Goal: Information Seeking & Learning: Learn about a topic

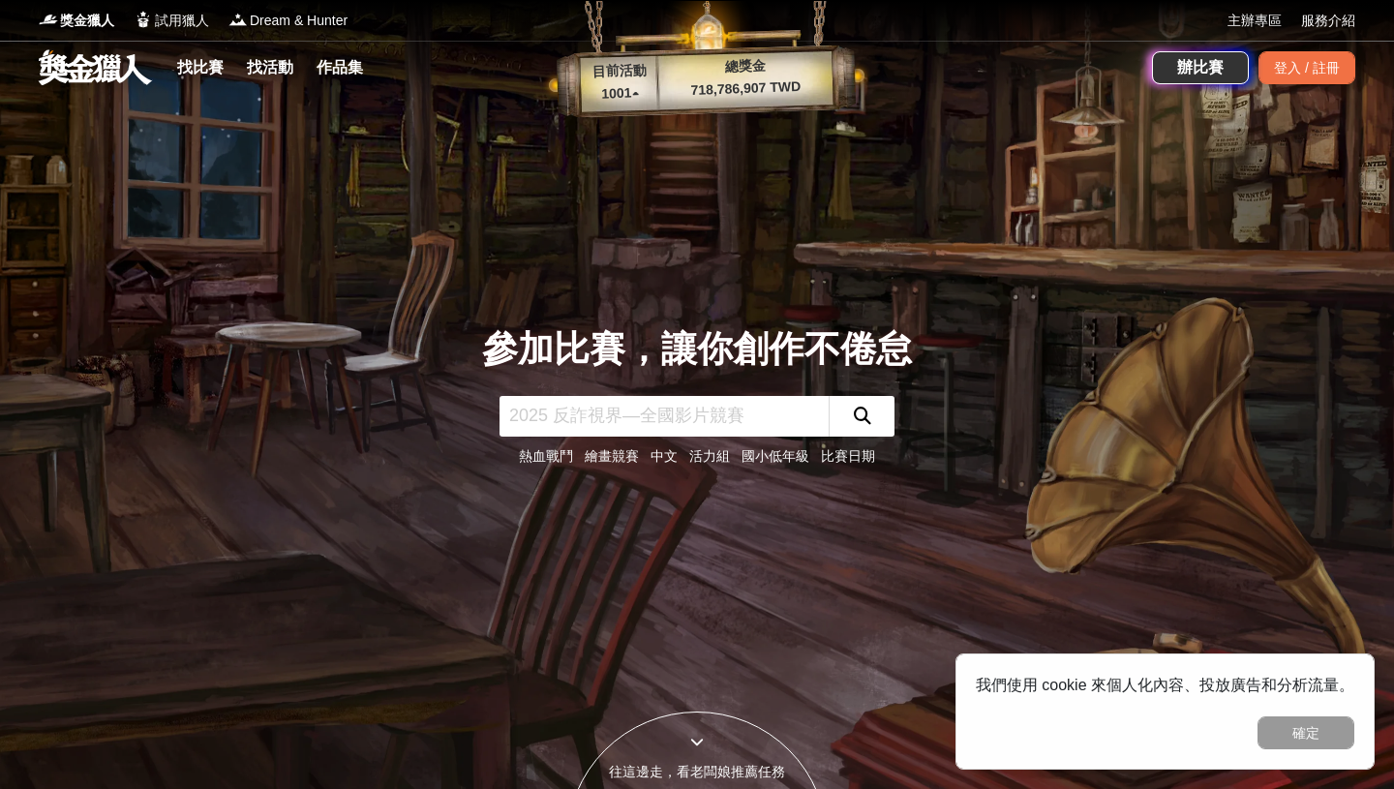
click at [634, 85] on p "1001 ▴" at bounding box center [620, 93] width 78 height 23
click at [637, 96] on p "1001 ▴" at bounding box center [620, 93] width 78 height 23
click at [620, 93] on p "1001 ▴" at bounding box center [620, 93] width 78 height 23
click at [619, 422] on input "text" at bounding box center [664, 416] width 329 height 41
click at [1296, 66] on div "登入 / 註冊" at bounding box center [1307, 67] width 97 height 33
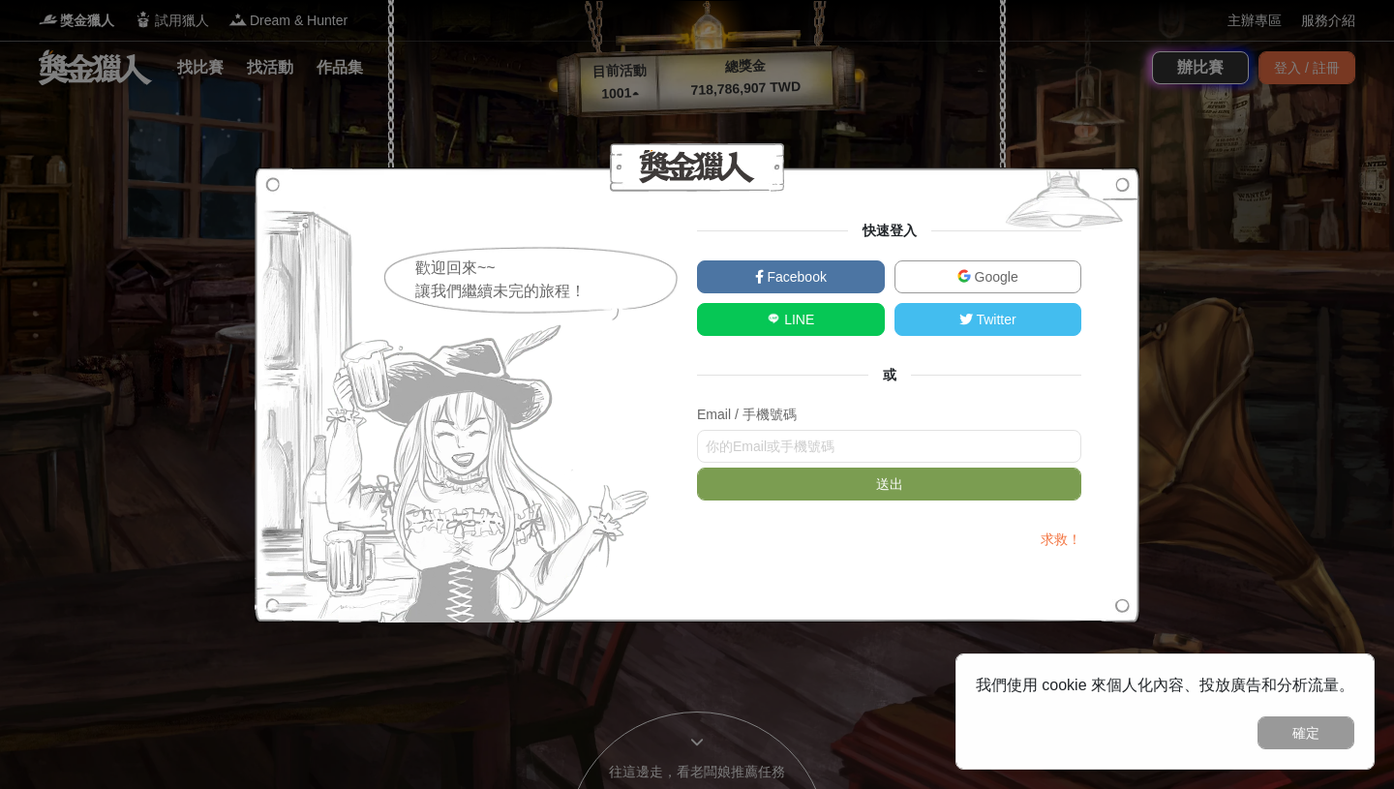
click at [357, 32] on div "歡迎回來~~ 讓我們繼續未完的旅程！ 快速登入 Facebook Google LINE Twitter 或 Email / 手機號碼 送出 求救！" at bounding box center [697, 394] width 1394 height 789
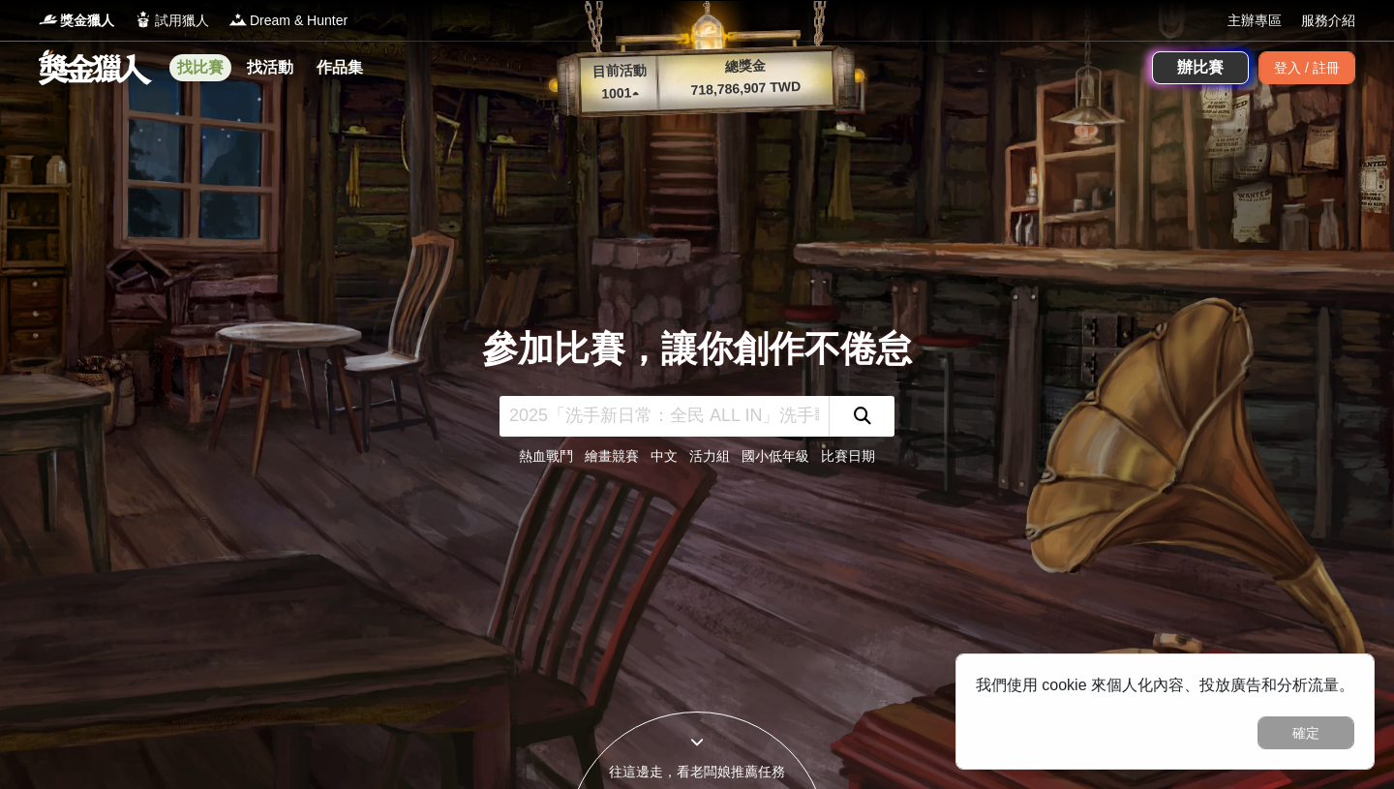
click at [209, 73] on link "找比賽" at bounding box center [200, 67] width 62 height 27
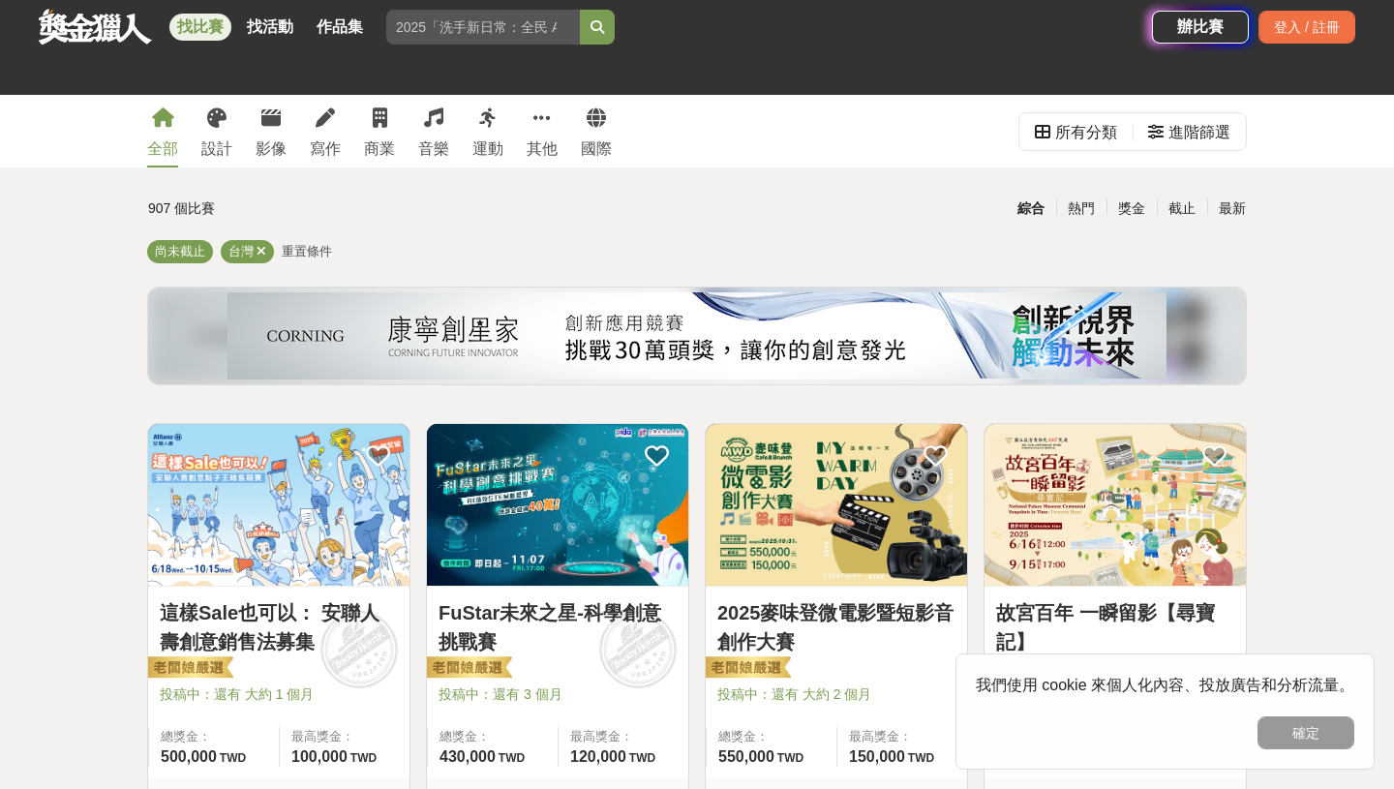
scroll to position [269, 0]
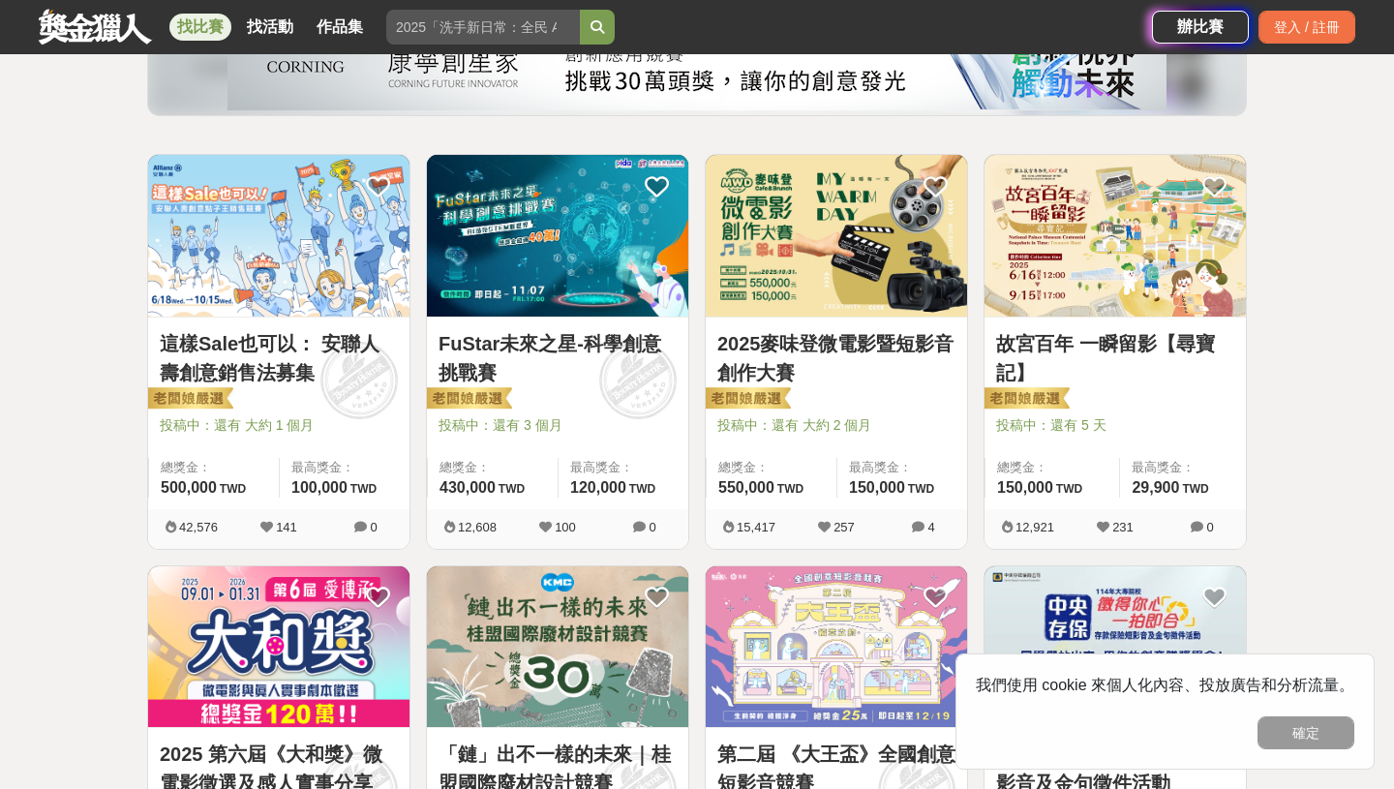
click at [785, 262] on img at bounding box center [836, 236] width 261 height 162
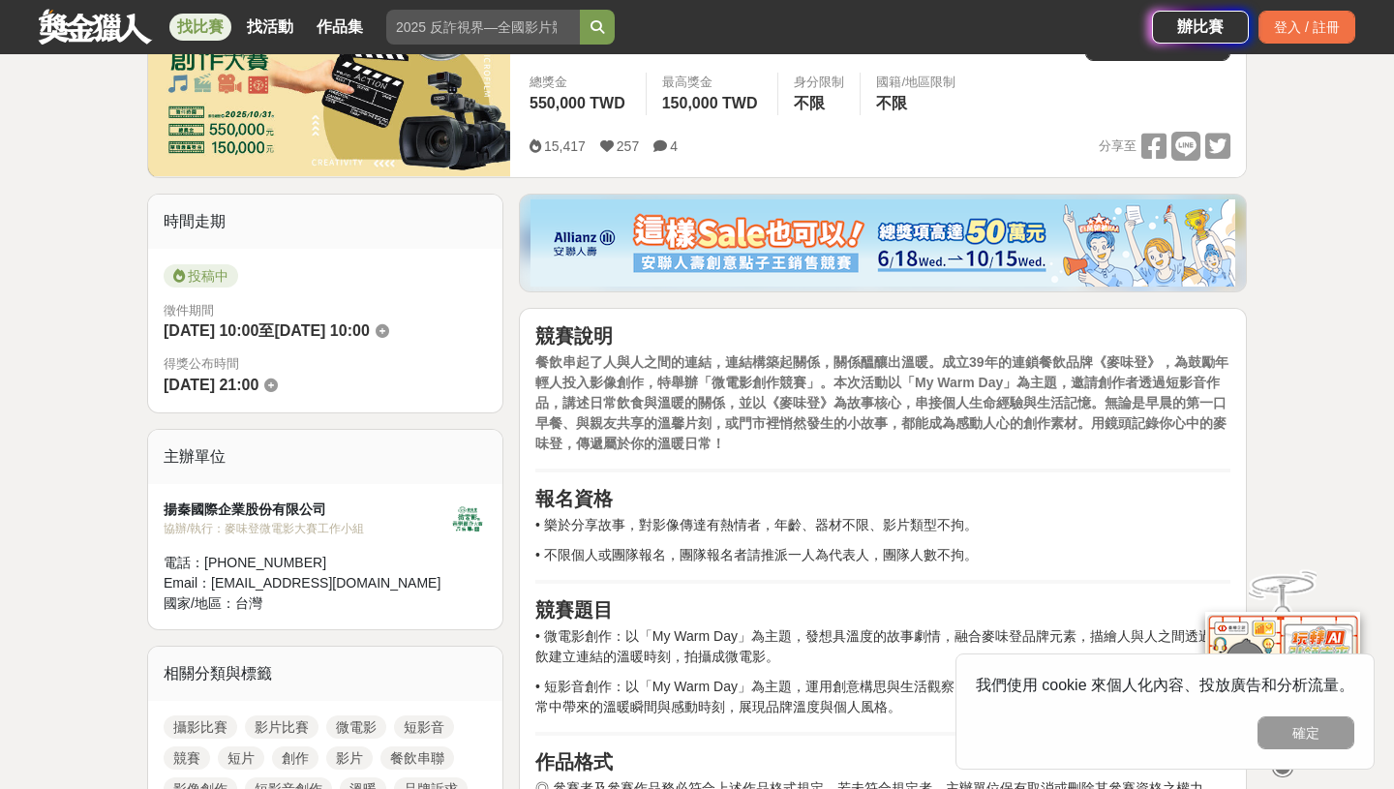
scroll to position [348, 0]
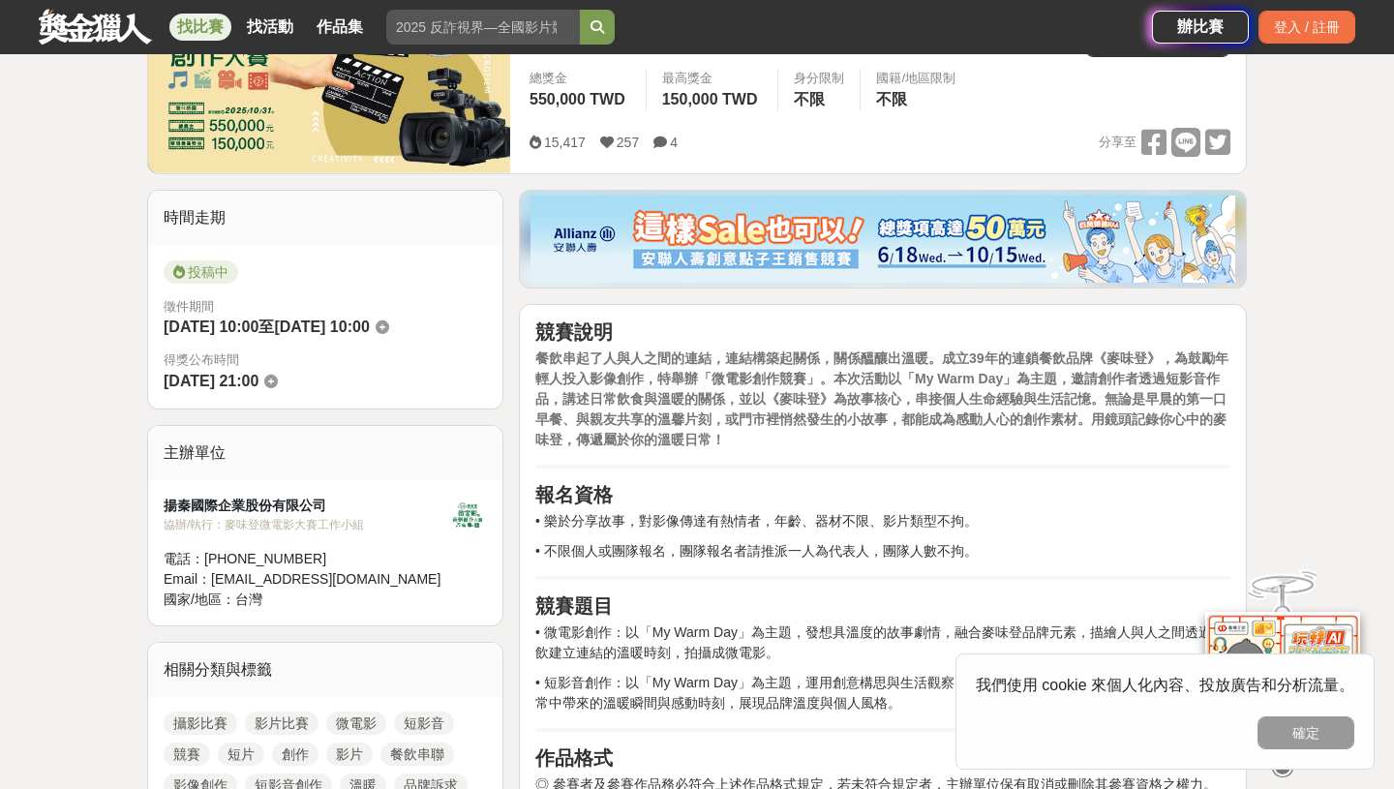
click at [664, 144] on icon at bounding box center [661, 143] width 14 height 14
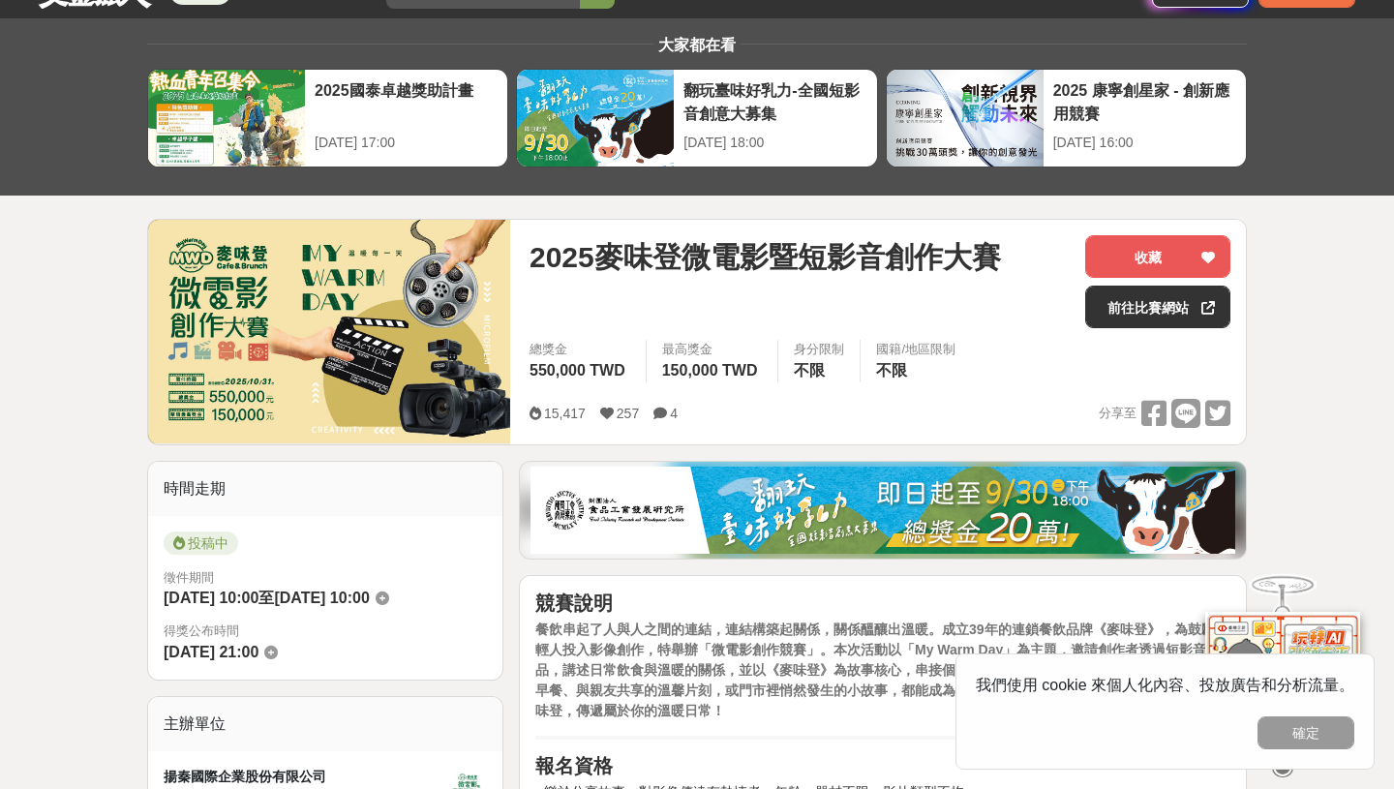
scroll to position [0, 0]
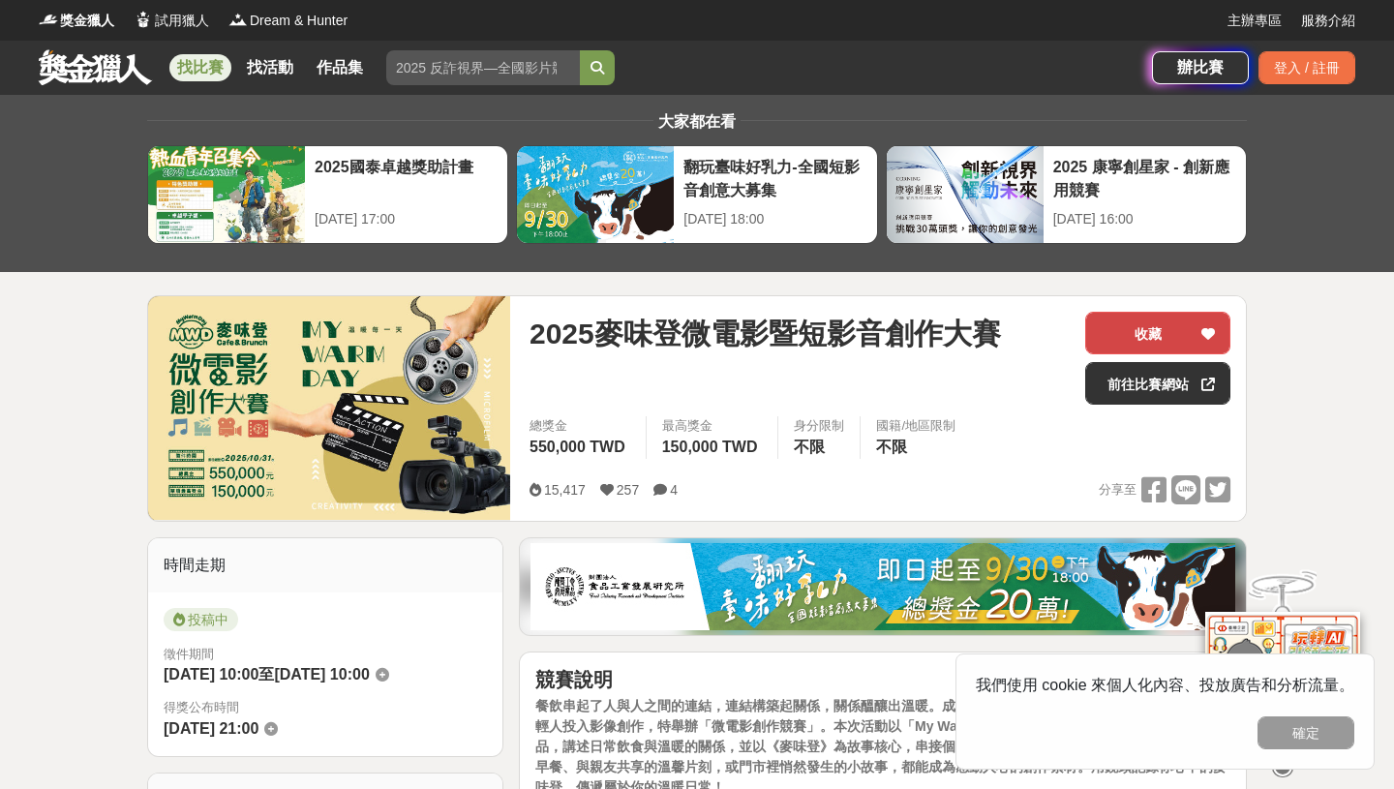
click at [1212, 332] on icon at bounding box center [1209, 334] width 14 height 14
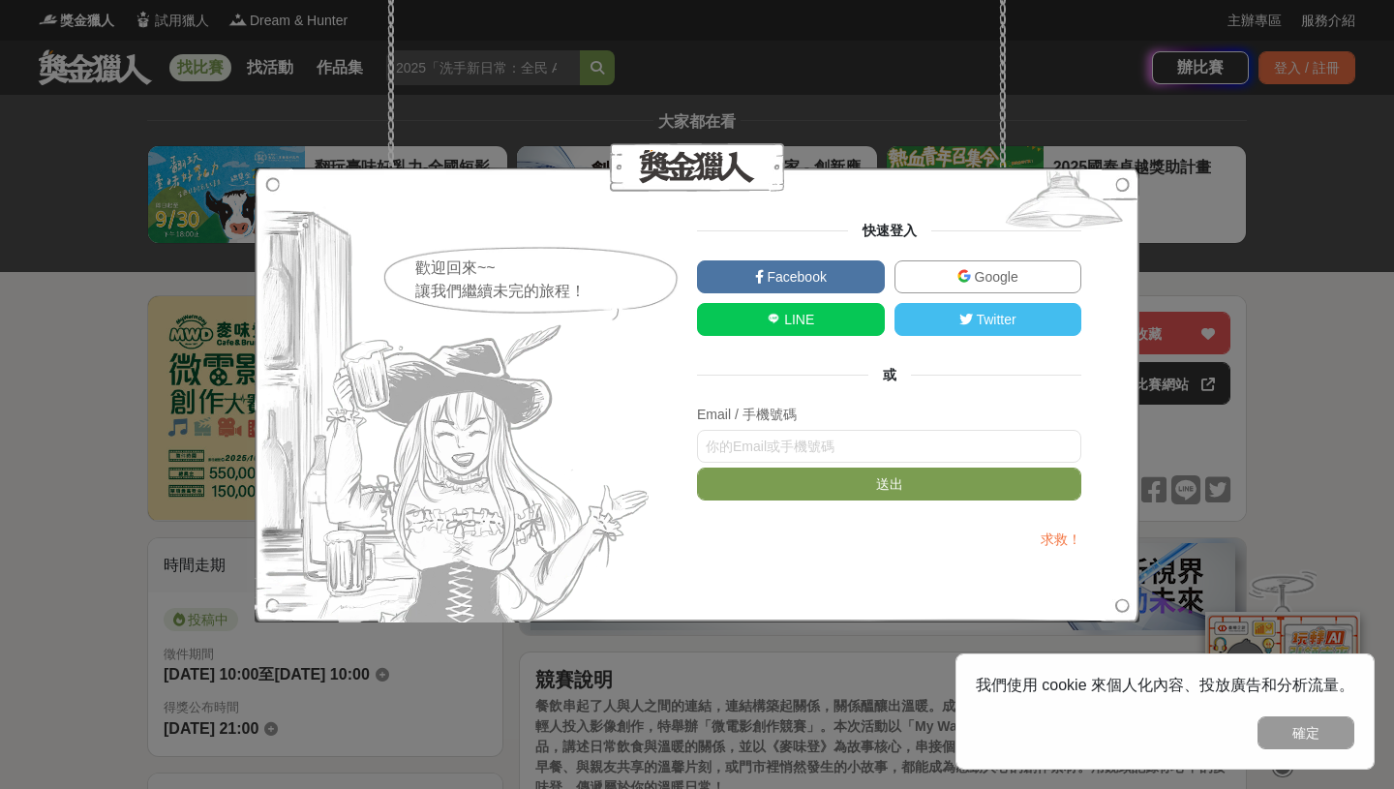
click at [978, 280] on span "Google" at bounding box center [994, 276] width 47 height 15
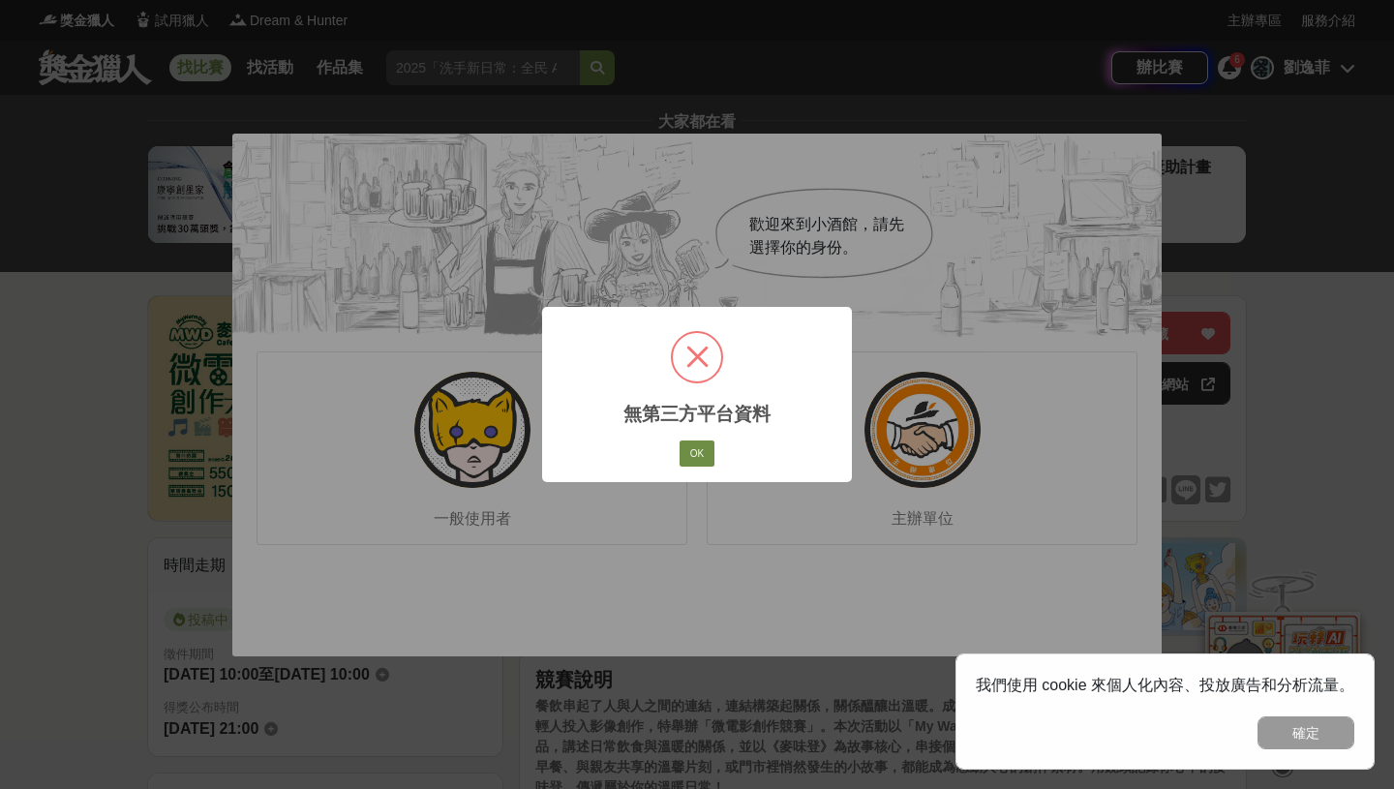
click at [701, 453] on button "OK" at bounding box center [697, 454] width 35 height 27
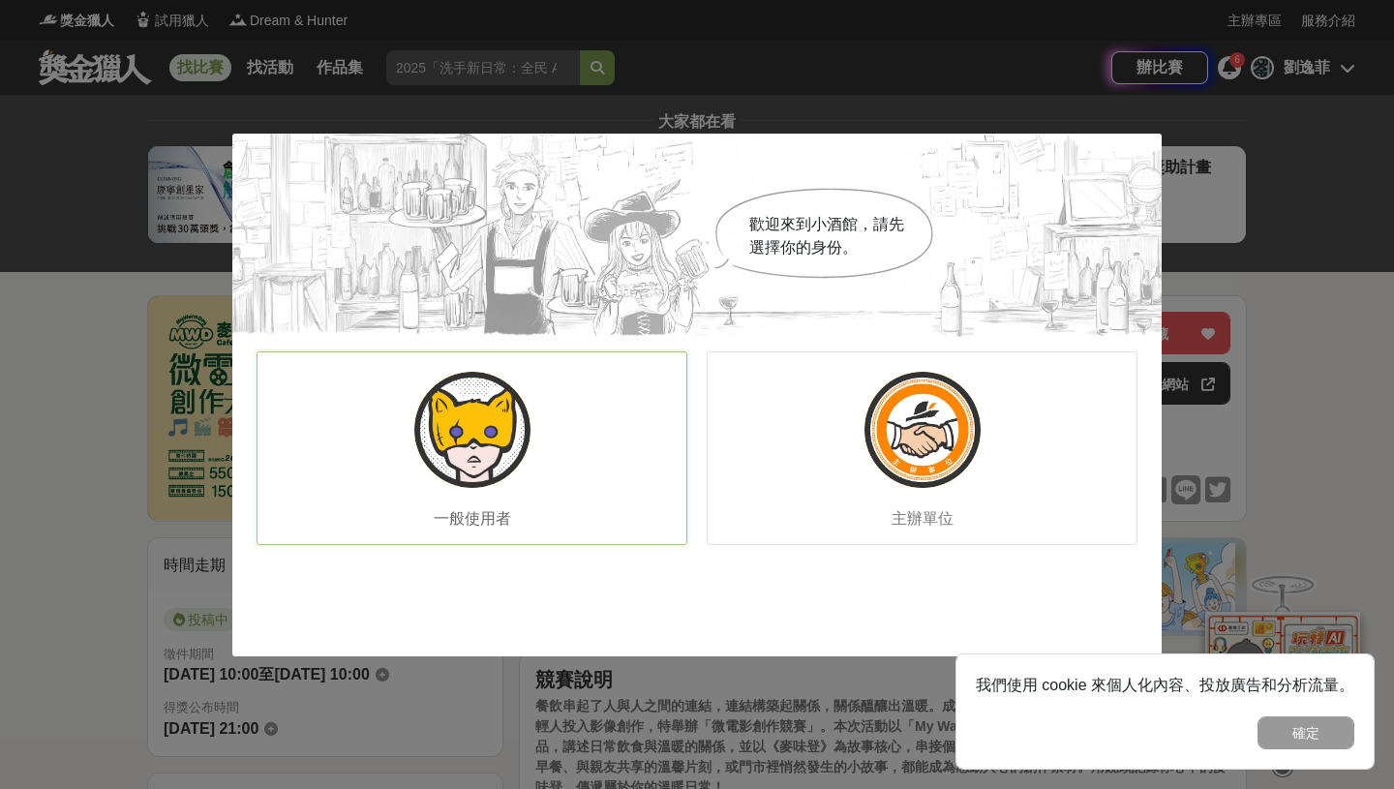
click at [627, 449] on div "一般使用者" at bounding box center [472, 448] width 431 height 194
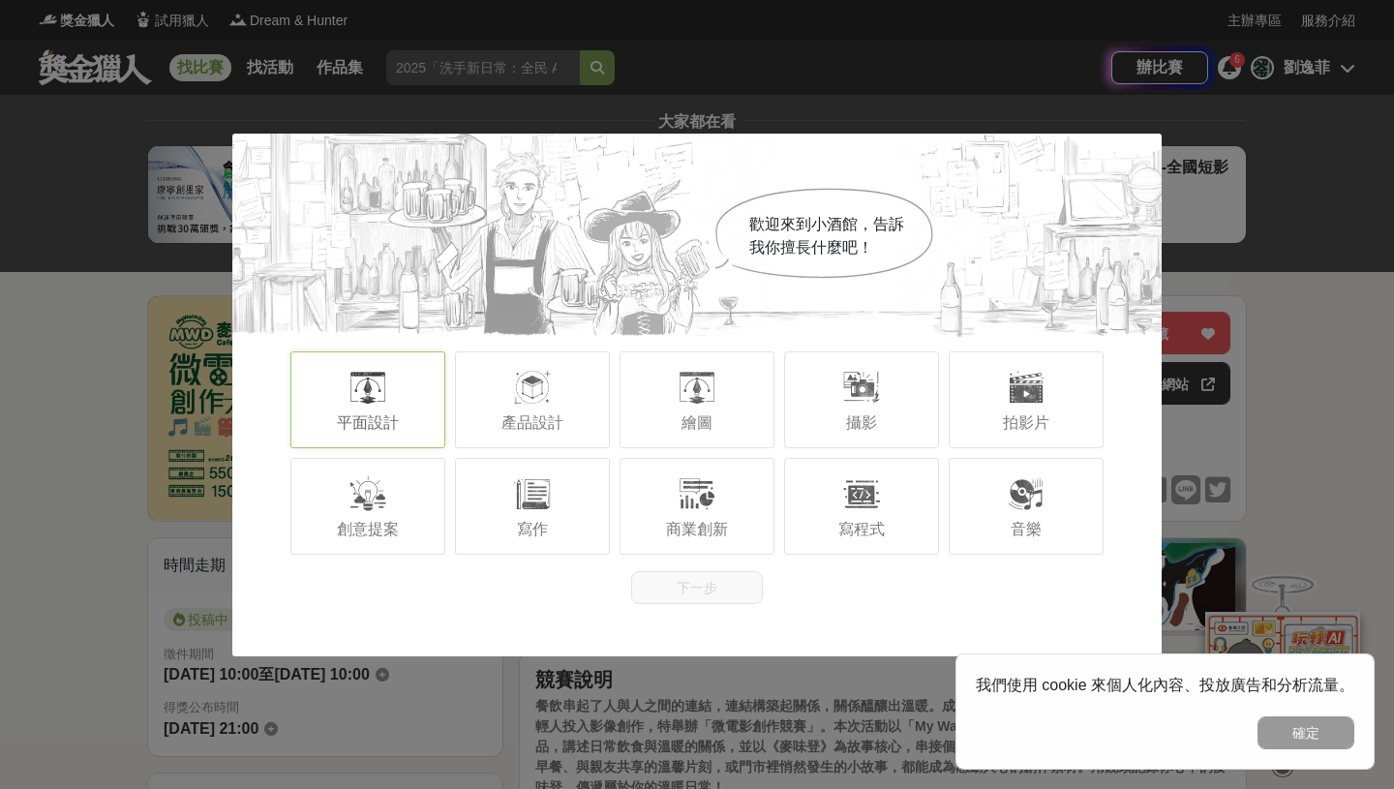
click at [411, 398] on div "平面設計" at bounding box center [367, 399] width 155 height 97
click at [411, 482] on div "創意提案" at bounding box center [367, 506] width 155 height 97
click at [600, 516] on div "寫作" at bounding box center [532, 506] width 155 height 97
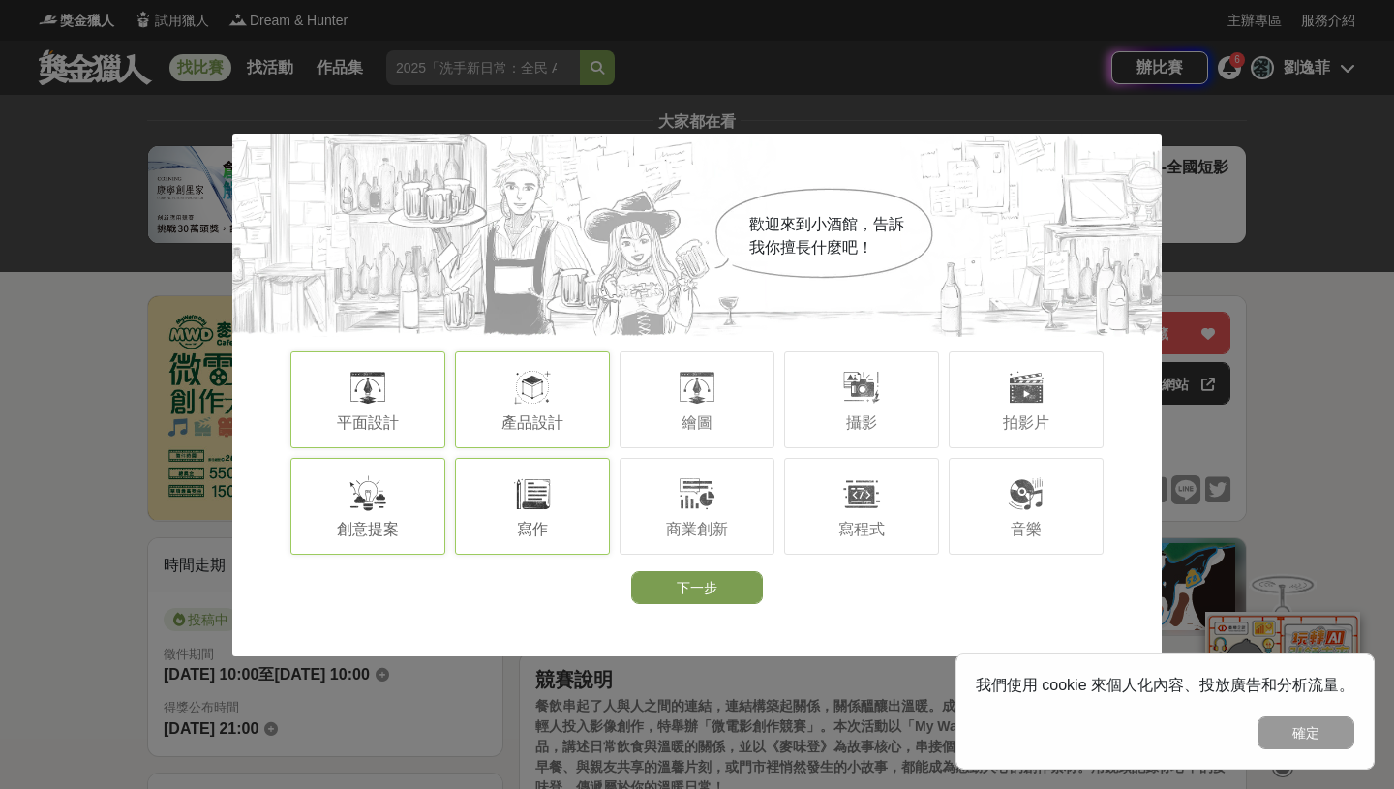
click at [599, 439] on div "產品設計" at bounding box center [532, 399] width 155 height 97
click at [697, 481] on div at bounding box center [697, 493] width 39 height 39
click at [1019, 502] on div at bounding box center [1026, 493] width 39 height 39
click at [1020, 415] on span "拍影片" at bounding box center [1026, 422] width 46 height 16
click at [877, 410] on div "攝影" at bounding box center [861, 399] width 155 height 97
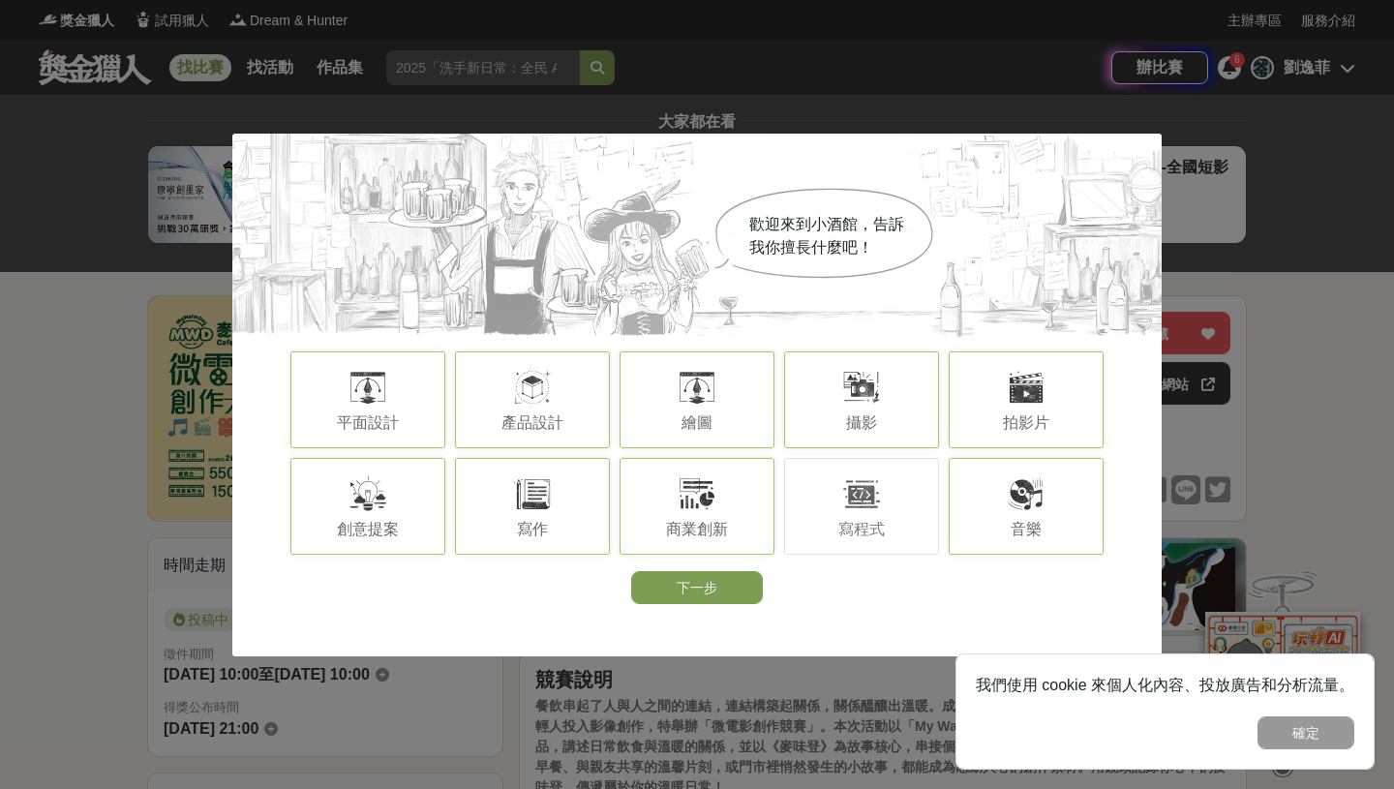
click at [719, 399] on div "繪圖" at bounding box center [697, 399] width 155 height 97
click at [721, 389] on div "繪圖" at bounding box center [697, 399] width 155 height 97
click at [357, 391] on div at bounding box center [368, 387] width 39 height 39
click at [705, 596] on button "下一步" at bounding box center [697, 587] width 132 height 33
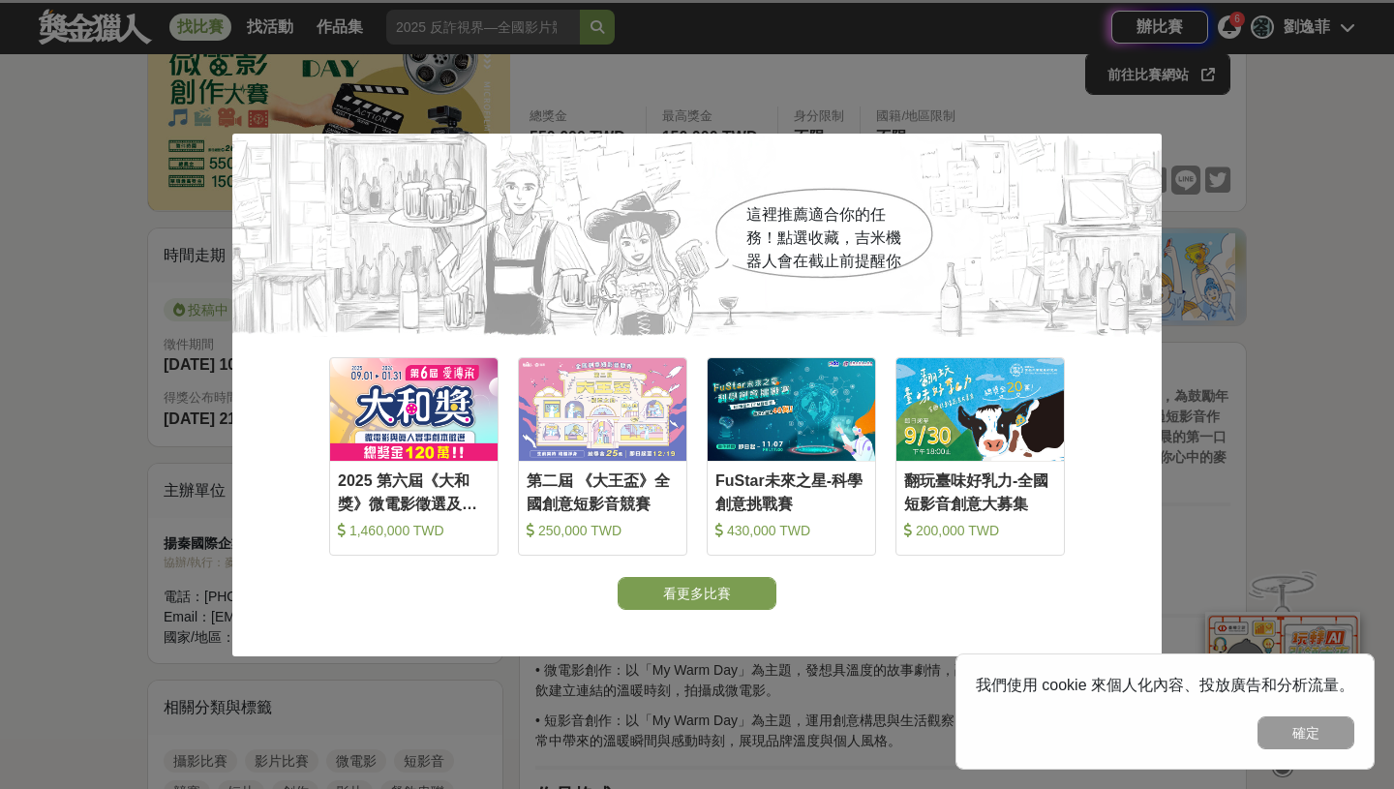
scroll to position [271, 0]
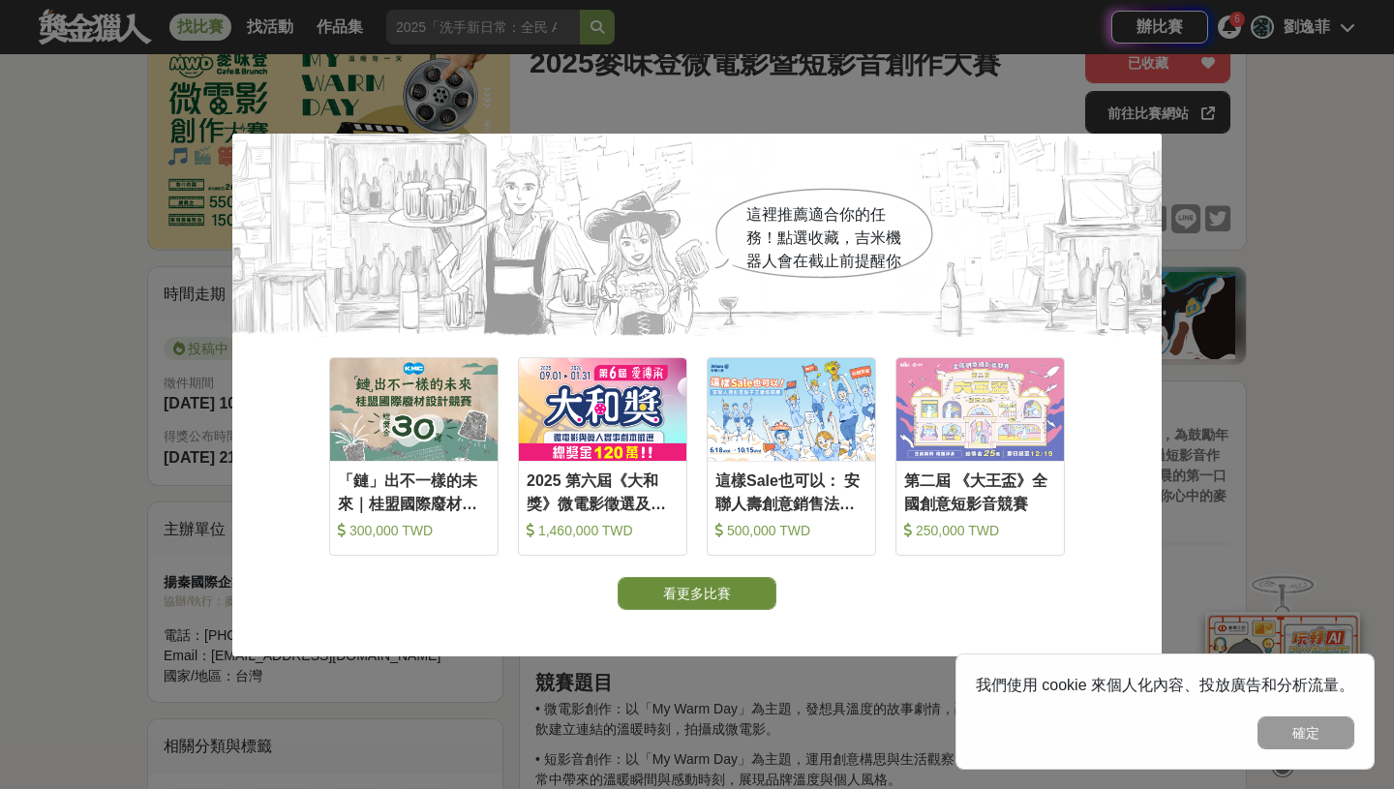
click at [734, 595] on button "看更多比賽" at bounding box center [697, 593] width 159 height 33
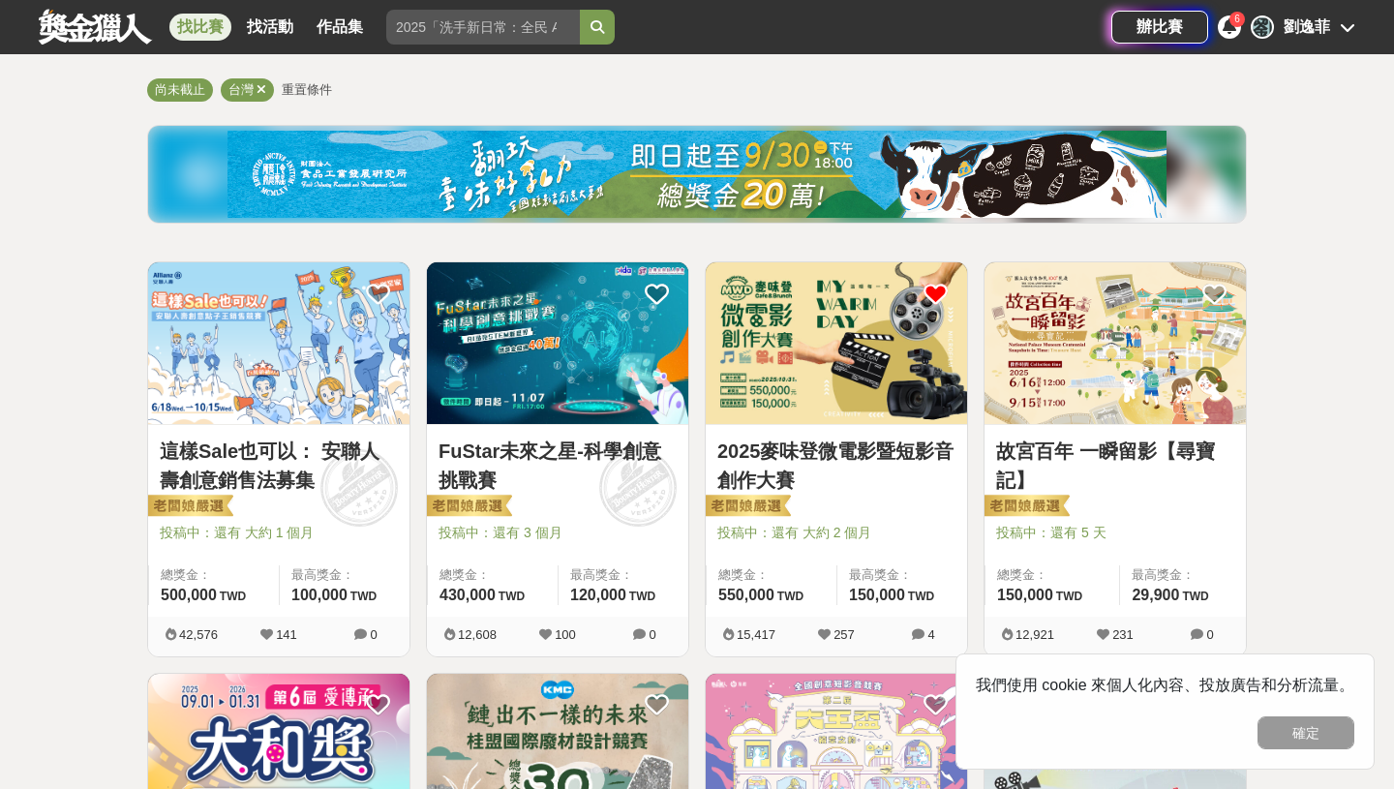
scroll to position [163, 0]
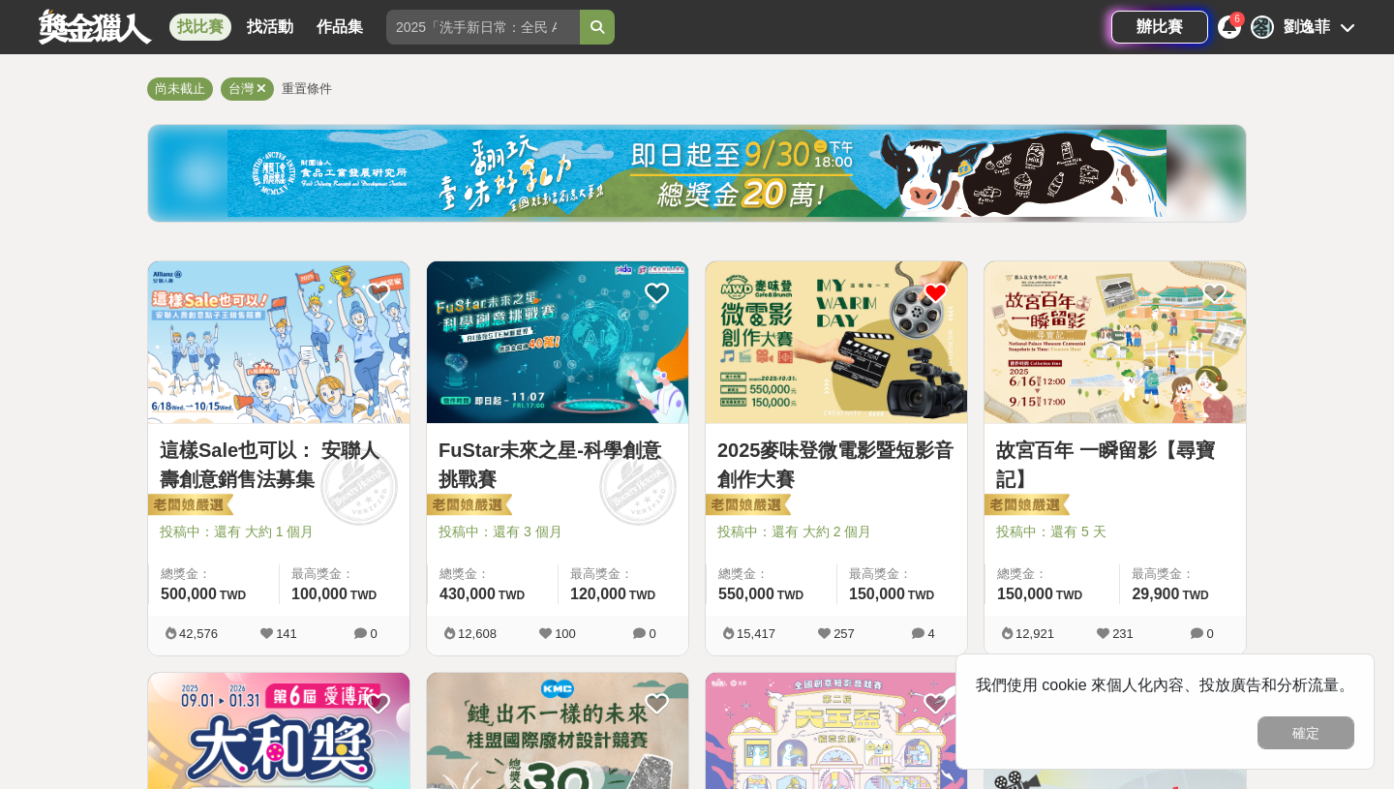
click at [316, 405] on img at bounding box center [278, 342] width 261 height 162
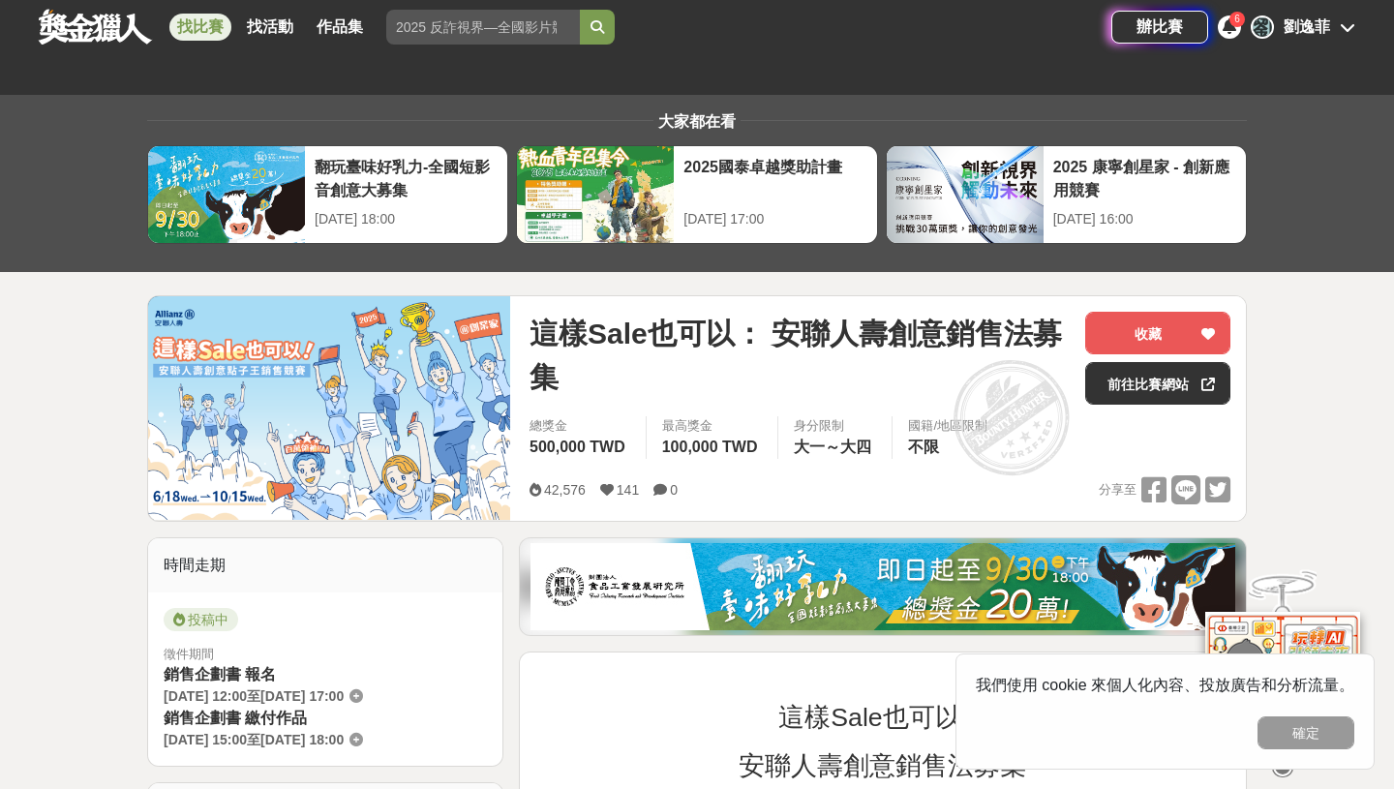
scroll to position [68, 0]
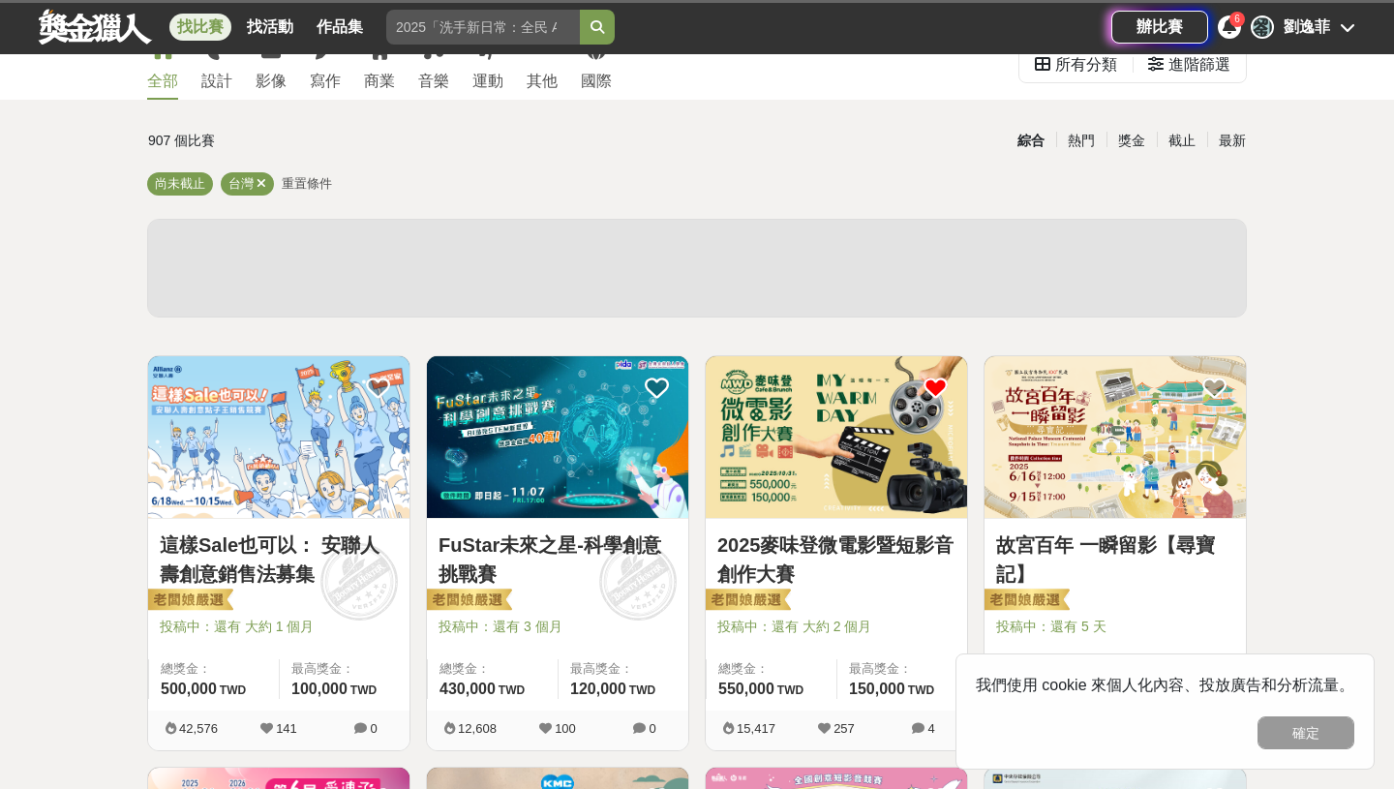
scroll to position [163, 0]
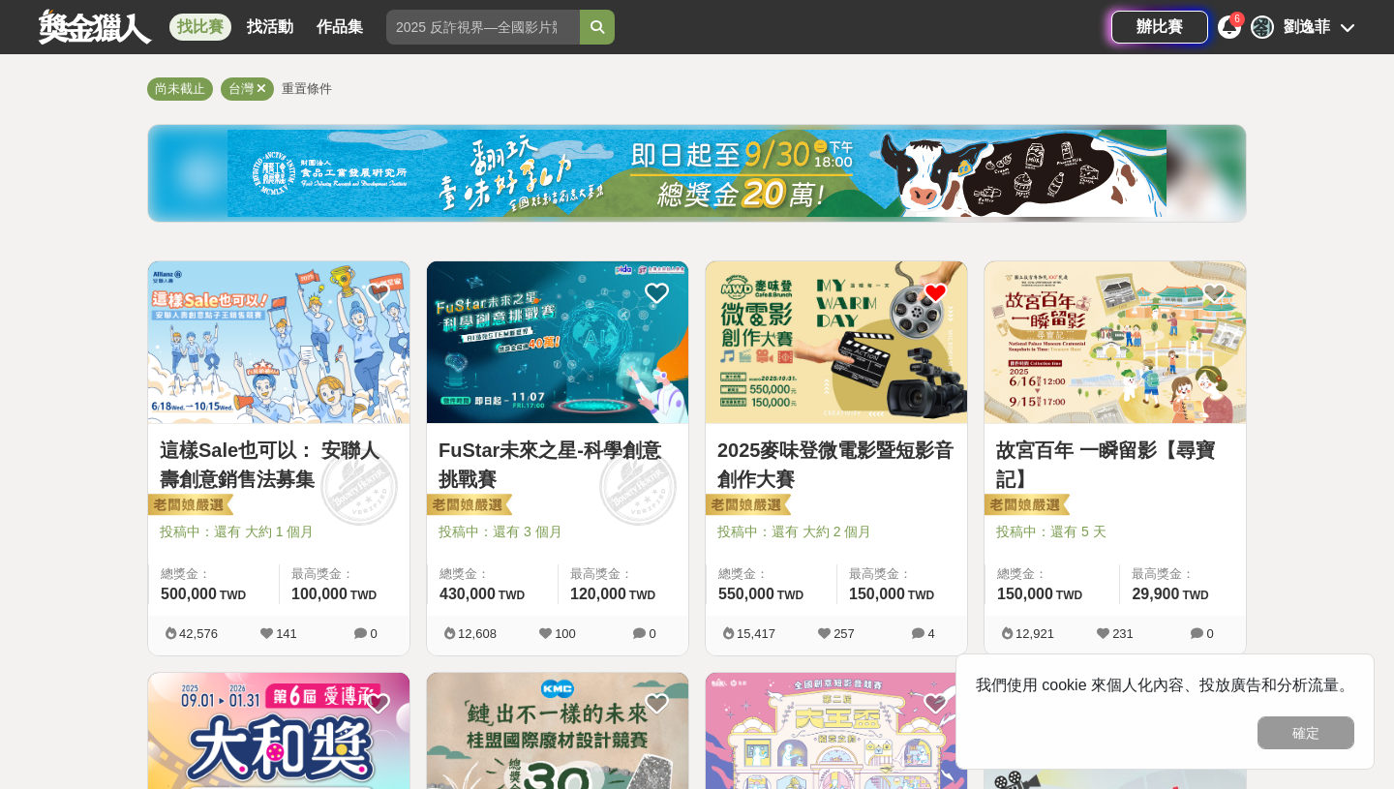
click at [295, 86] on span "重置條件" at bounding box center [307, 88] width 50 height 15
click at [1228, 28] on icon at bounding box center [1230, 25] width 14 height 15
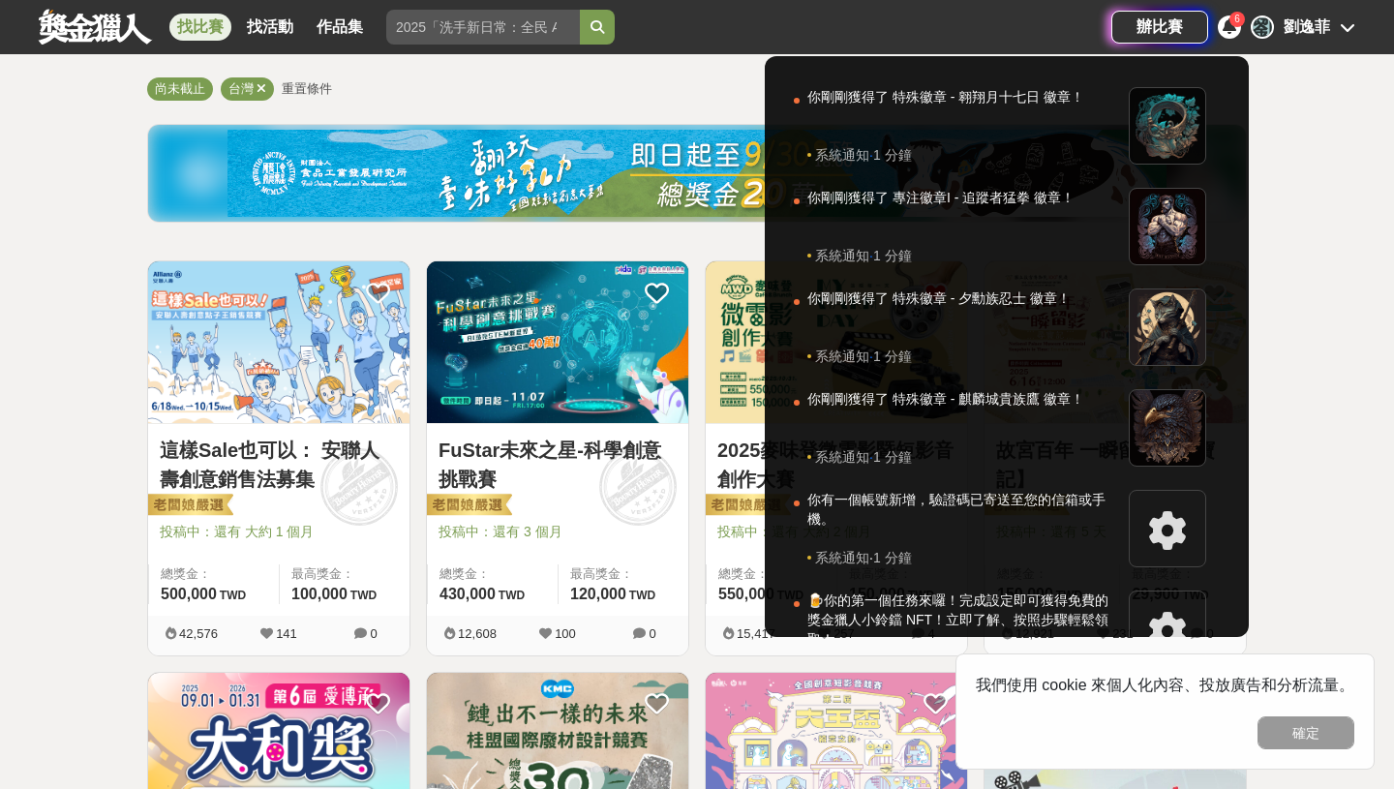
click at [1294, 80] on div at bounding box center [697, 394] width 1394 height 789
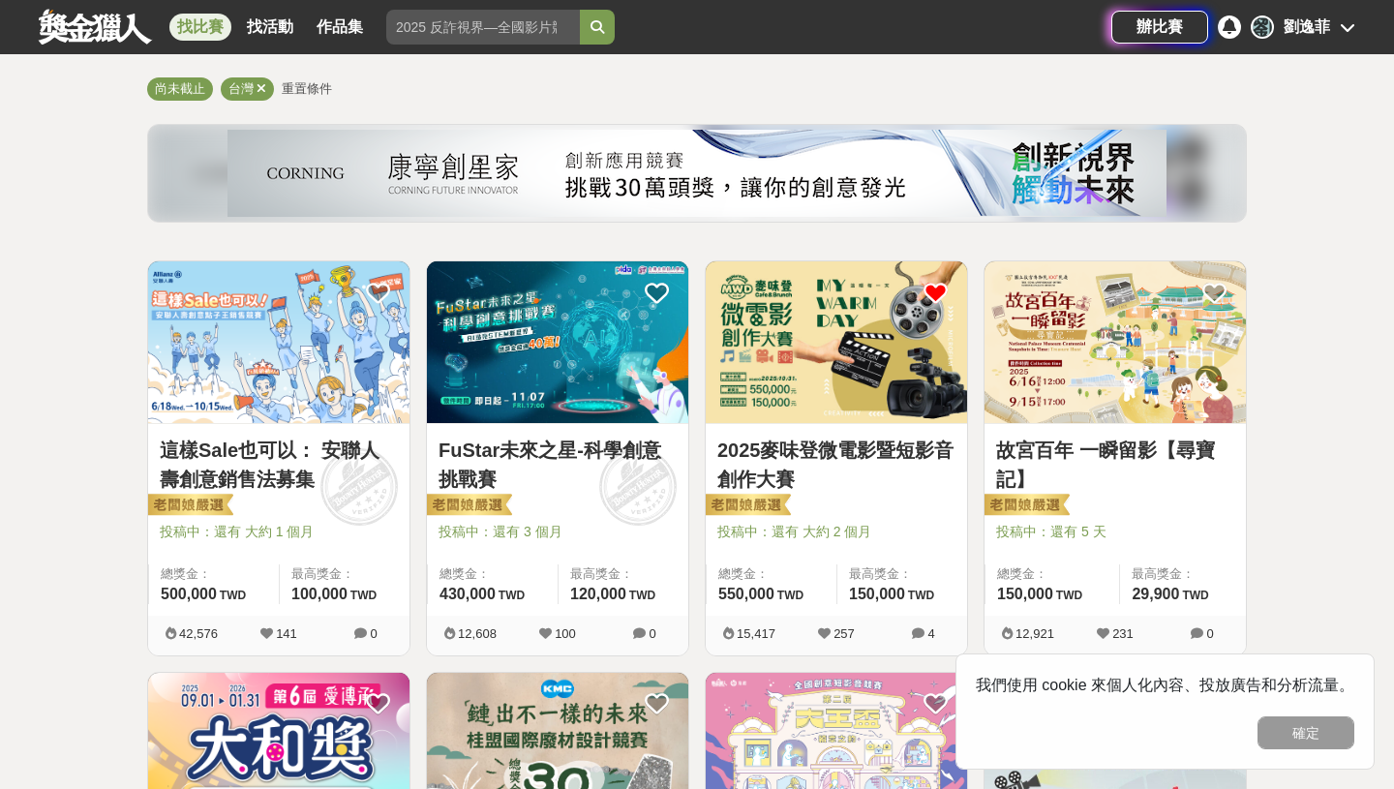
click at [1315, 33] on div "劉逸菲" at bounding box center [1307, 26] width 46 height 23
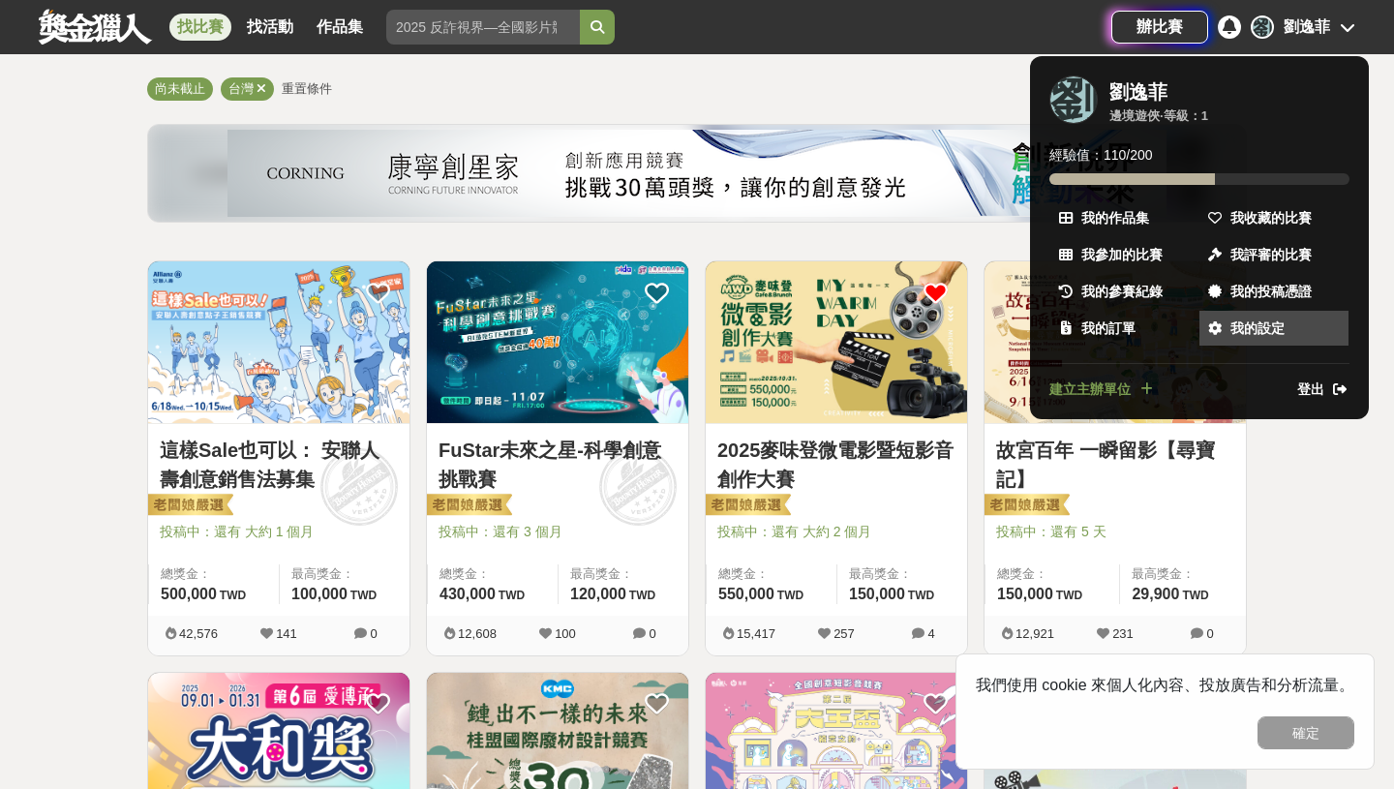
click at [1285, 339] on link "我的設定" at bounding box center [1274, 328] width 149 height 35
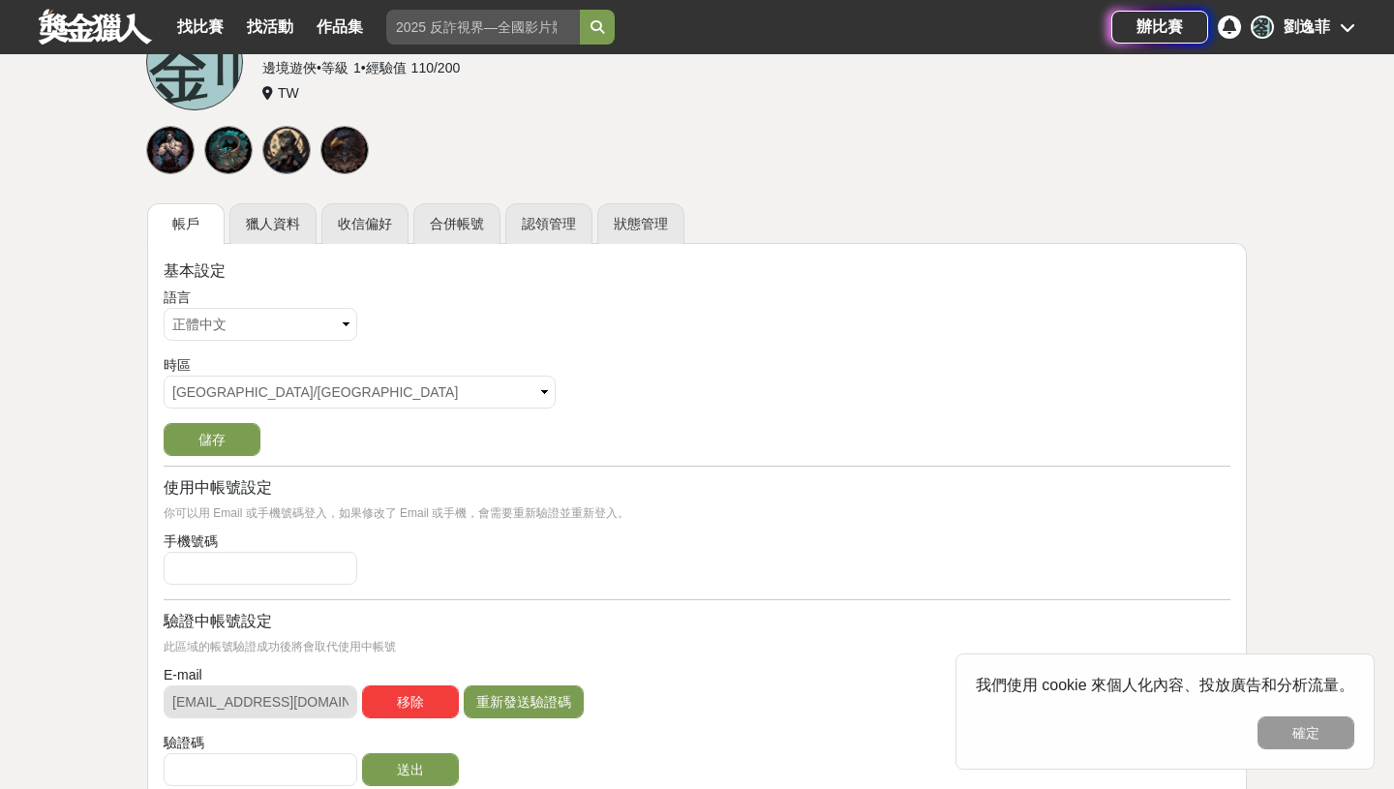
scroll to position [175, 0]
click at [300, 320] on select "請選擇... 正體中文 English 日本語 ไทย" at bounding box center [261, 323] width 194 height 33
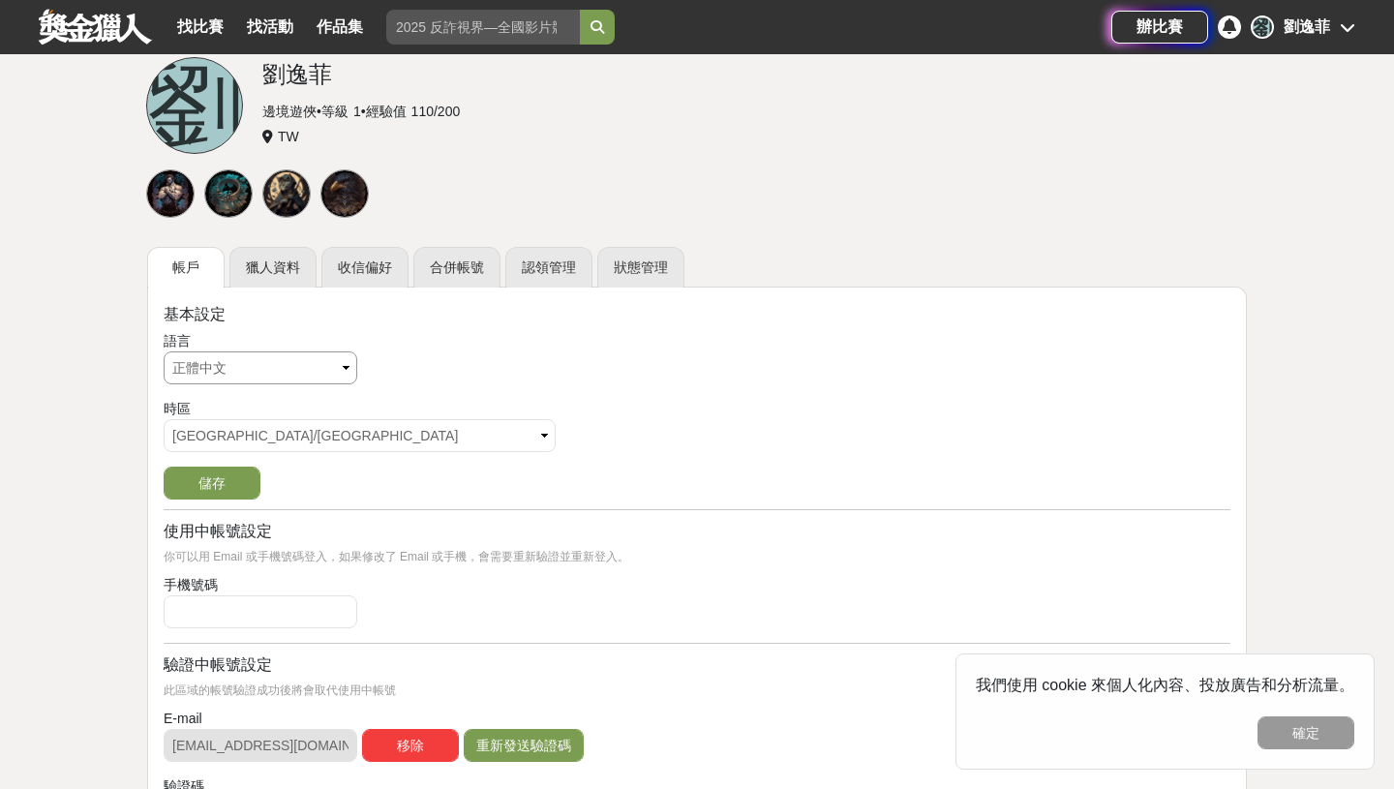
scroll to position [128, 0]
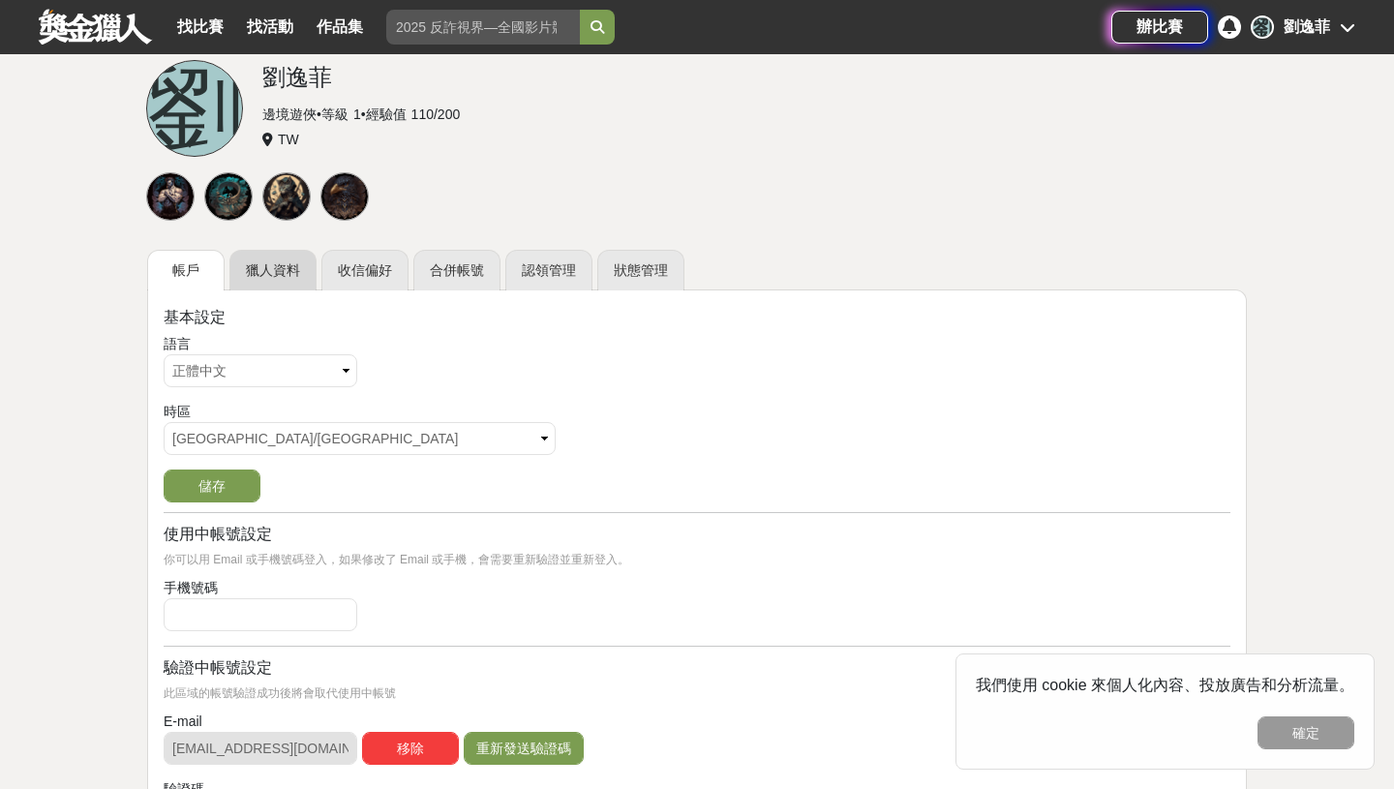
click at [307, 273] on link "獵人資料" at bounding box center [272, 270] width 87 height 41
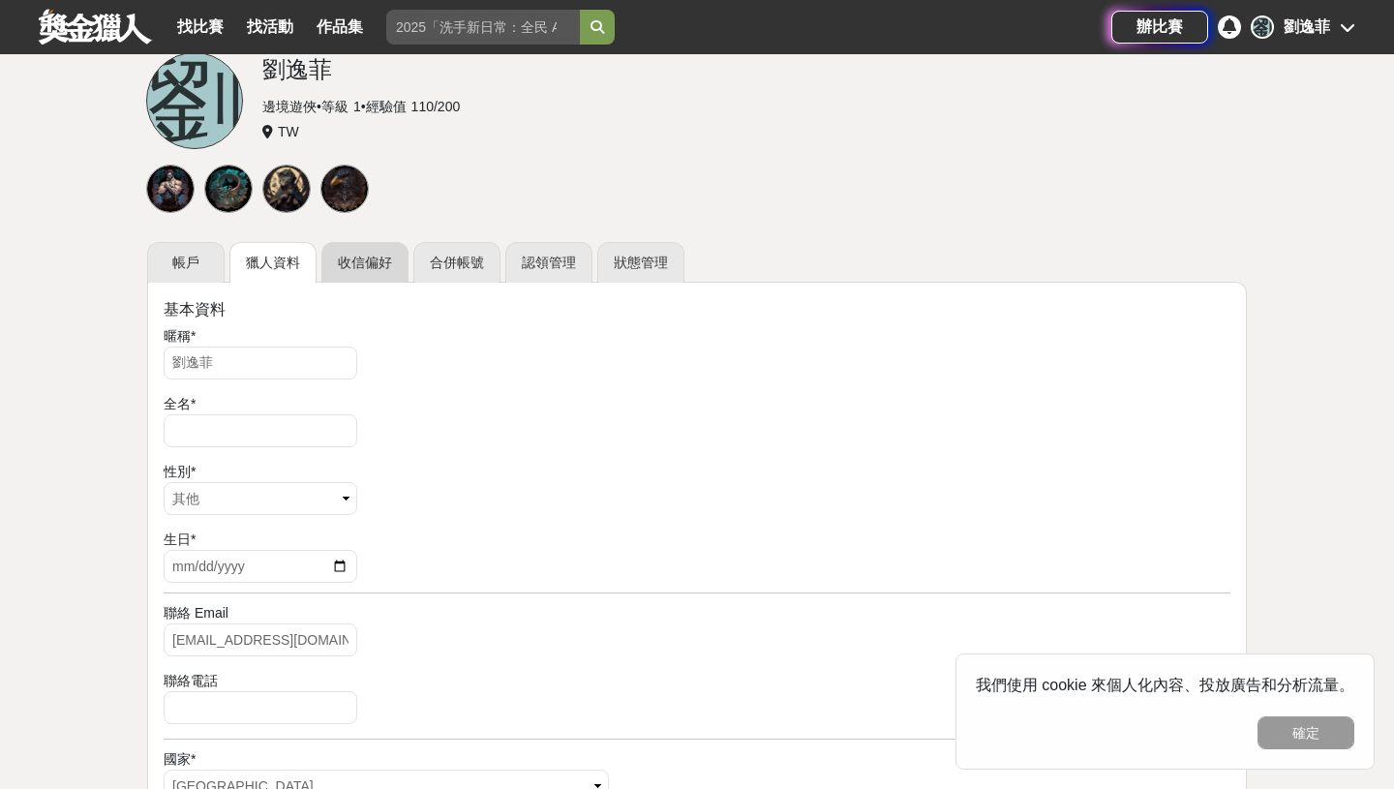
scroll to position [148, 0]
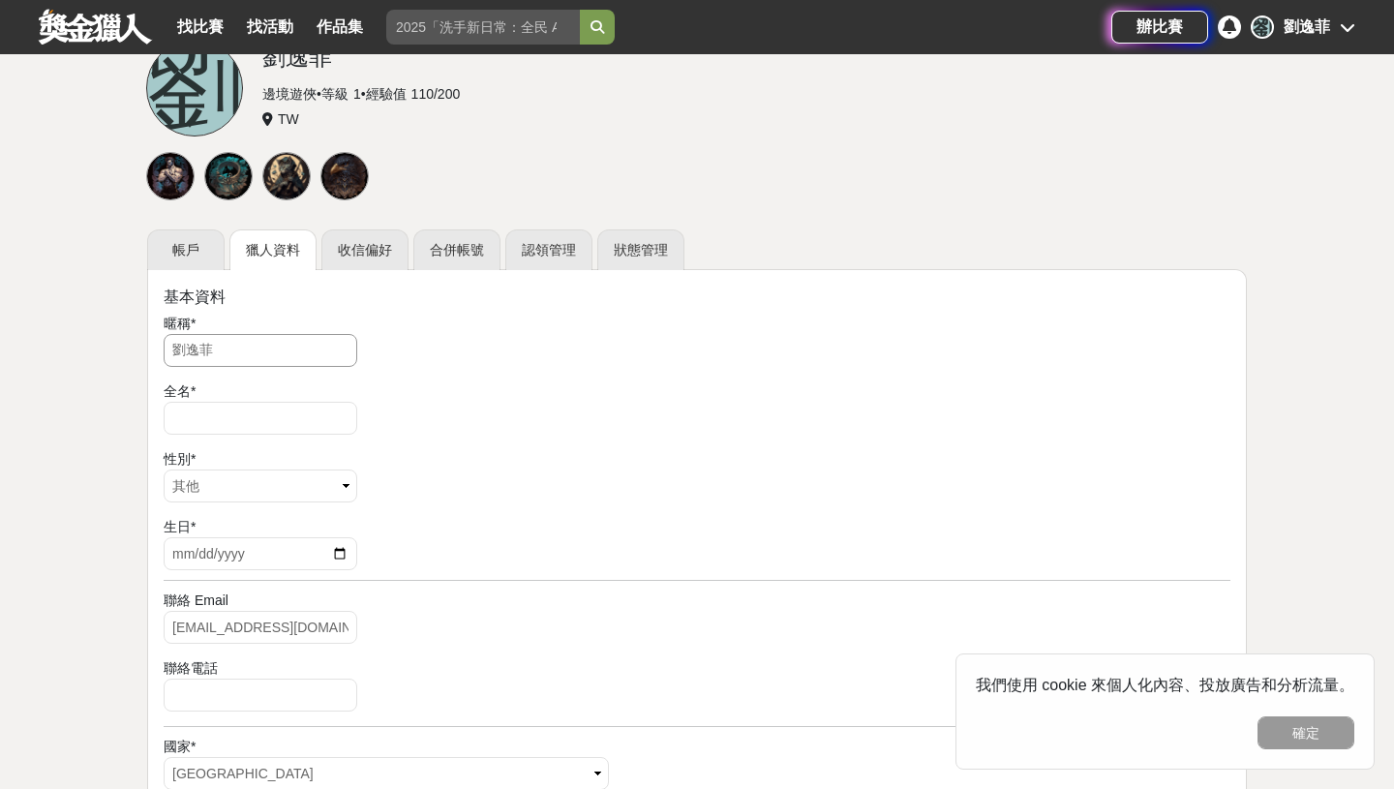
drag, startPoint x: 311, startPoint y: 341, endPoint x: 250, endPoint y: 338, distance: 61.1
click at [256, 338] on input "劉逸菲" at bounding box center [261, 350] width 194 height 33
click at [192, 355] on input "劉逸菲" at bounding box center [261, 350] width 194 height 33
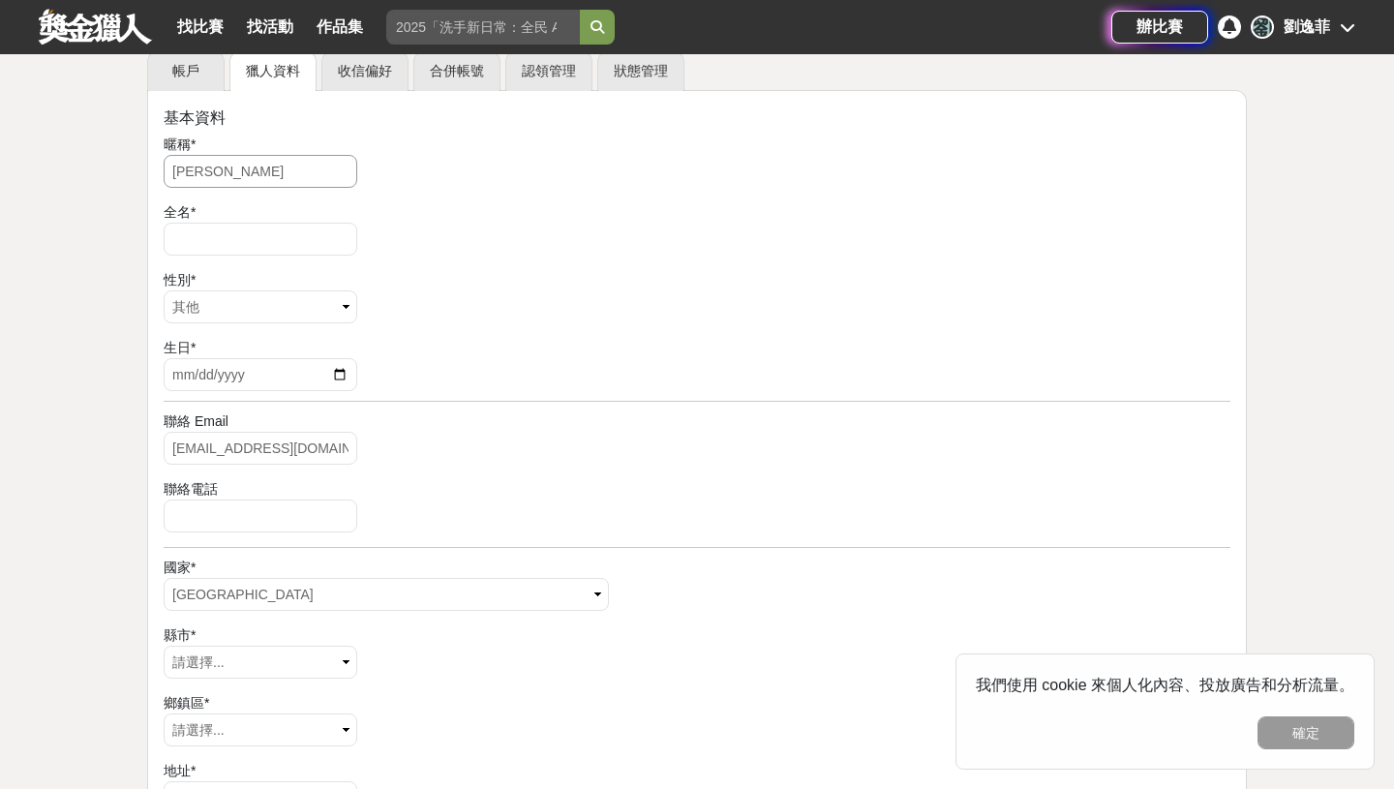
scroll to position [328, 0]
type input "[PERSON_NAME]"
click at [276, 233] on input "text" at bounding box center [261, 238] width 194 height 33
click at [416, 290] on div "性別 * 請選擇... 男 女 其他" at bounding box center [697, 298] width 1067 height 58
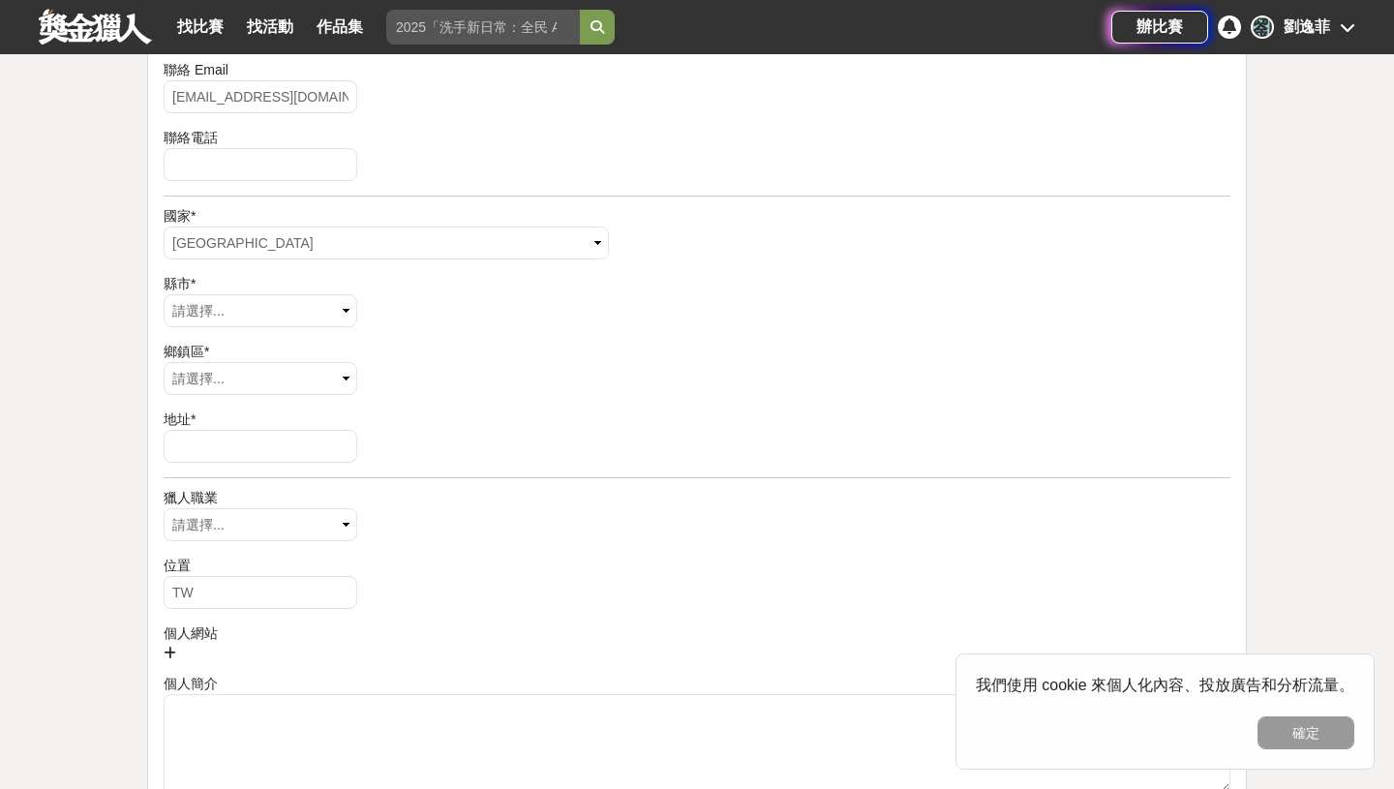
scroll to position [675, 0]
click at [314, 167] on input "number" at bounding box center [261, 168] width 194 height 33
click at [341, 173] on input "-1" at bounding box center [261, 168] width 194 height 33
click at [341, 174] on input "-2" at bounding box center [261, 168] width 194 height 33
click at [341, 165] on input "-1" at bounding box center [261, 168] width 194 height 33
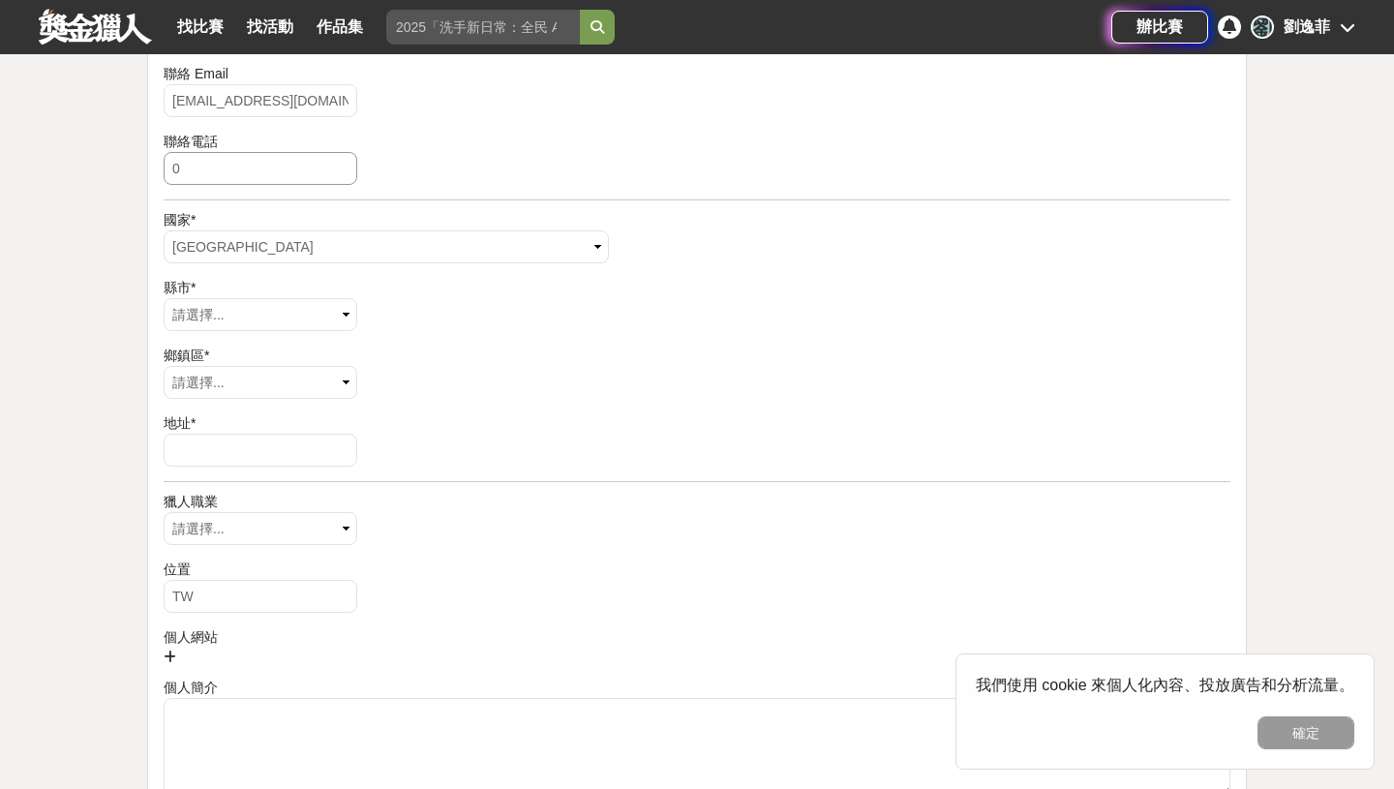
type input "0"
click at [341, 165] on input "0" at bounding box center [261, 168] width 194 height 33
type input "0981686106"
click at [541, 178] on div "聯絡電話 [PHONE_NUMBER]" at bounding box center [697, 161] width 1067 height 58
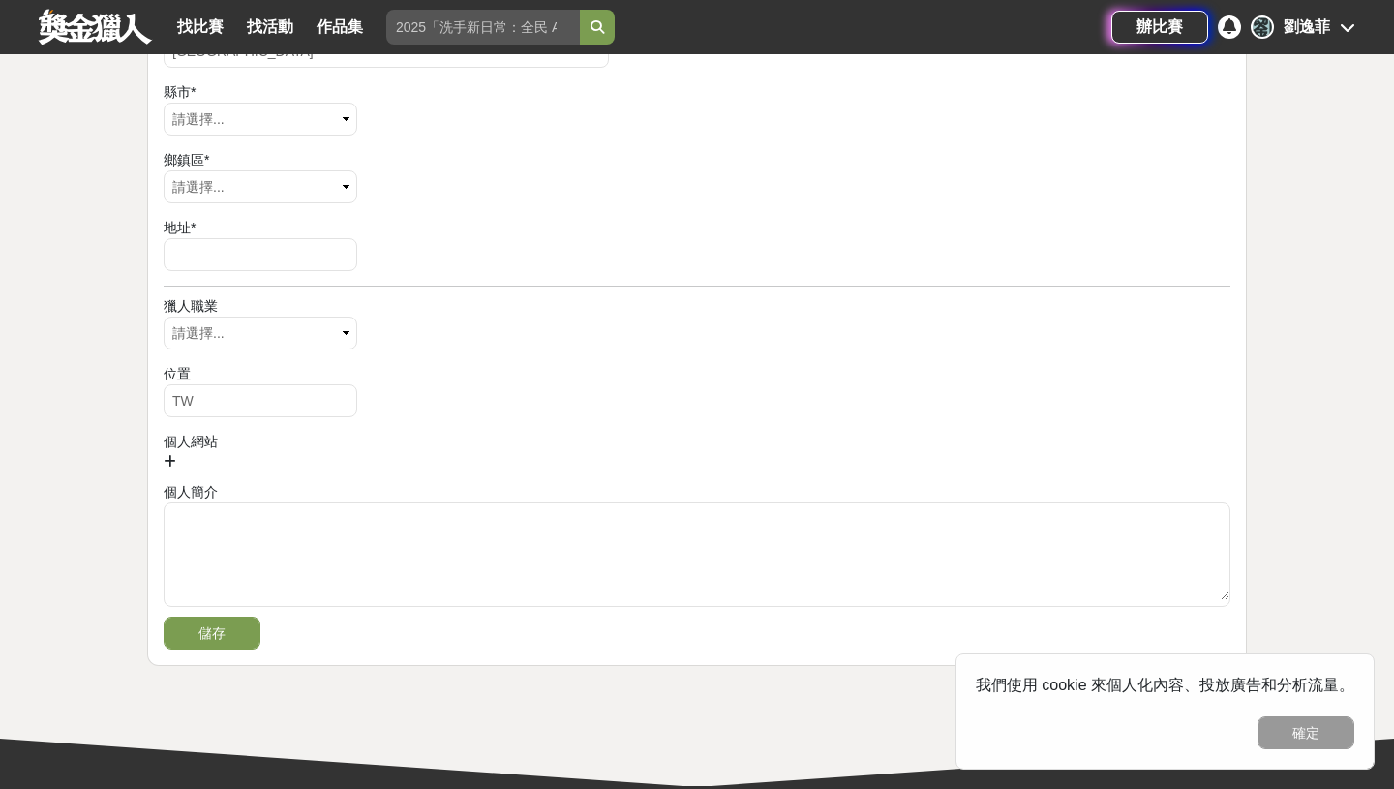
scroll to position [871, 0]
click at [245, 628] on button "儲存" at bounding box center [212, 632] width 97 height 33
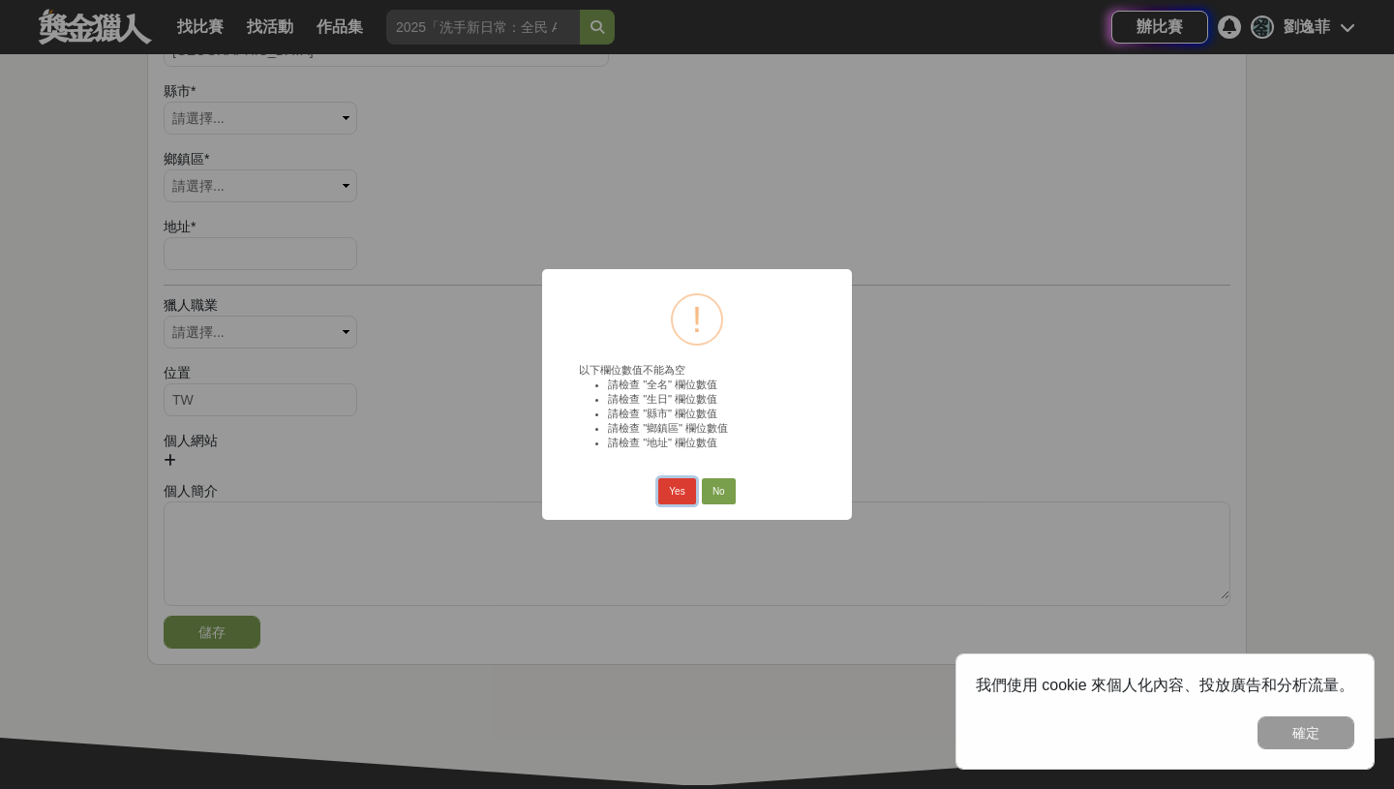
click at [686, 498] on button "Yes" at bounding box center [676, 491] width 37 height 27
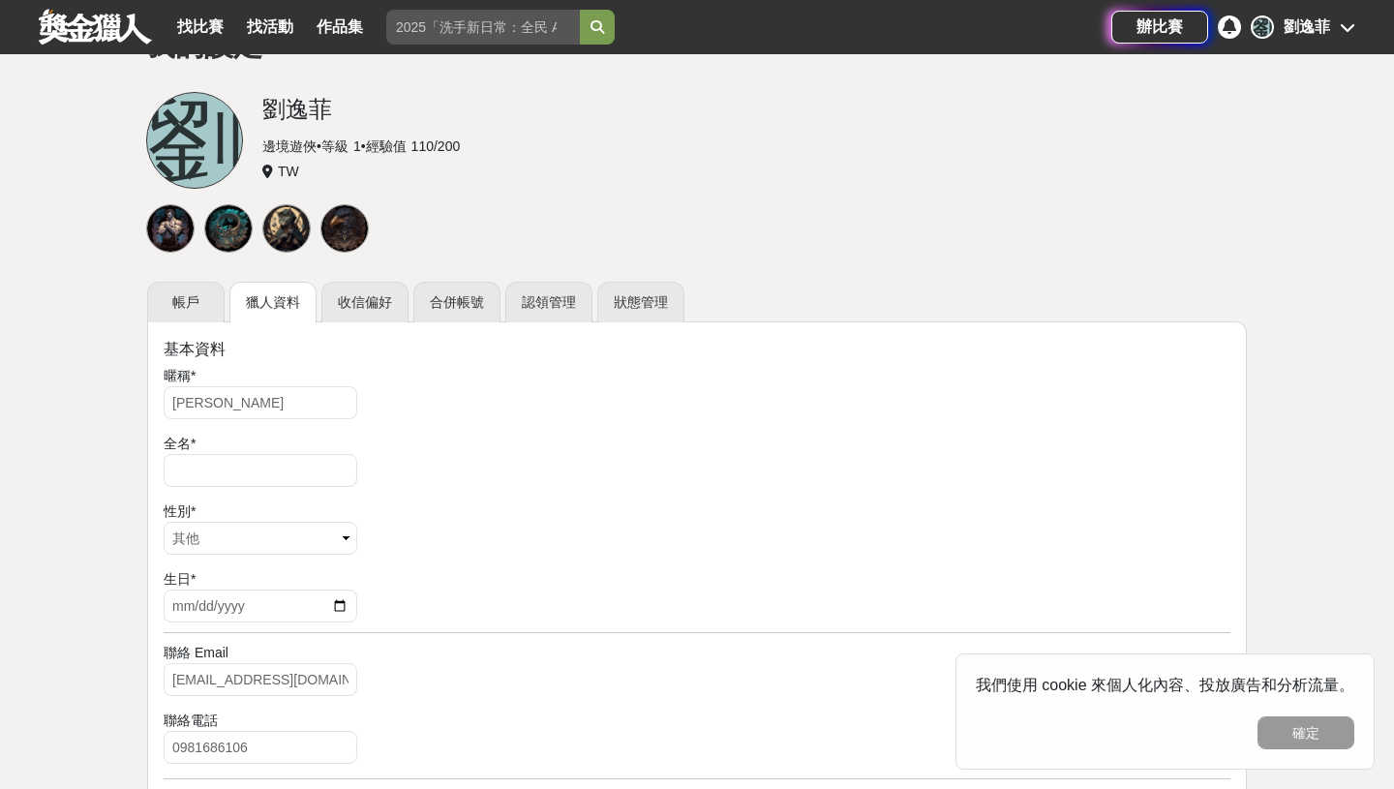
scroll to position [0, 0]
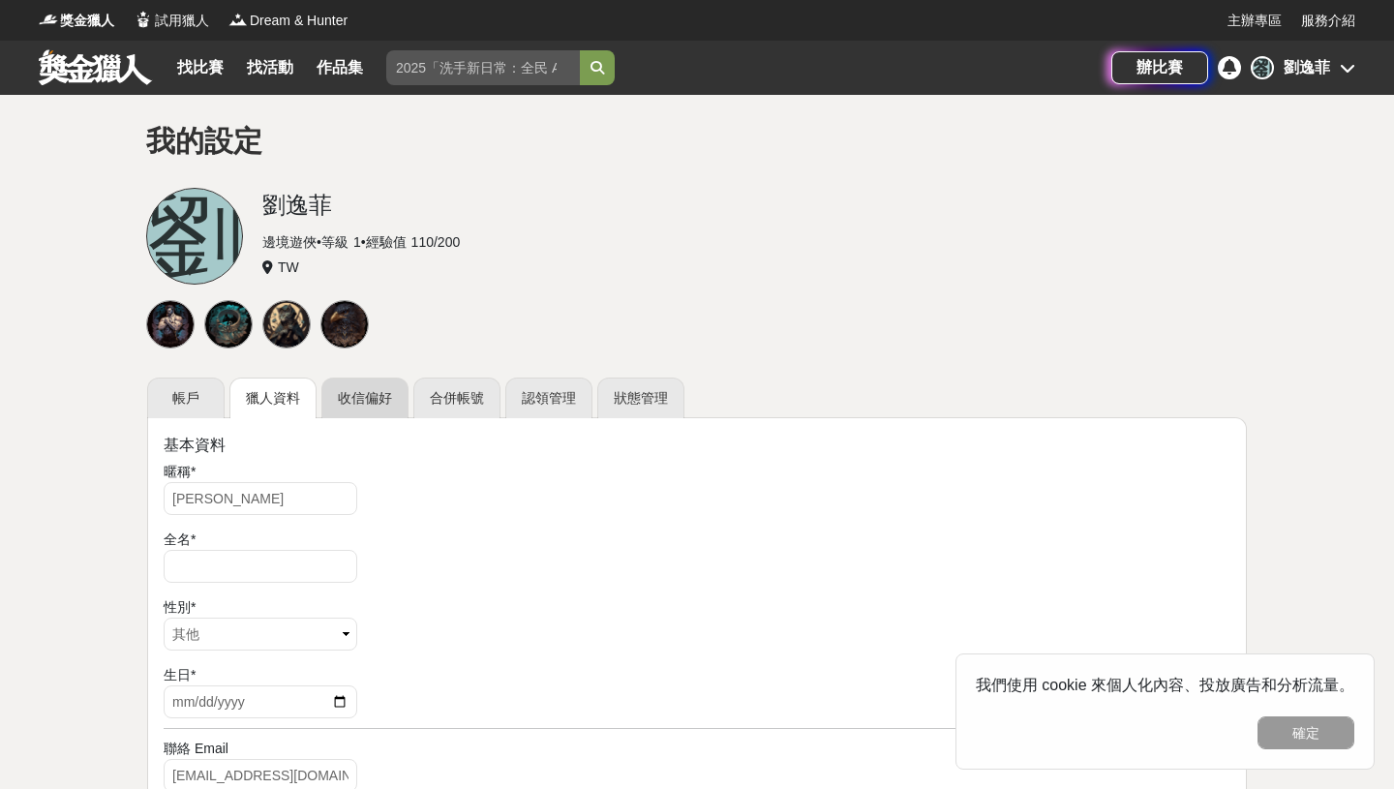
click at [398, 405] on link "收信偏好" at bounding box center [364, 398] width 87 height 41
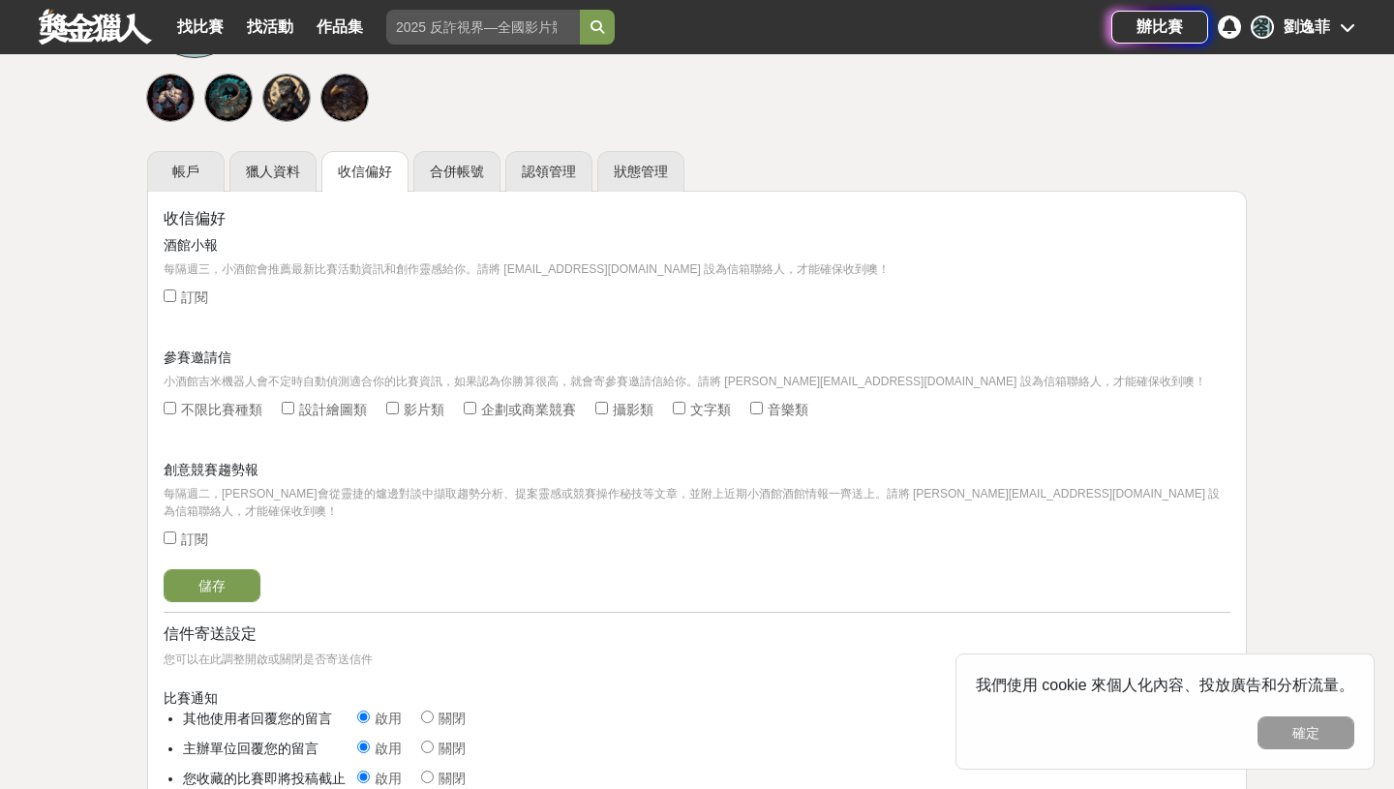
scroll to position [127, 0]
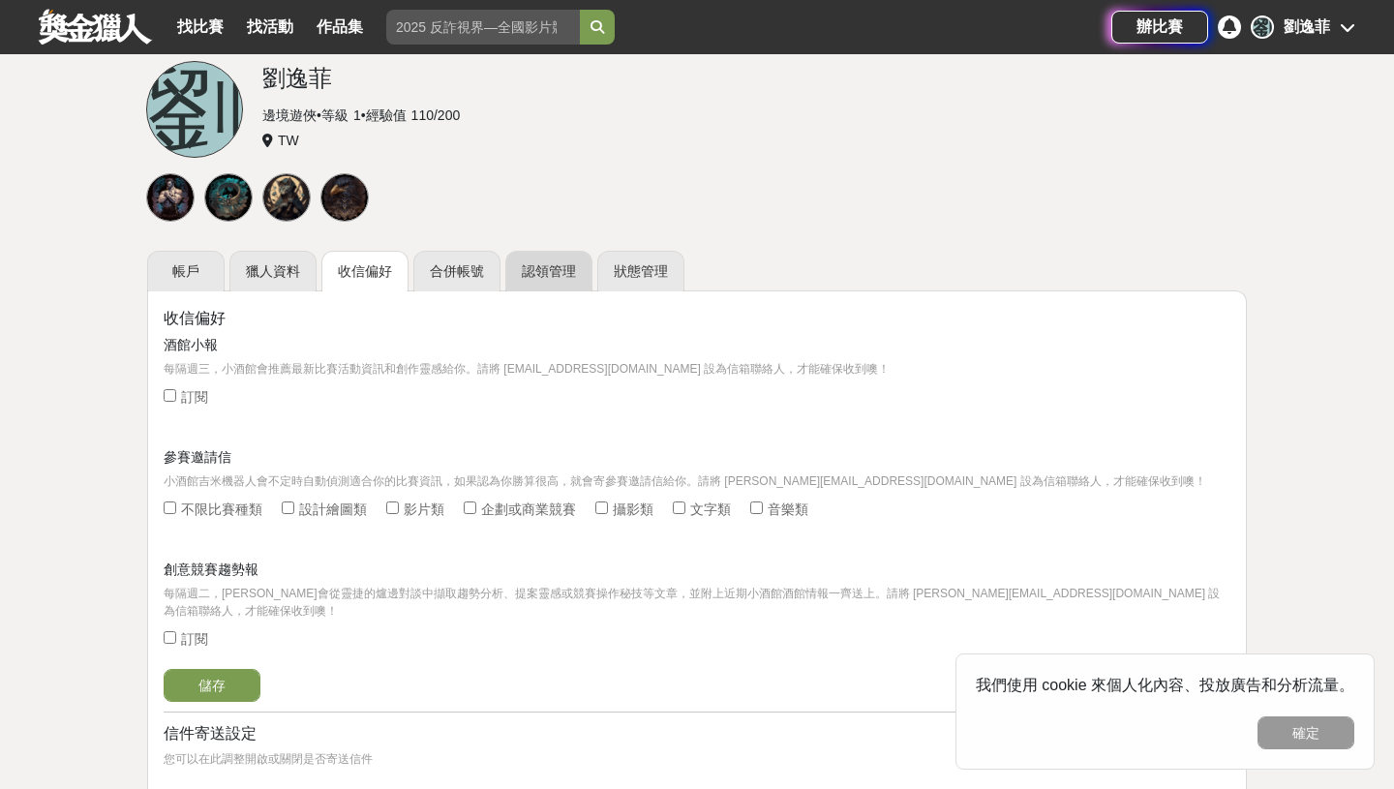
click at [567, 290] on link "認領管理" at bounding box center [548, 271] width 87 height 41
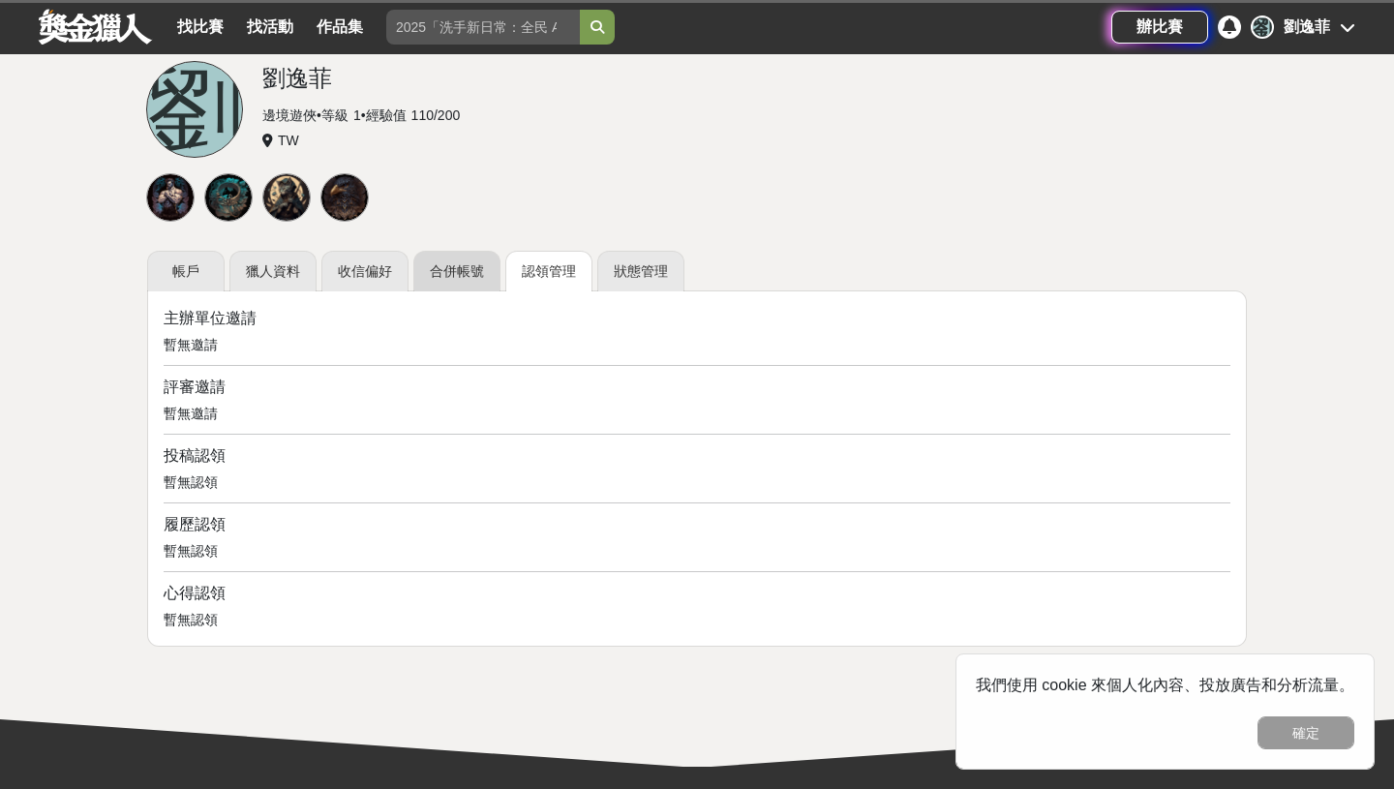
click at [472, 272] on link "合併帳號" at bounding box center [456, 271] width 87 height 41
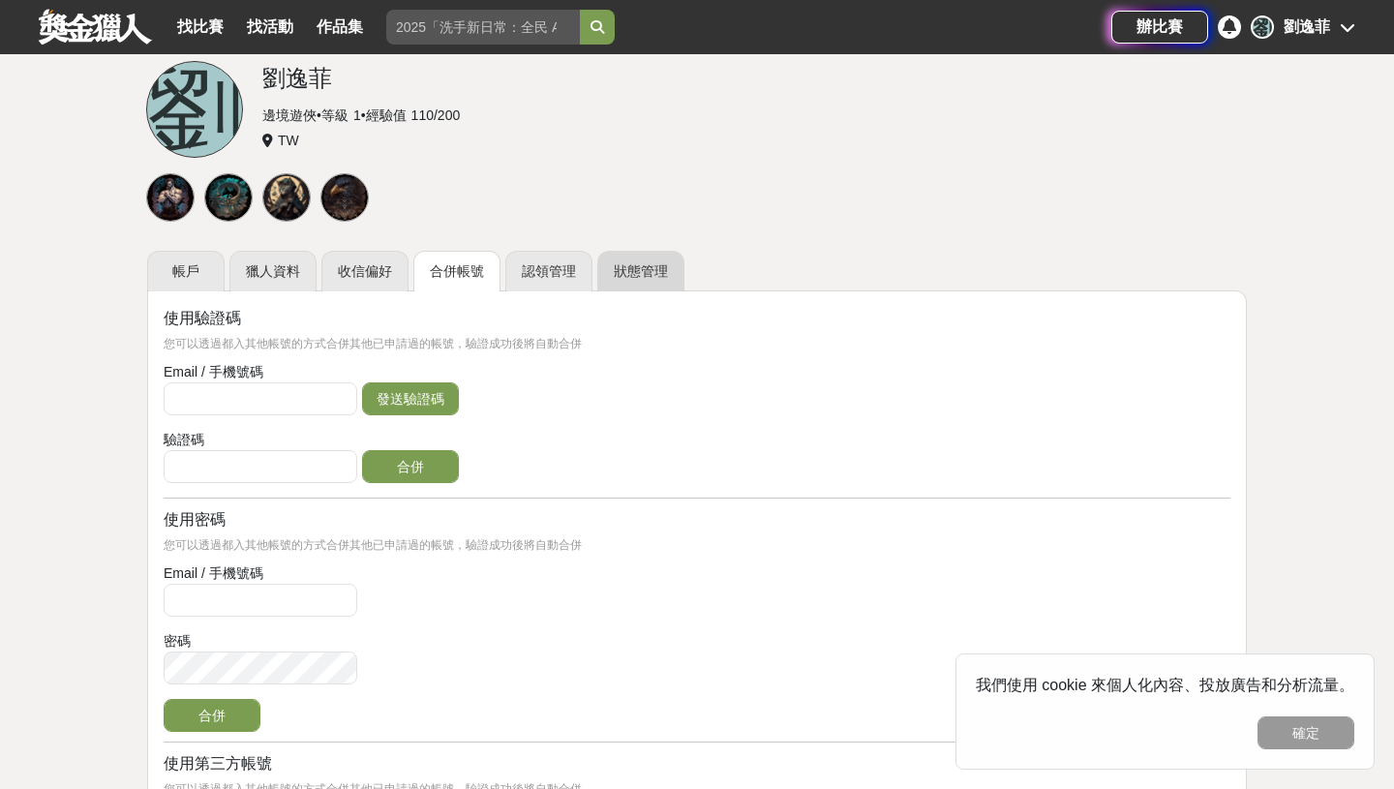
click at [631, 271] on link "狀態管理" at bounding box center [640, 271] width 87 height 41
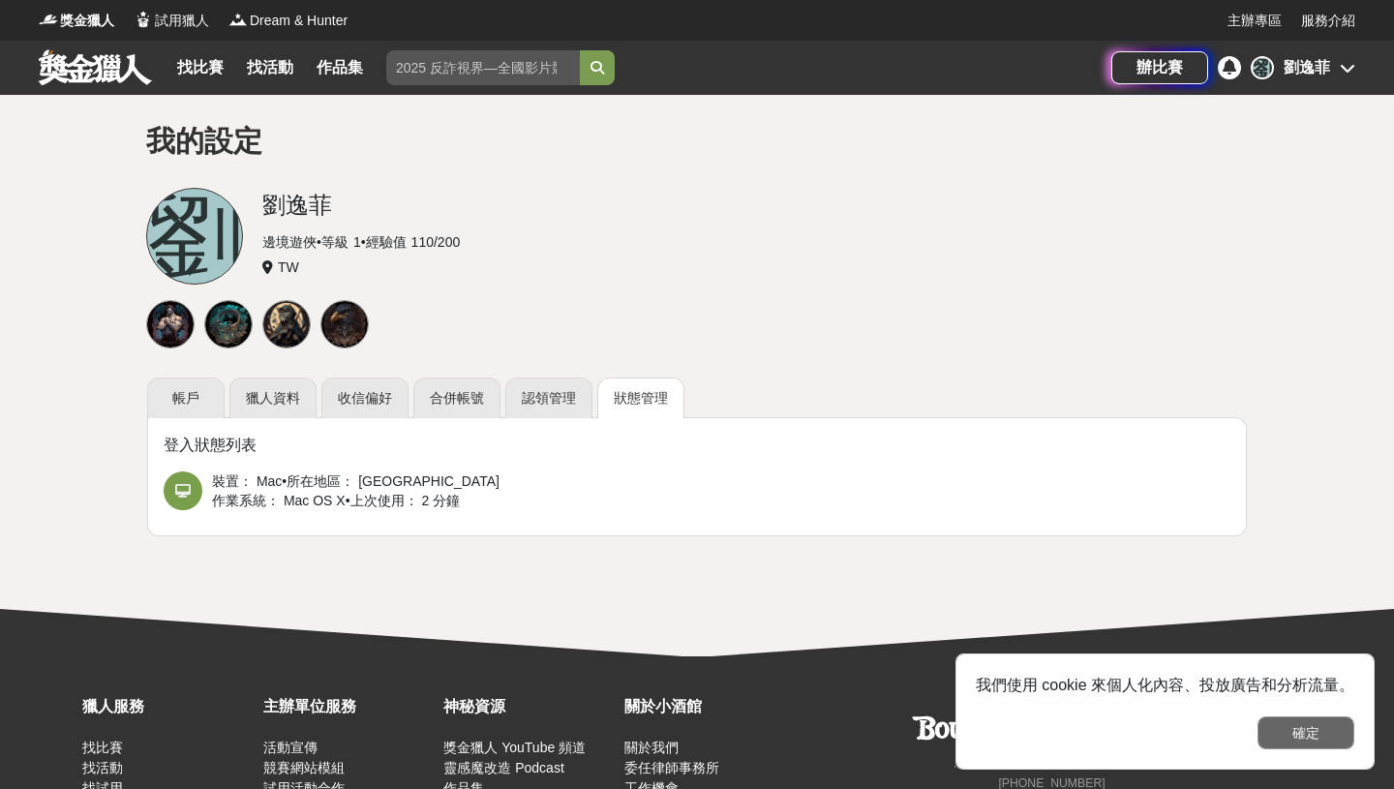
click at [1304, 735] on button "確定" at bounding box center [1306, 732] width 97 height 33
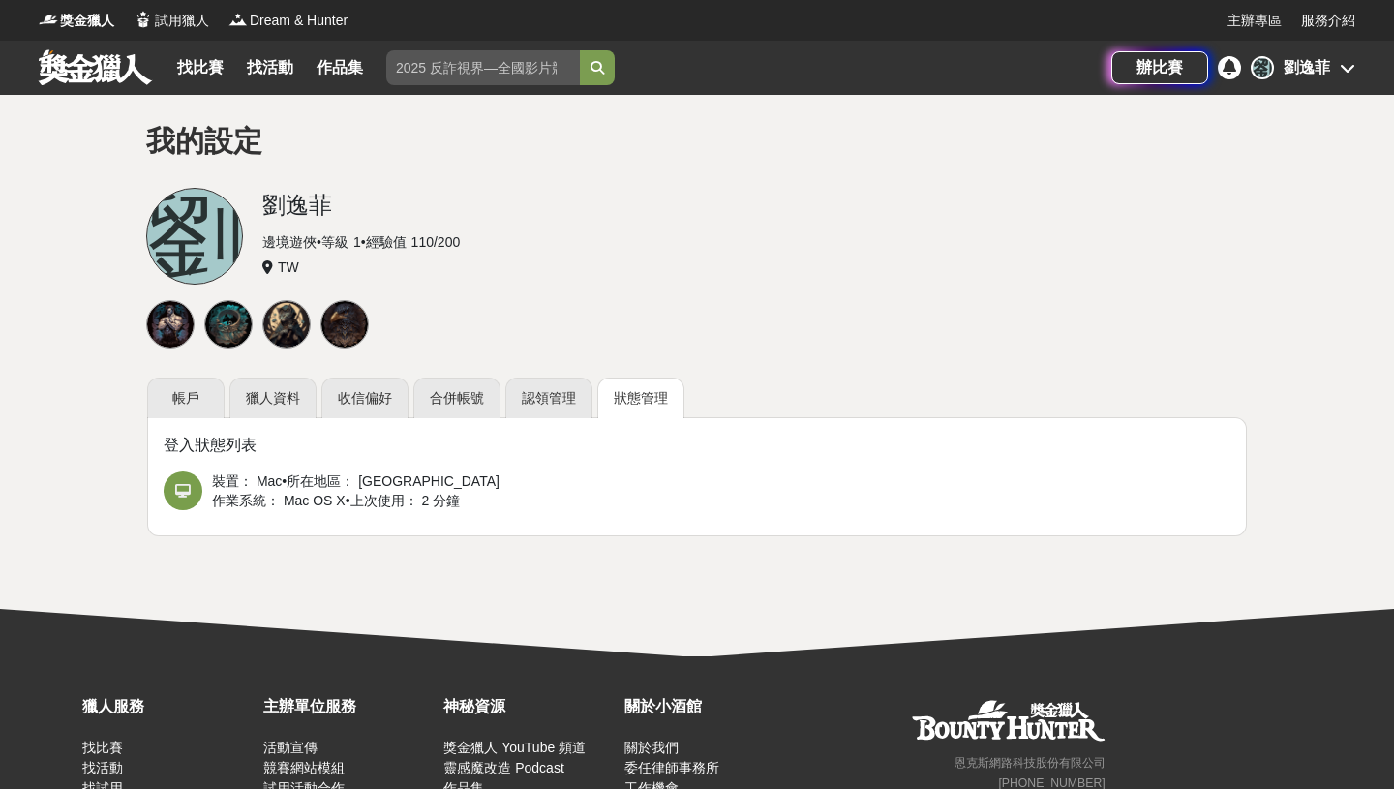
click at [104, 69] on link at bounding box center [95, 66] width 117 height 37
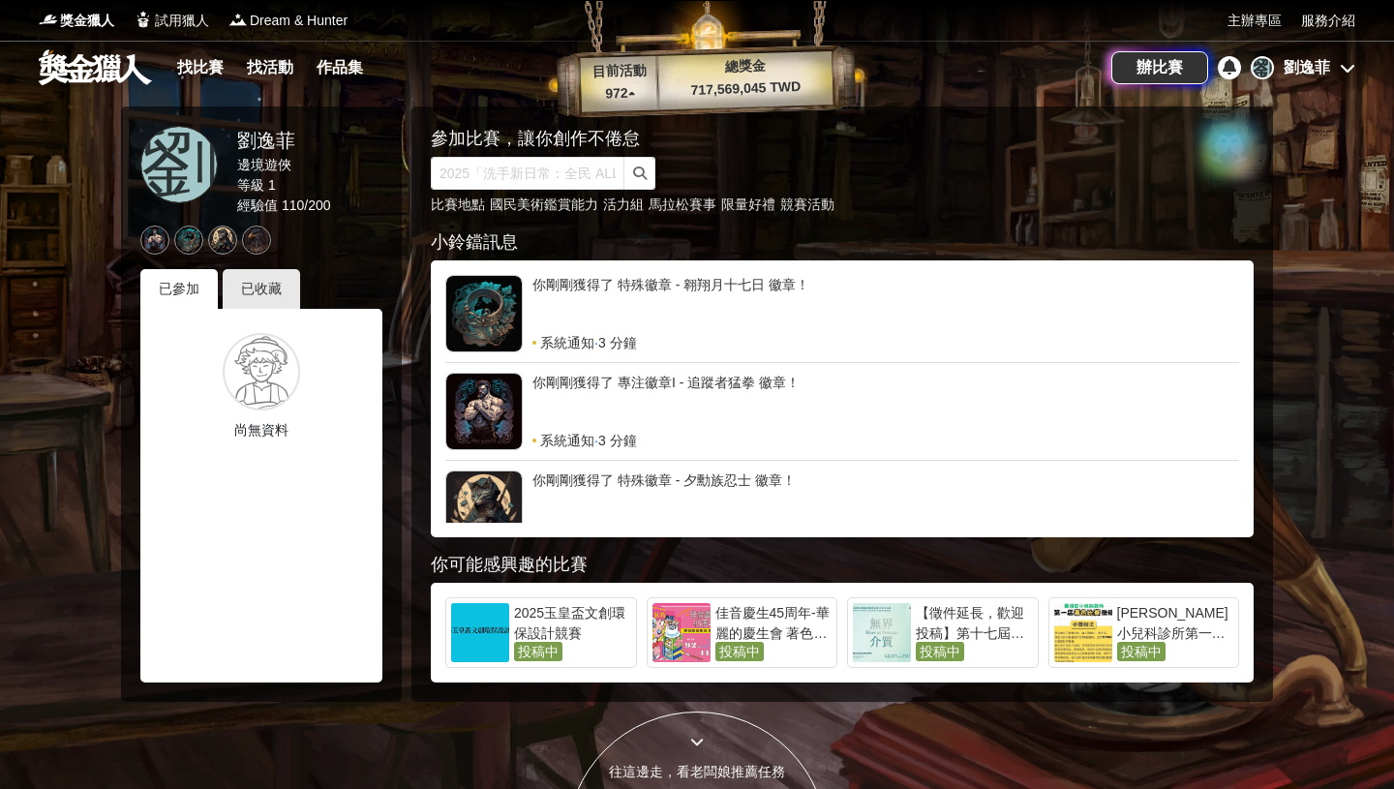
click at [1349, 75] on icon at bounding box center [1347, 67] width 15 height 15
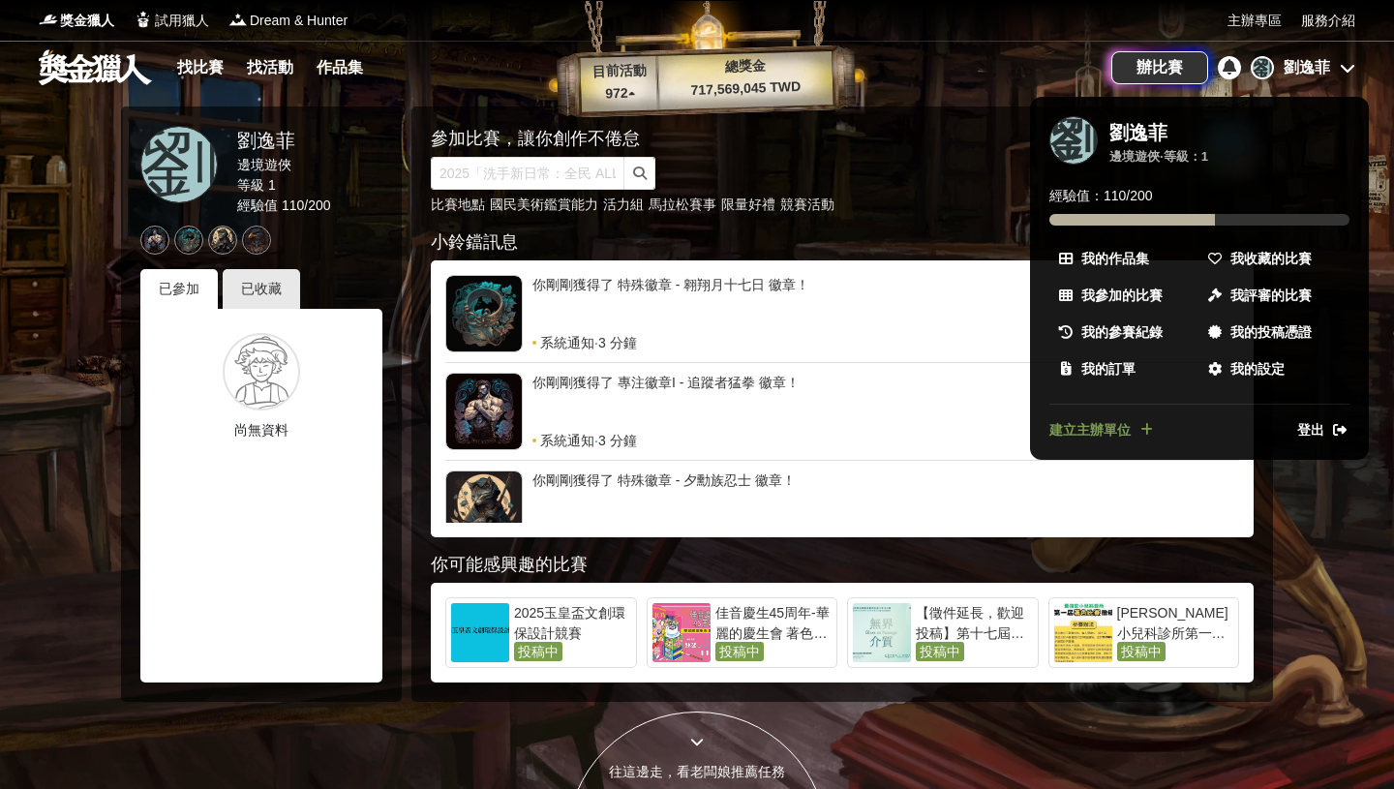
click at [203, 66] on div at bounding box center [697, 394] width 1394 height 789
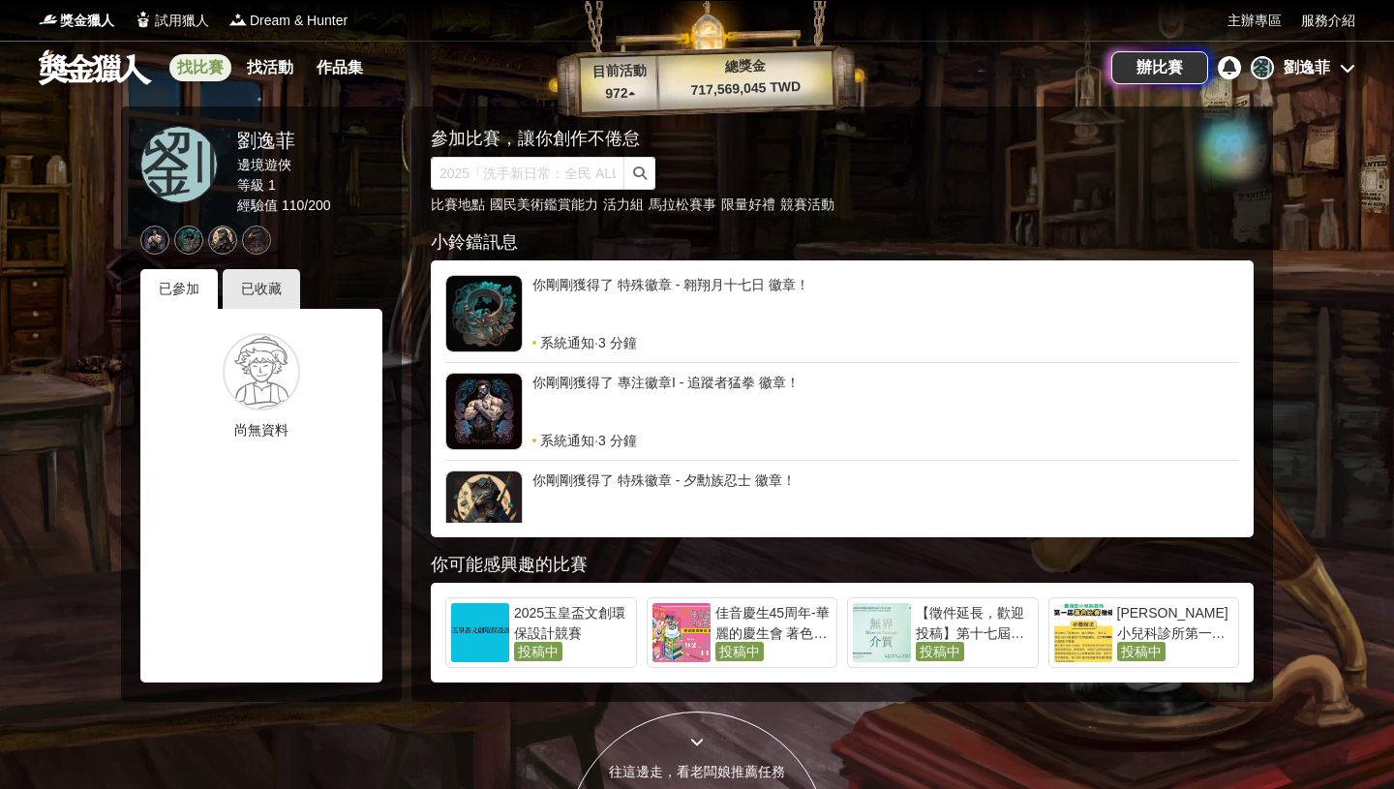
click at [203, 66] on link "找比賽" at bounding box center [200, 67] width 62 height 27
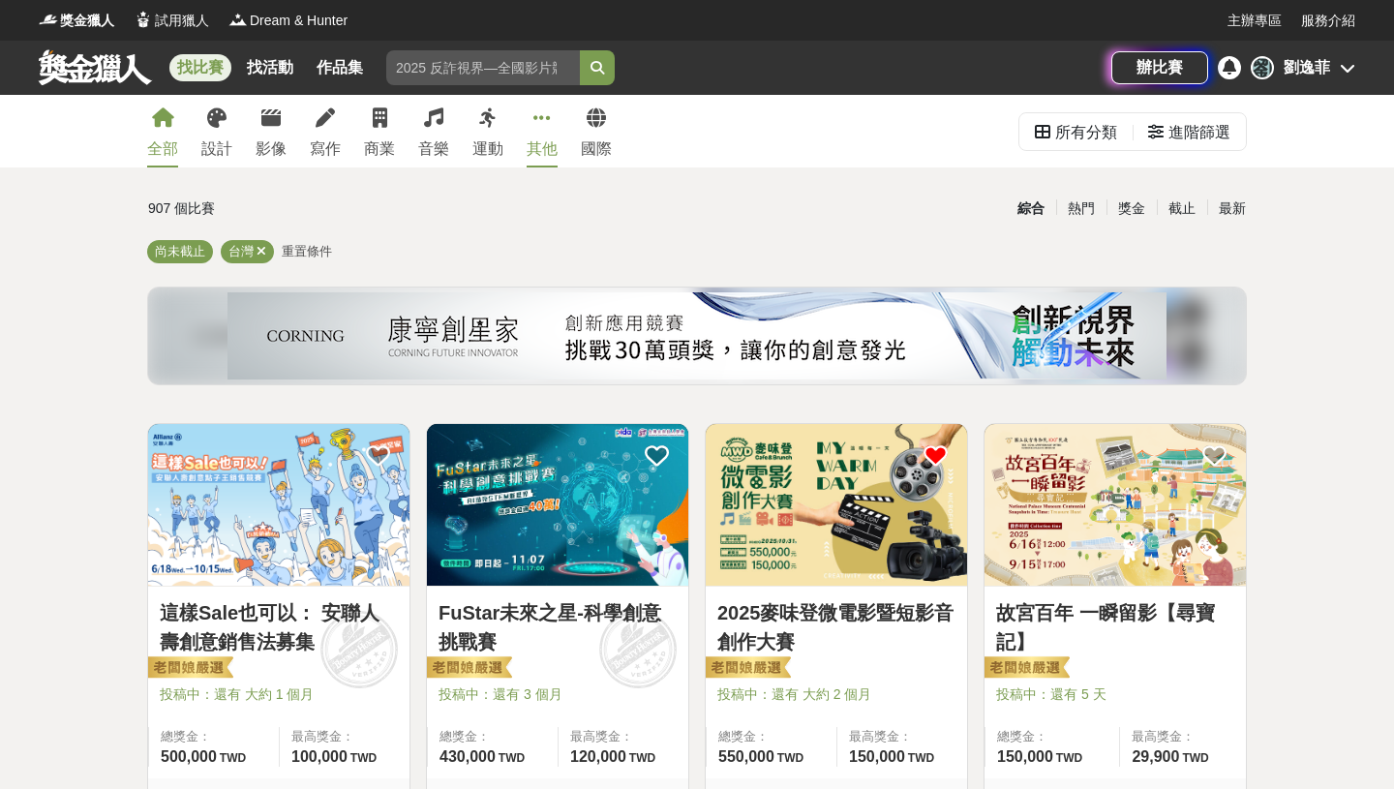
click at [547, 137] on div "其他" at bounding box center [542, 148] width 31 height 23
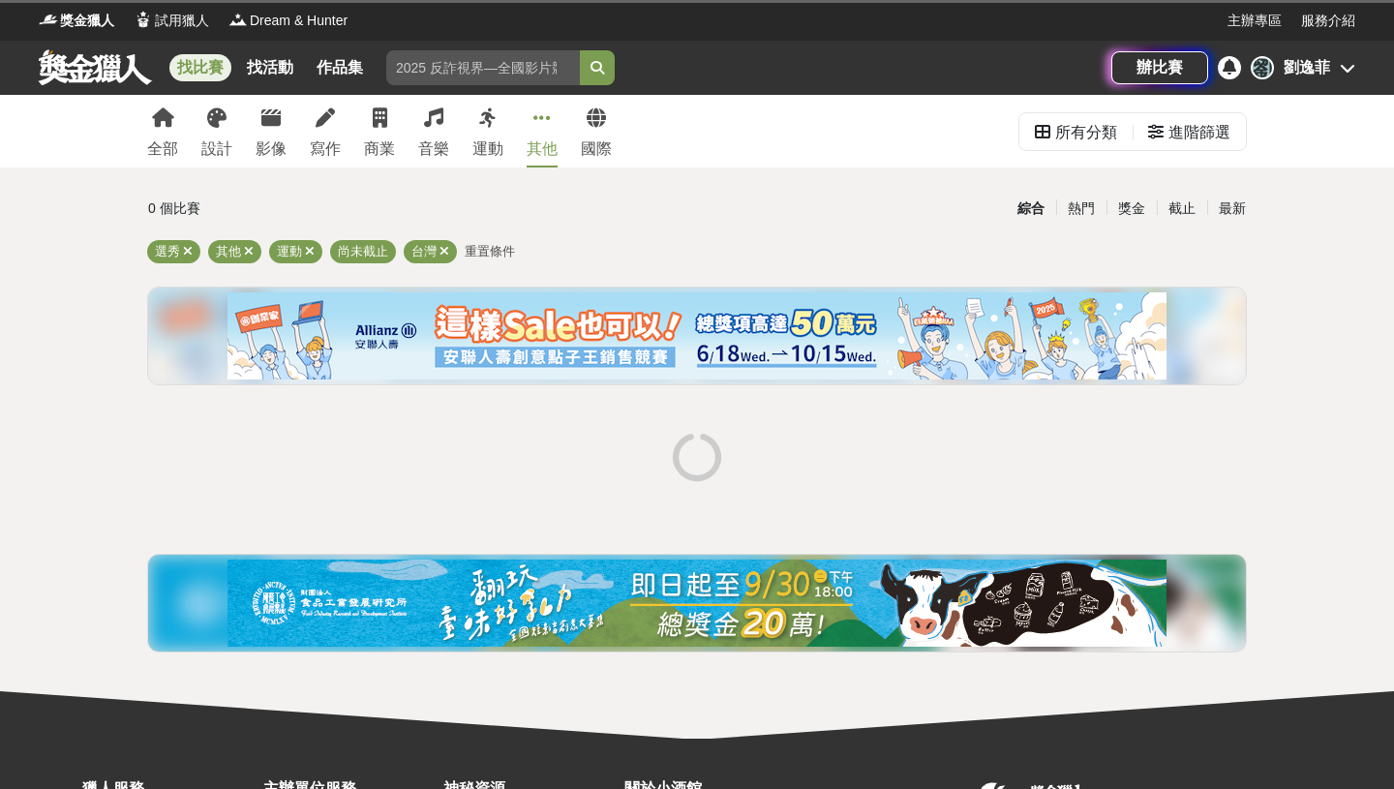
click at [544, 127] on icon at bounding box center [541, 117] width 17 height 19
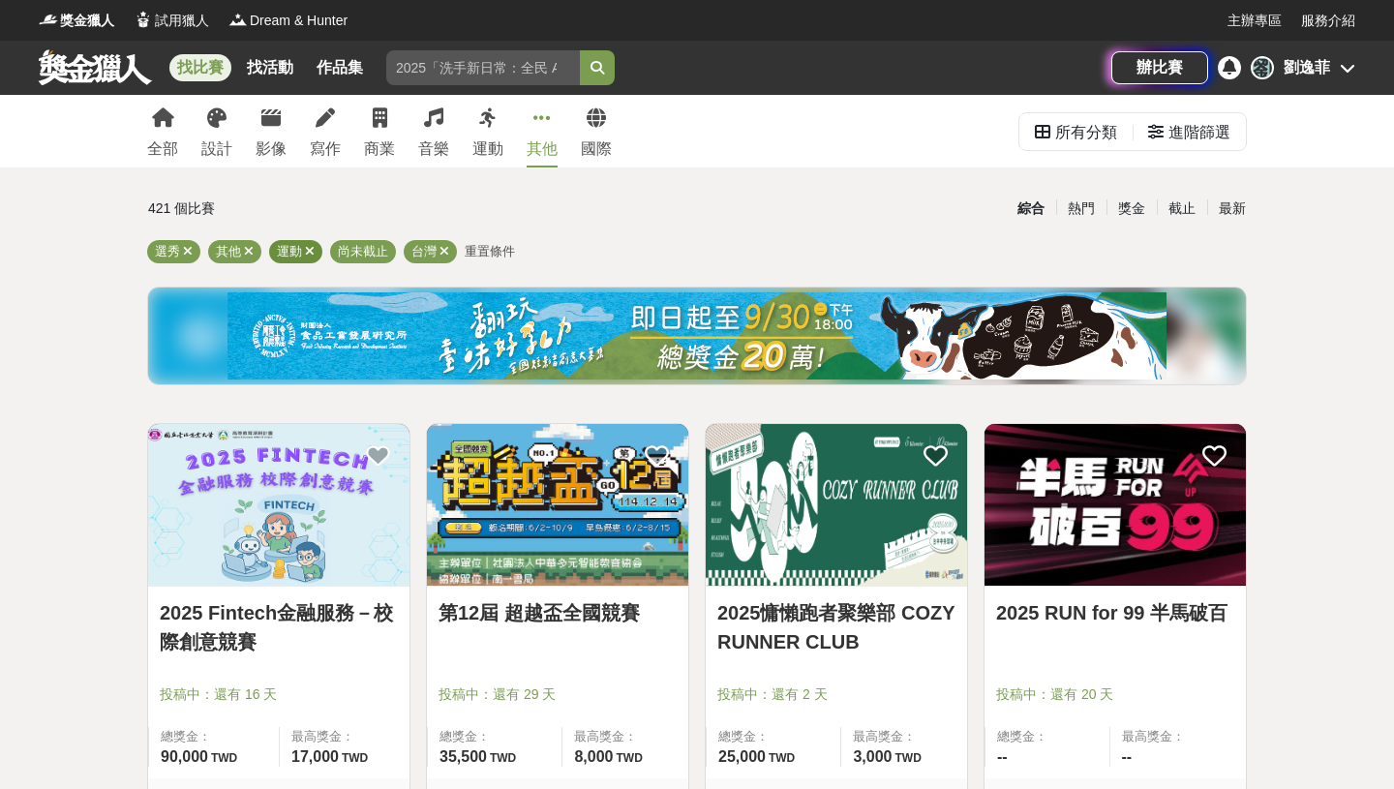
click at [305, 250] on icon at bounding box center [310, 251] width 10 height 13
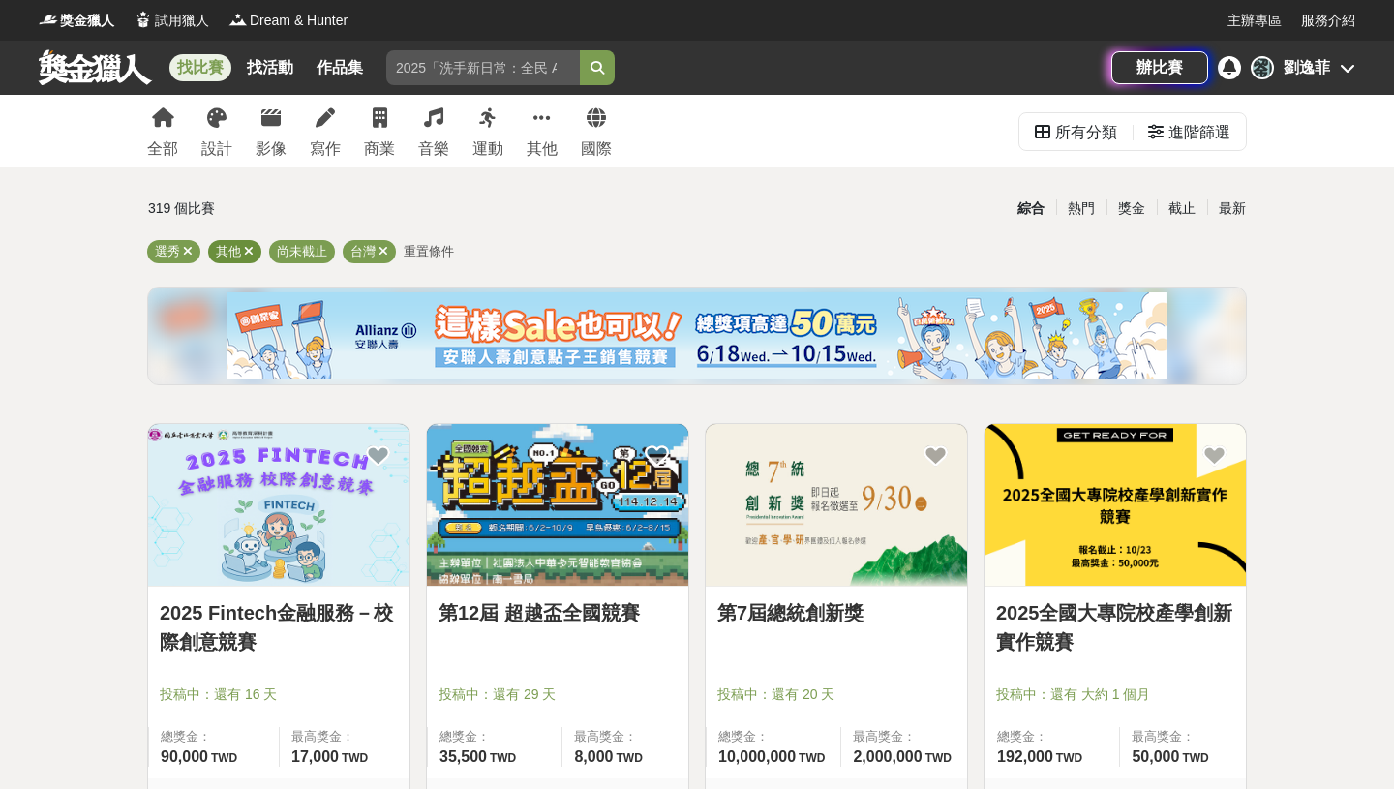
click at [248, 251] on icon at bounding box center [249, 251] width 10 height 13
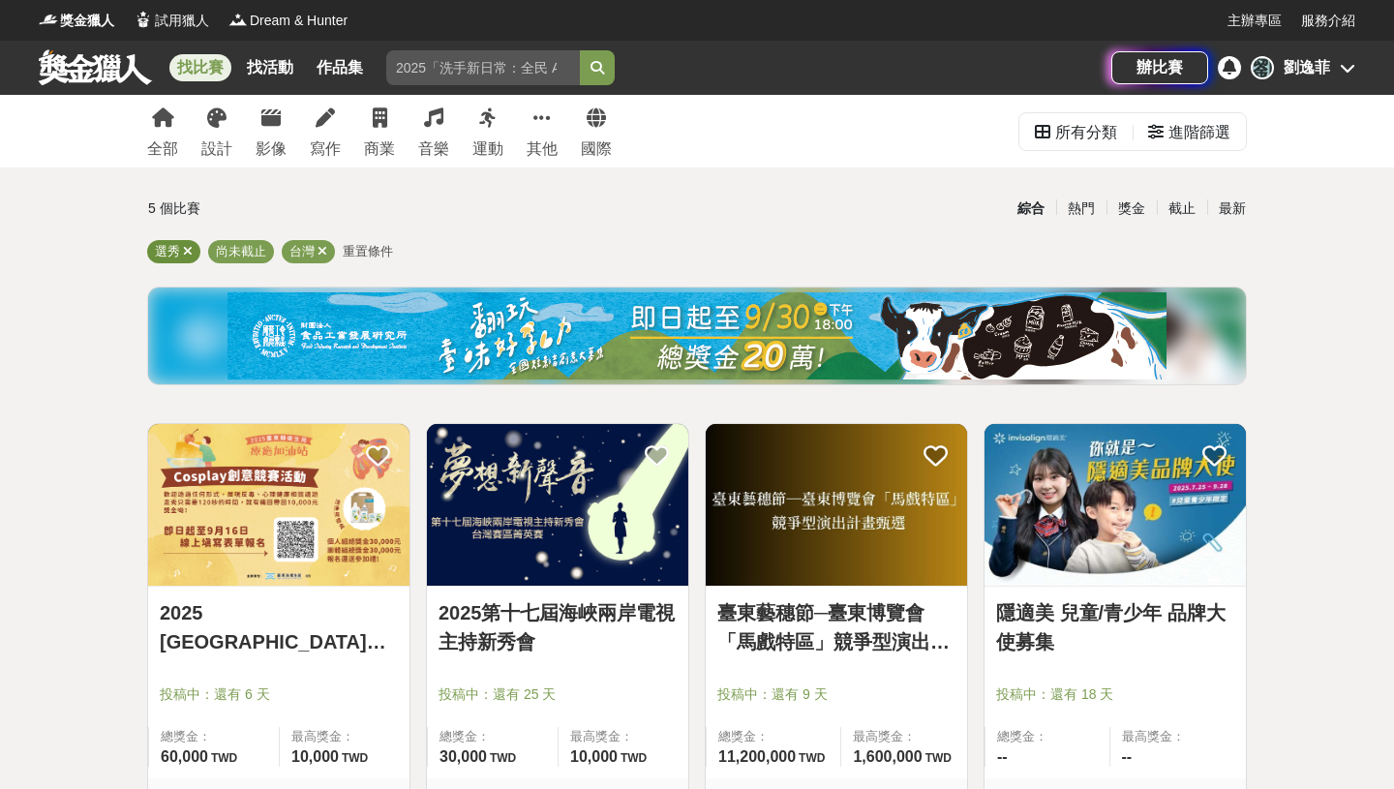
click at [190, 247] on icon at bounding box center [188, 251] width 10 height 13
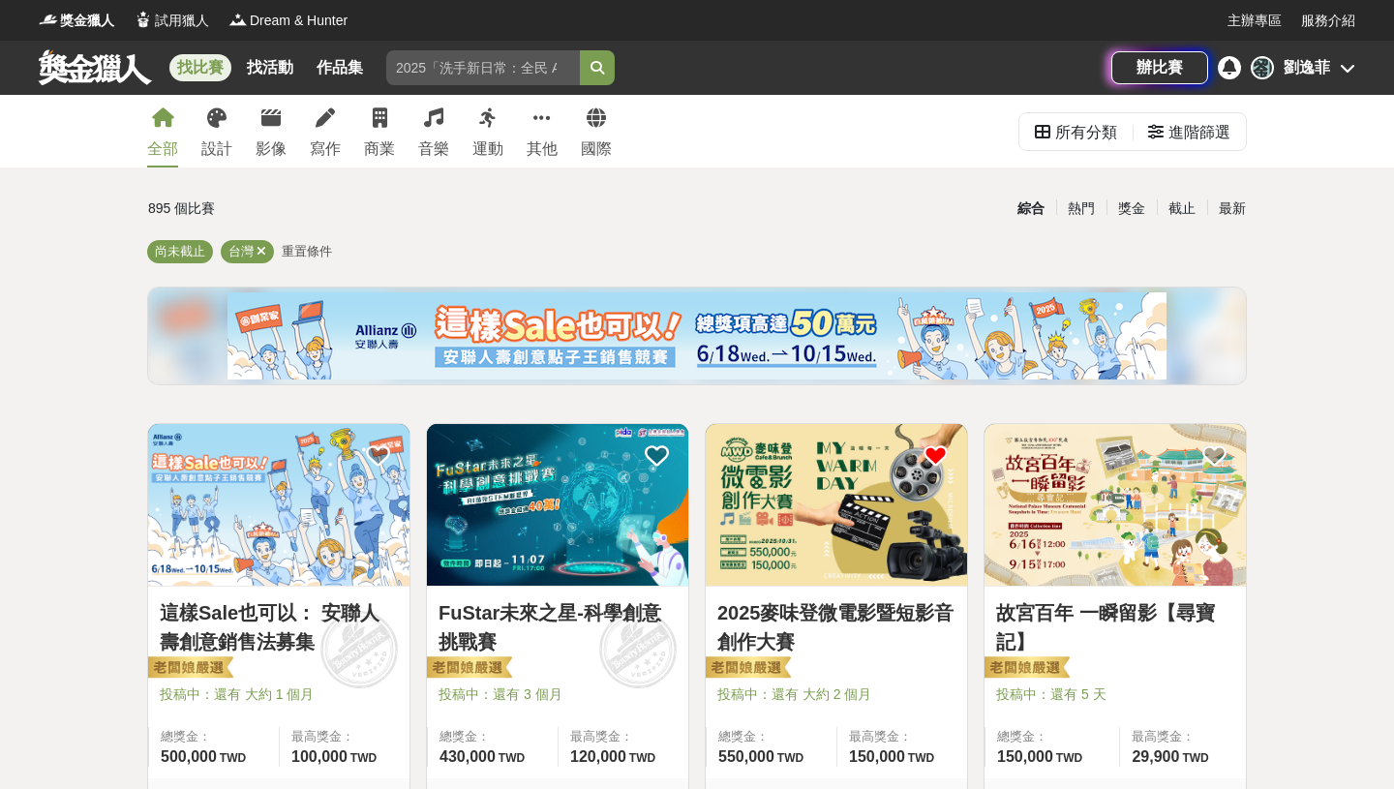
click at [576, 240] on div "尚未截止 台灣 重置條件" at bounding box center [697, 255] width 1100 height 31
click at [1073, 124] on div "所有分類" at bounding box center [1086, 132] width 62 height 39
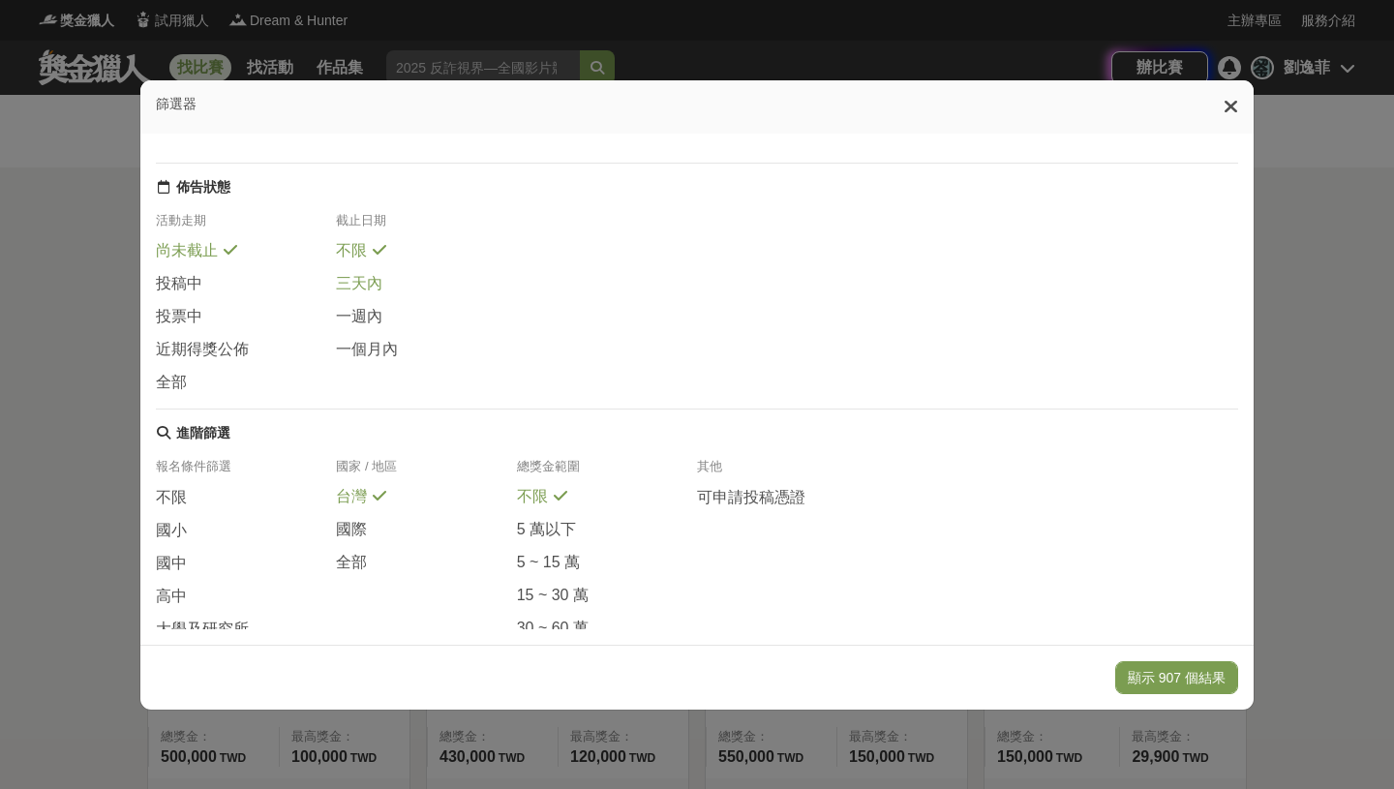
scroll to position [265, 0]
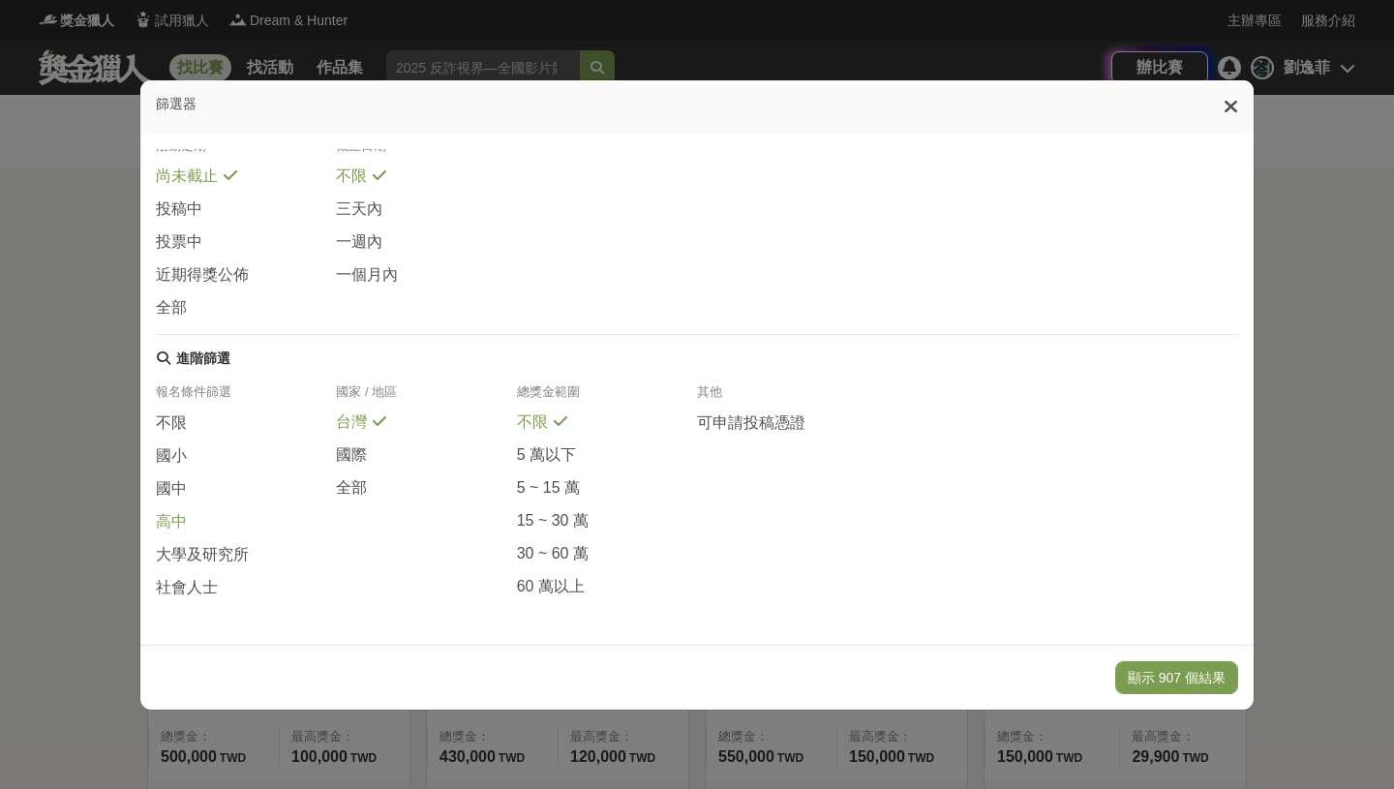
click at [218, 529] on div "高中" at bounding box center [246, 527] width 180 height 33
click at [1201, 678] on button "顯示 133 個結果" at bounding box center [1176, 677] width 123 height 33
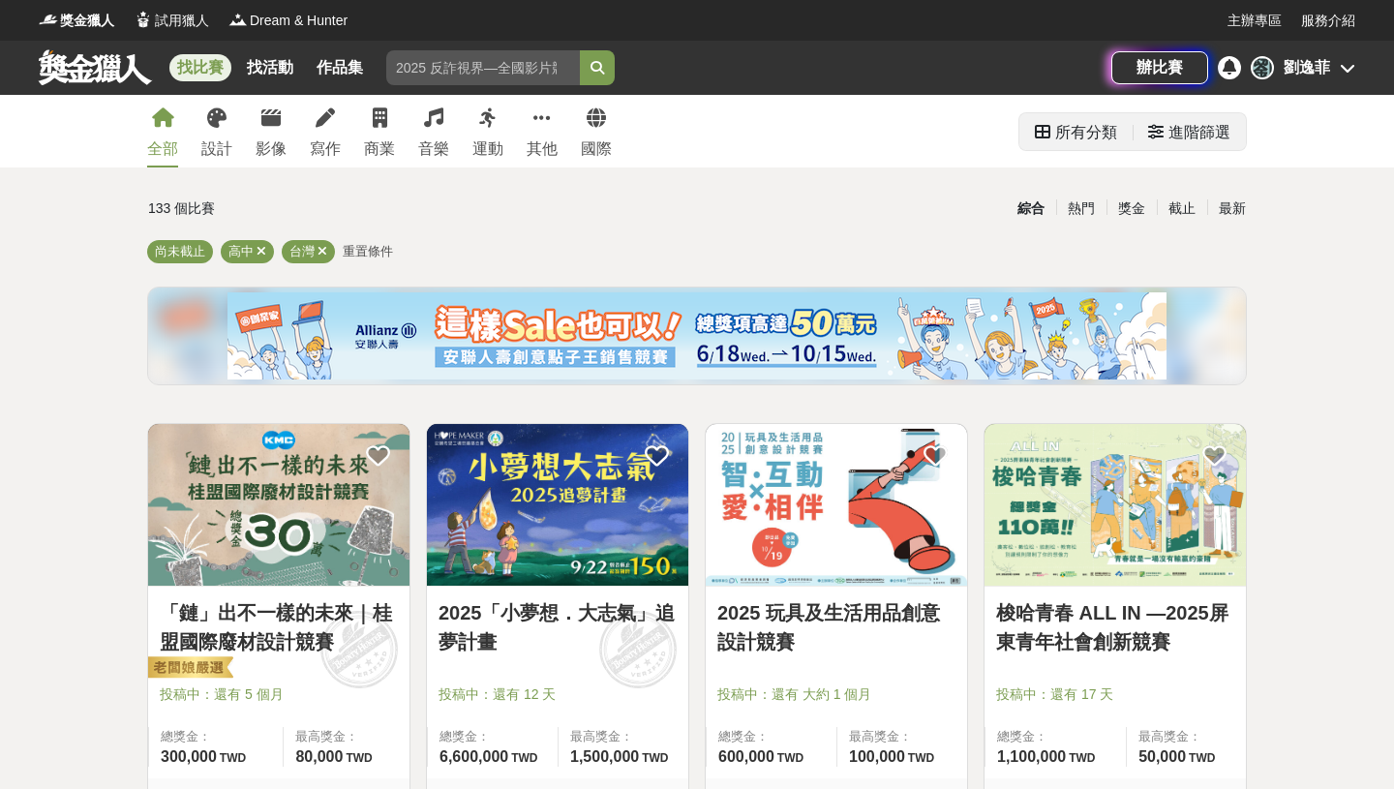
click at [1186, 140] on div "進階篩選" at bounding box center [1200, 132] width 62 height 39
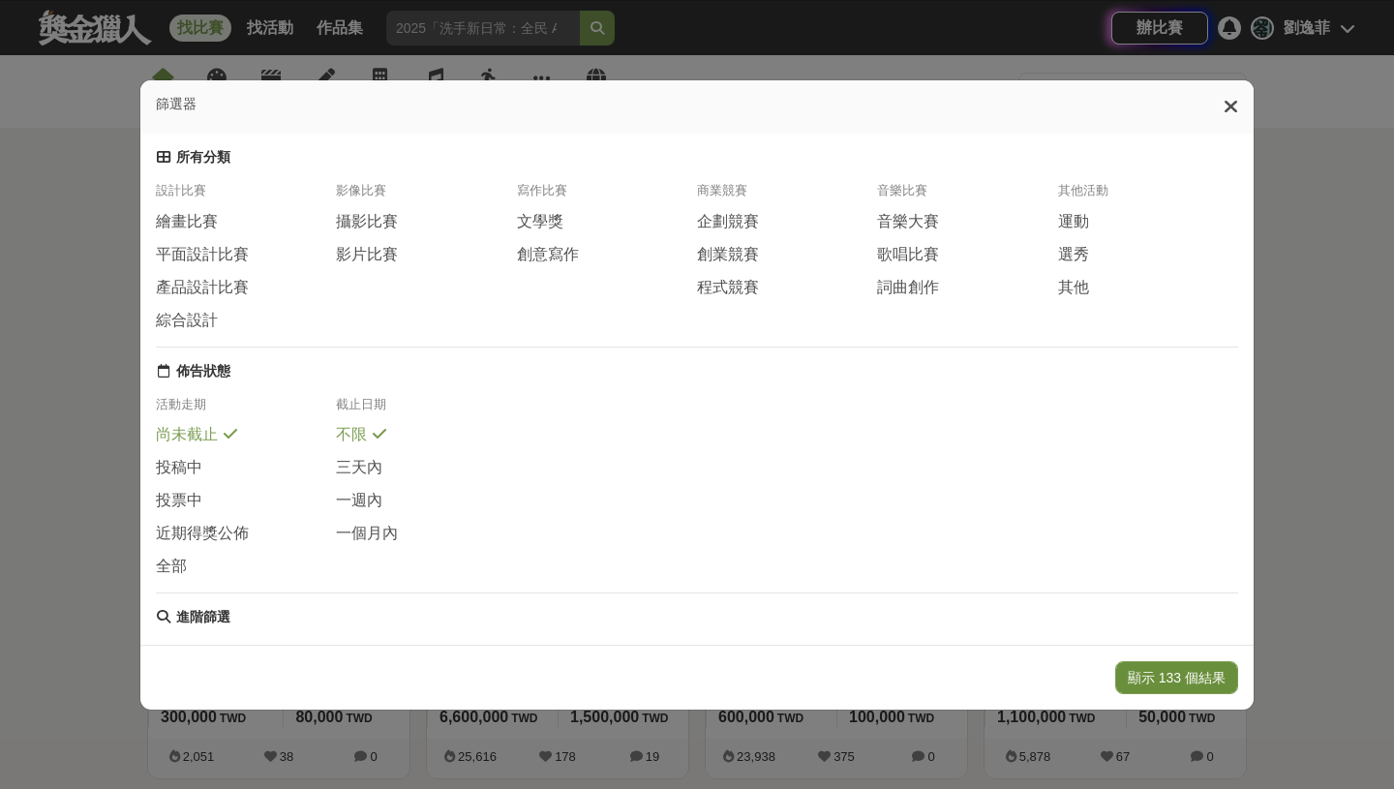
click at [1188, 677] on button "顯示 133 個結果" at bounding box center [1176, 677] width 123 height 33
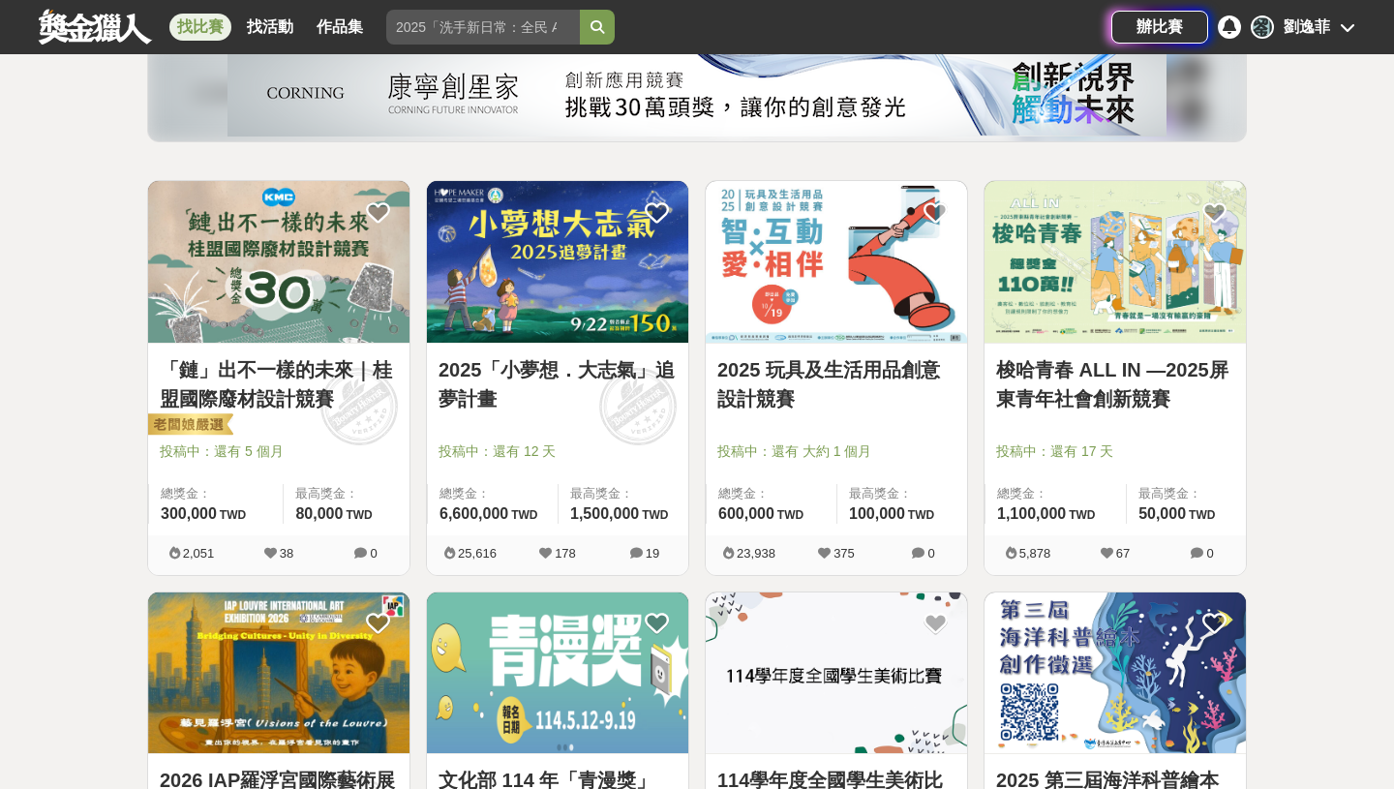
scroll to position [260, 0]
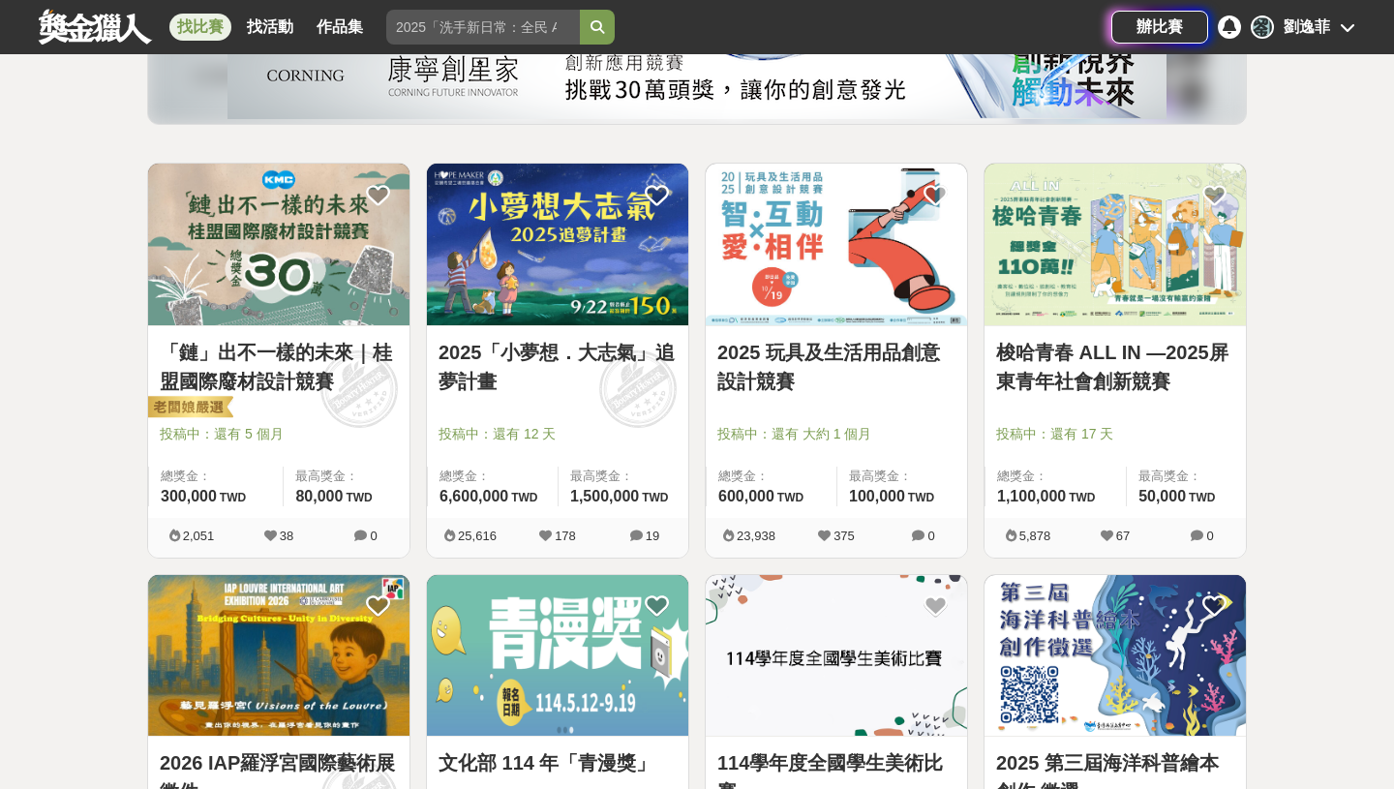
click at [568, 375] on link "2025「小夢想．大志氣」追夢計畫" at bounding box center [558, 367] width 238 height 58
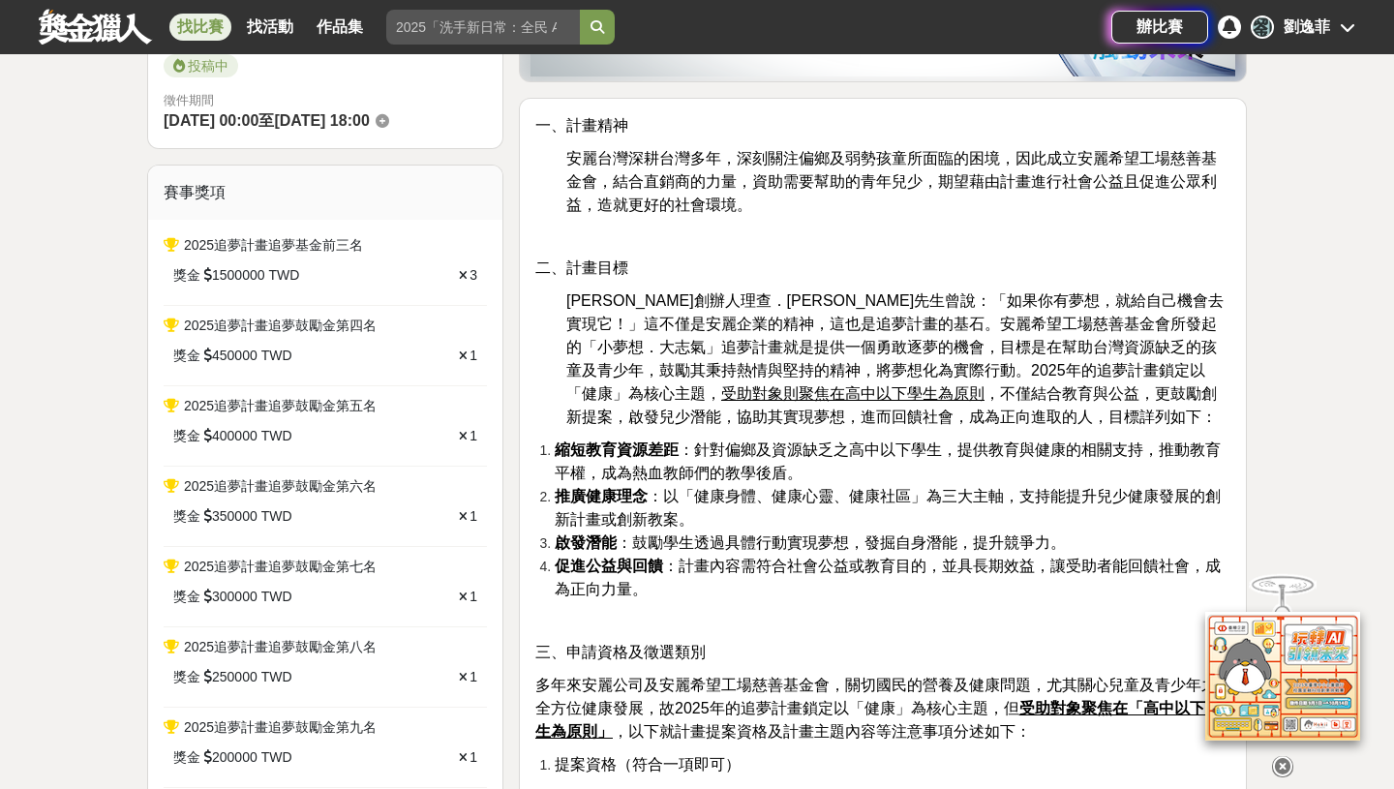
scroll to position [105, 0]
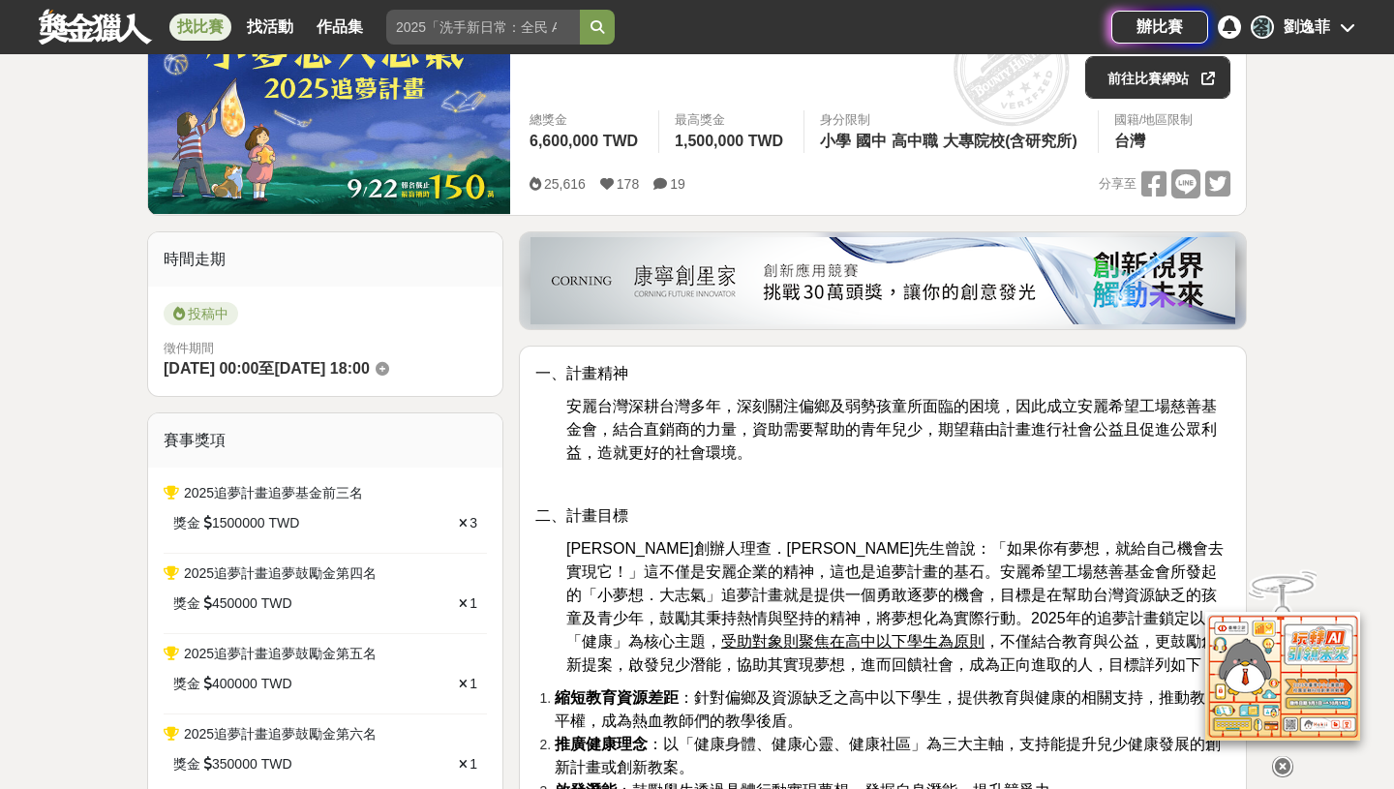
click at [801, 689] on span "縮短教育資源差距 ：針對偏鄉及資源缺乏之高中以下學生，提供教育與健康的相關支持，推動教育平權，成為熱血教師們的教學後盾。" at bounding box center [888, 709] width 666 height 40
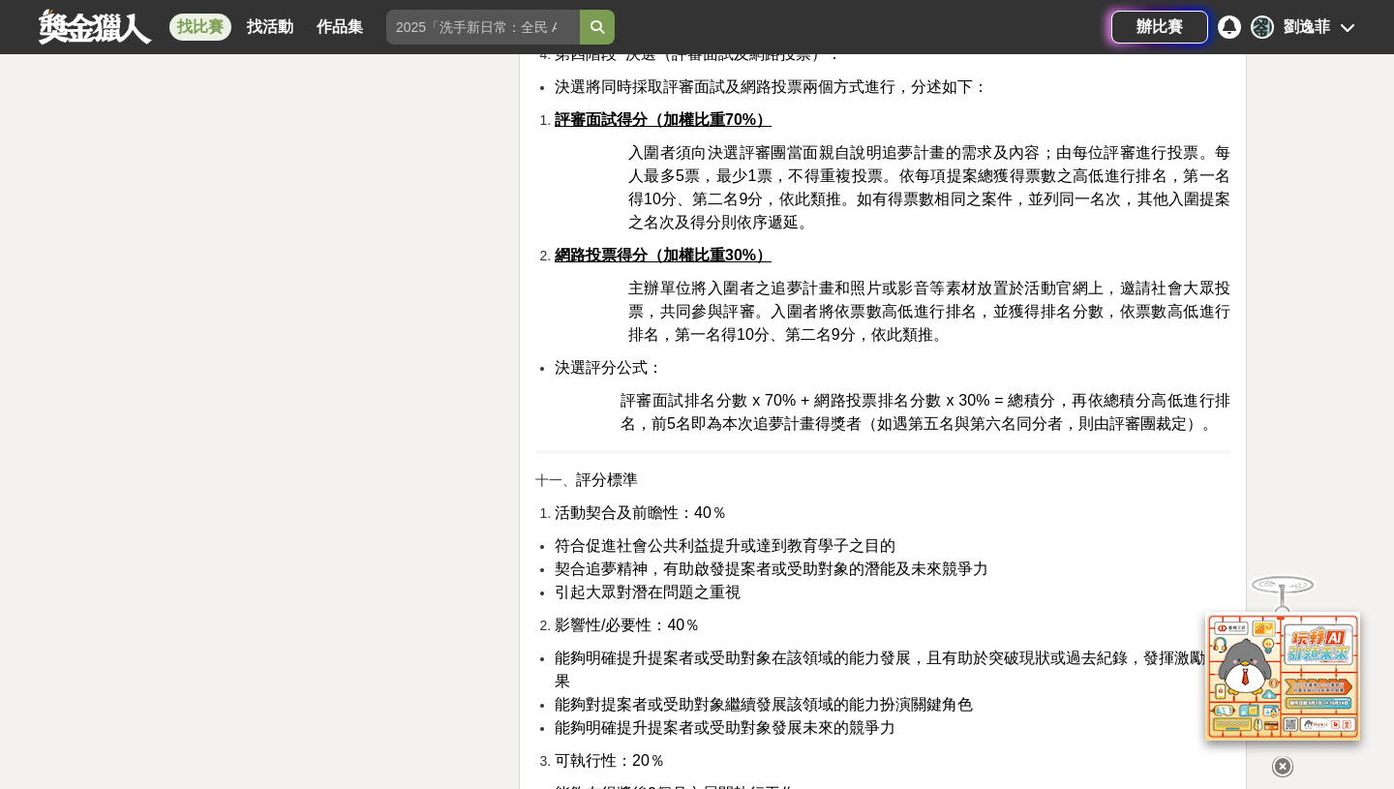
scroll to position [4132, 0]
click at [1281, 759] on icon at bounding box center [1282, 756] width 21 height 21
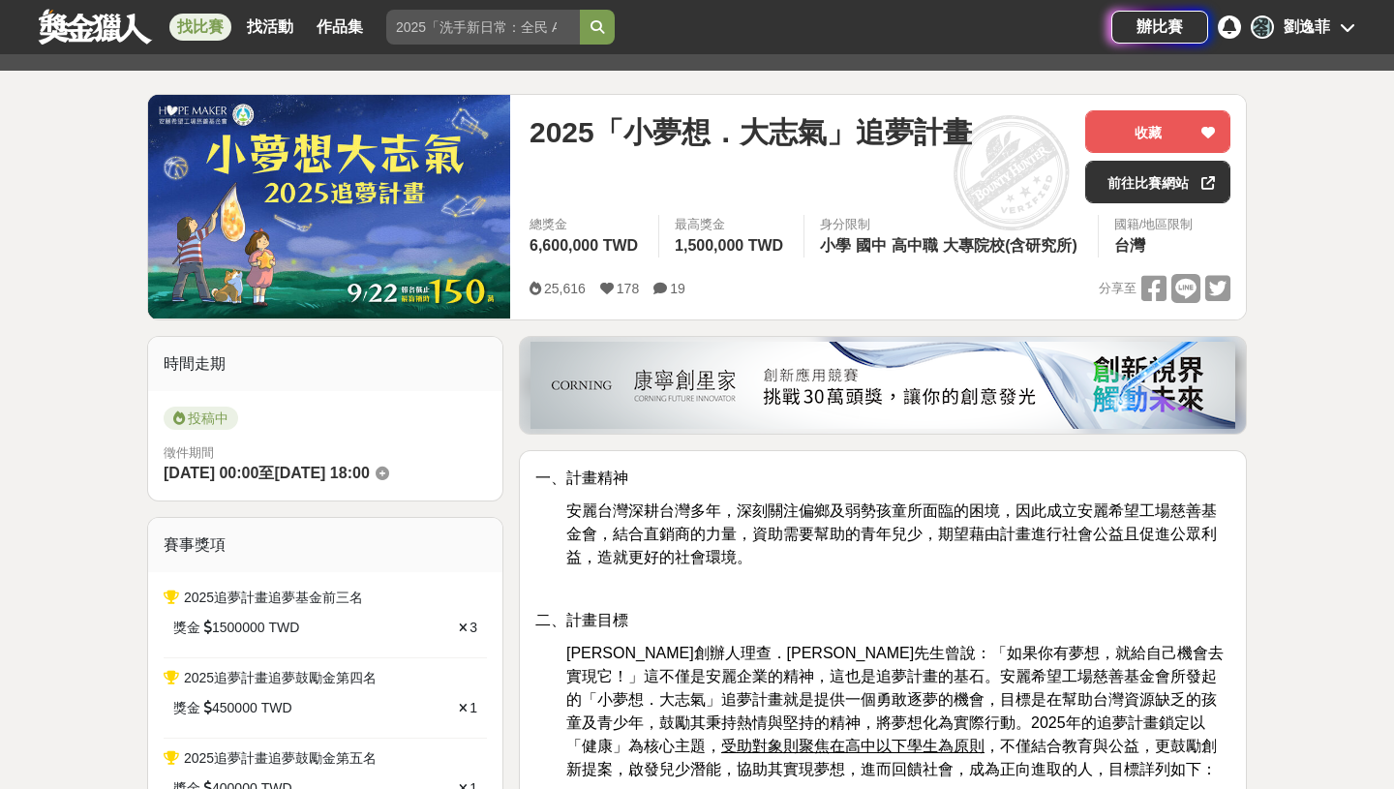
scroll to position [0, 0]
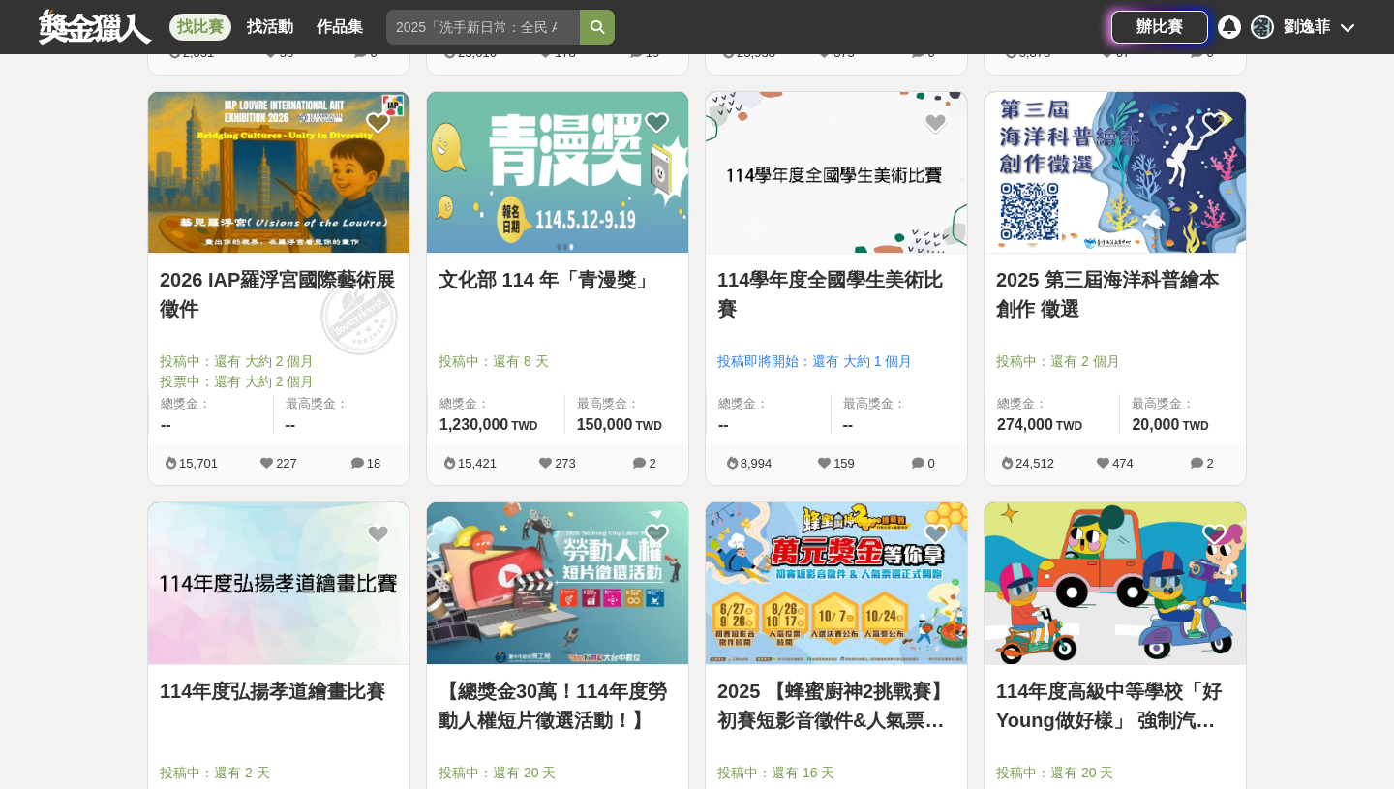
scroll to position [746, 0]
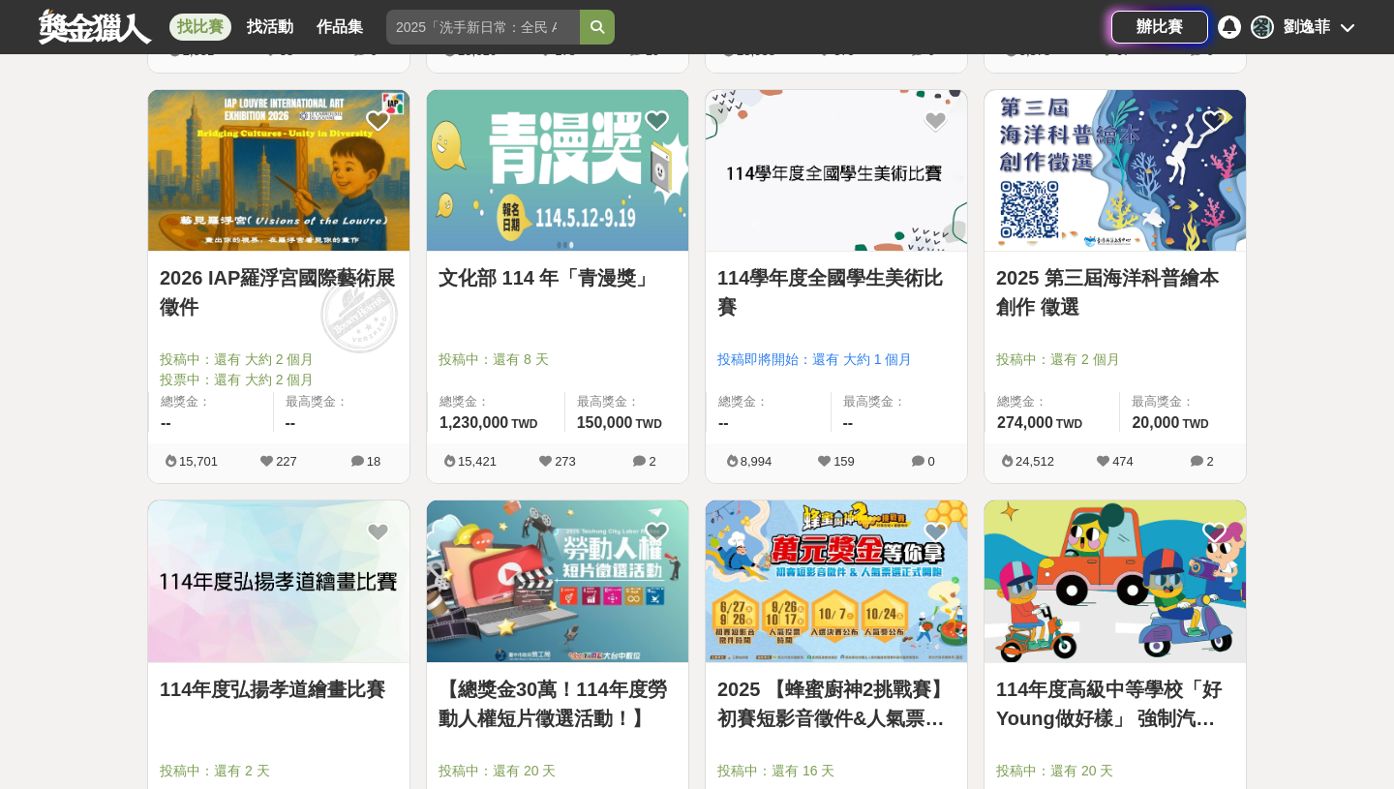
click at [582, 290] on link "文化部 114 年「青漫獎」" at bounding box center [558, 277] width 238 height 29
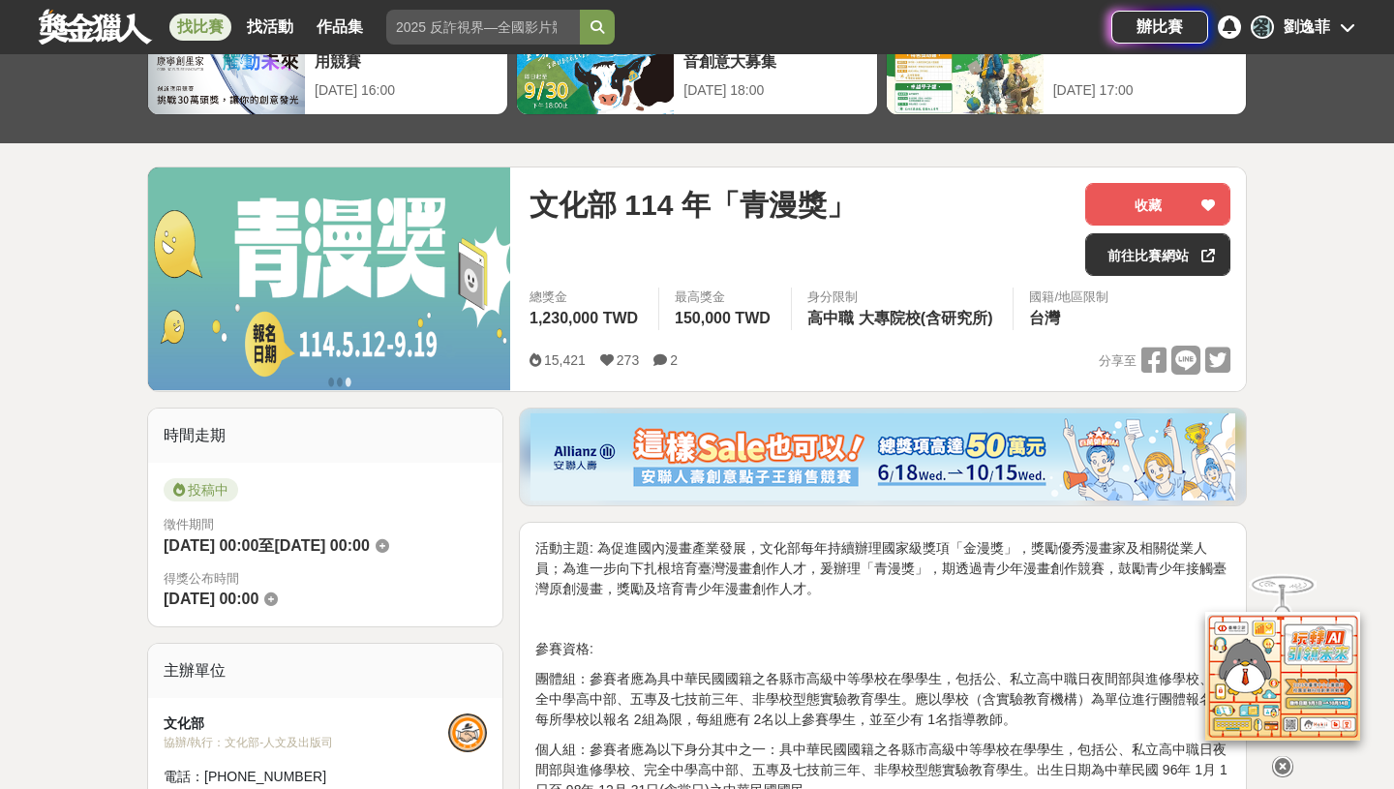
scroll to position [318, 0]
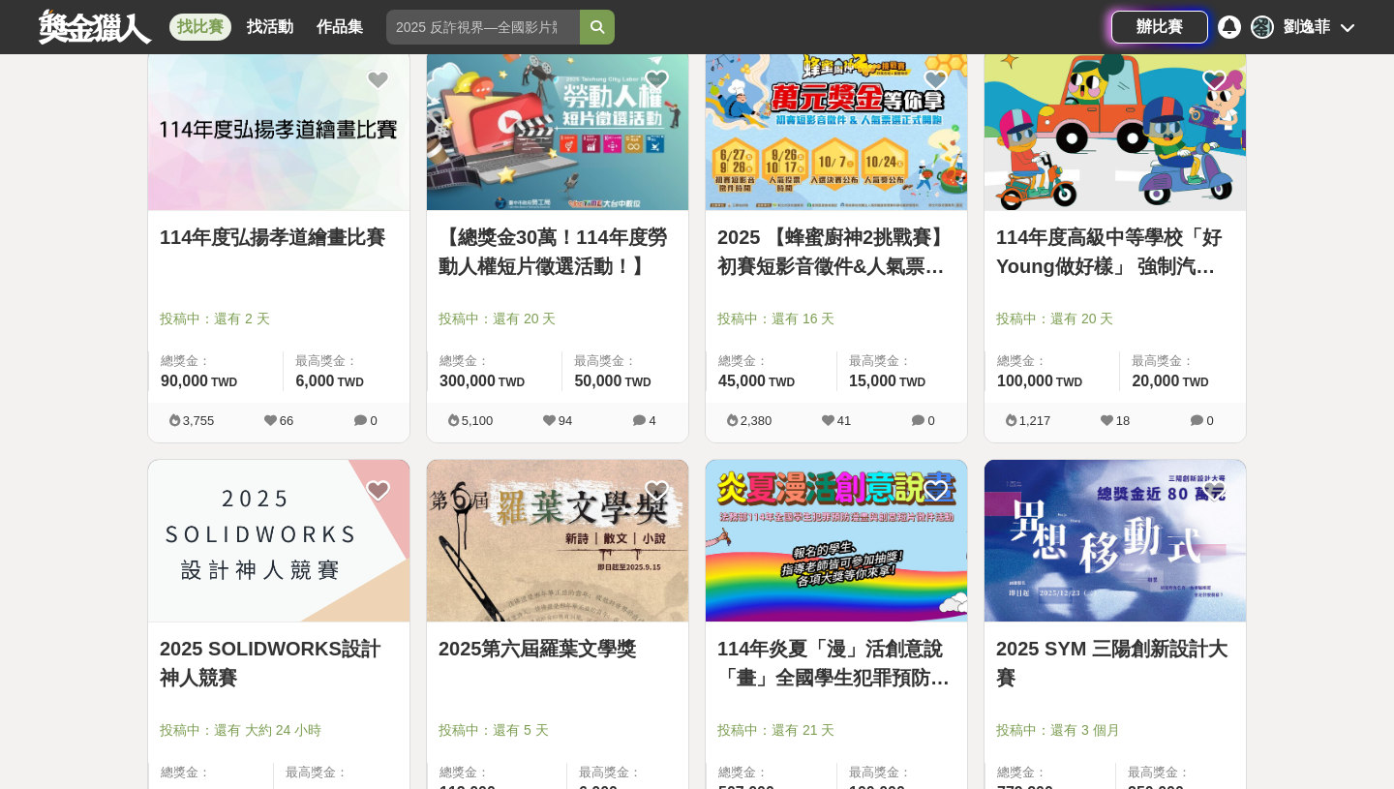
scroll to position [1206, 0]
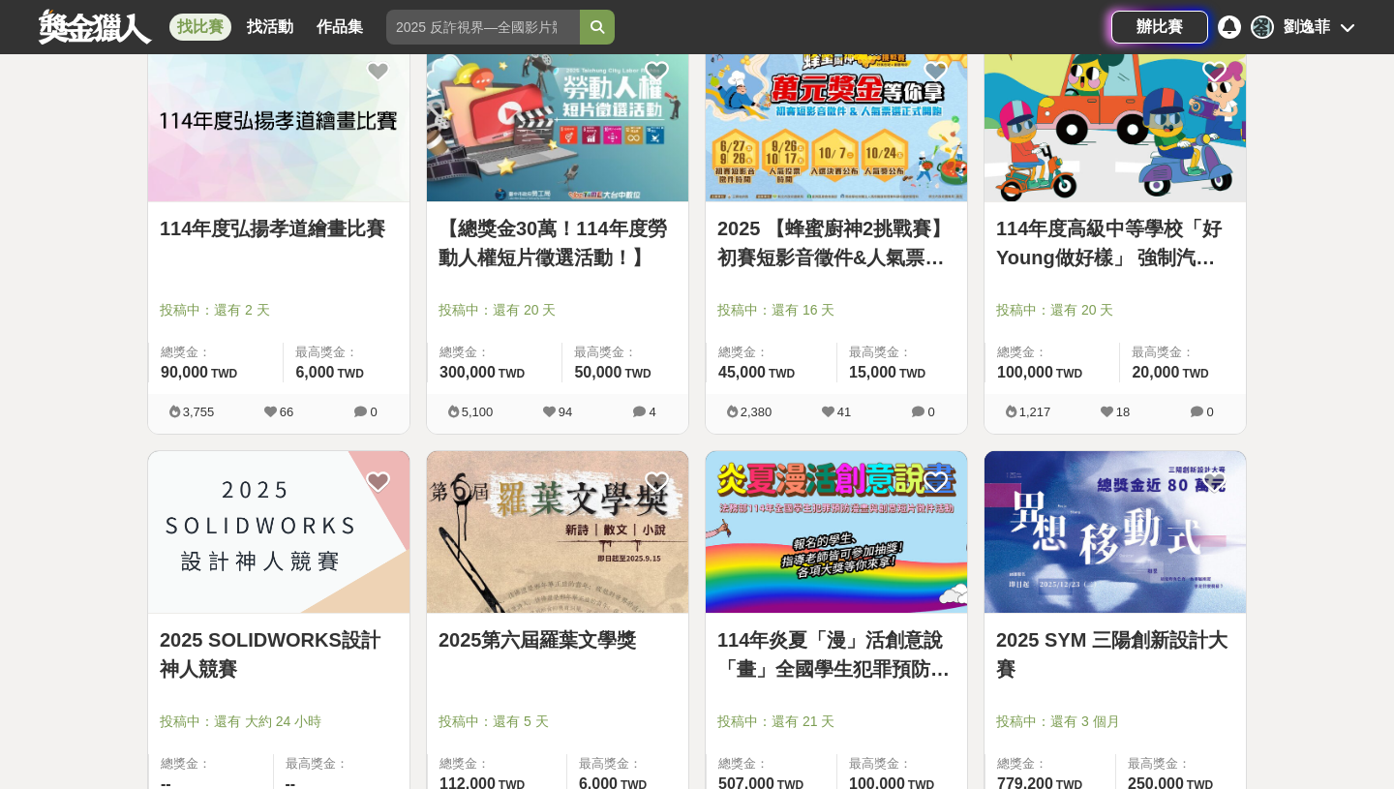
click at [563, 263] on link "【總獎金30萬！114年度勞動人權短片徵選活動！】" at bounding box center [558, 243] width 238 height 58
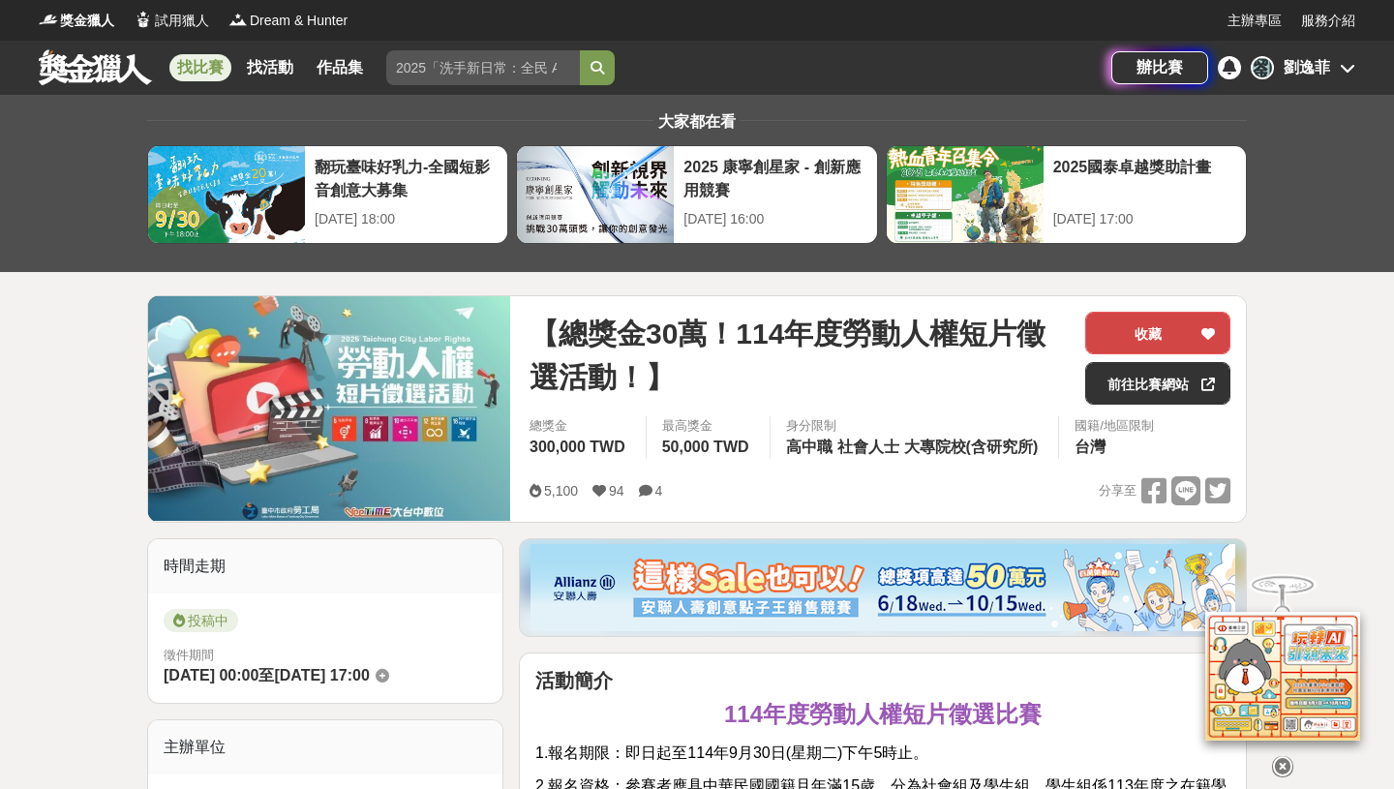
click at [1194, 339] on button "收藏" at bounding box center [1157, 333] width 145 height 43
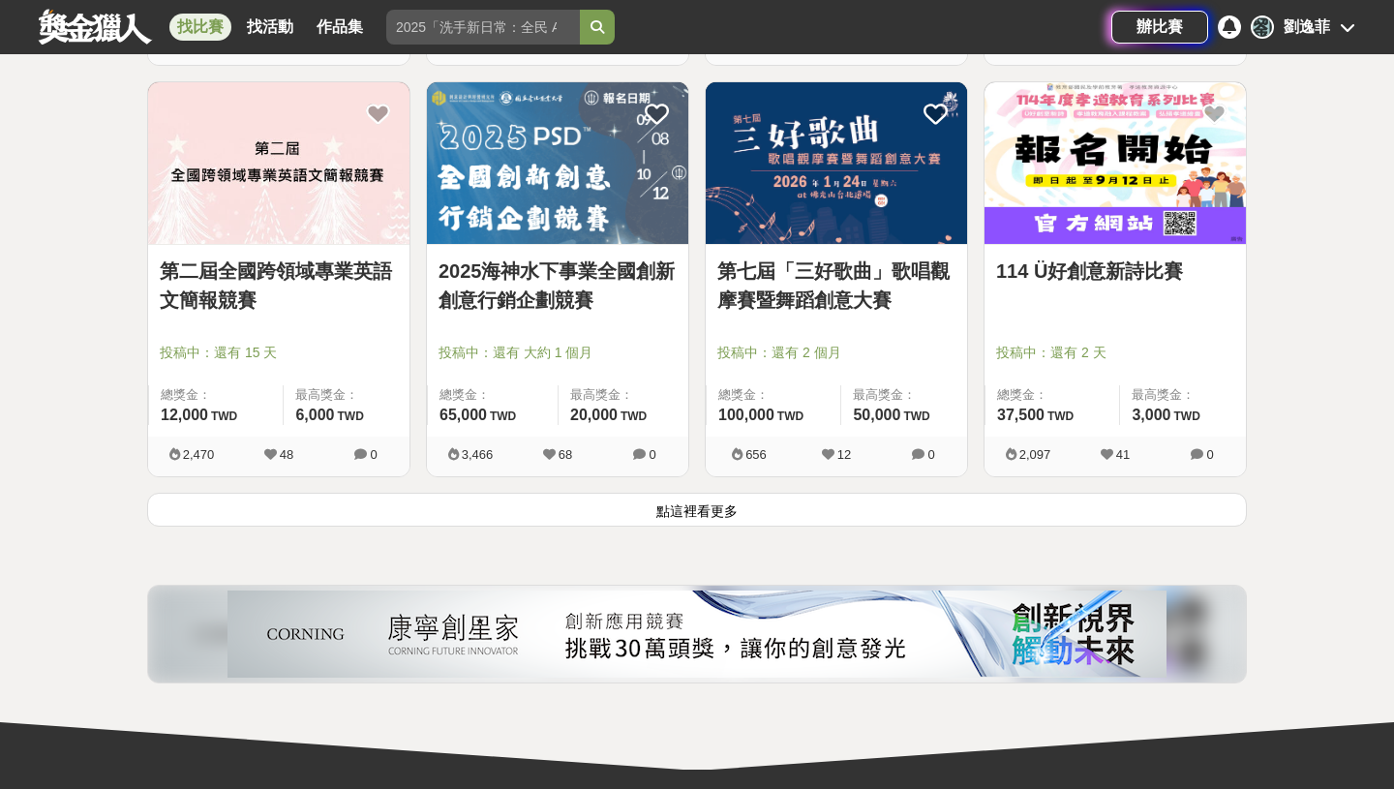
scroll to position [2396, 0]
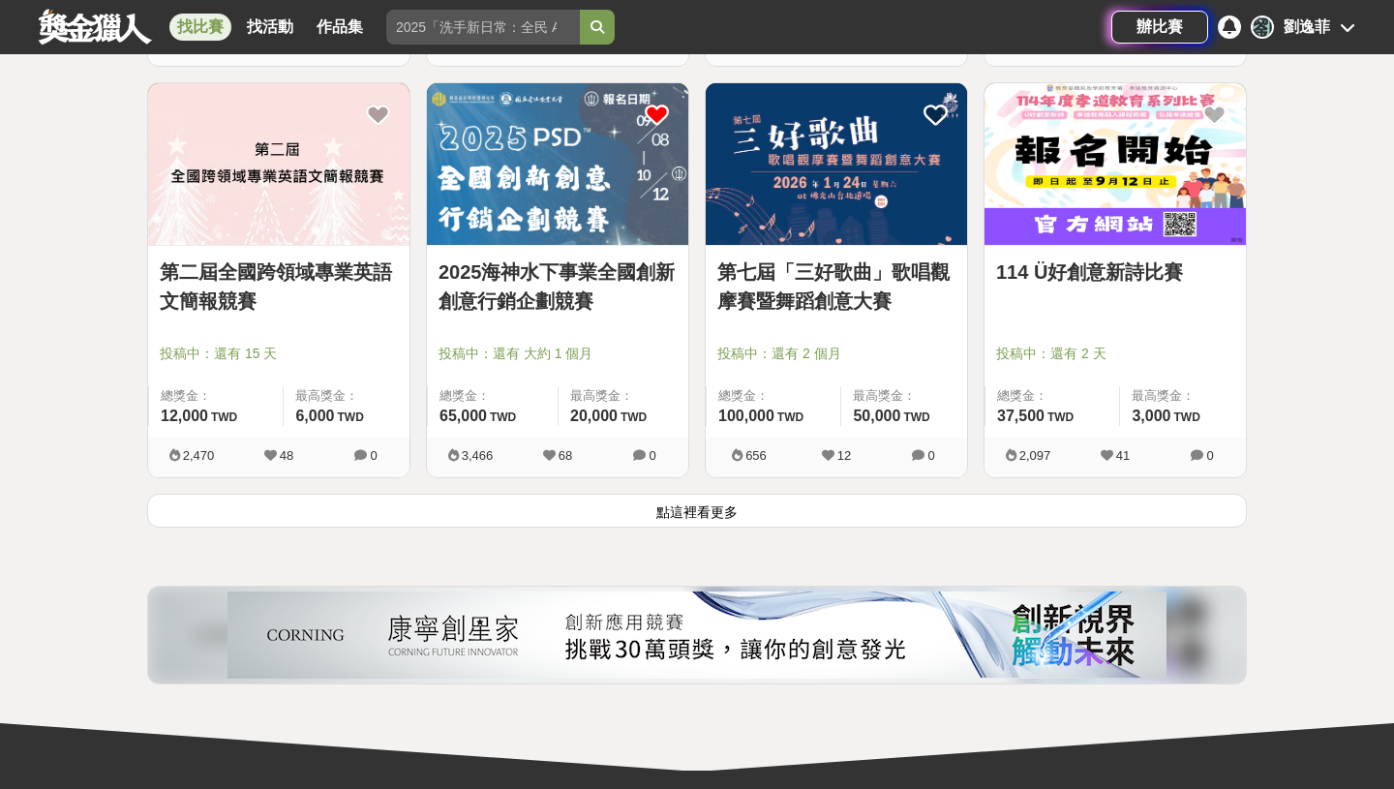
click at [660, 119] on icon at bounding box center [657, 115] width 24 height 24
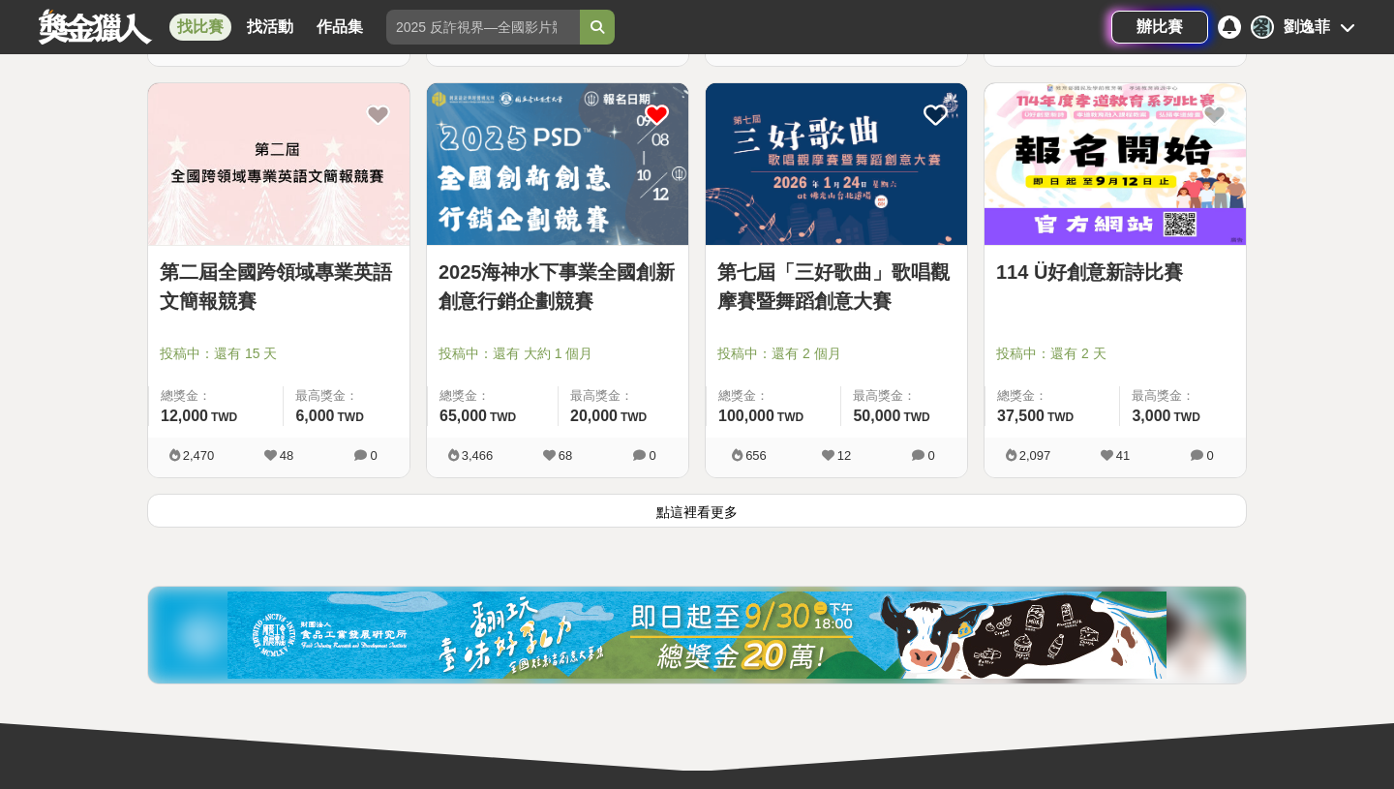
click at [673, 513] on button "點這裡看更多" at bounding box center [697, 511] width 1100 height 34
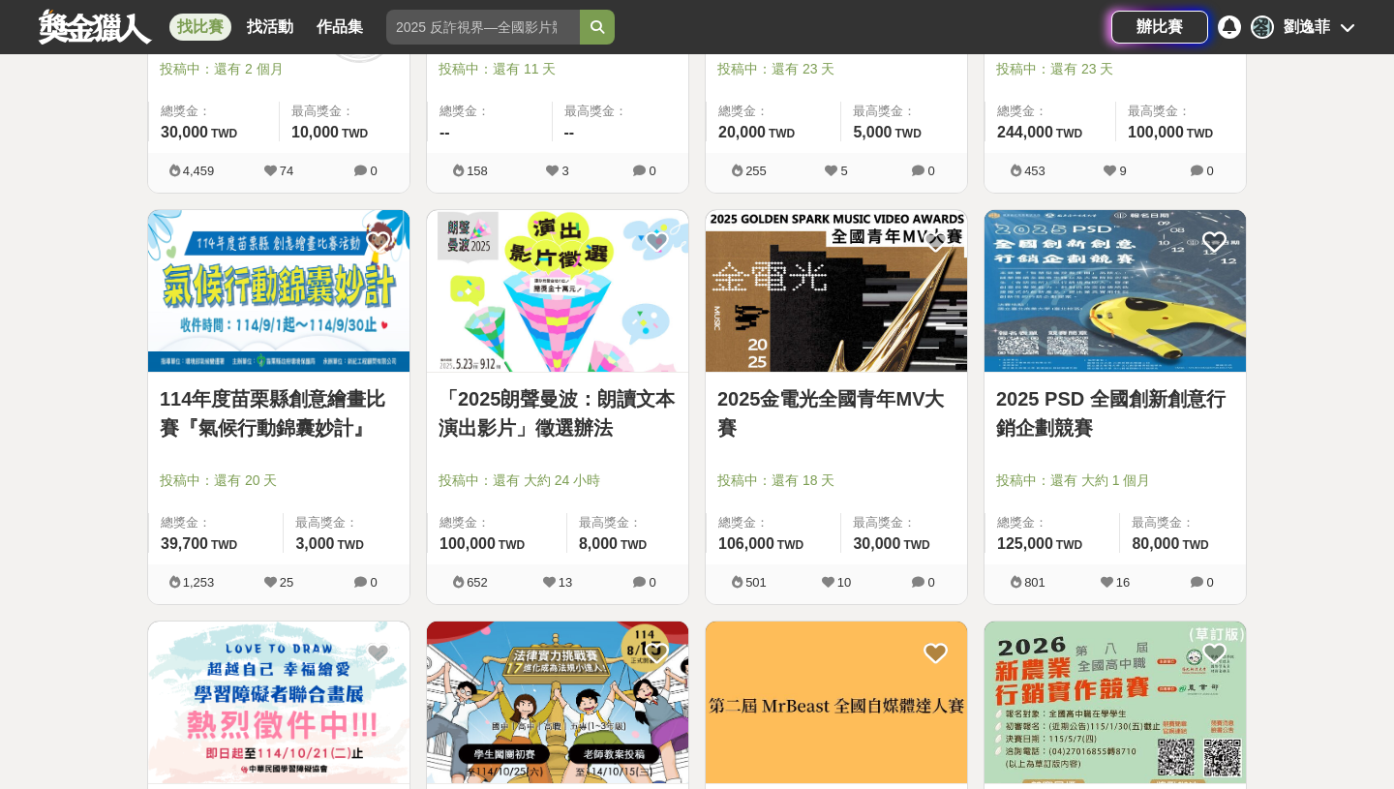
scroll to position [4326, 0]
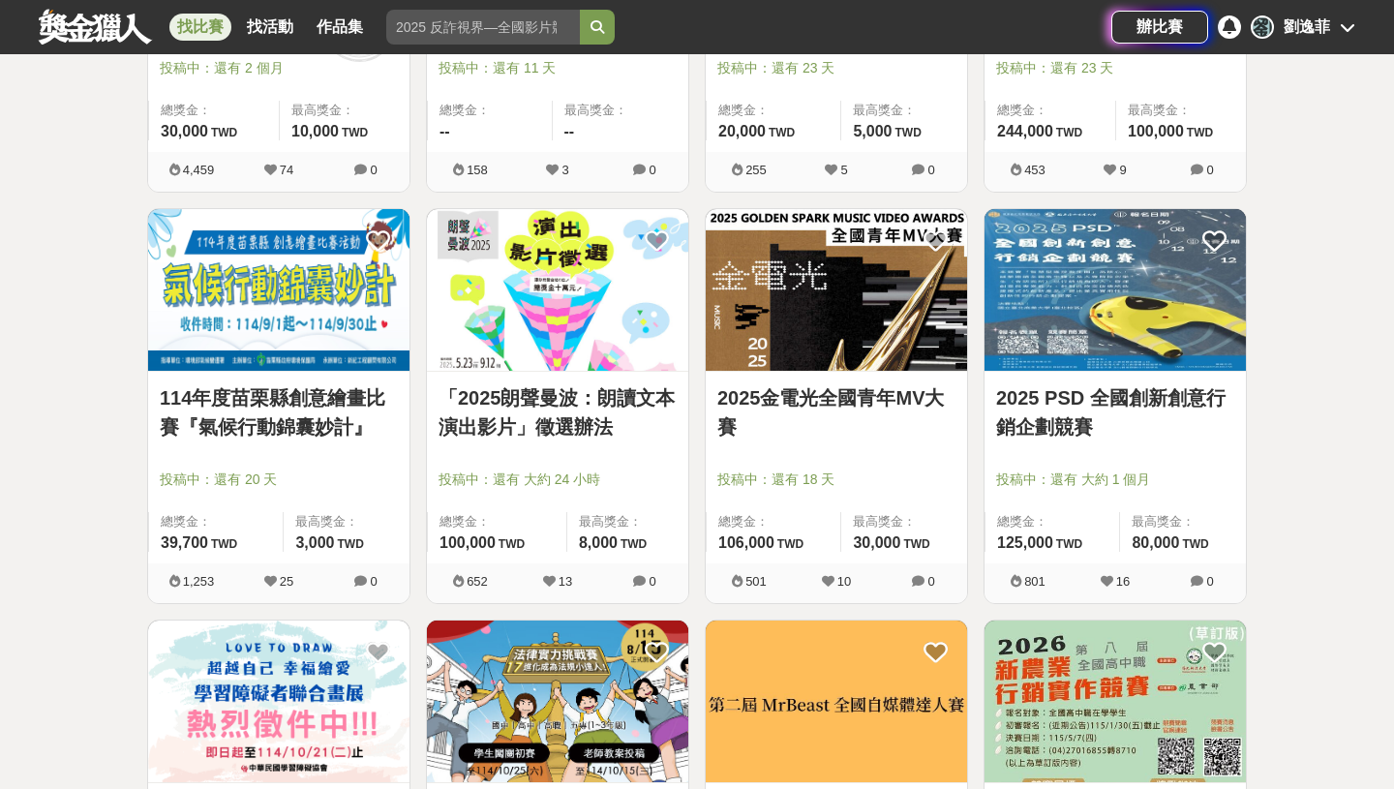
click at [831, 580] on icon at bounding box center [828, 581] width 13 height 13
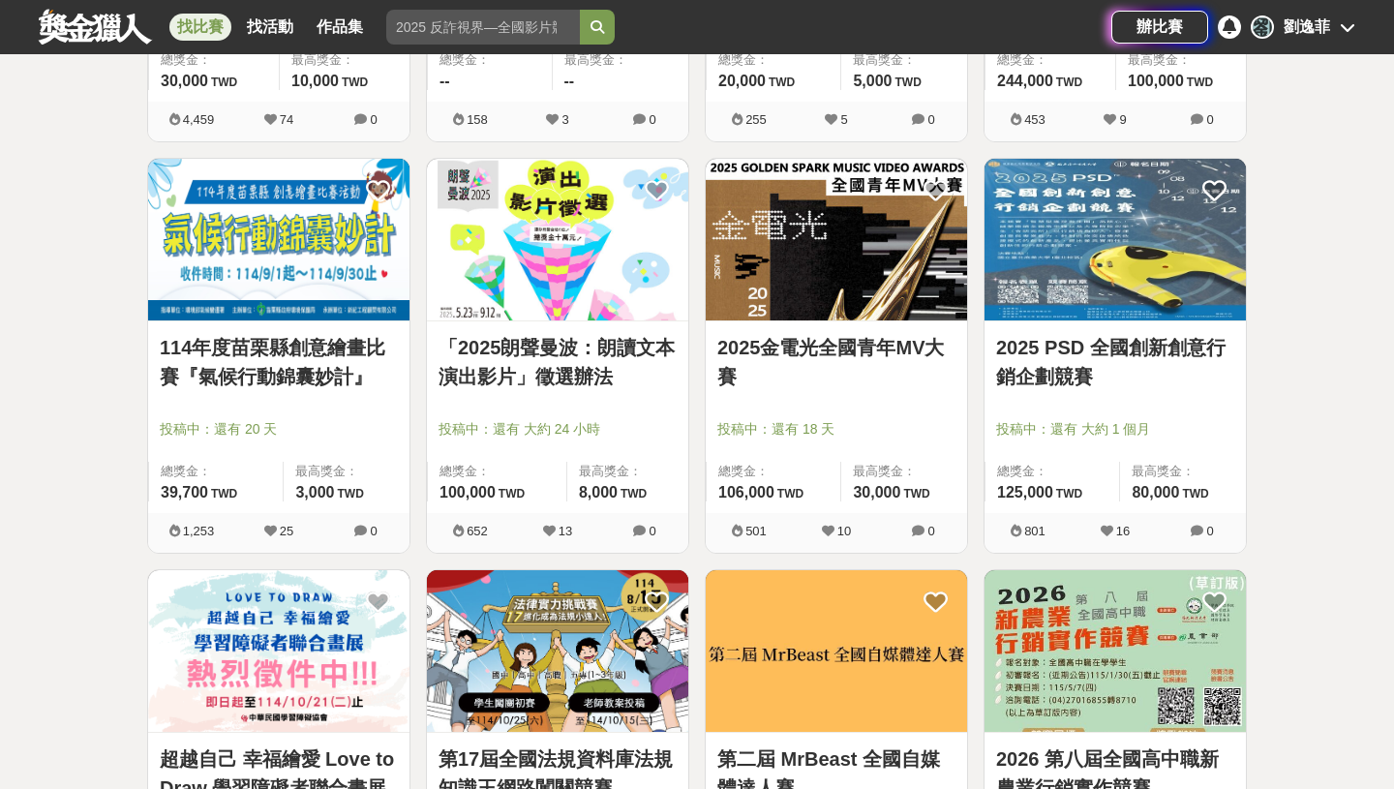
click at [832, 529] on icon at bounding box center [828, 531] width 13 height 13
click at [940, 185] on icon at bounding box center [936, 190] width 24 height 24
click at [939, 193] on icon at bounding box center [936, 190] width 24 height 24
click at [1222, 193] on icon at bounding box center [1215, 190] width 24 height 24
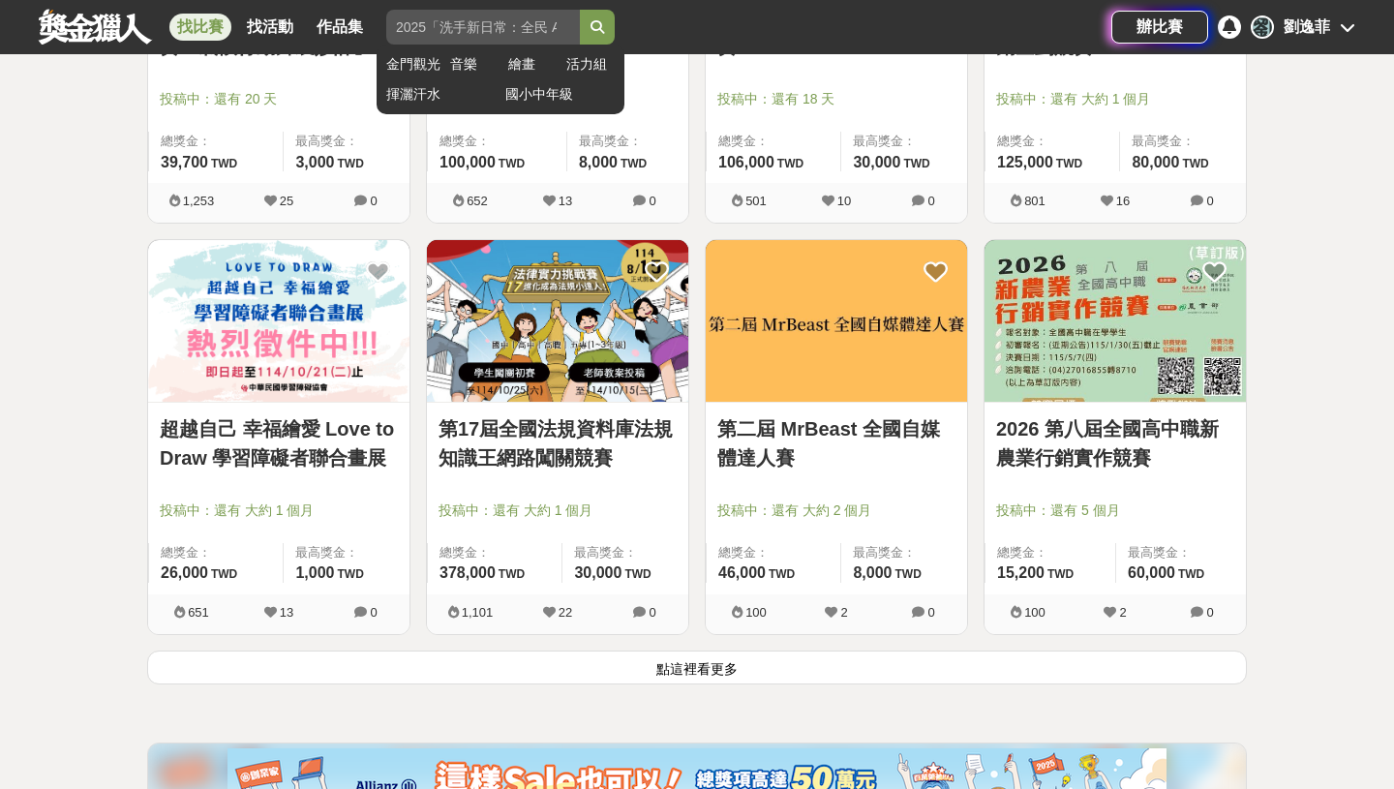
scroll to position [4708, 0]
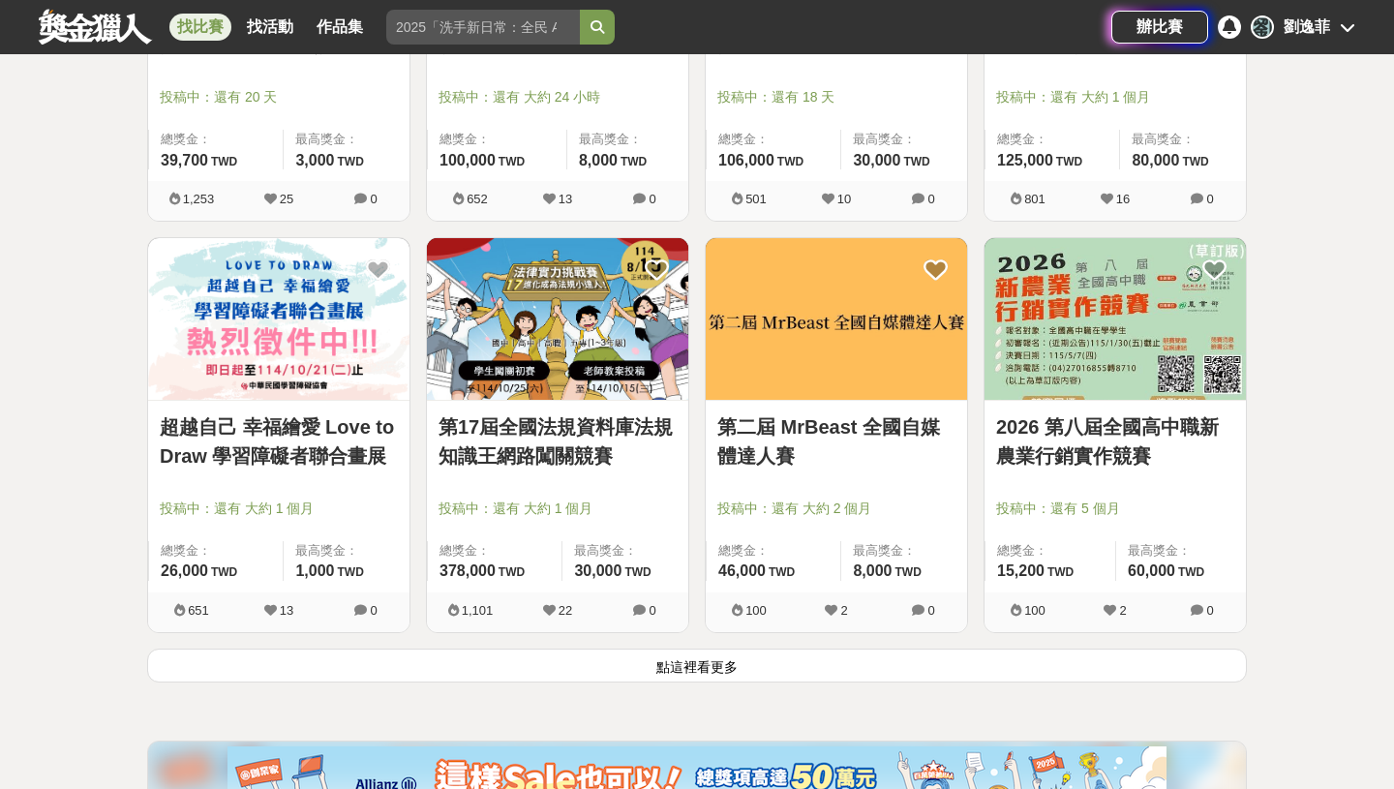
click at [879, 662] on button "點這裡看更多" at bounding box center [697, 666] width 1100 height 34
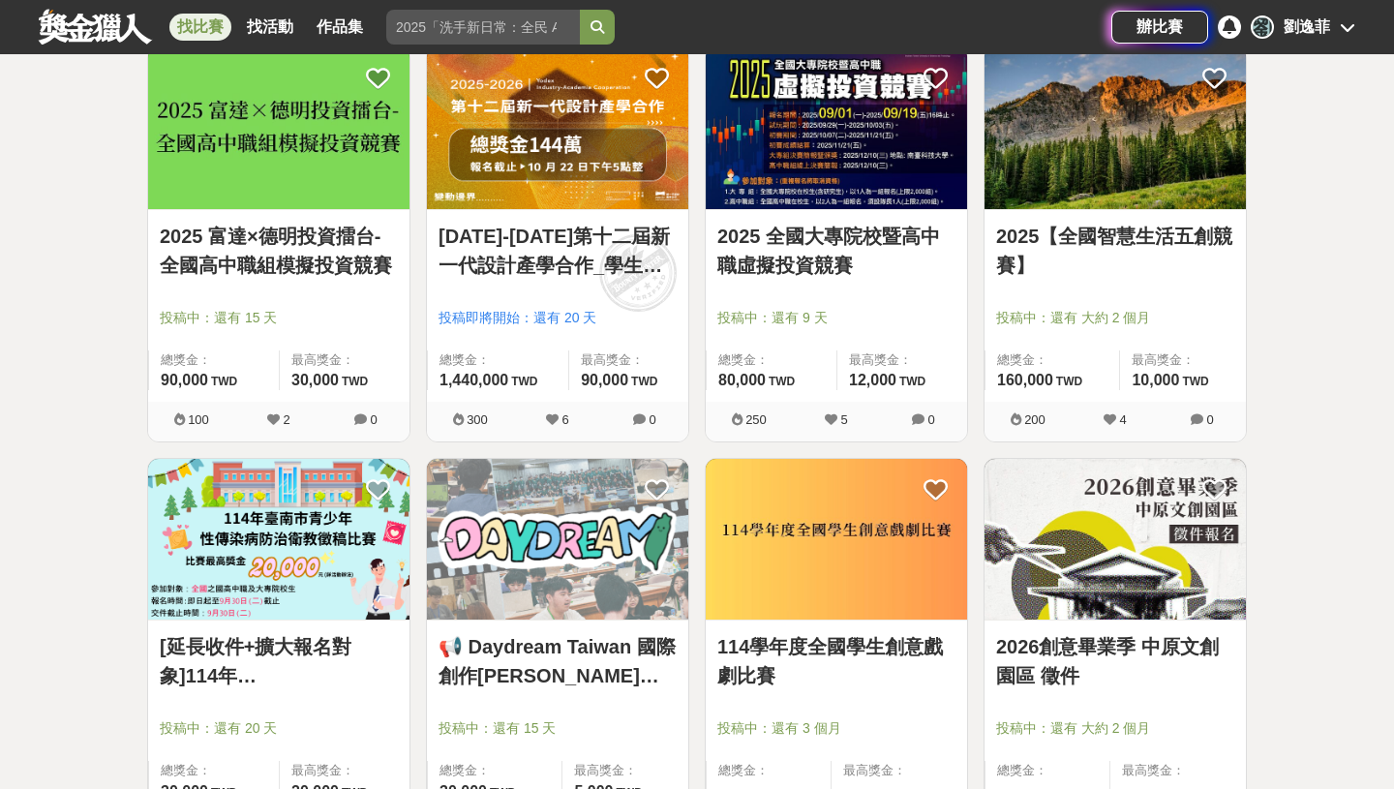
scroll to position [6131, 0]
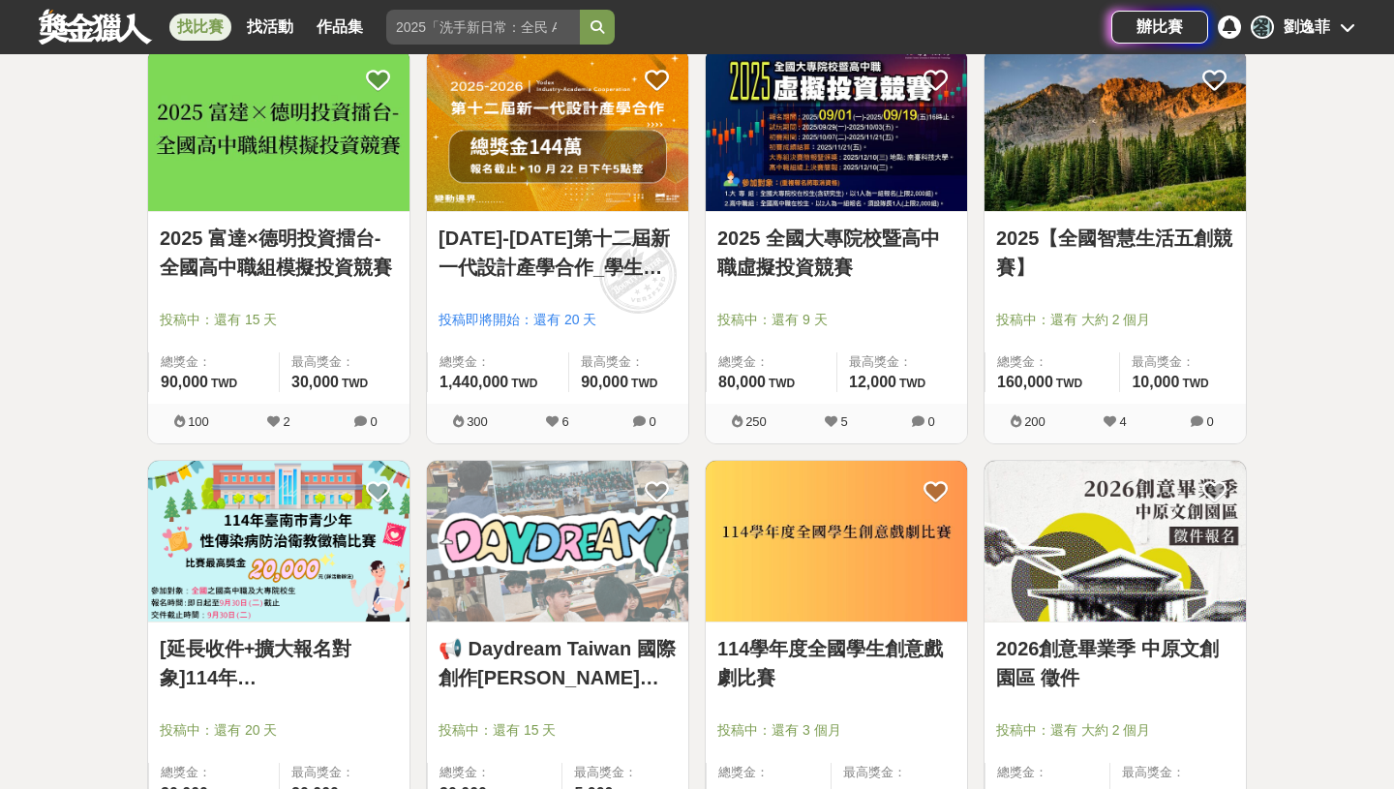
click at [555, 424] on icon at bounding box center [552, 421] width 13 height 13
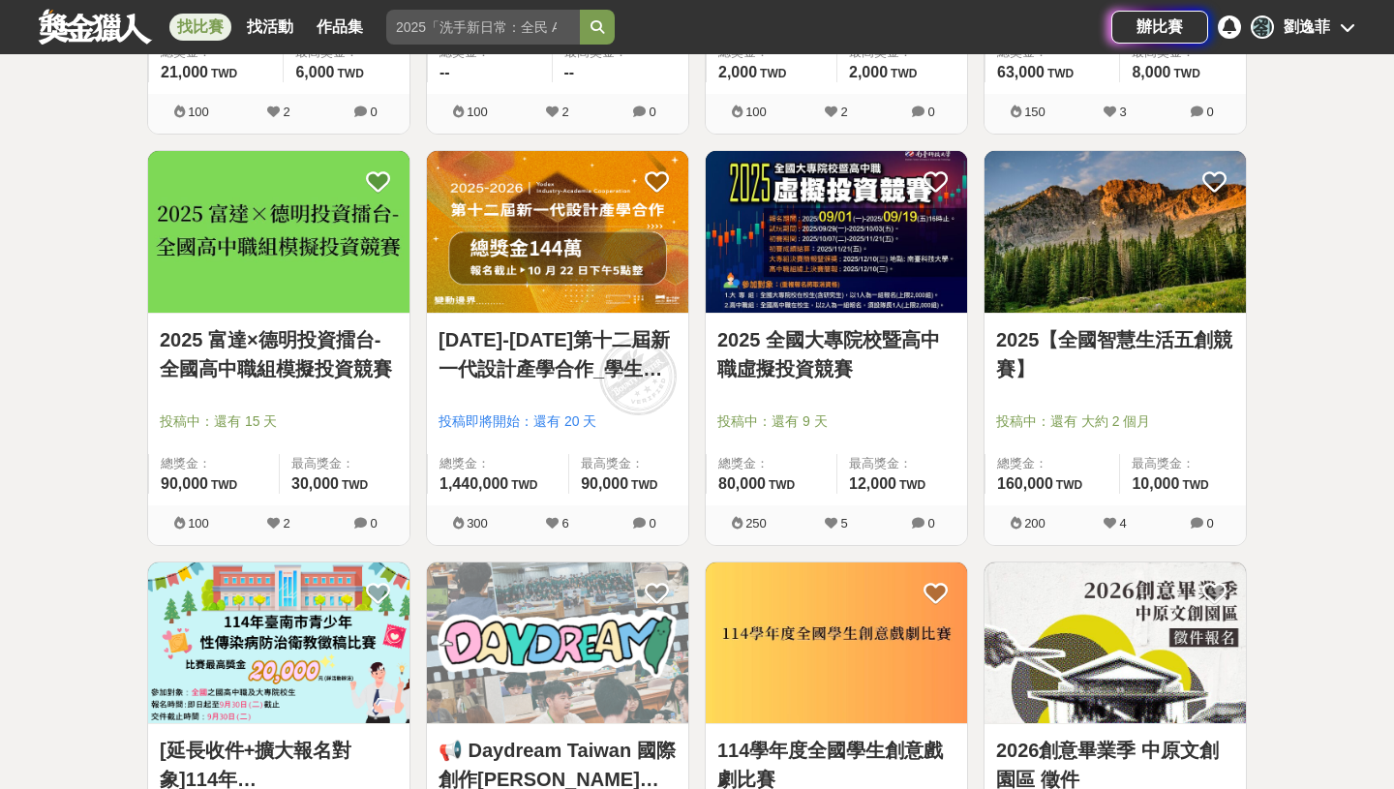
scroll to position [6011, 0]
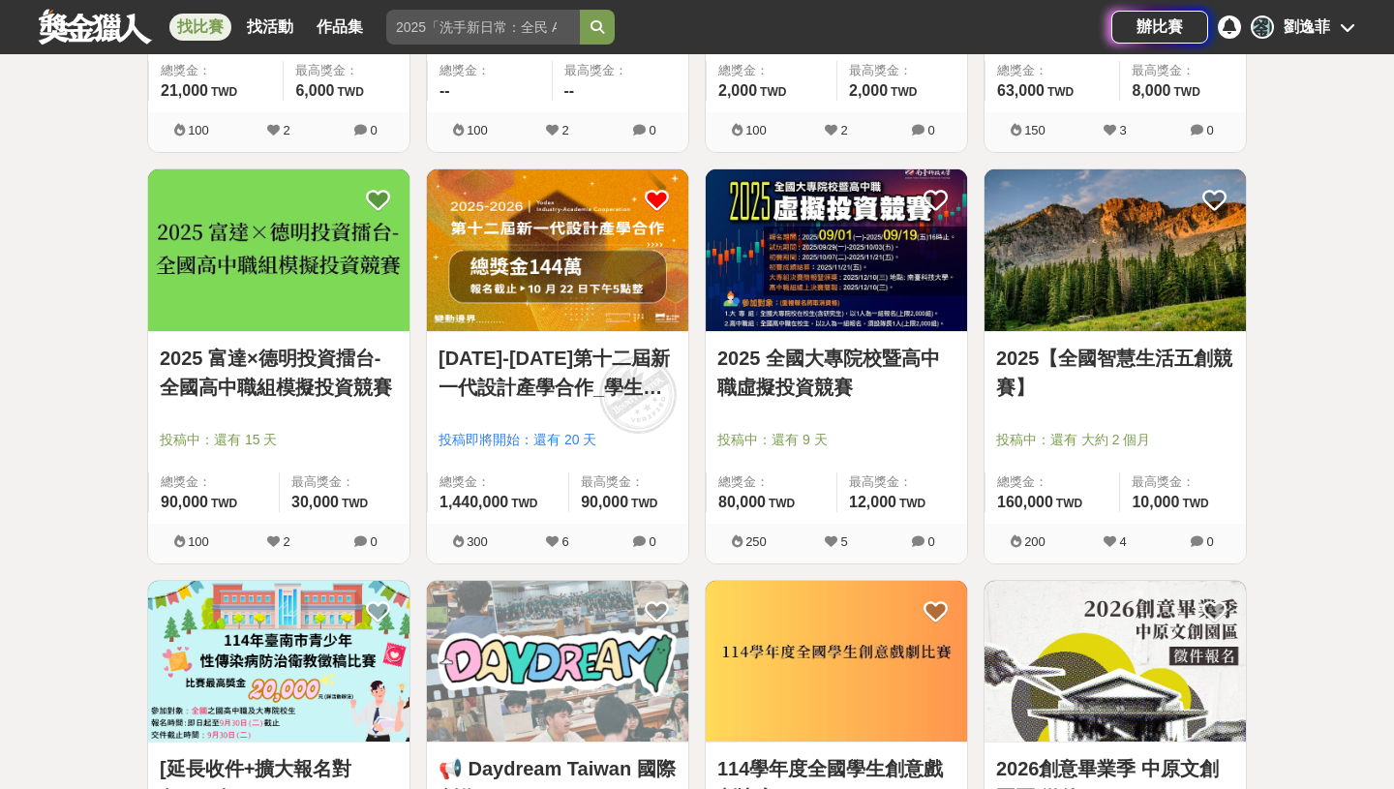
click at [658, 194] on icon at bounding box center [657, 201] width 24 height 24
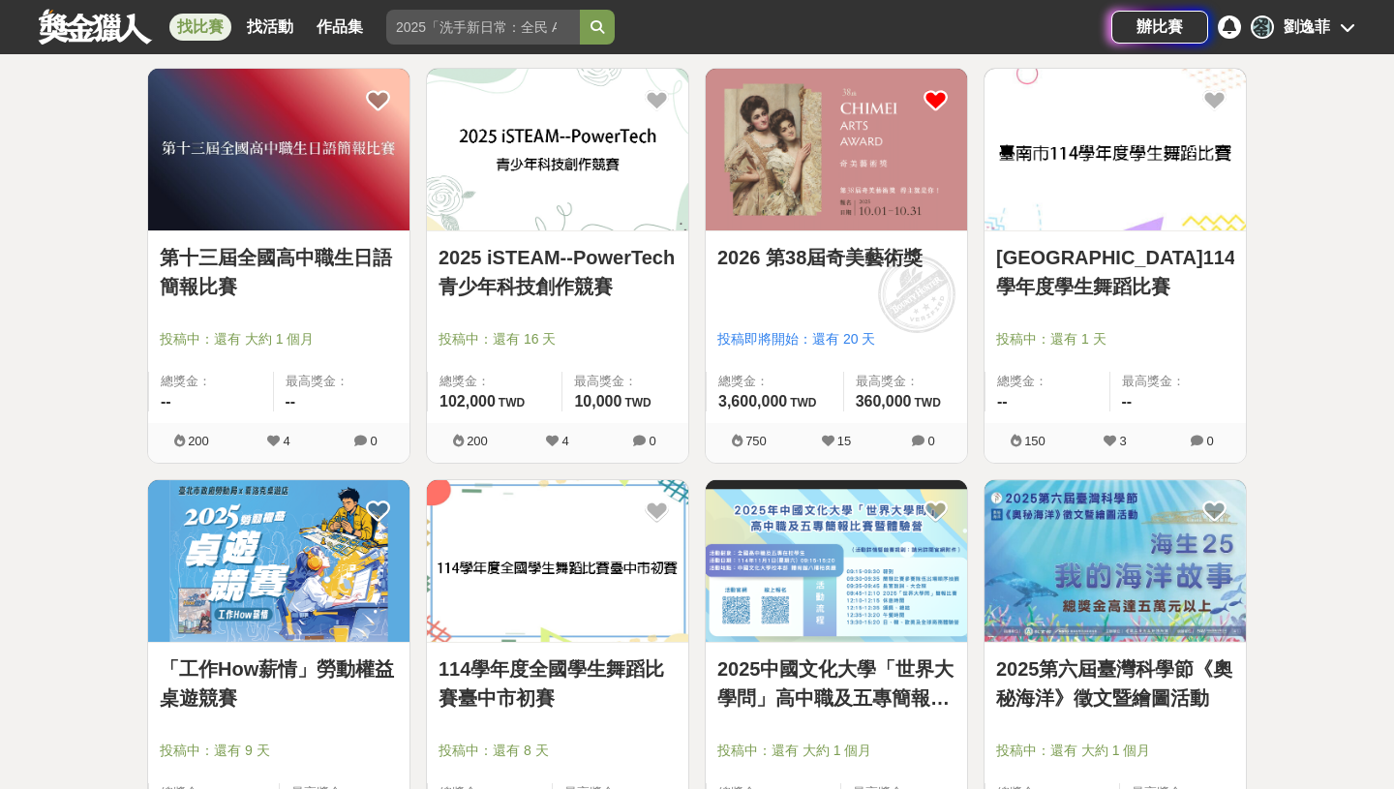
scroll to position [6928, 0]
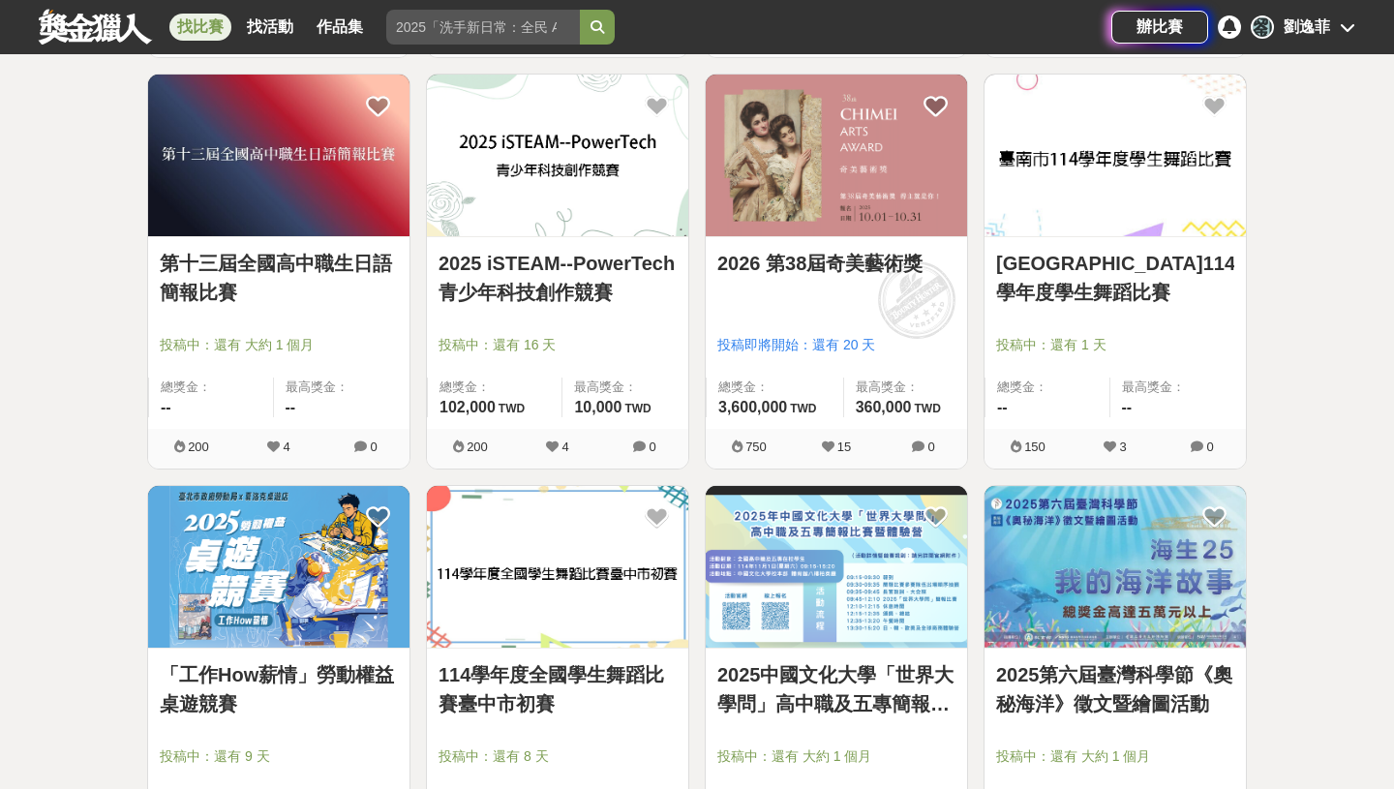
click at [866, 206] on img at bounding box center [836, 156] width 261 height 162
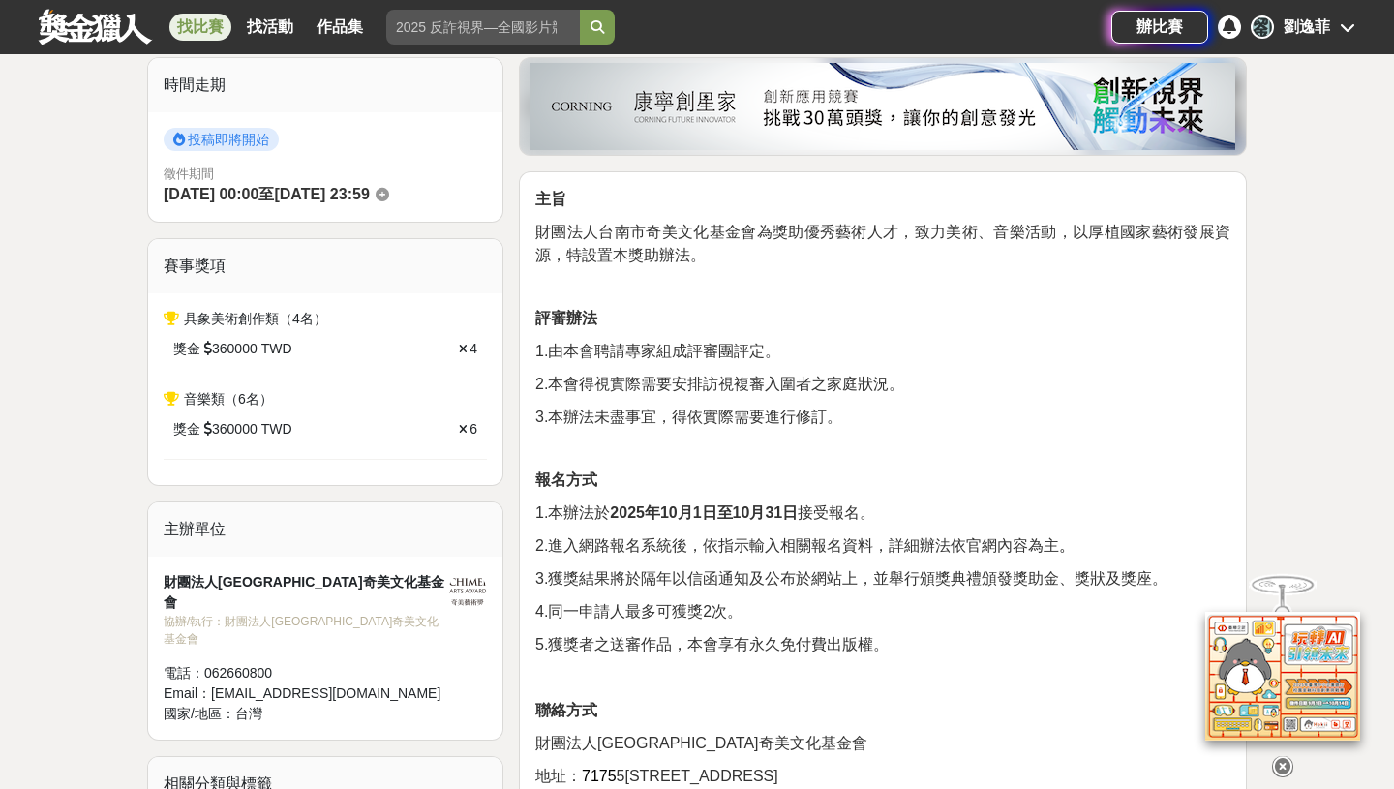
scroll to position [602, 0]
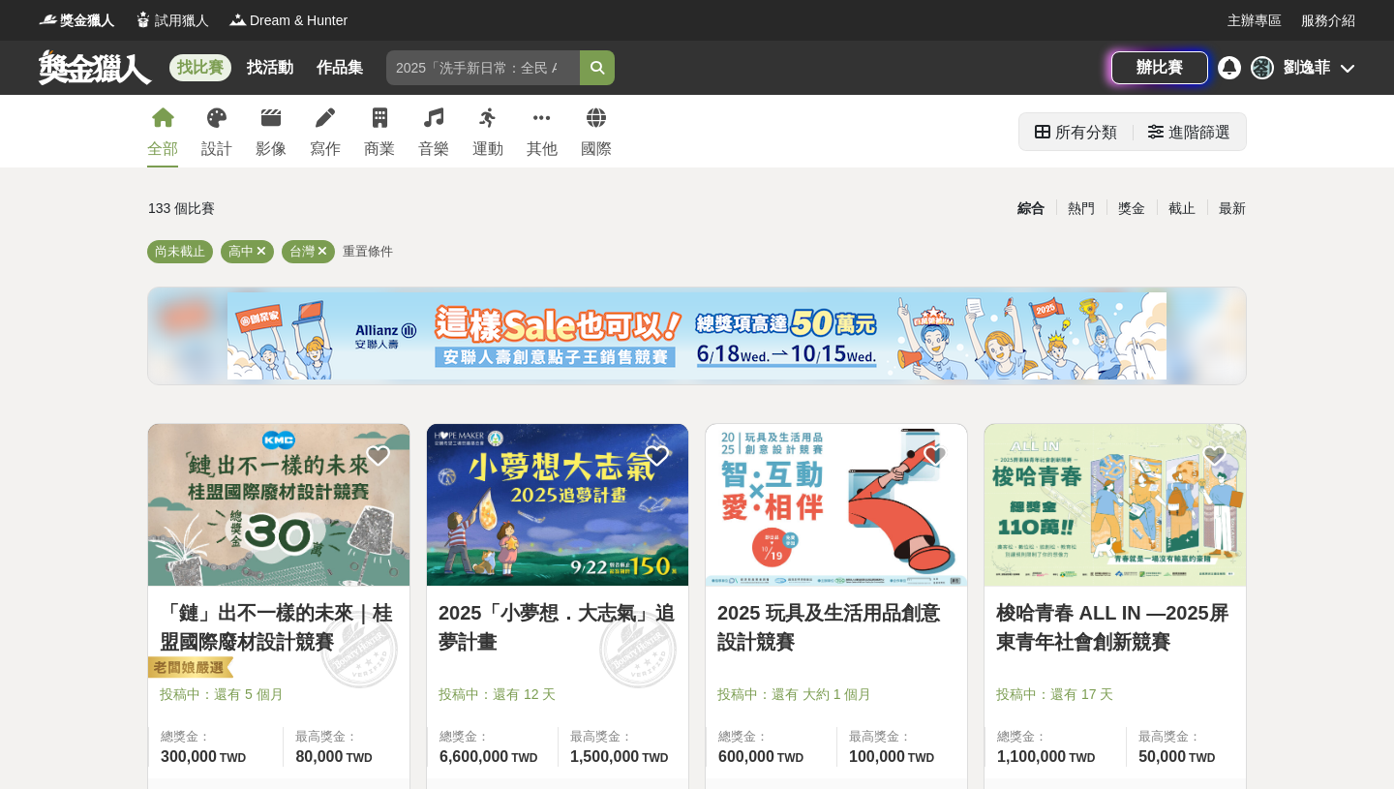
click at [1165, 134] on div "進階篩選" at bounding box center [1189, 132] width 82 height 39
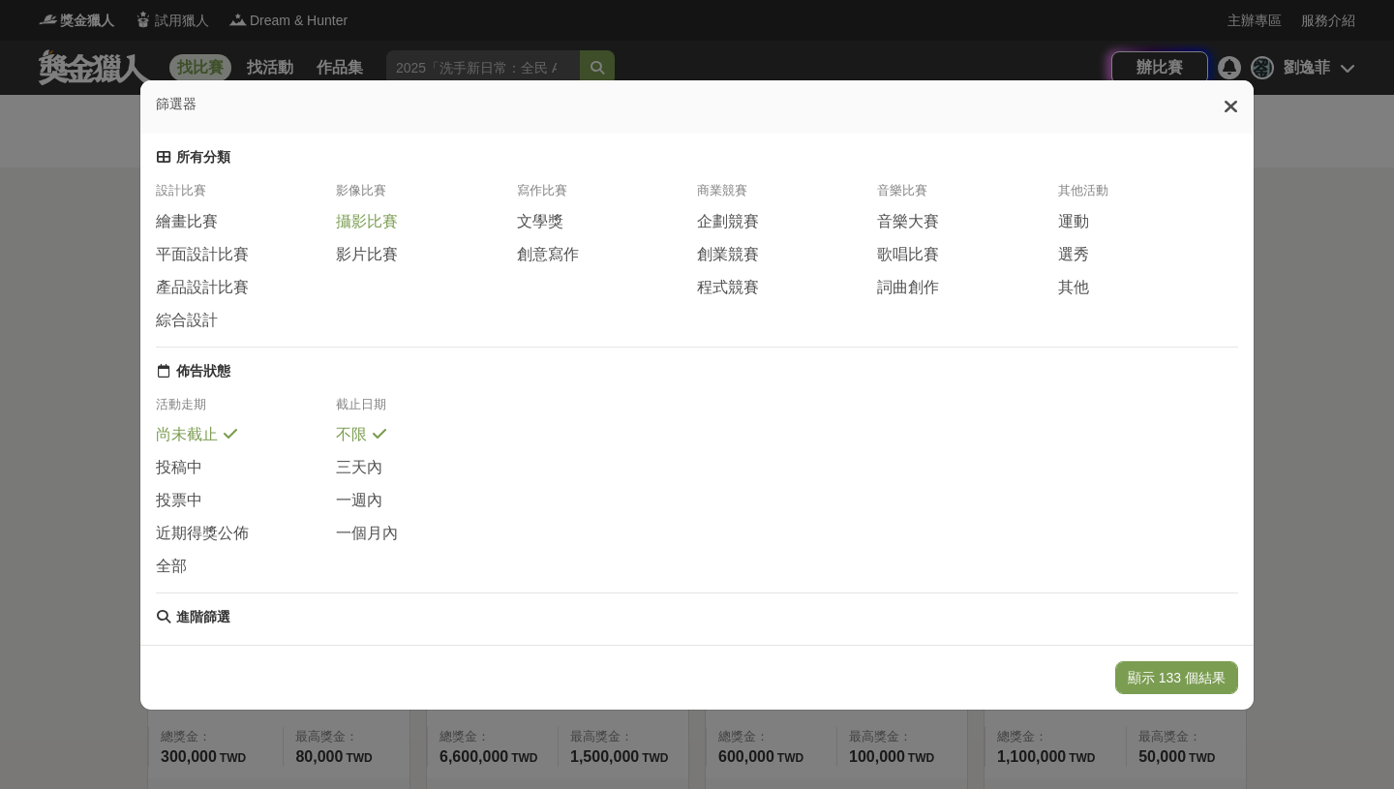
click at [372, 219] on span "攝影比賽" at bounding box center [367, 222] width 62 height 20
click at [385, 536] on span "一個月內" at bounding box center [367, 534] width 62 height 20
click at [1189, 682] on button "沒有相符的結果" at bounding box center [1178, 677] width 120 height 33
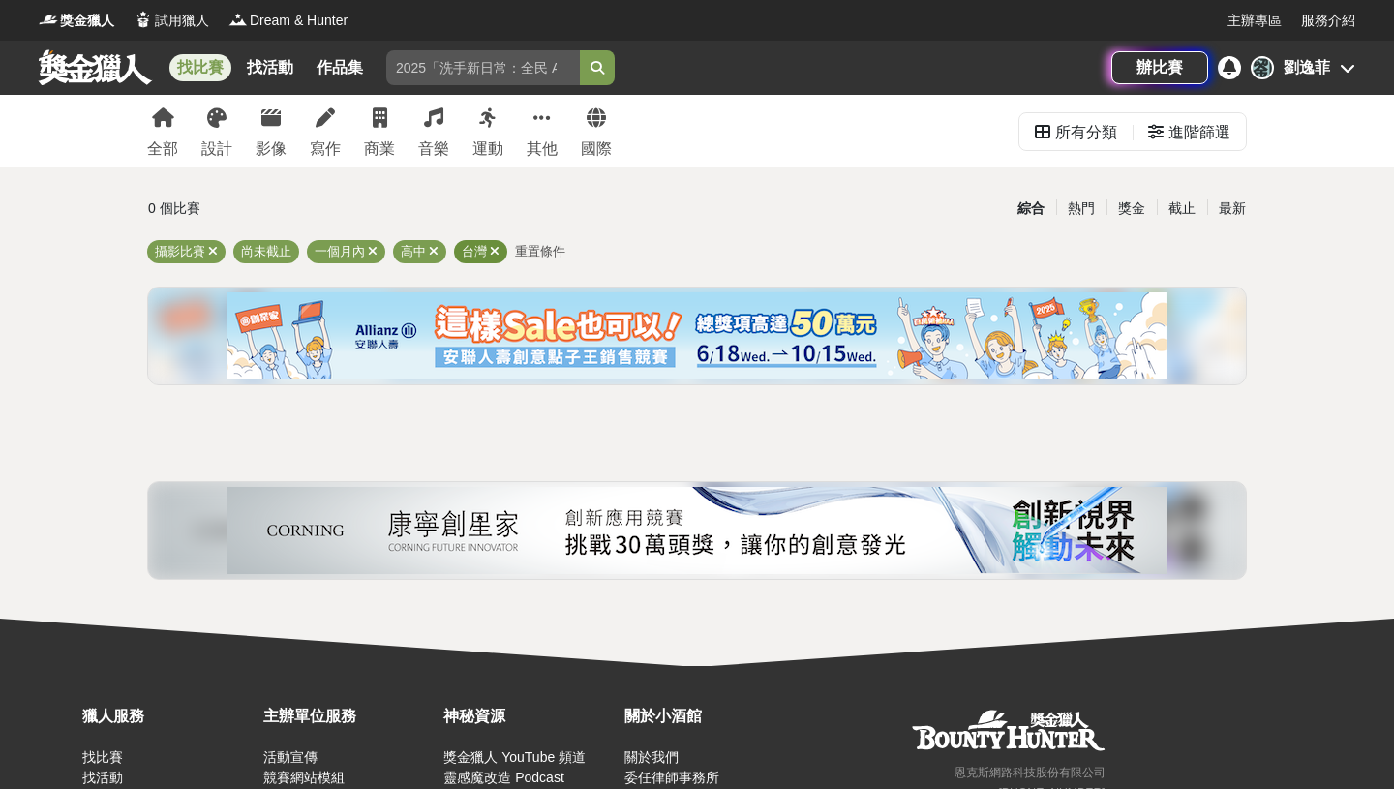
click at [495, 255] on icon at bounding box center [495, 251] width 10 height 13
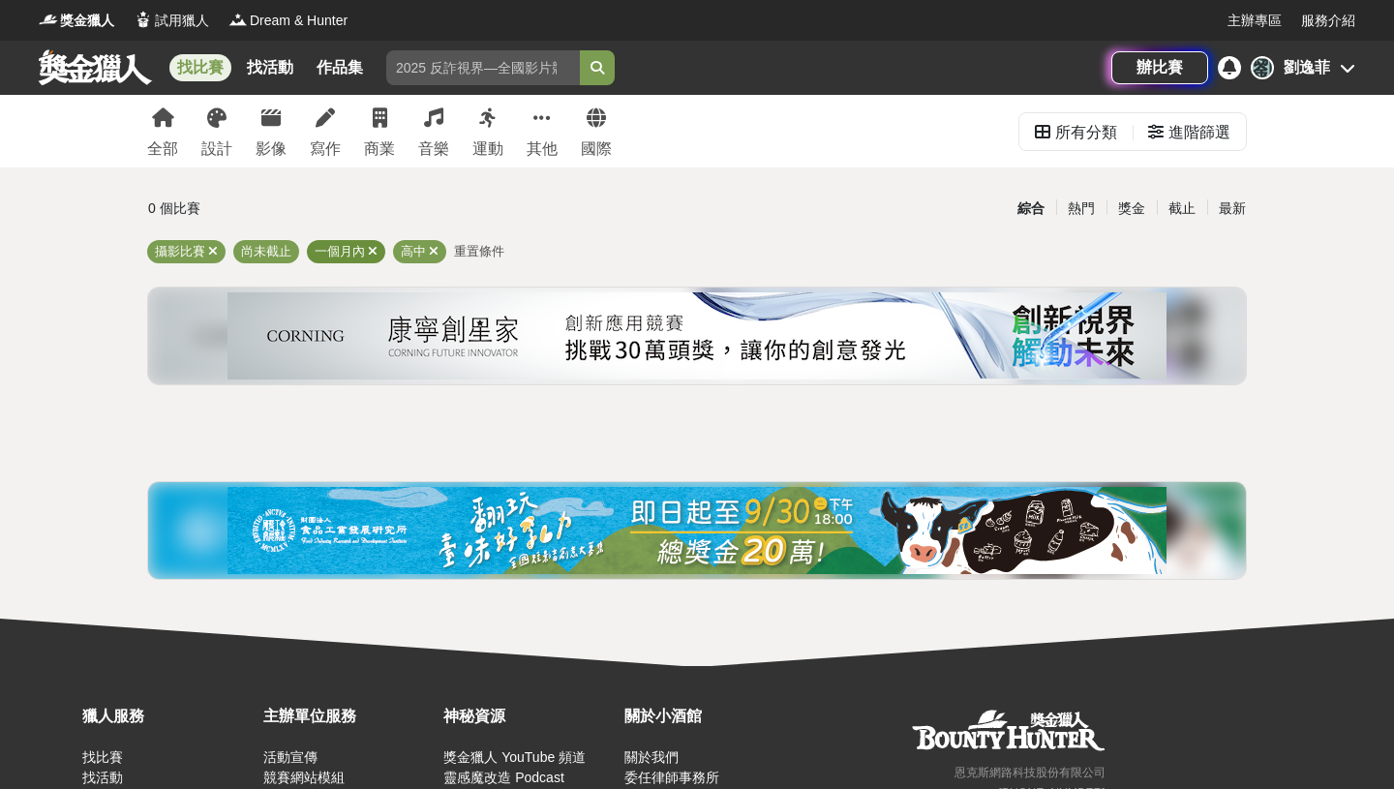
click at [374, 248] on icon at bounding box center [373, 251] width 10 height 13
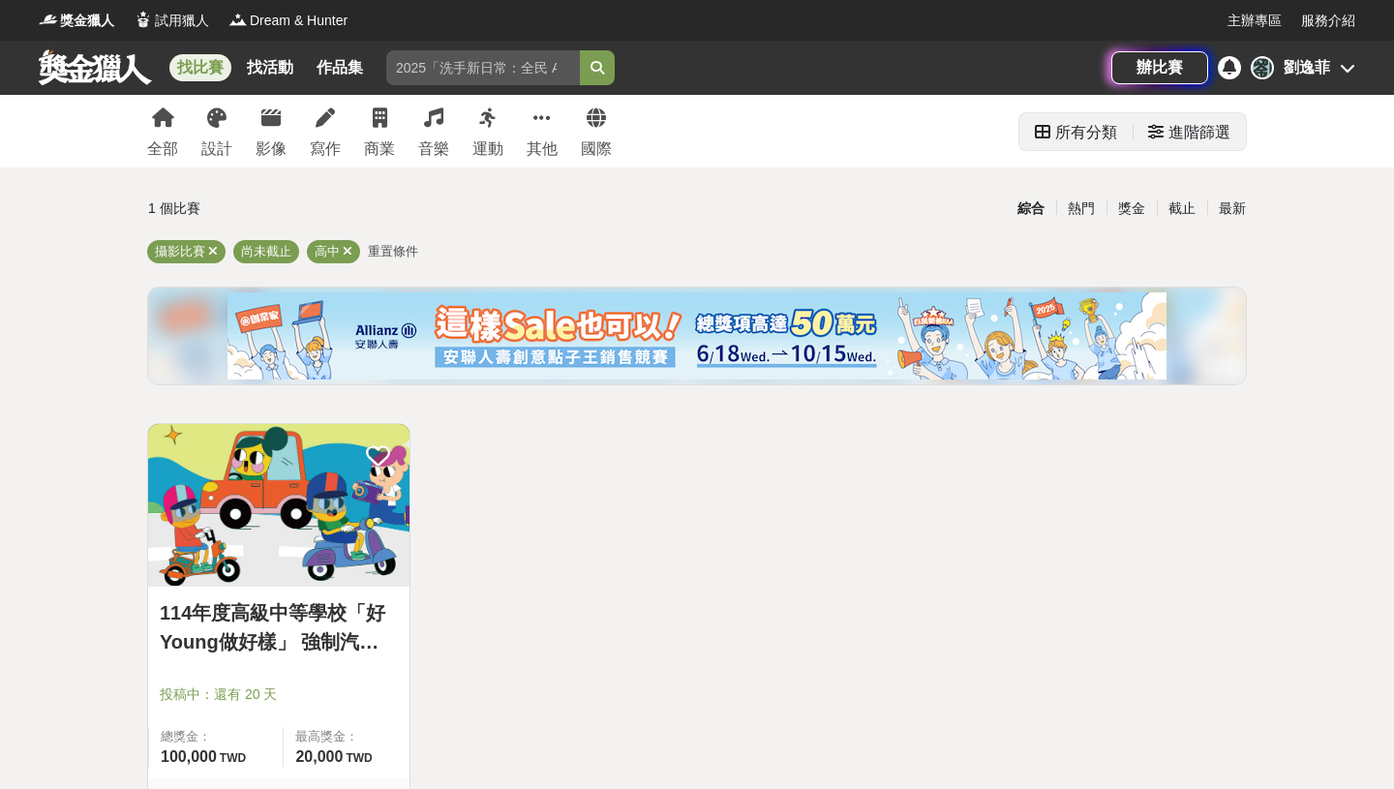
click at [1171, 138] on div "進階篩選" at bounding box center [1200, 132] width 62 height 39
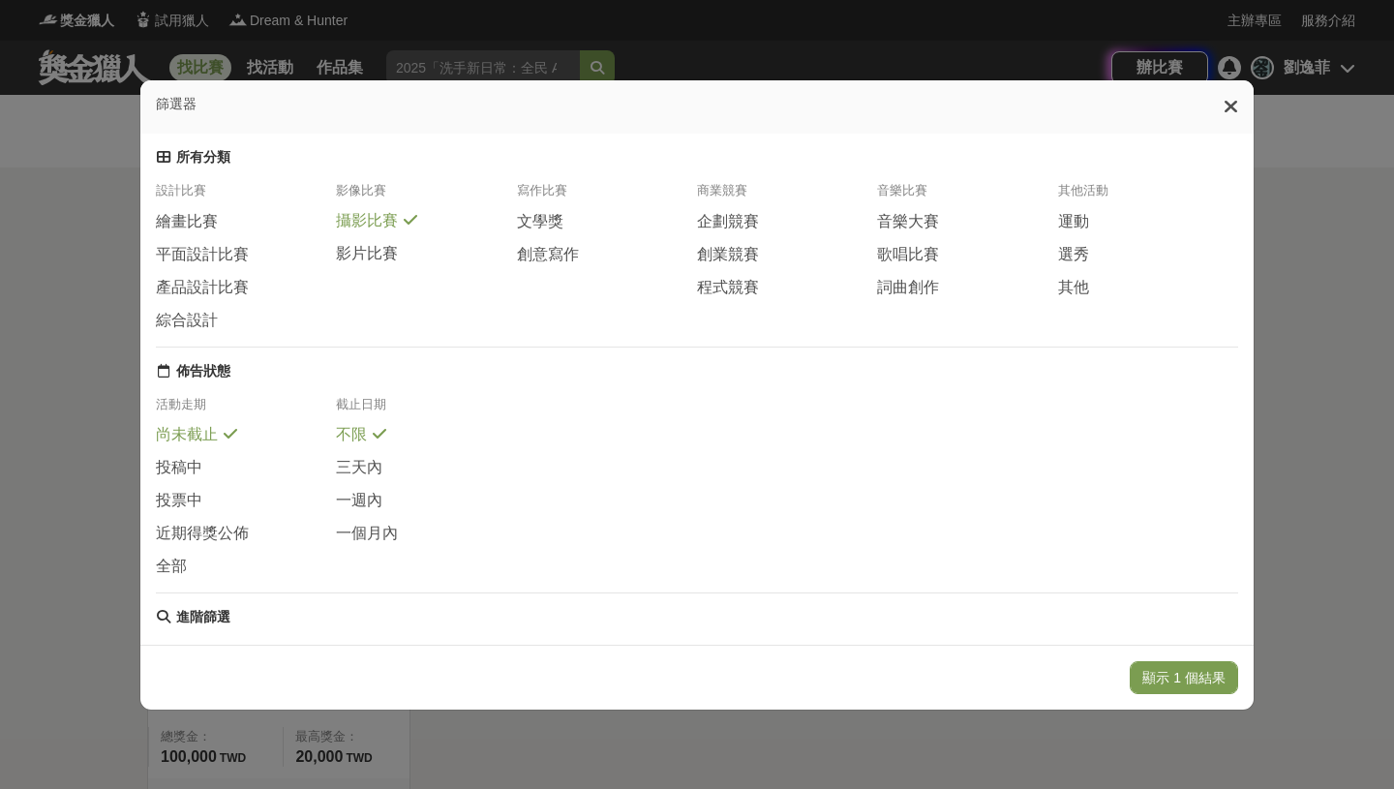
click at [345, 223] on span "攝影比賽" at bounding box center [367, 221] width 62 height 20
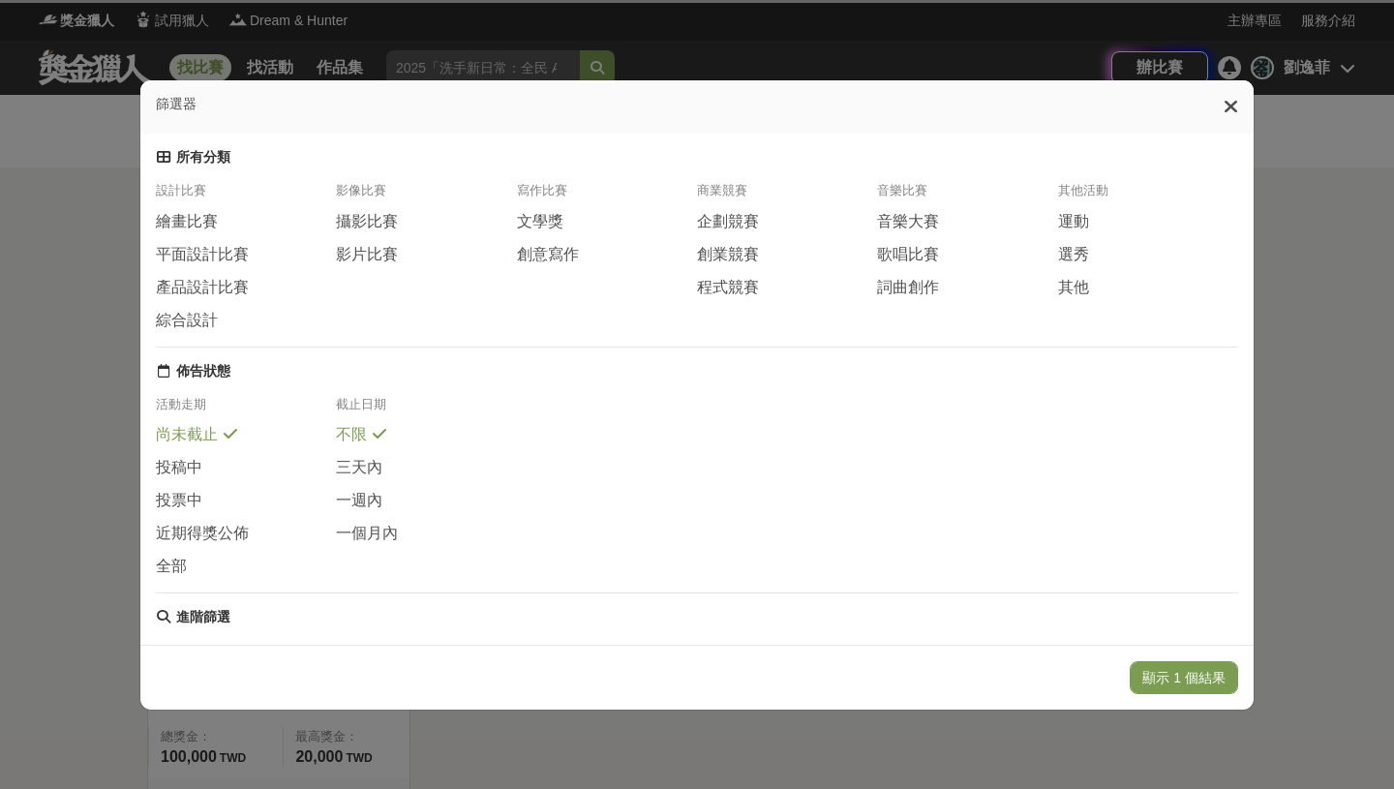
click at [350, 242] on div "攝影比賽" at bounding box center [426, 227] width 180 height 33
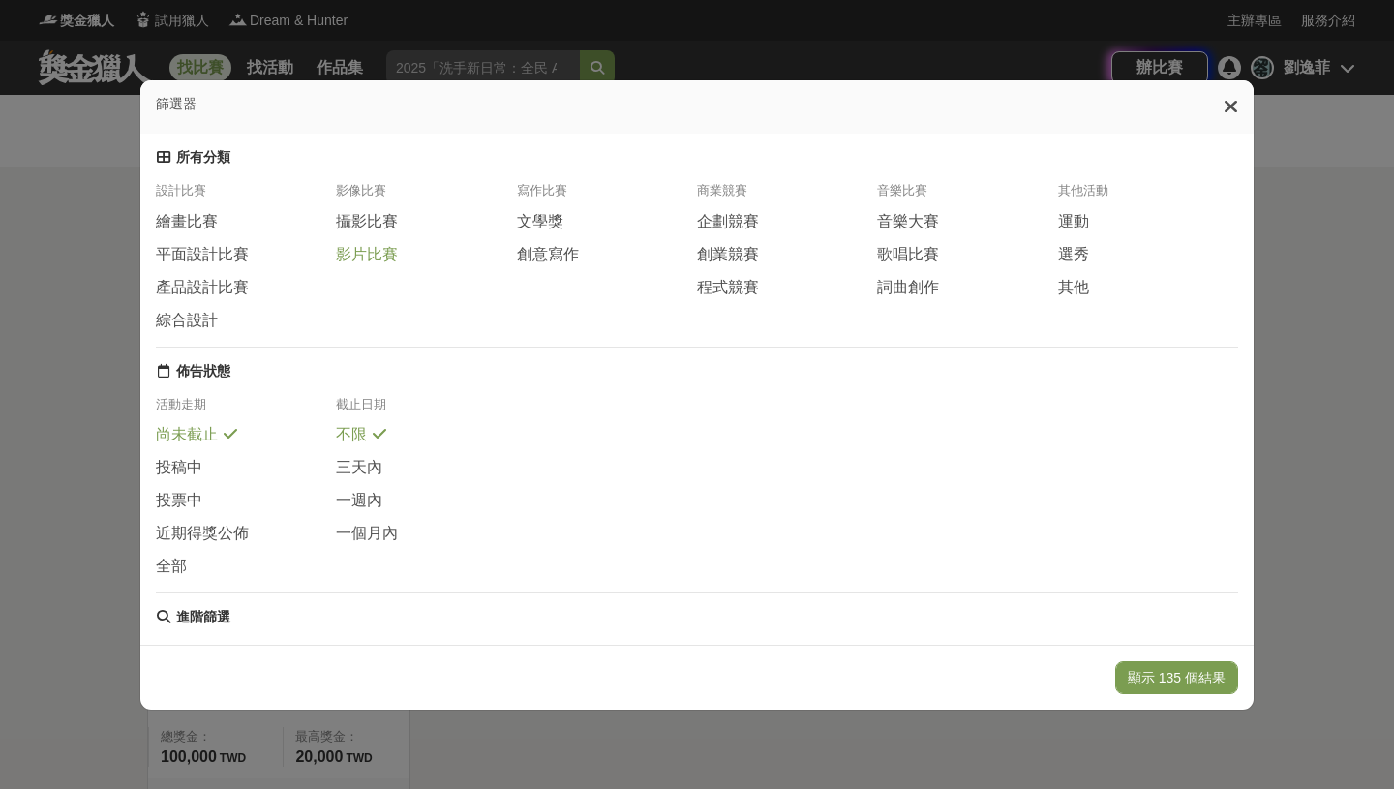
click at [382, 261] on span "影片比賽" at bounding box center [367, 255] width 62 height 20
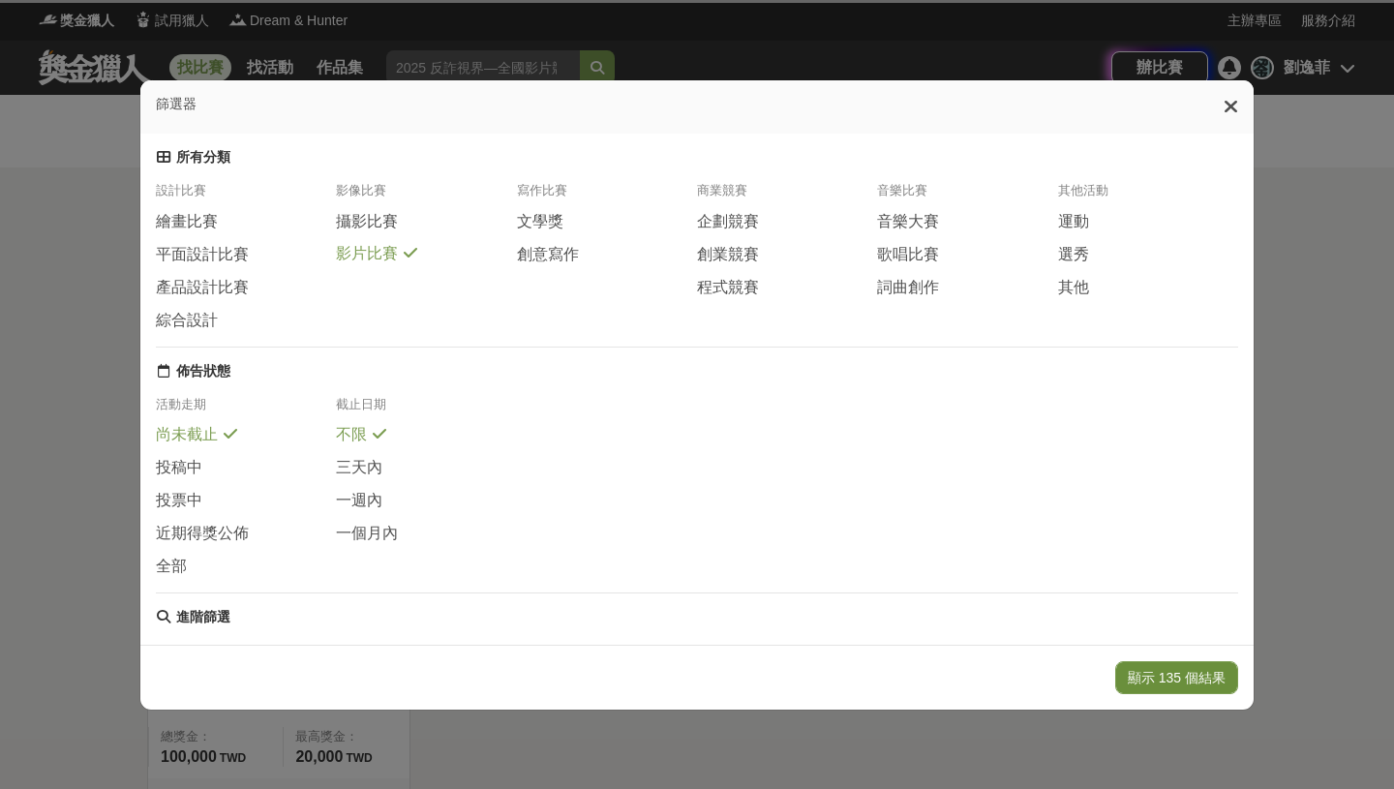
click at [1143, 678] on button "顯示 135 個結果" at bounding box center [1176, 677] width 123 height 33
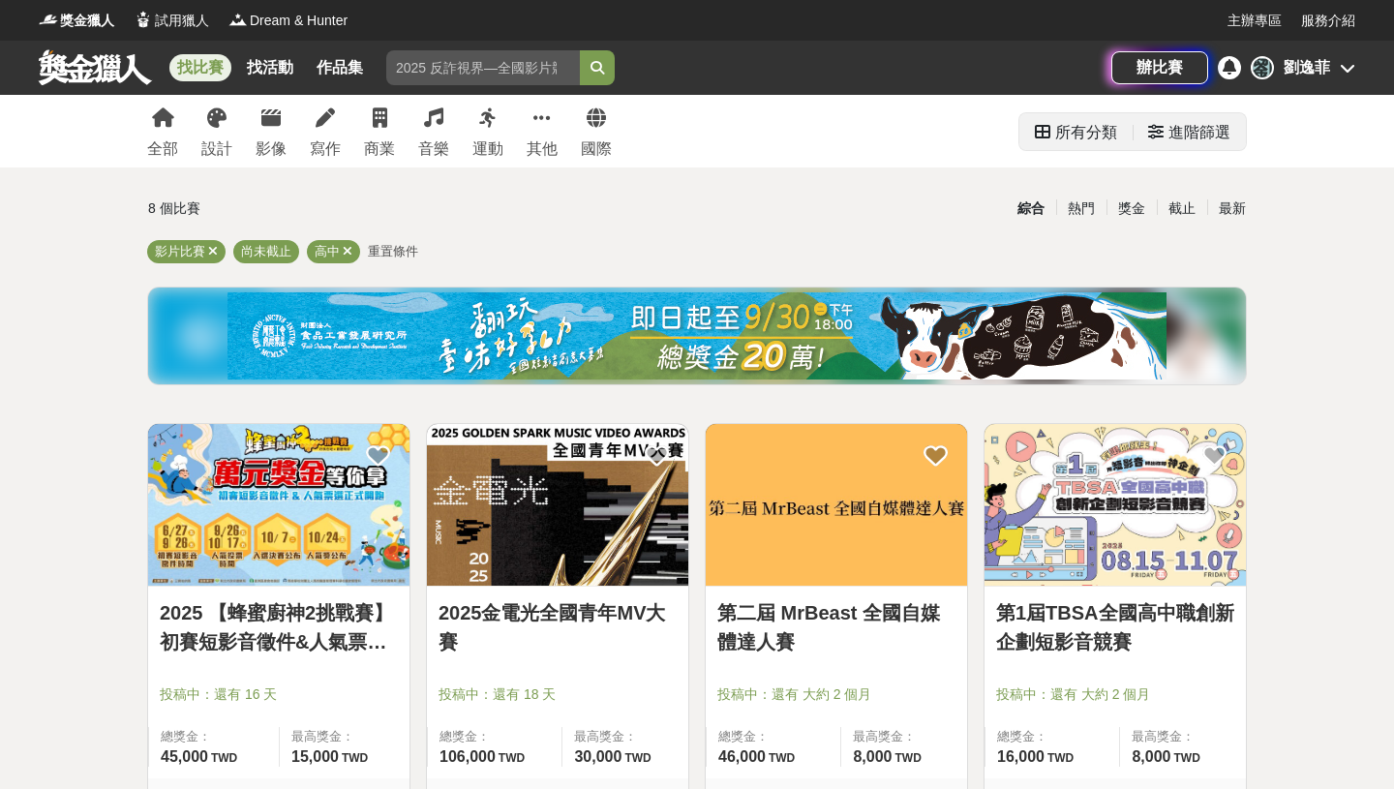
click at [1173, 142] on div "進階篩選" at bounding box center [1200, 132] width 62 height 39
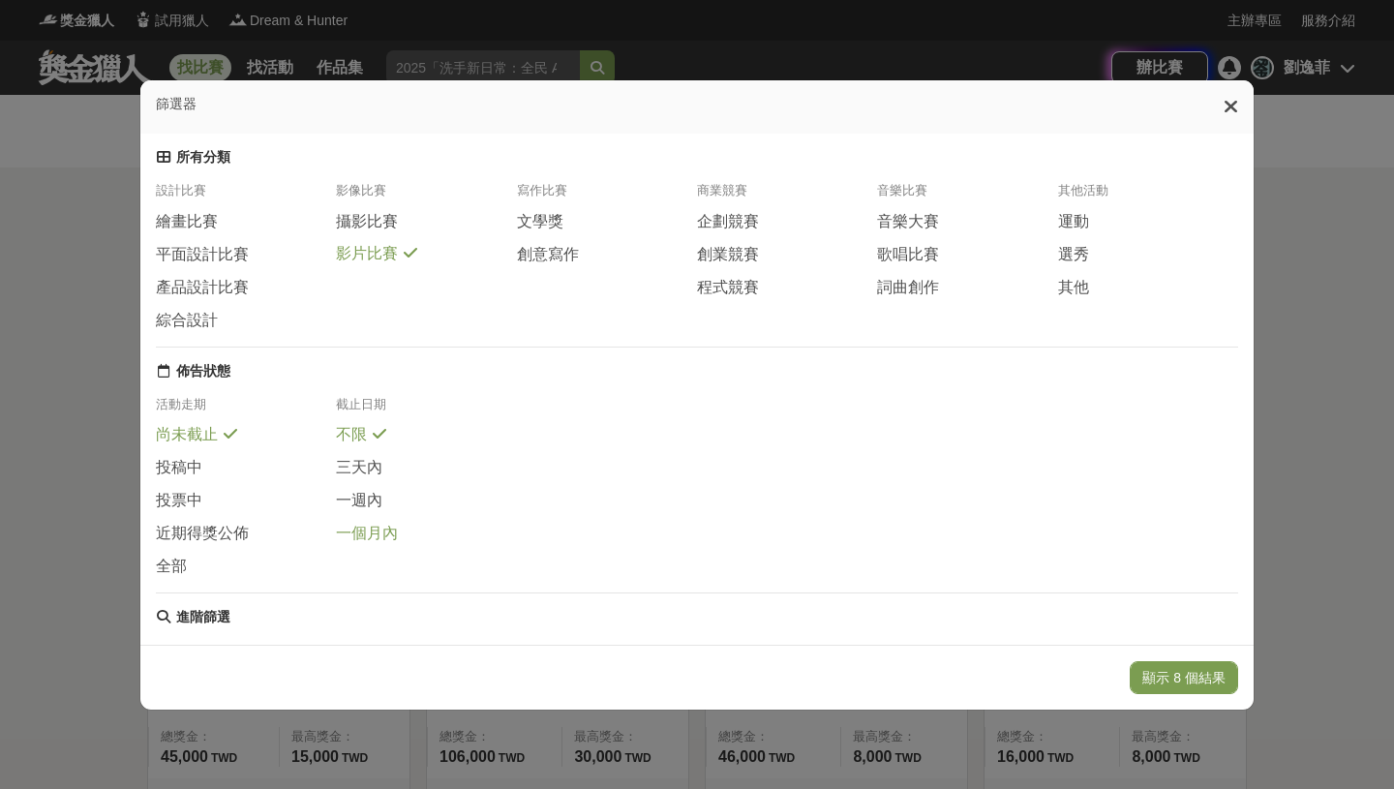
click at [376, 538] on span "一個月內" at bounding box center [367, 534] width 62 height 20
click at [1208, 673] on button "沒有相符的結果" at bounding box center [1178, 677] width 120 height 33
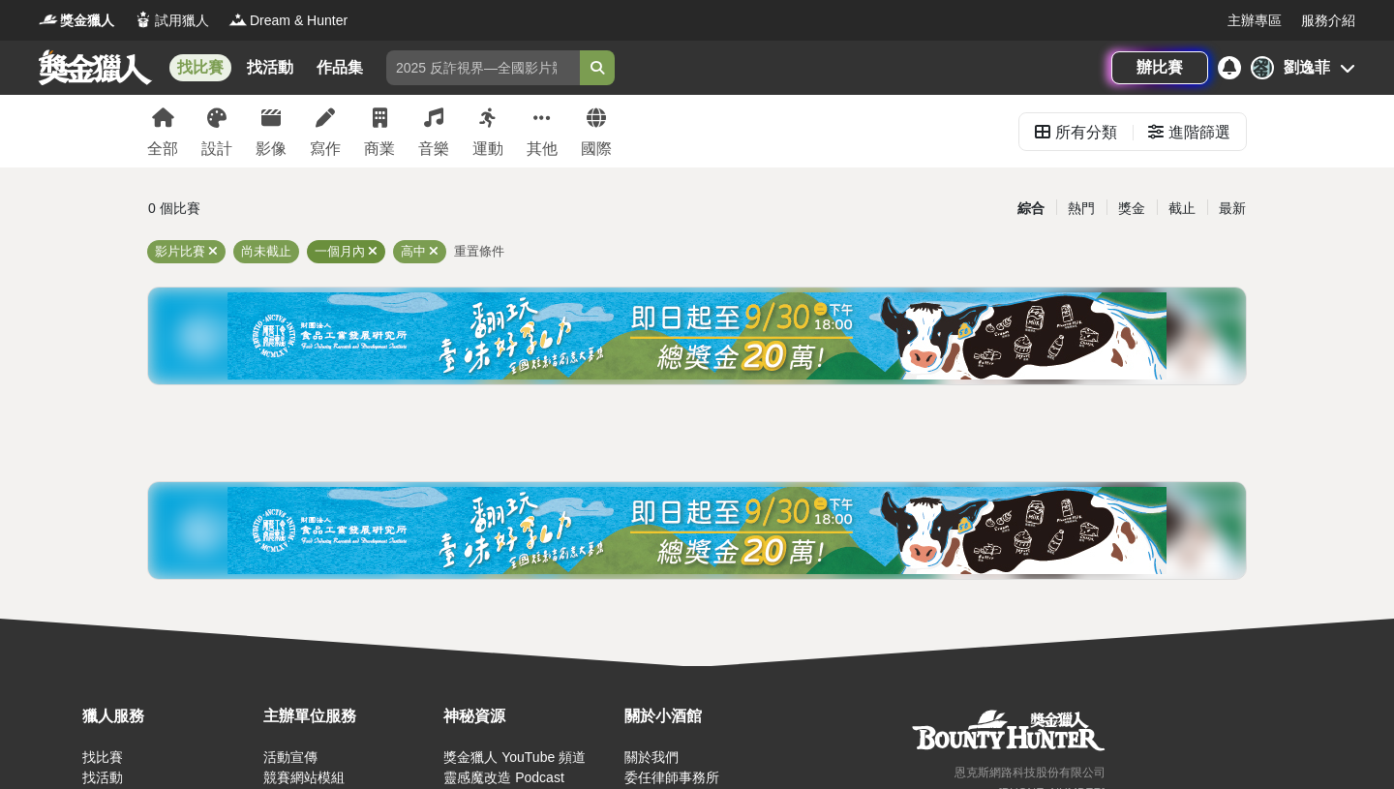
click at [373, 251] on icon at bounding box center [373, 251] width 10 height 13
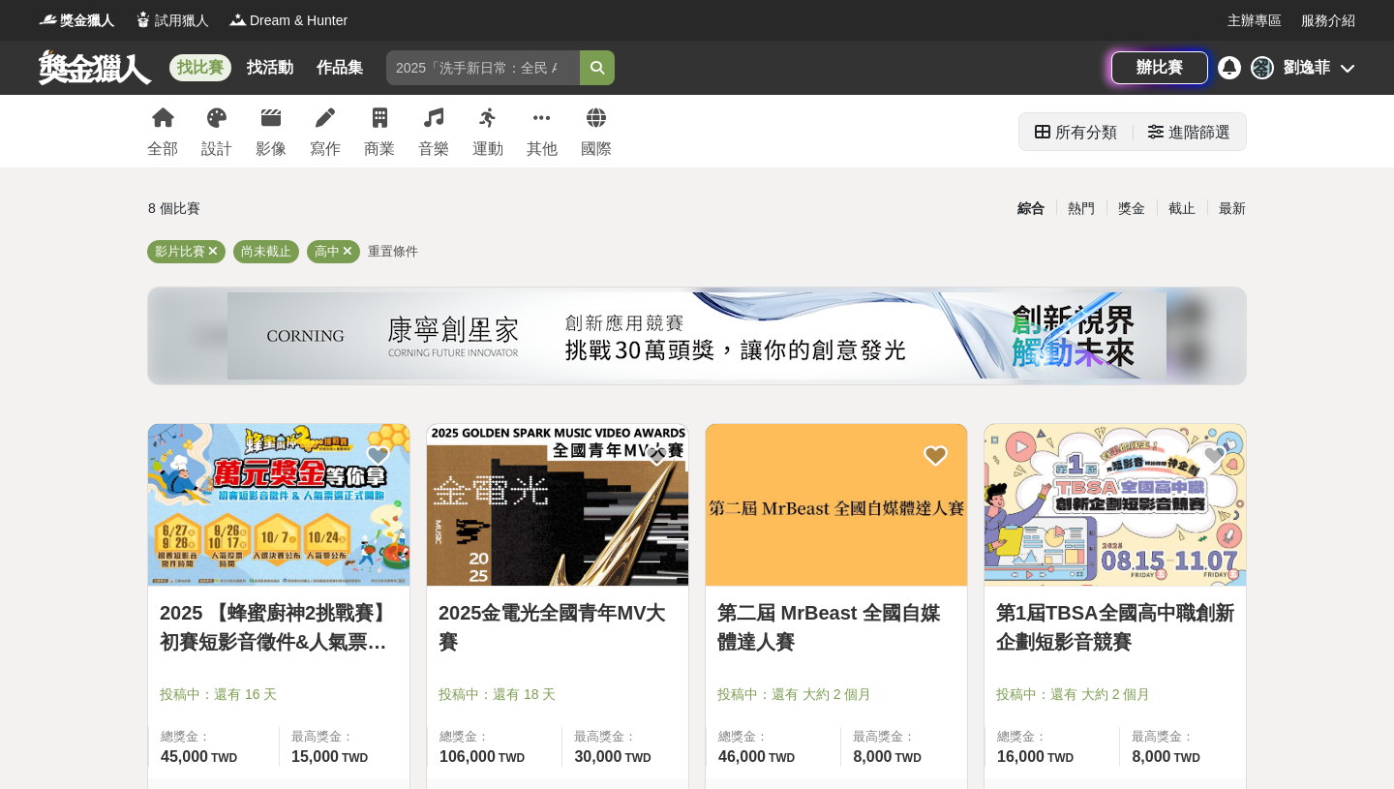
click at [1175, 125] on div "進階篩選" at bounding box center [1200, 132] width 62 height 39
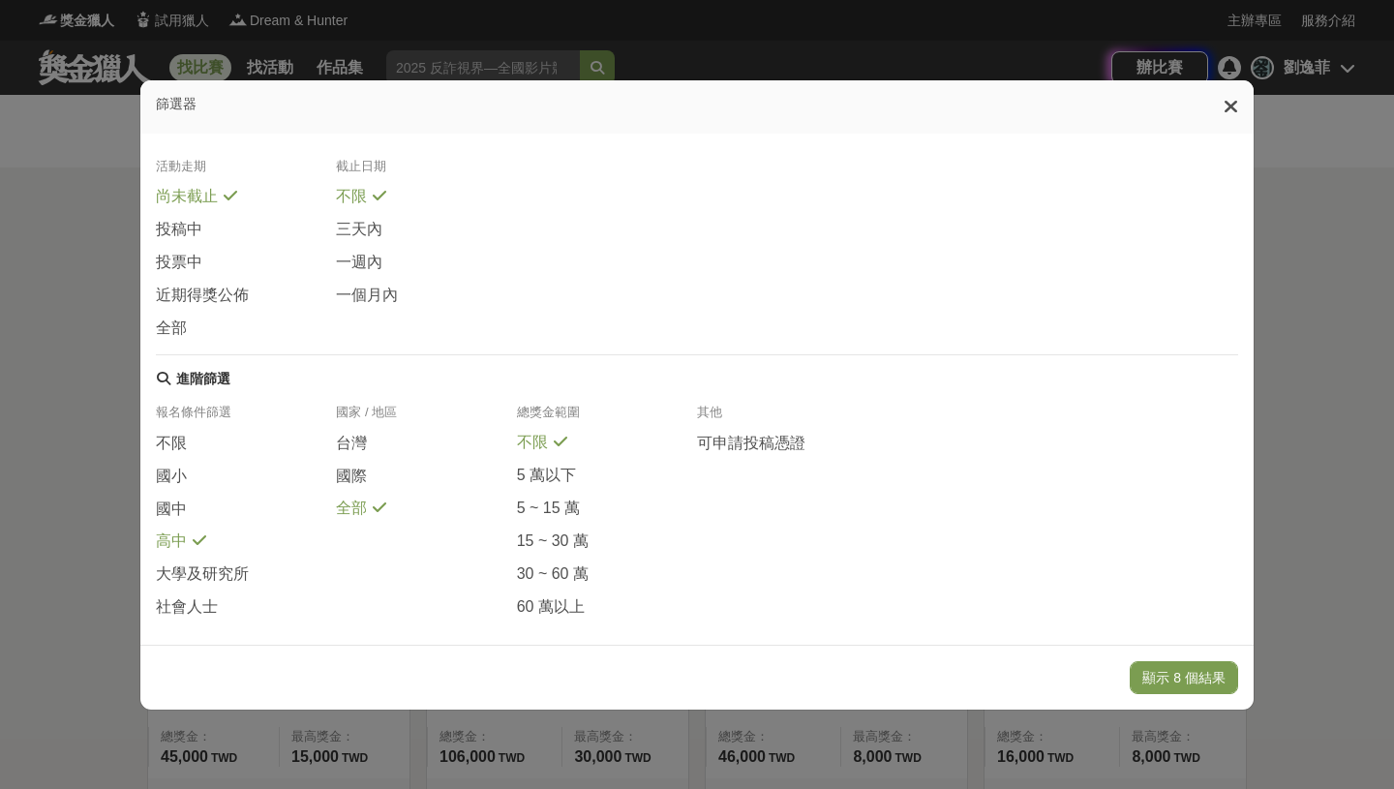
scroll to position [265, 0]
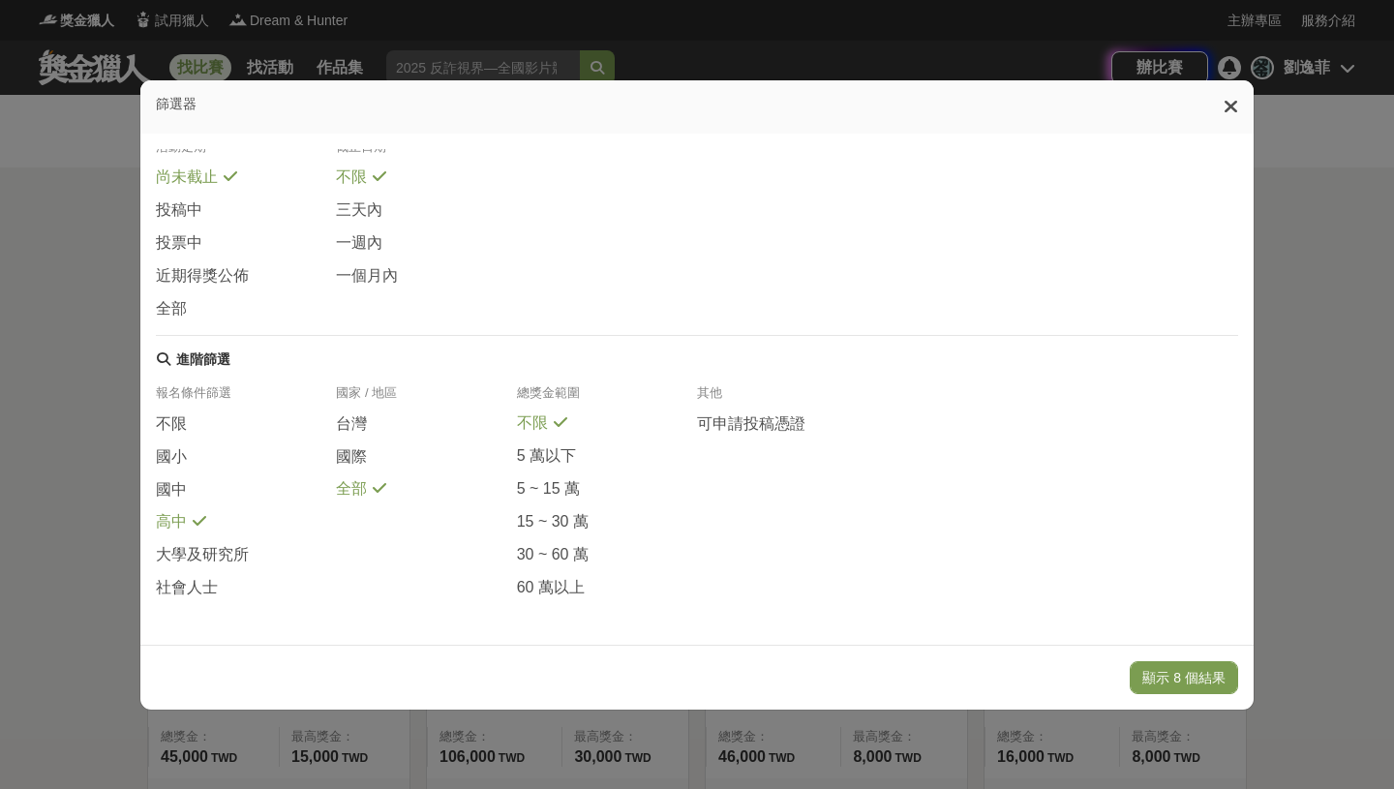
click at [1230, 110] on icon at bounding box center [1231, 106] width 15 height 19
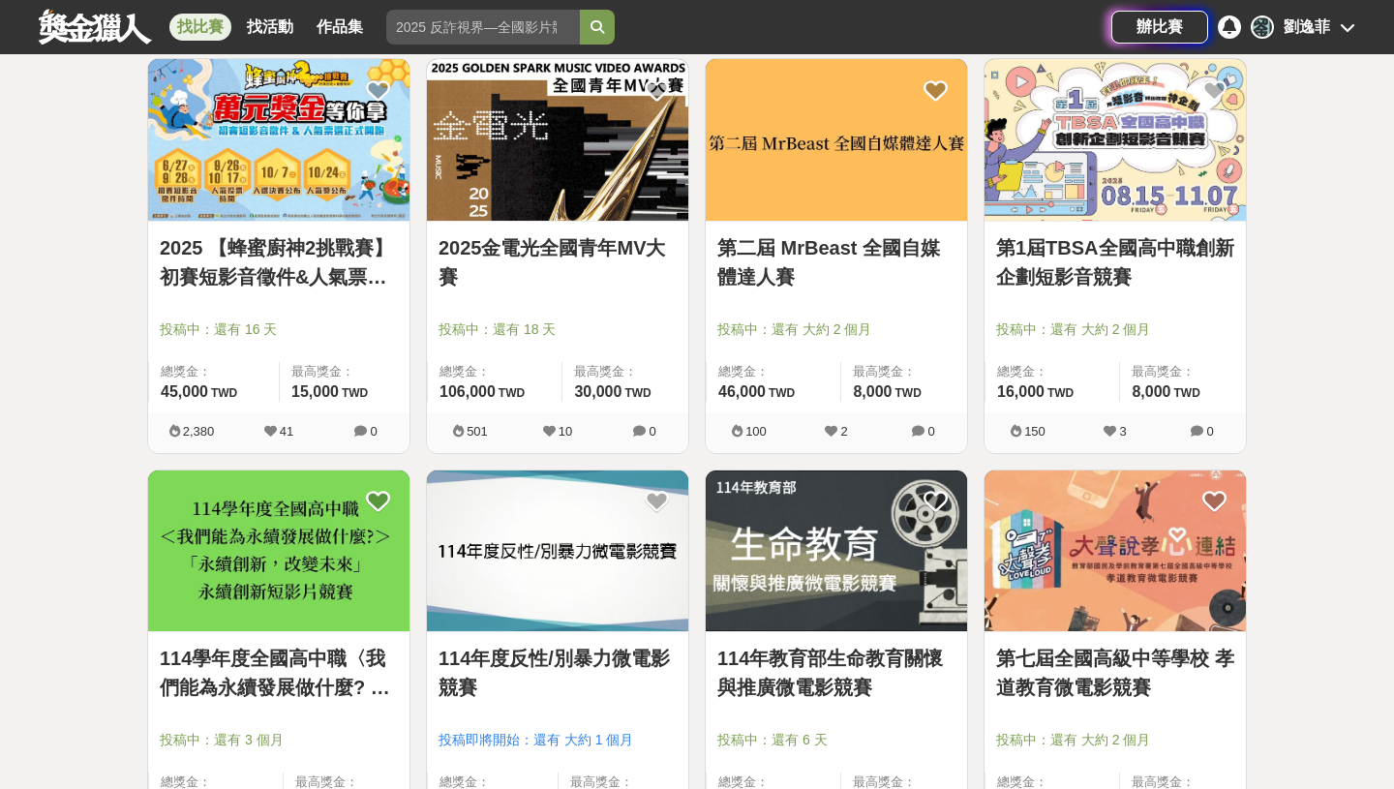
scroll to position [360, 0]
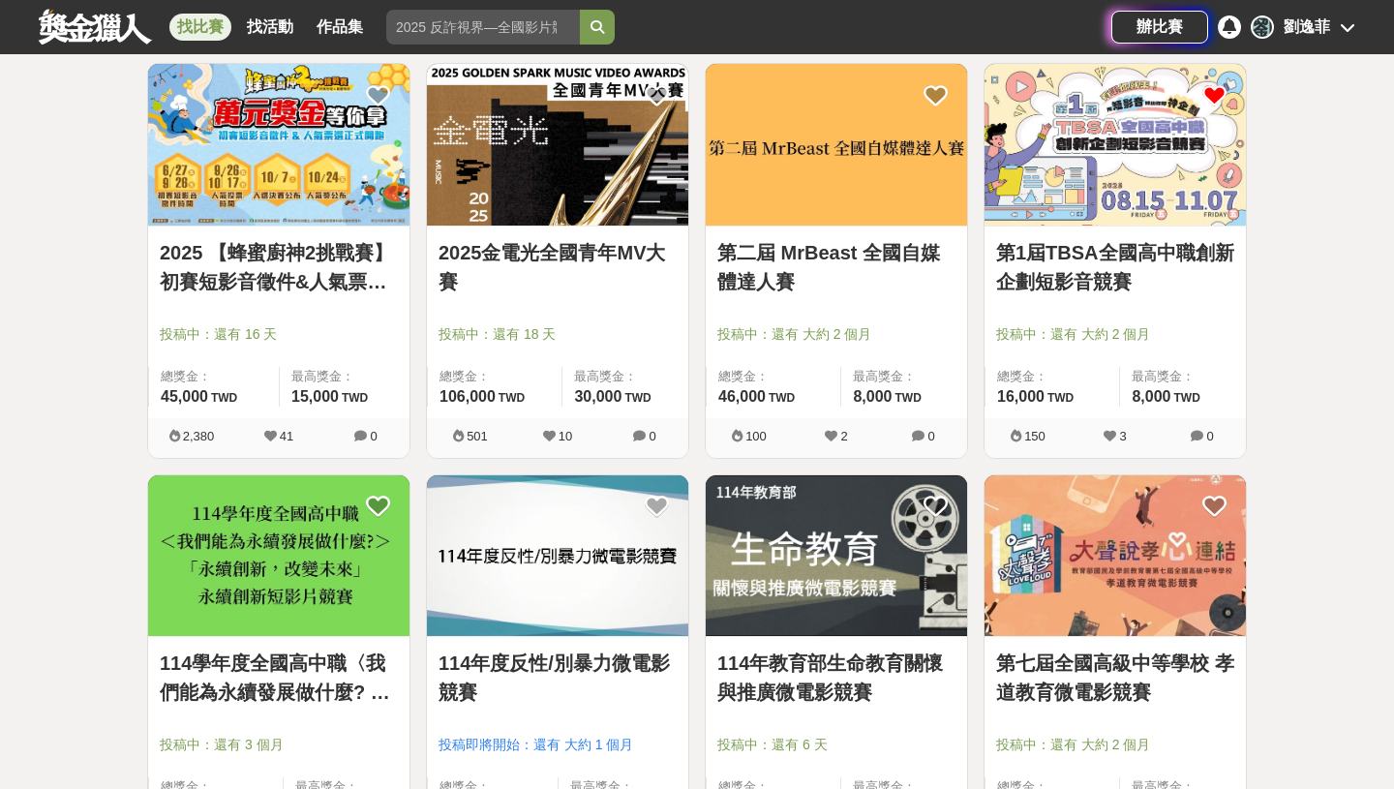
click at [1214, 103] on icon at bounding box center [1215, 95] width 24 height 24
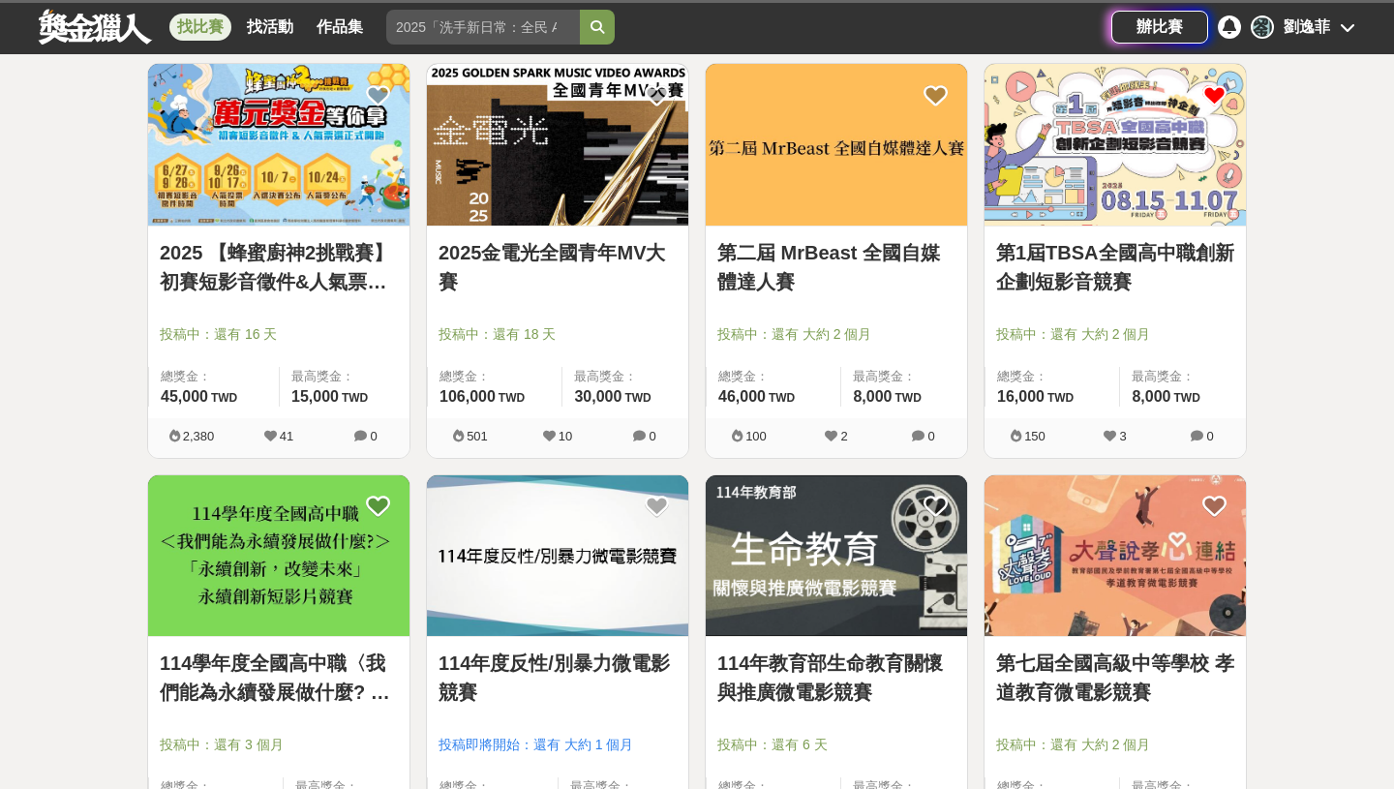
click at [1215, 89] on icon at bounding box center [1215, 95] width 24 height 24
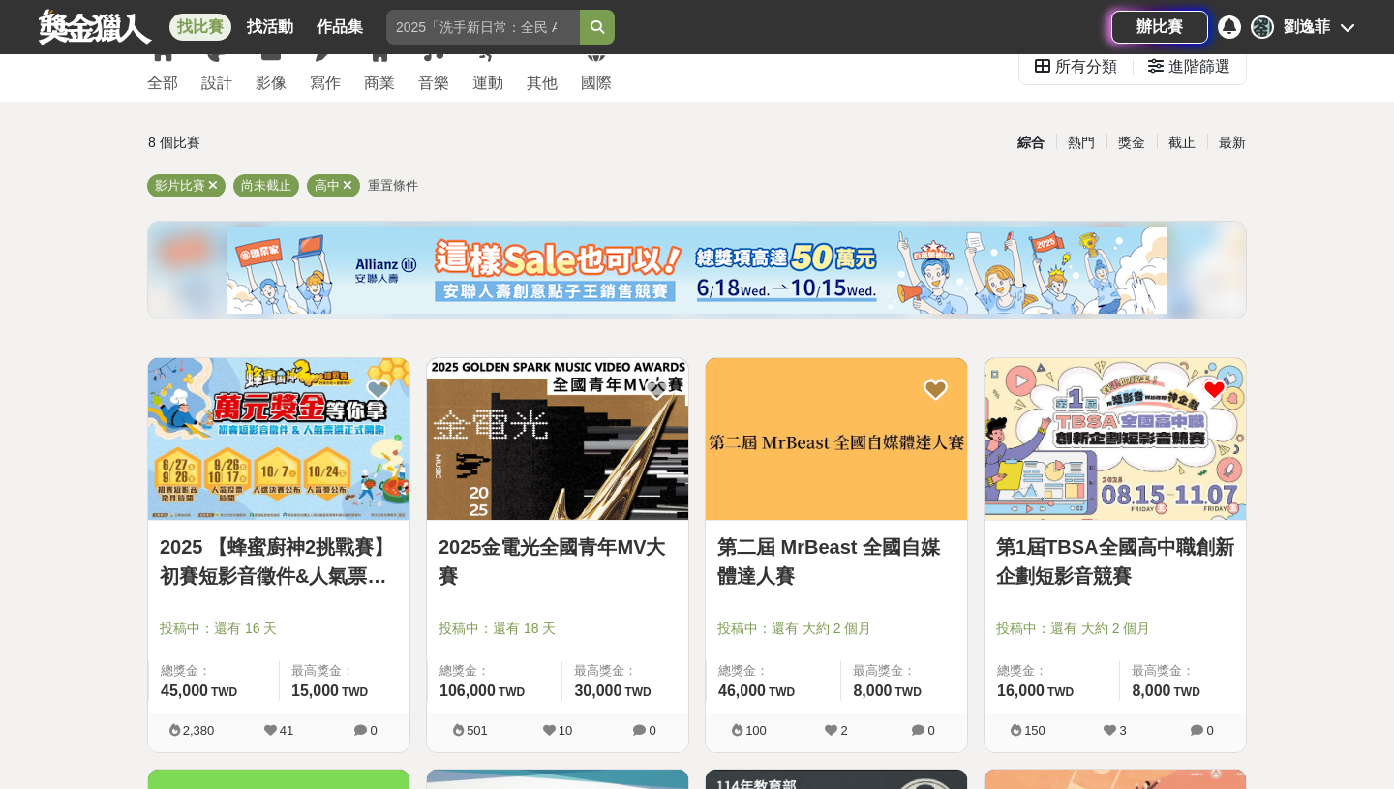
scroll to position [0, 0]
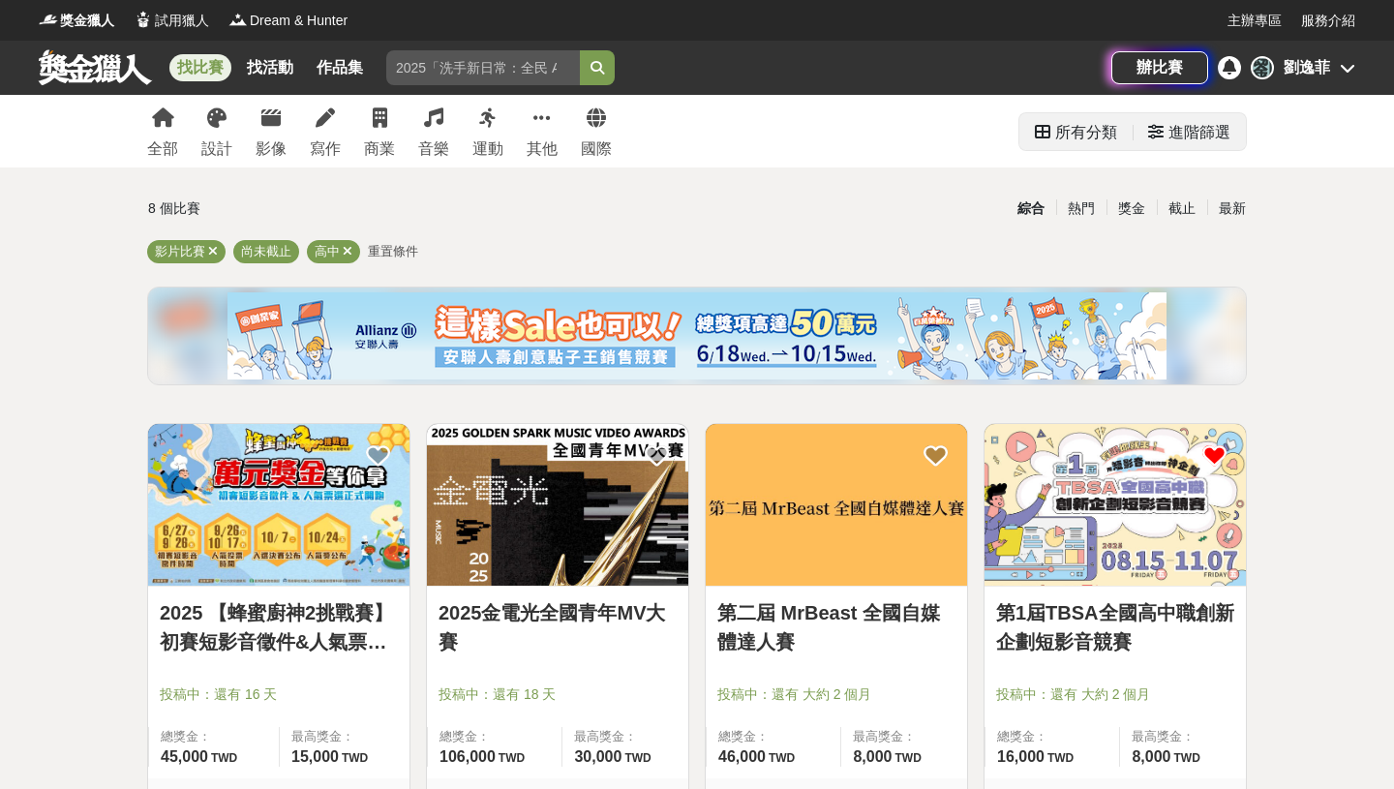
click at [1228, 140] on div "進階篩選" at bounding box center [1200, 132] width 62 height 39
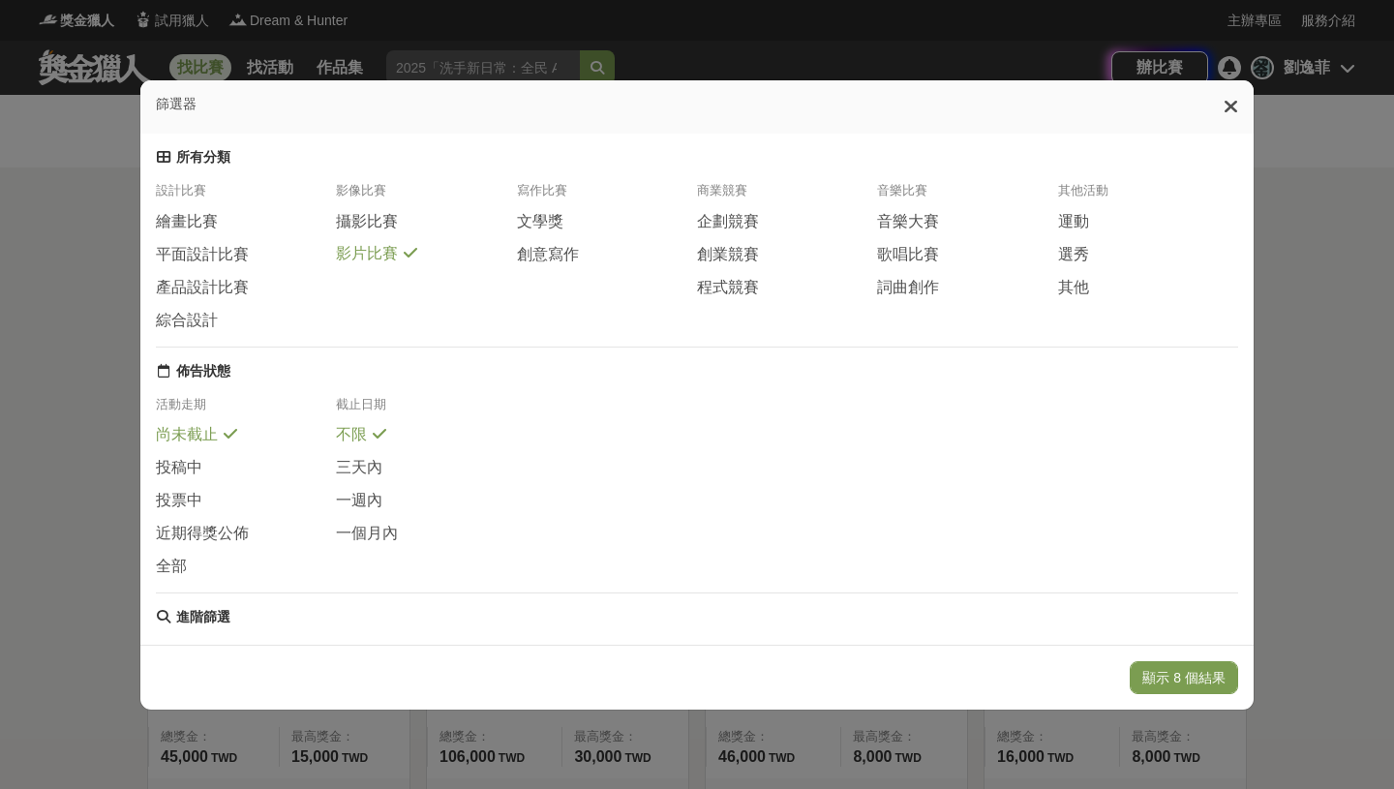
click at [364, 249] on span "影片比賽" at bounding box center [367, 254] width 62 height 20
click at [240, 293] on span "產品設計比賽" at bounding box center [202, 288] width 93 height 20
click at [1206, 672] on button "顯示 5 個結果" at bounding box center [1184, 677] width 108 height 33
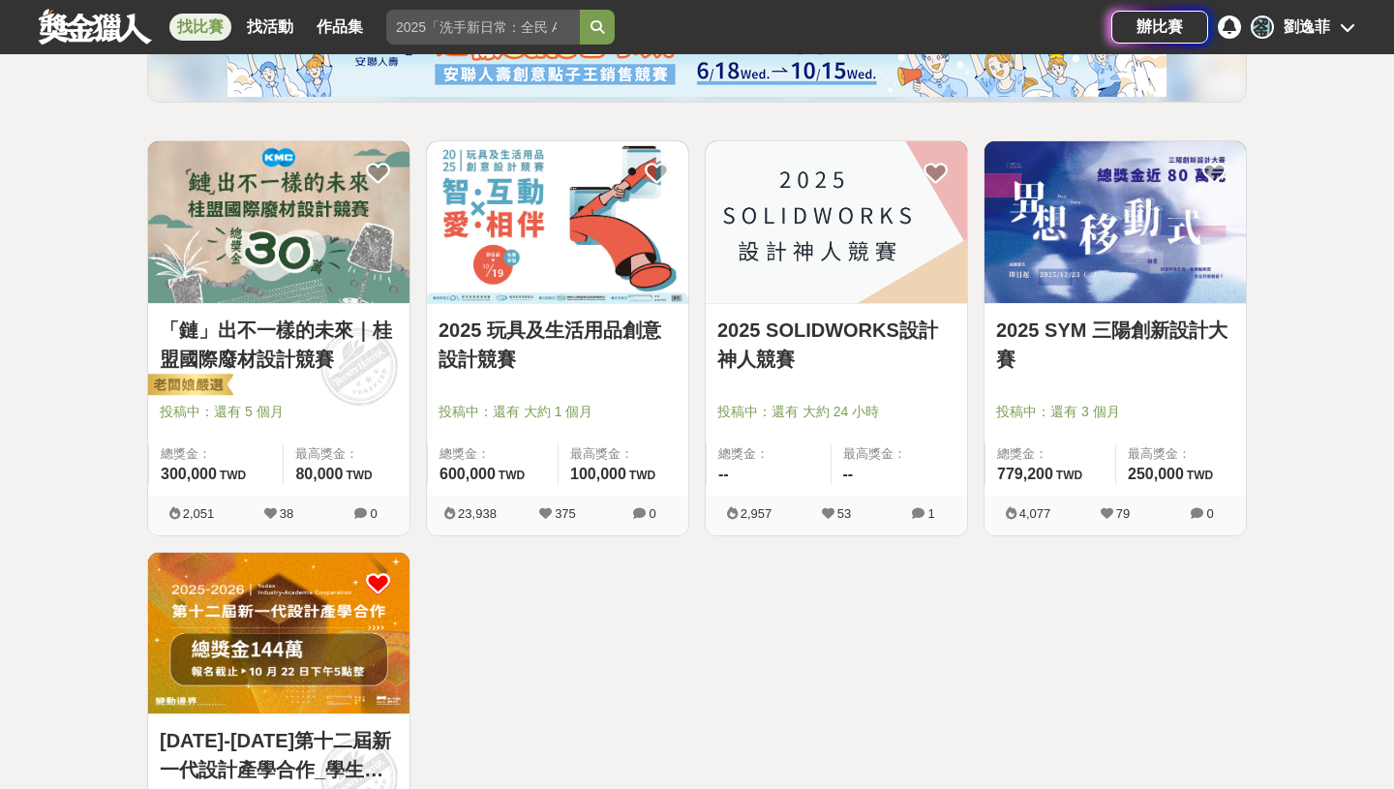
scroll to position [293, 0]
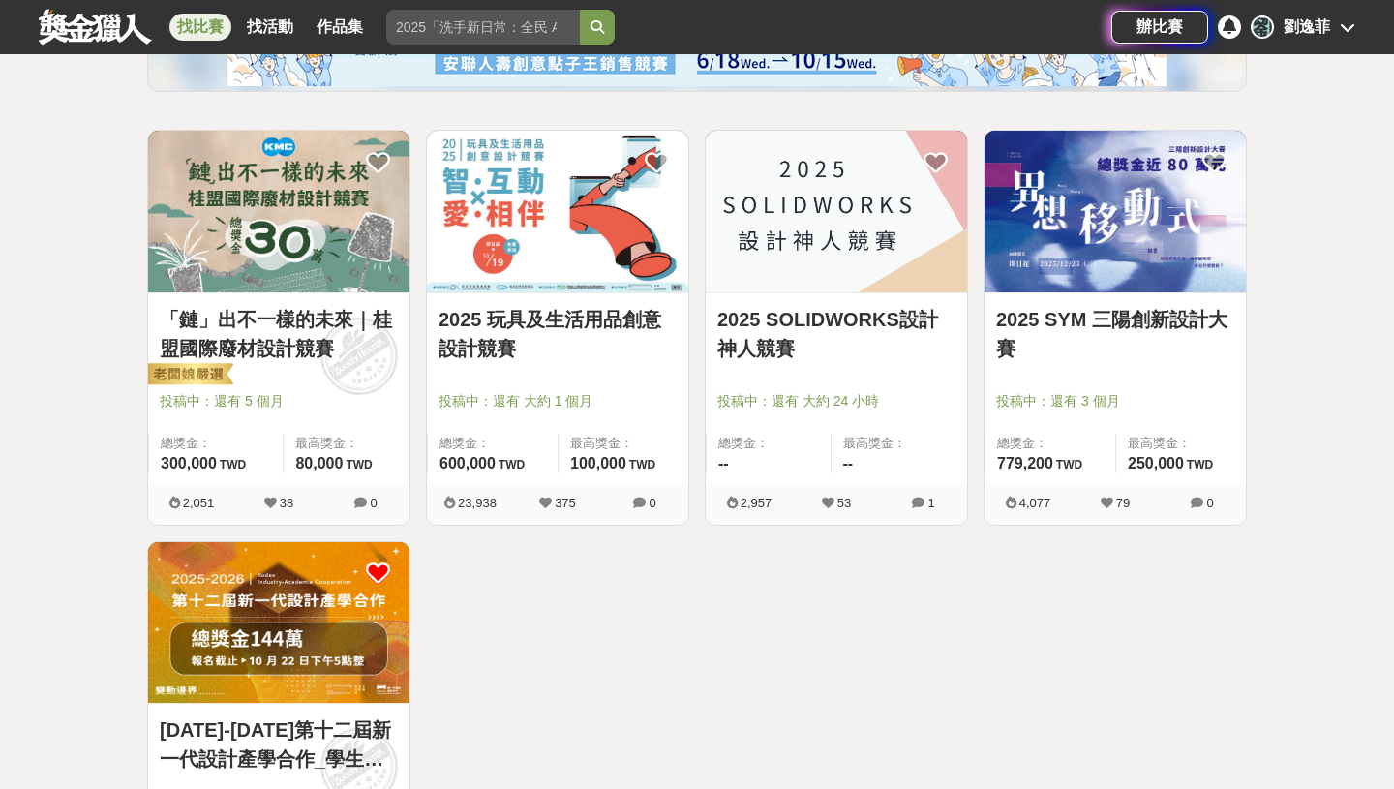
click at [1076, 212] on img at bounding box center [1115, 212] width 261 height 162
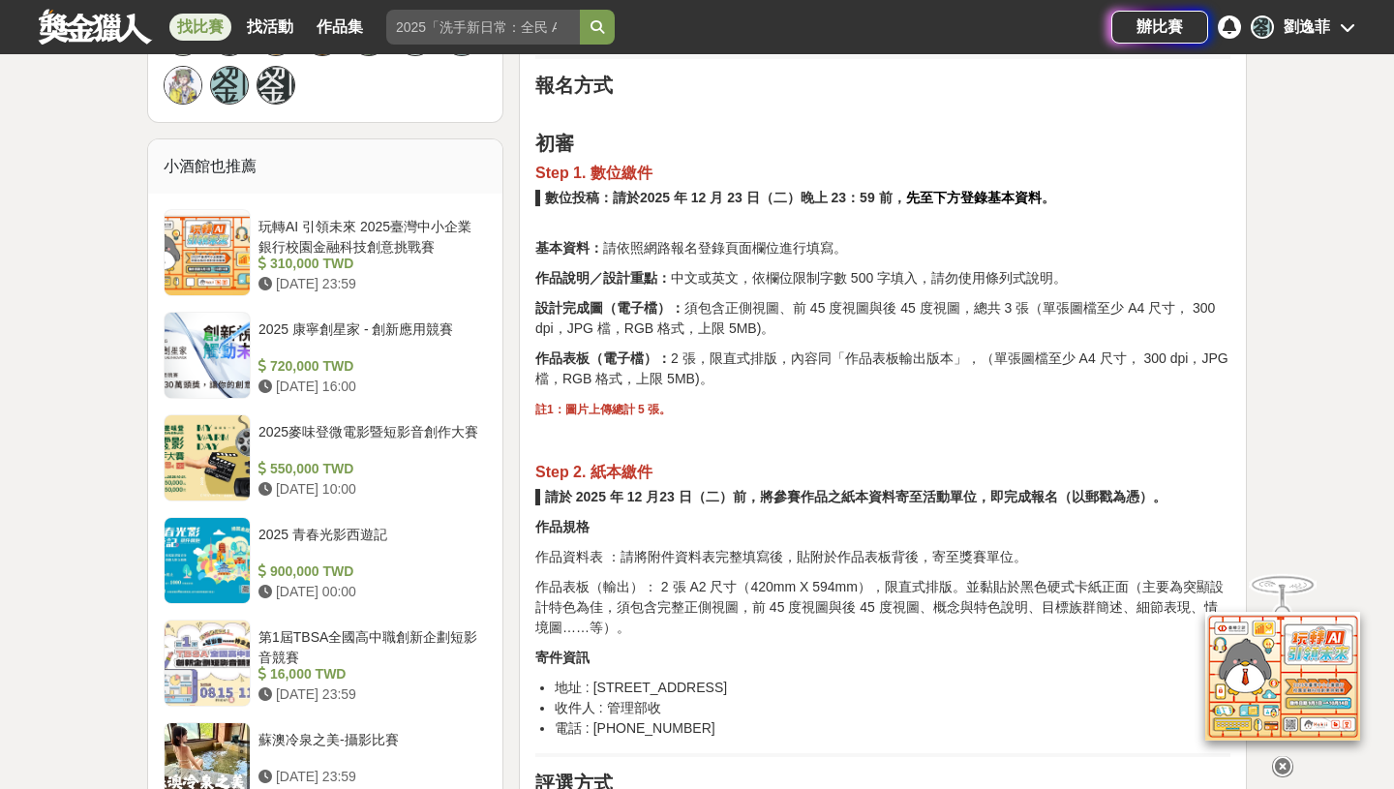
scroll to position [1597, 0]
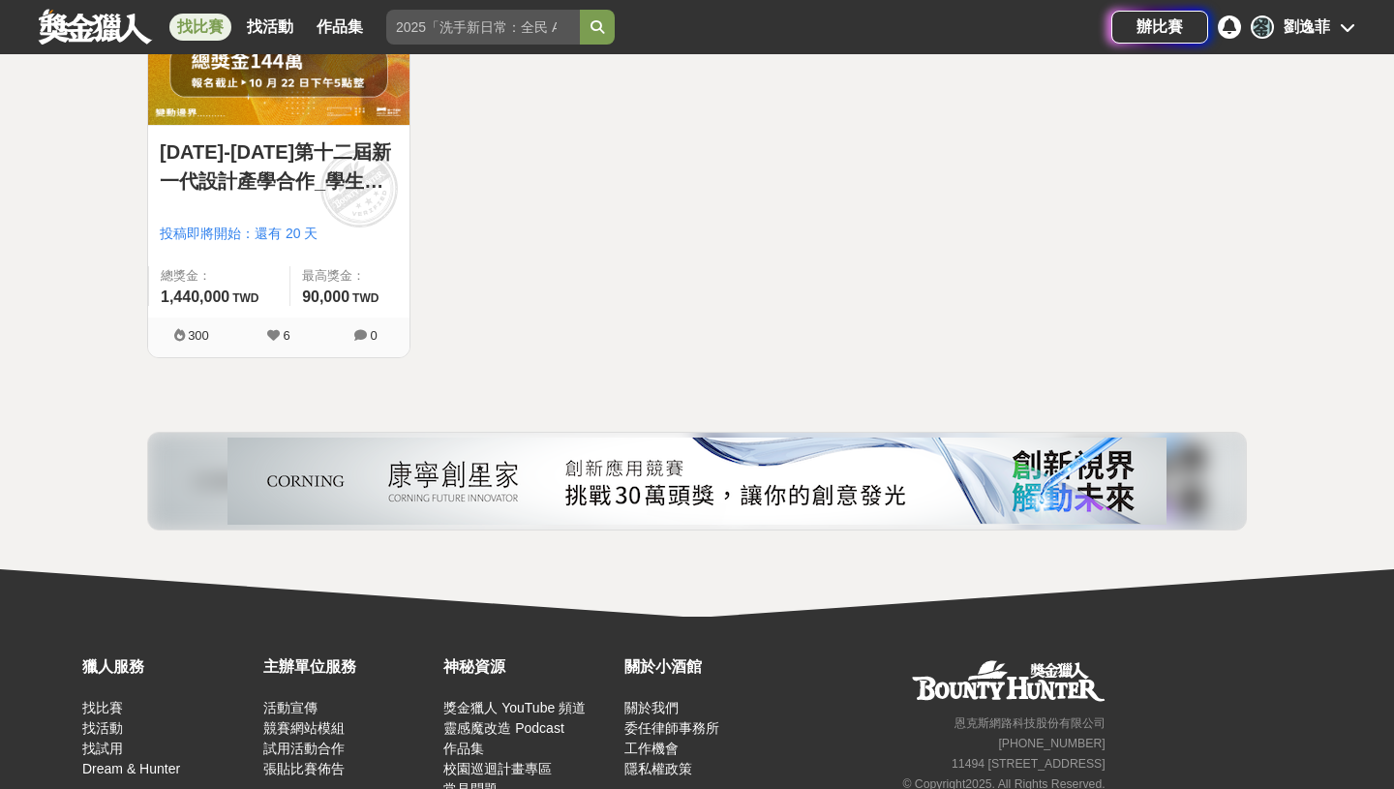
scroll to position [293, 0]
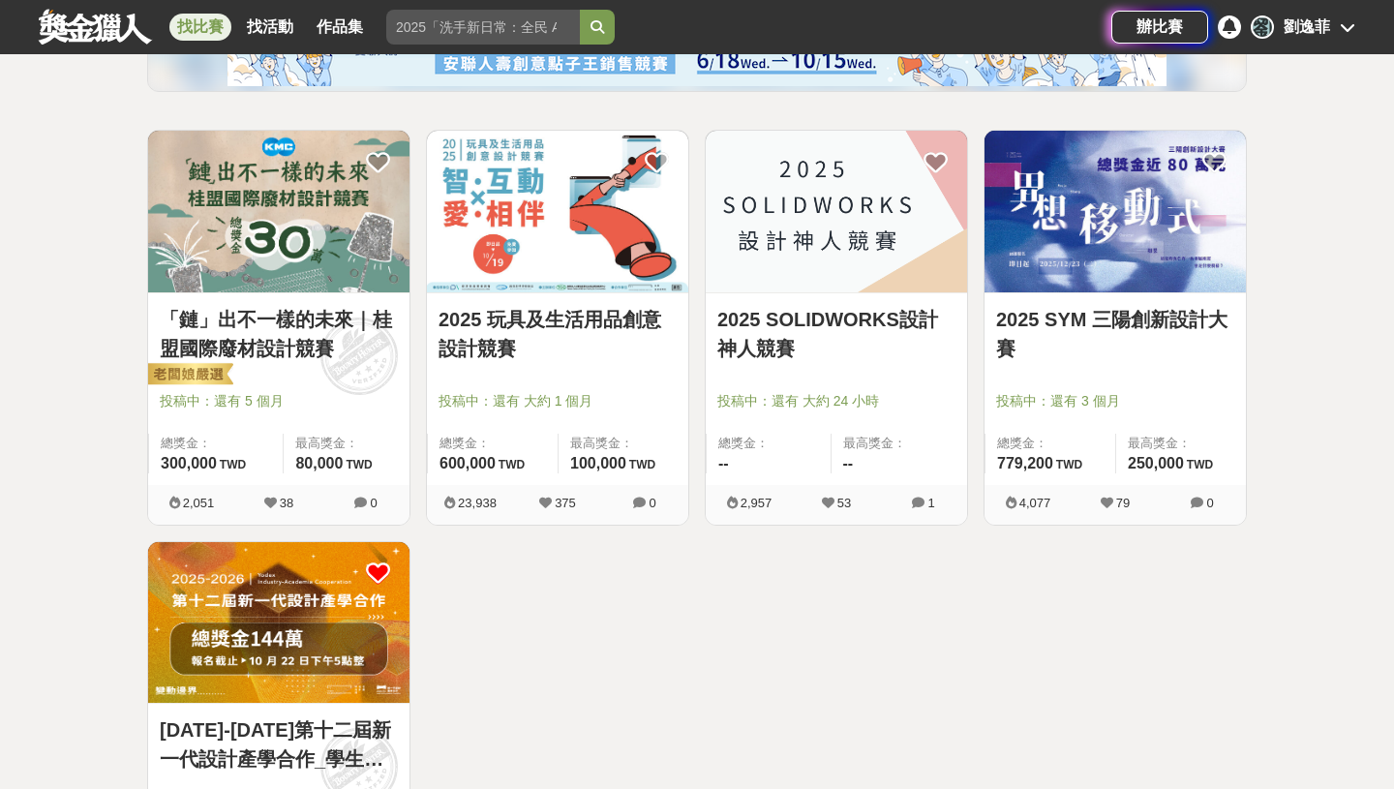
click at [361, 207] on img at bounding box center [278, 212] width 261 height 162
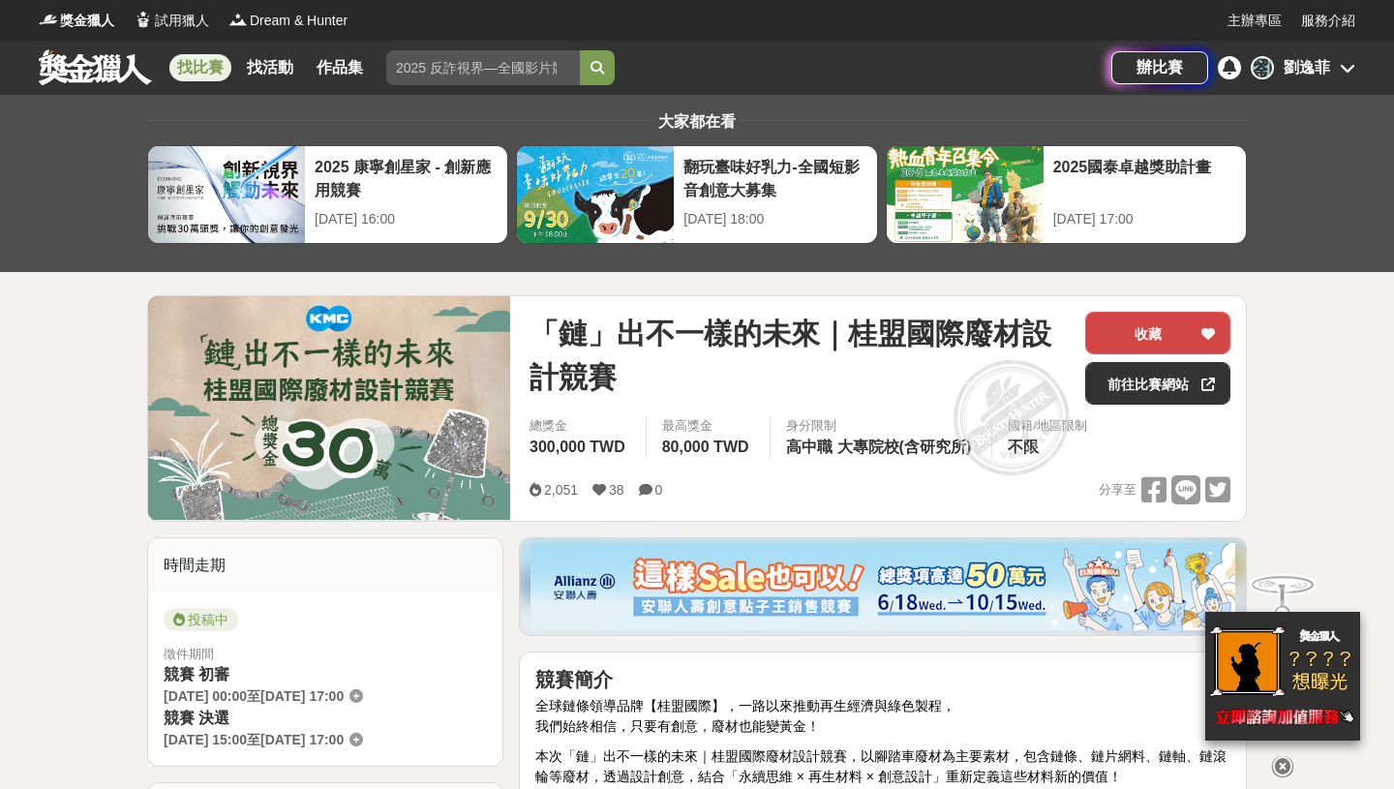
click at [1215, 334] on div at bounding box center [1208, 333] width 19 height 41
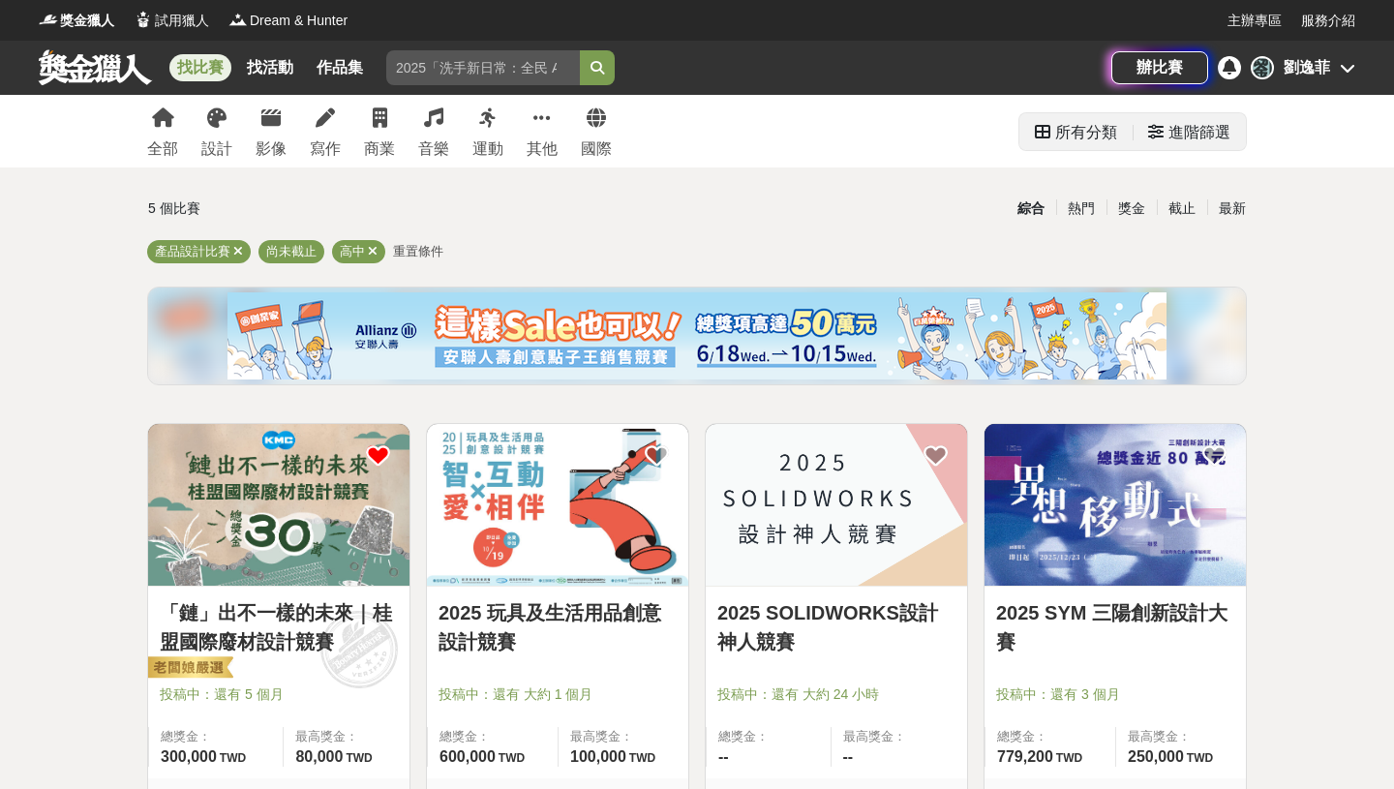
click at [1202, 131] on div "進階篩選" at bounding box center [1200, 132] width 62 height 39
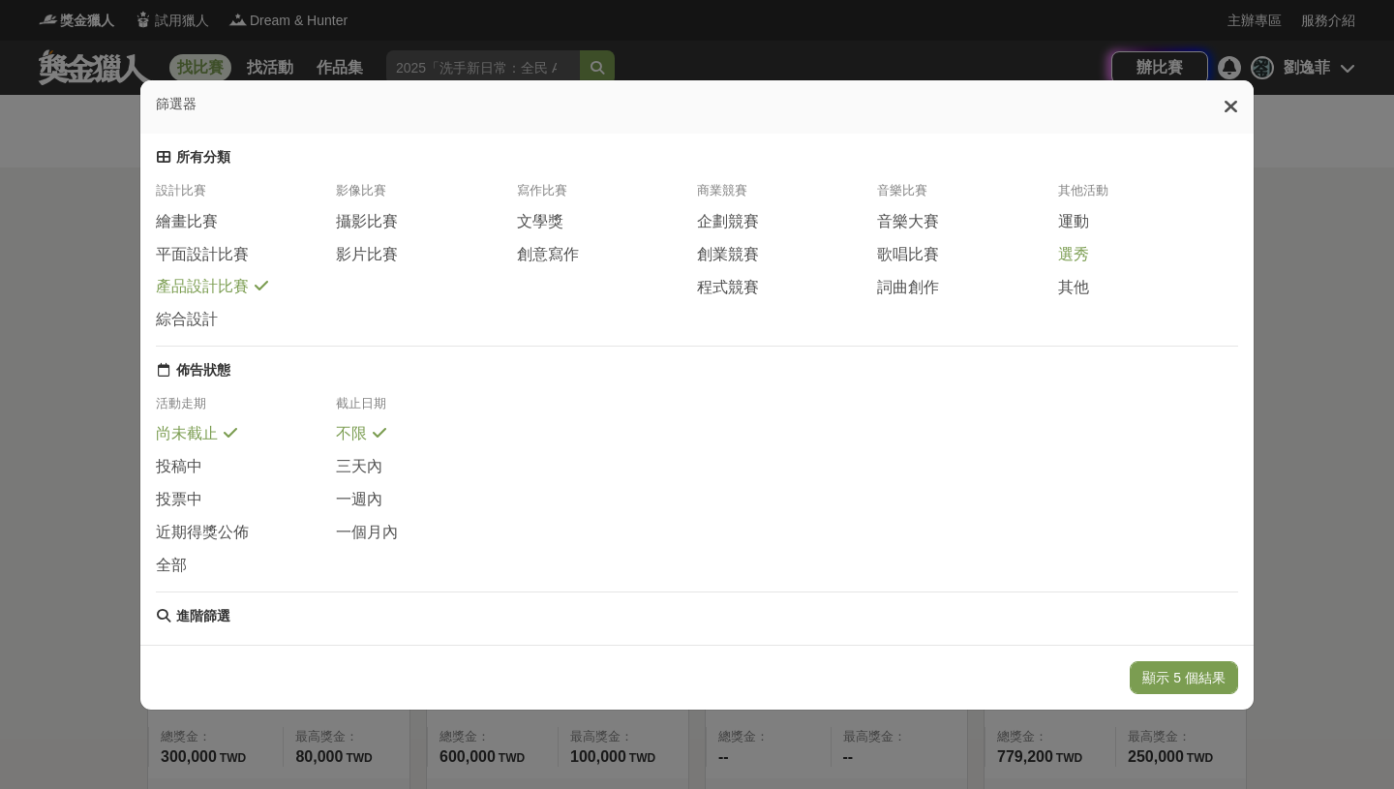
click at [1077, 250] on span "選秀" at bounding box center [1073, 255] width 31 height 20
click at [214, 297] on span "產品設計比賽" at bounding box center [202, 287] width 93 height 20
click at [1217, 674] on button "顯示 1 個結果" at bounding box center [1184, 677] width 108 height 33
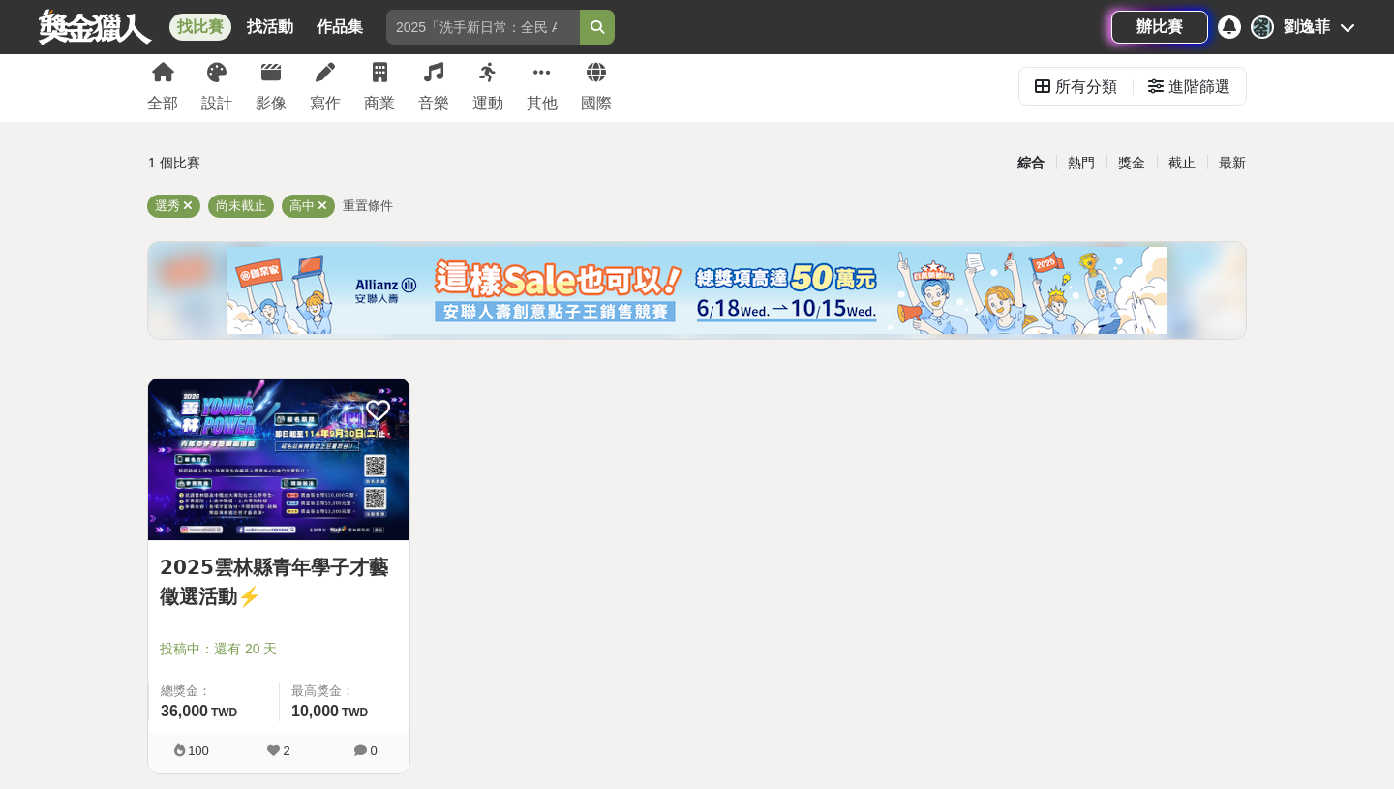
scroll to position [46, 0]
click at [1209, 72] on div "進階篩選" at bounding box center [1200, 86] width 62 height 39
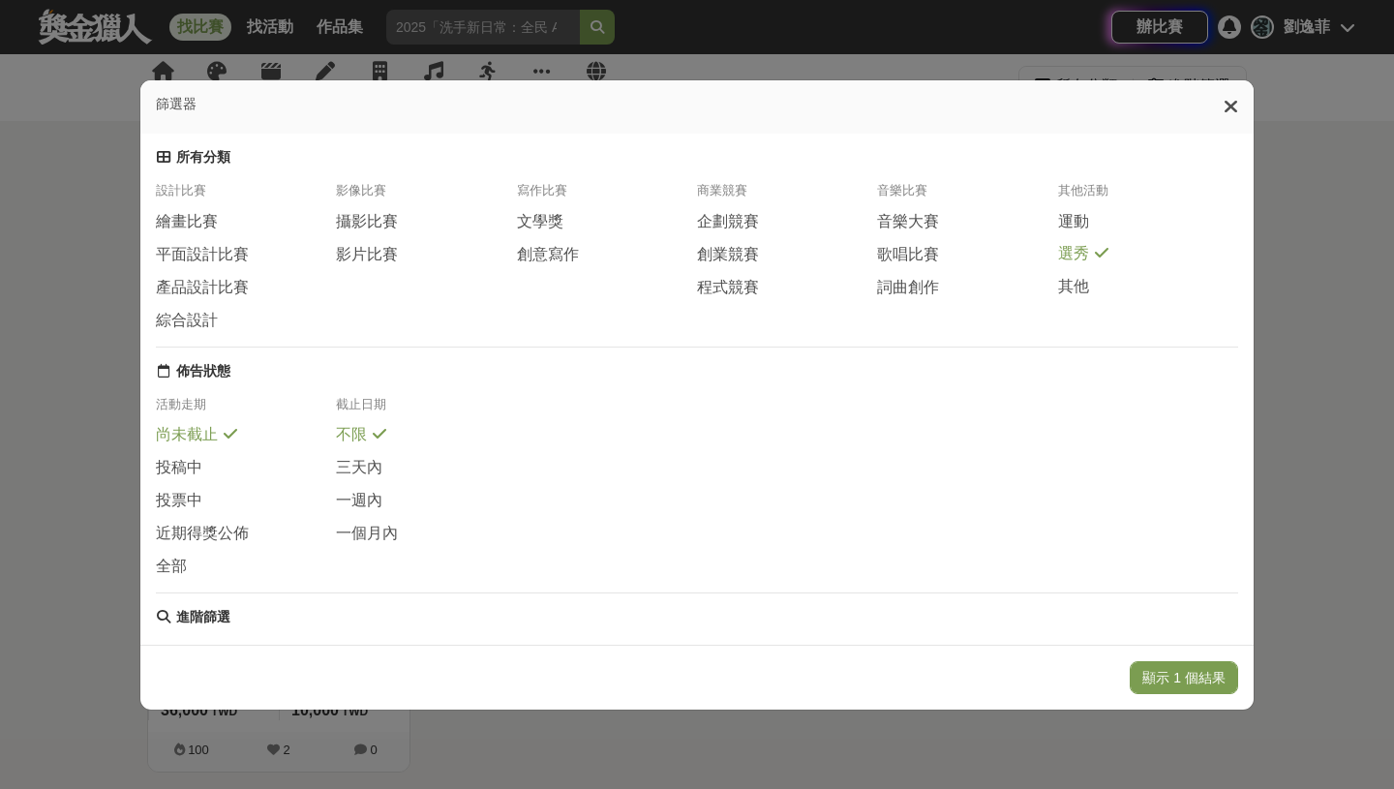
click at [1073, 255] on span "選秀" at bounding box center [1073, 254] width 31 height 20
click at [744, 229] on span "企劃競賽" at bounding box center [728, 222] width 62 height 20
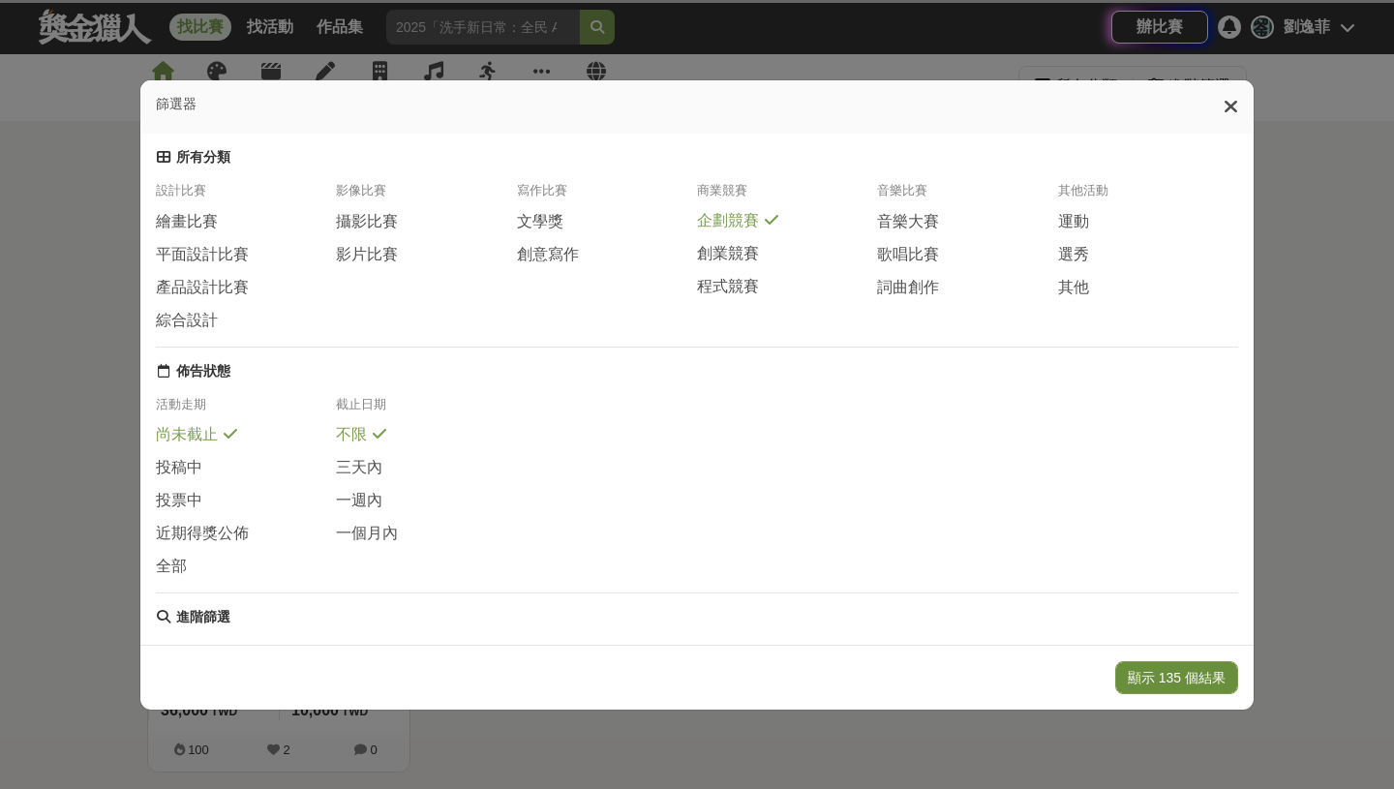
click at [1131, 670] on button "顯示 135 個結果" at bounding box center [1176, 677] width 123 height 33
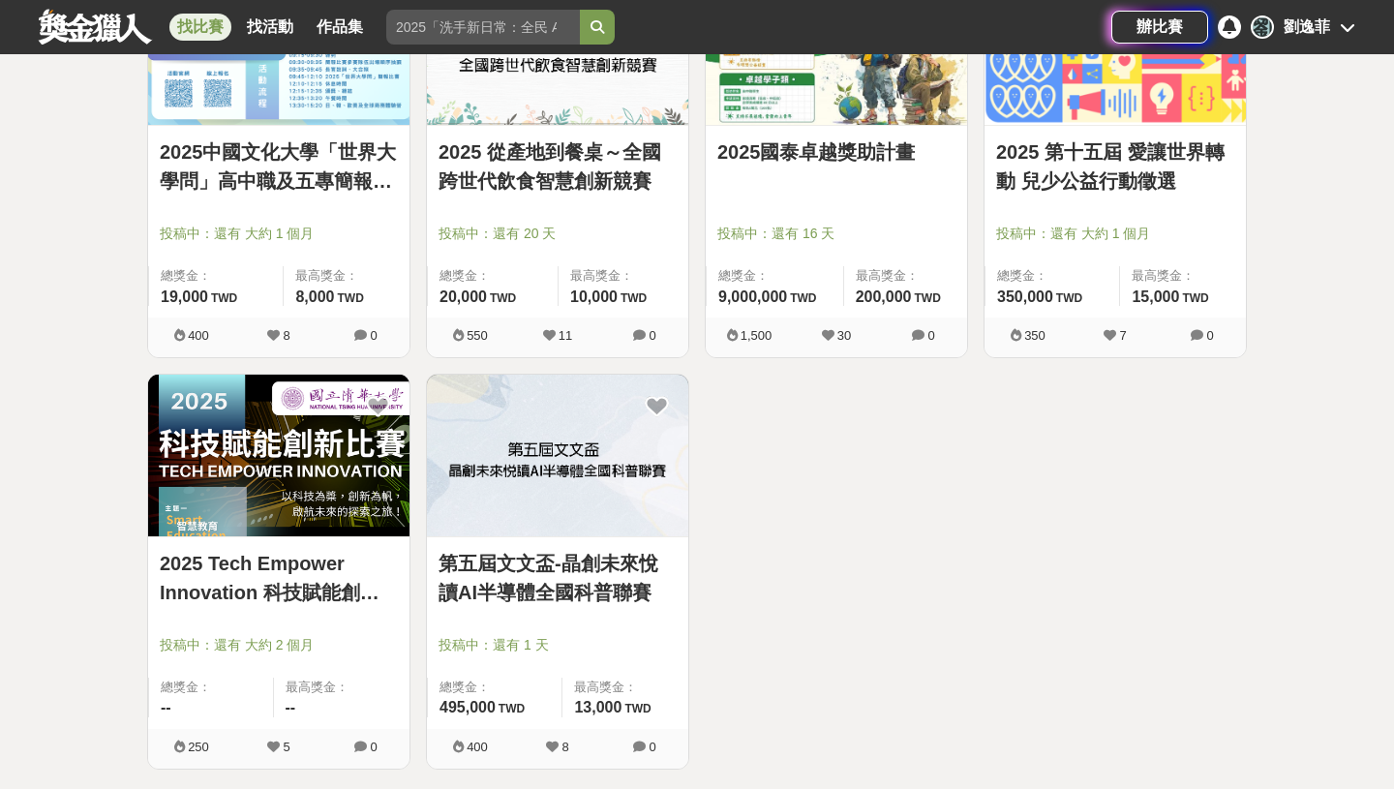
scroll to position [778, 0]
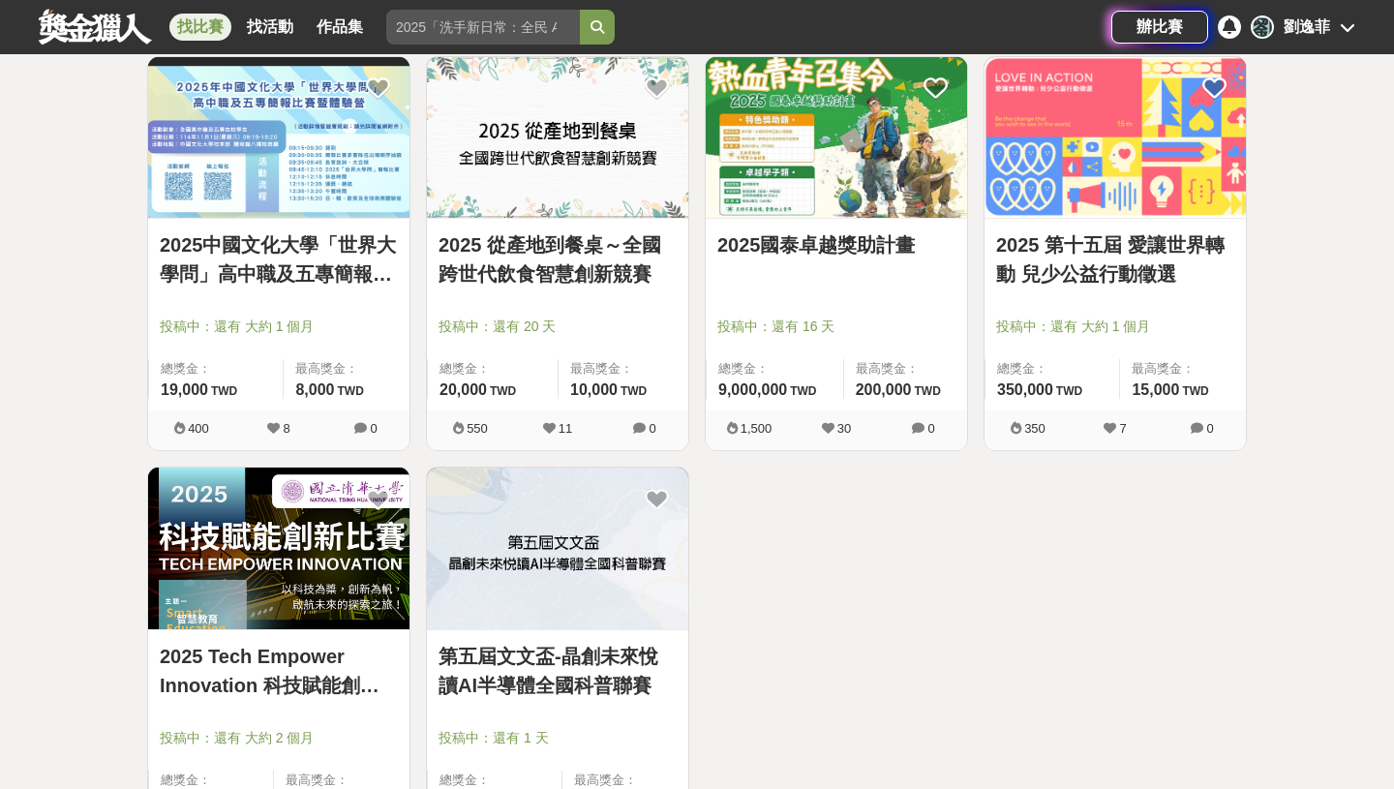
click at [784, 248] on link "2025國泰卓越獎助計畫" at bounding box center [836, 244] width 238 height 29
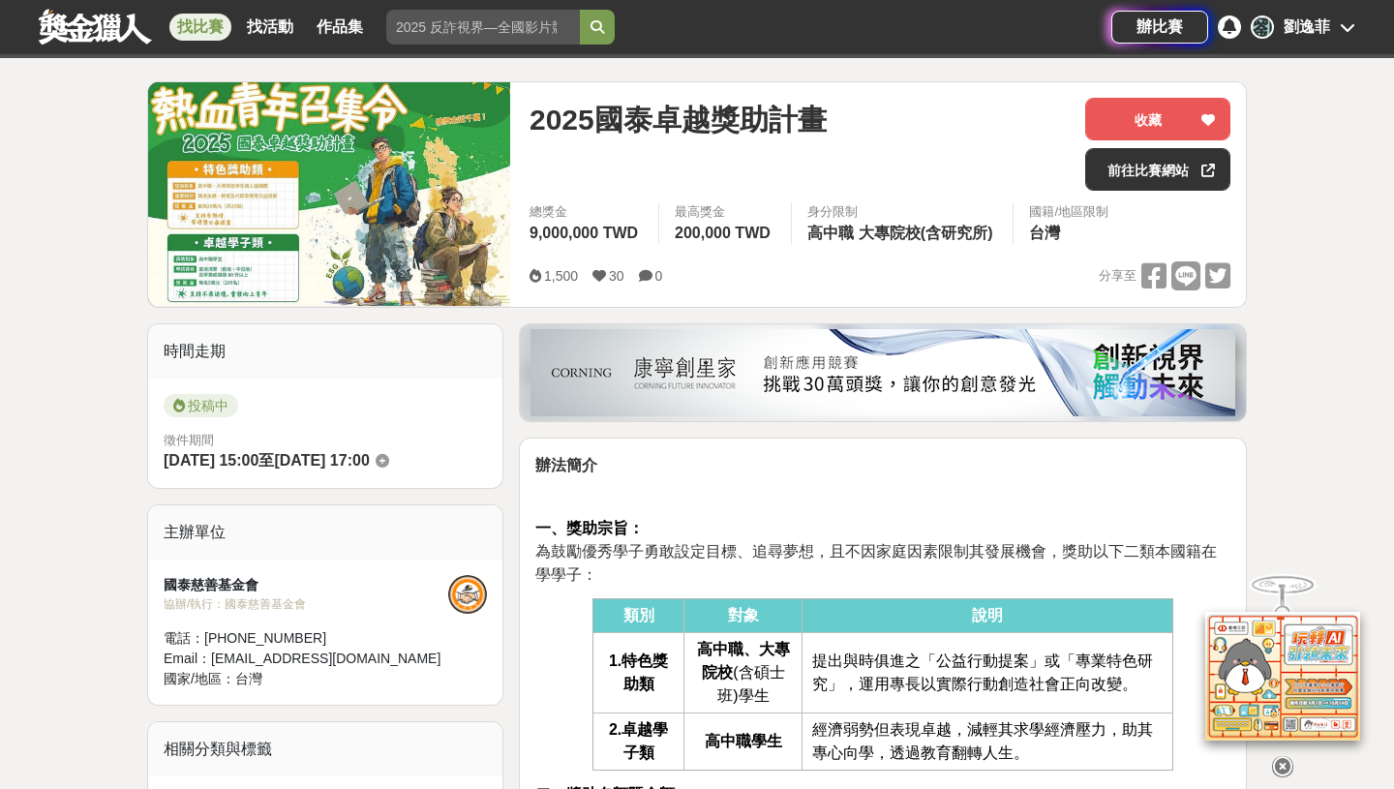
scroll to position [200, 0]
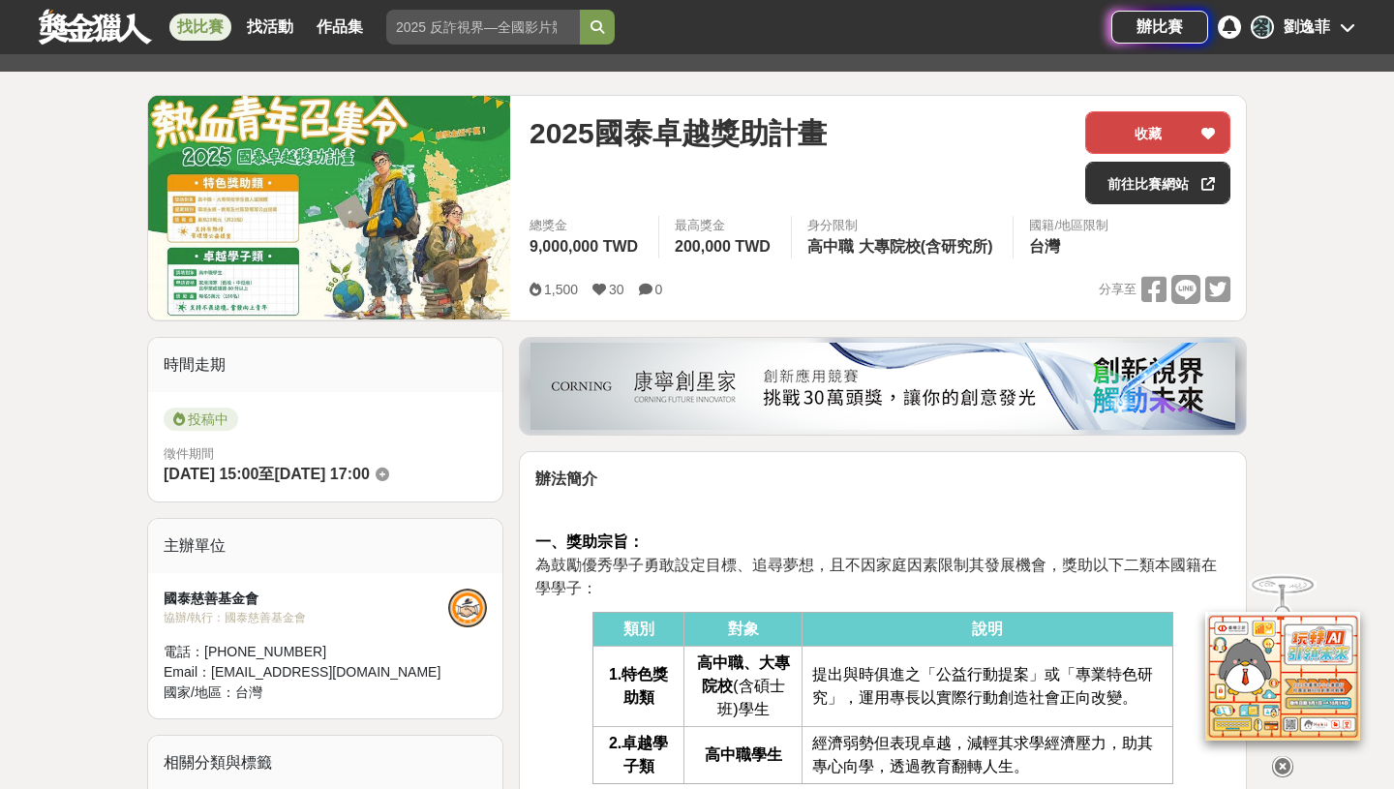
click at [1171, 137] on button "收藏" at bounding box center [1157, 132] width 145 height 43
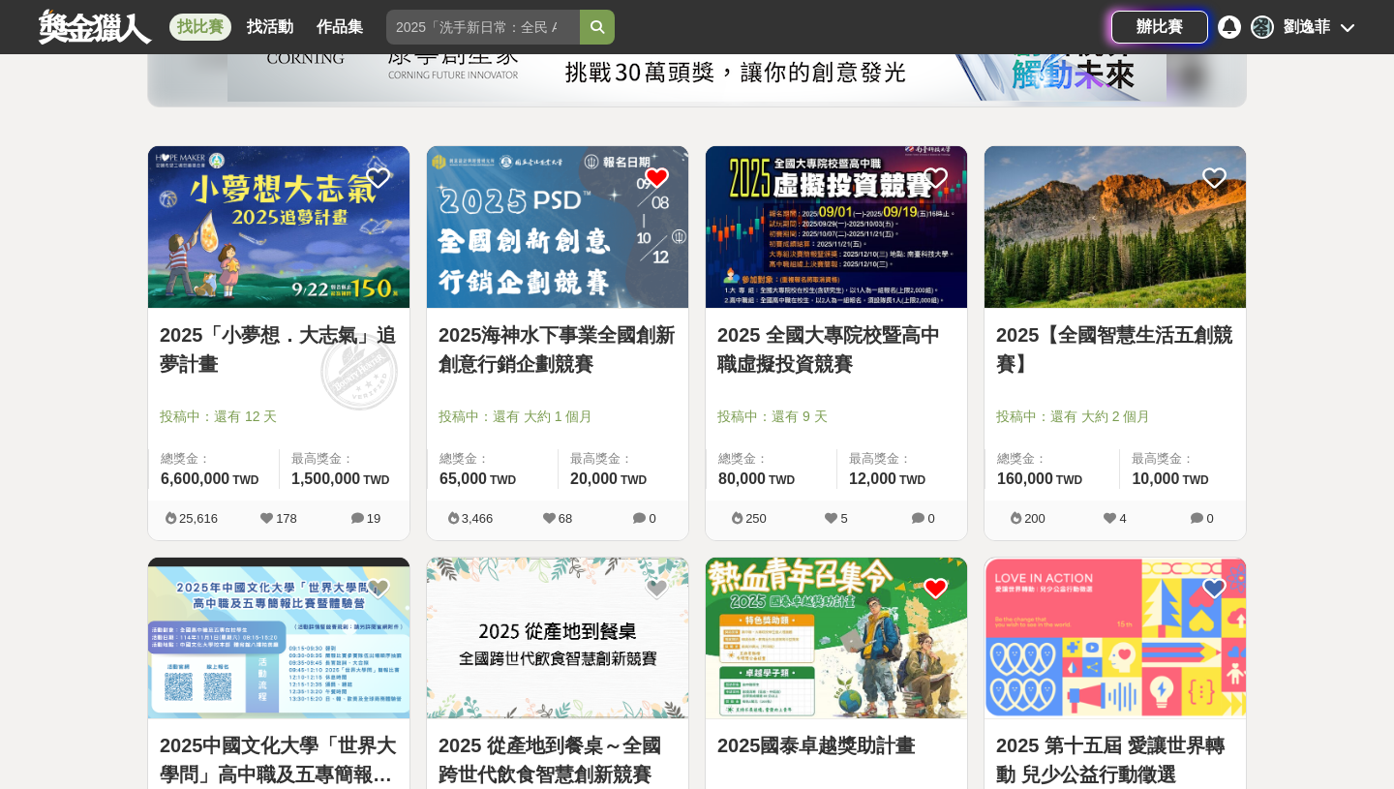
scroll to position [272, 0]
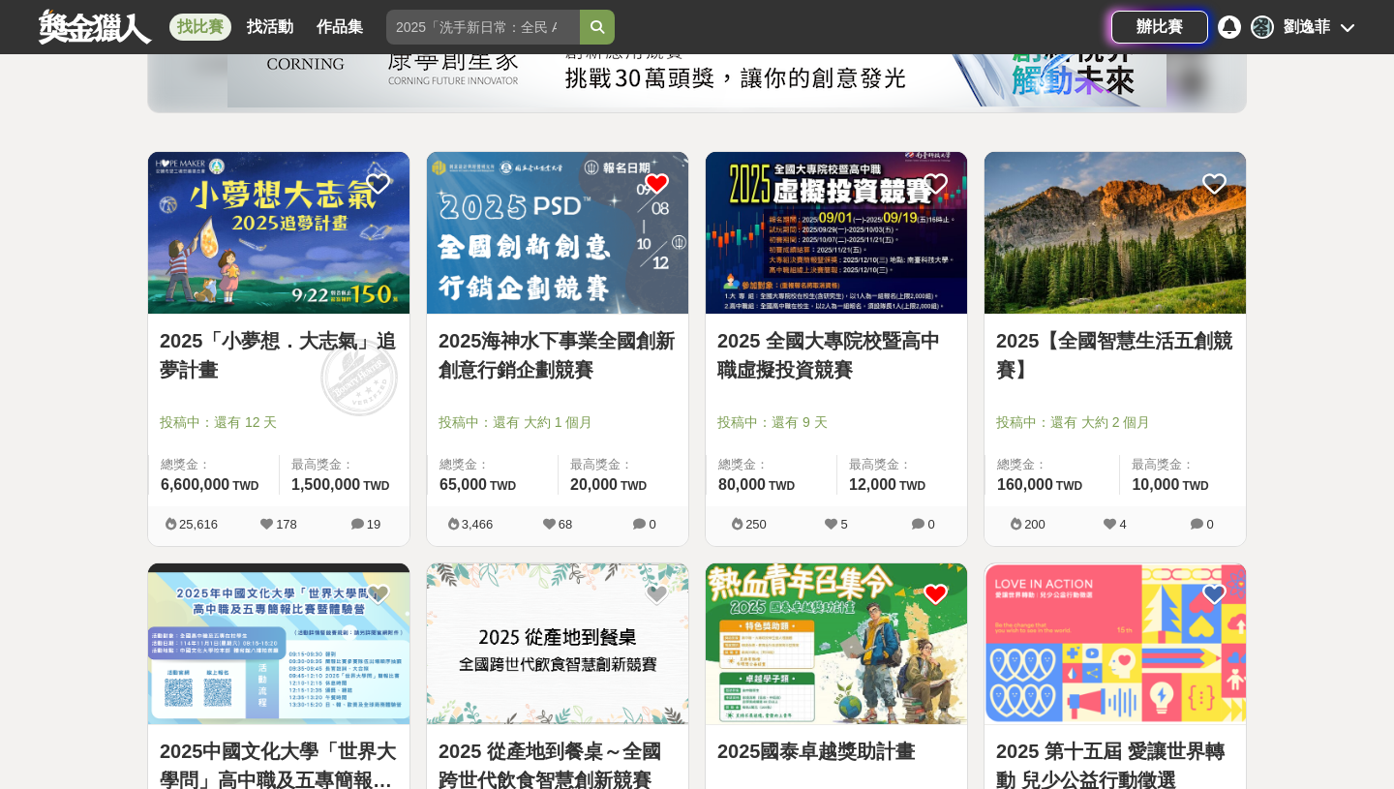
click at [650, 181] on icon at bounding box center [657, 183] width 24 height 24
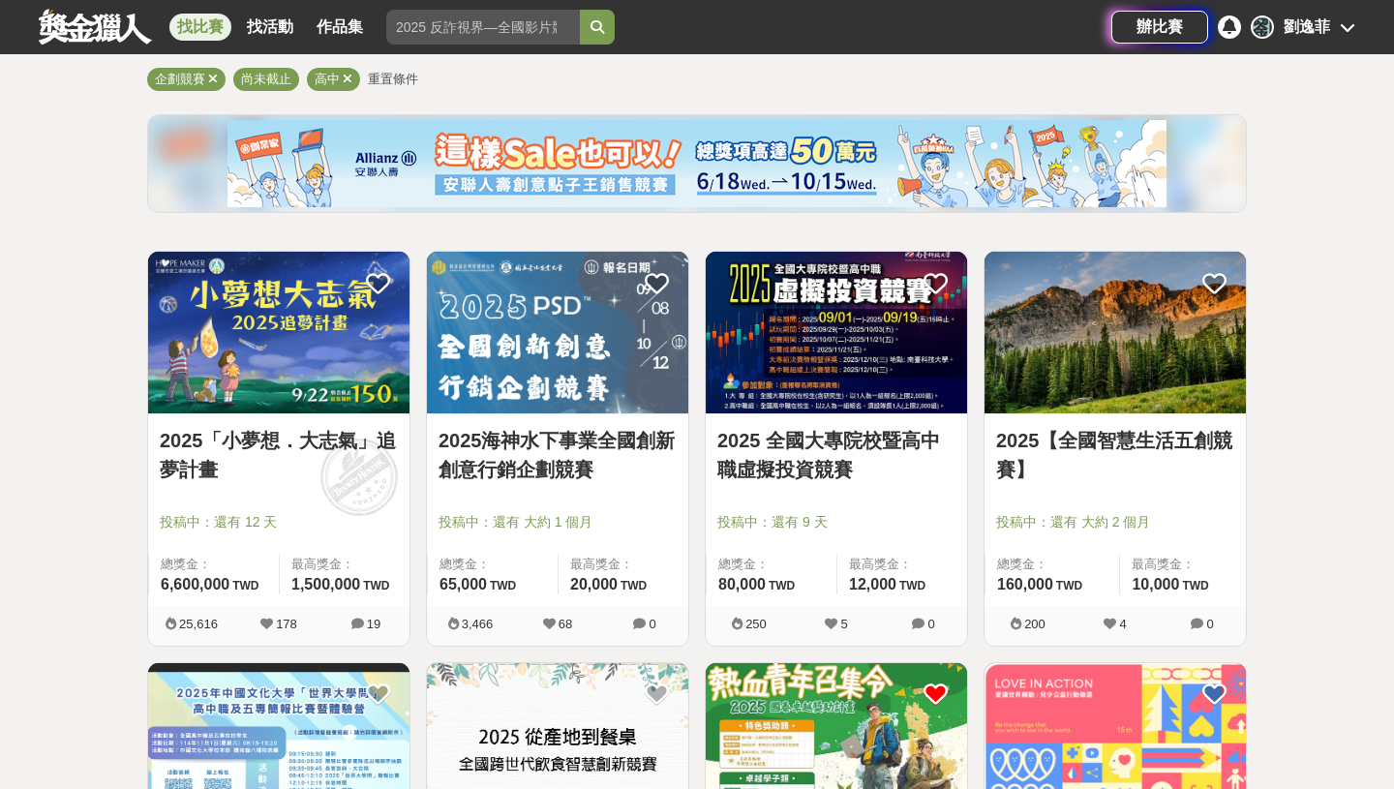
scroll to position [171, 0]
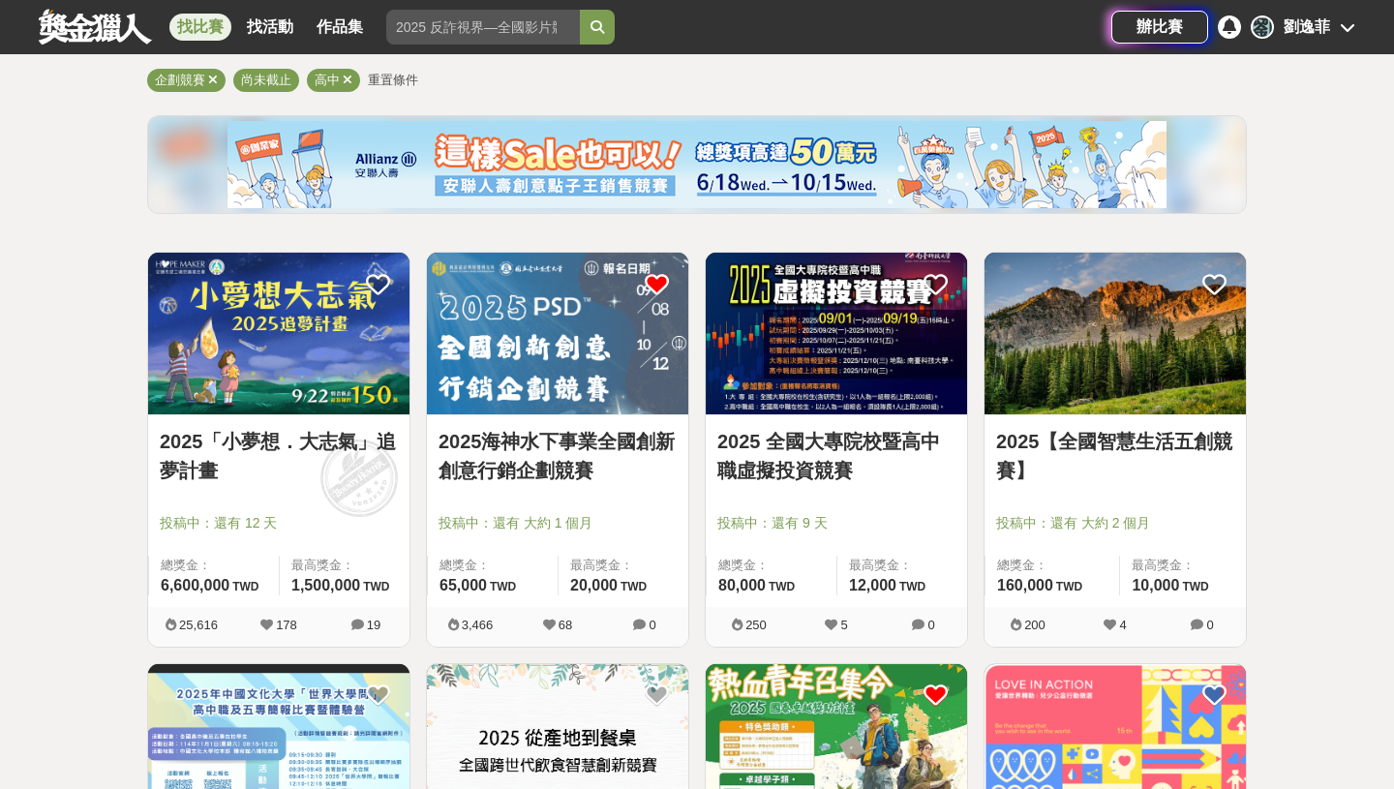
click at [657, 290] on icon at bounding box center [657, 284] width 24 height 24
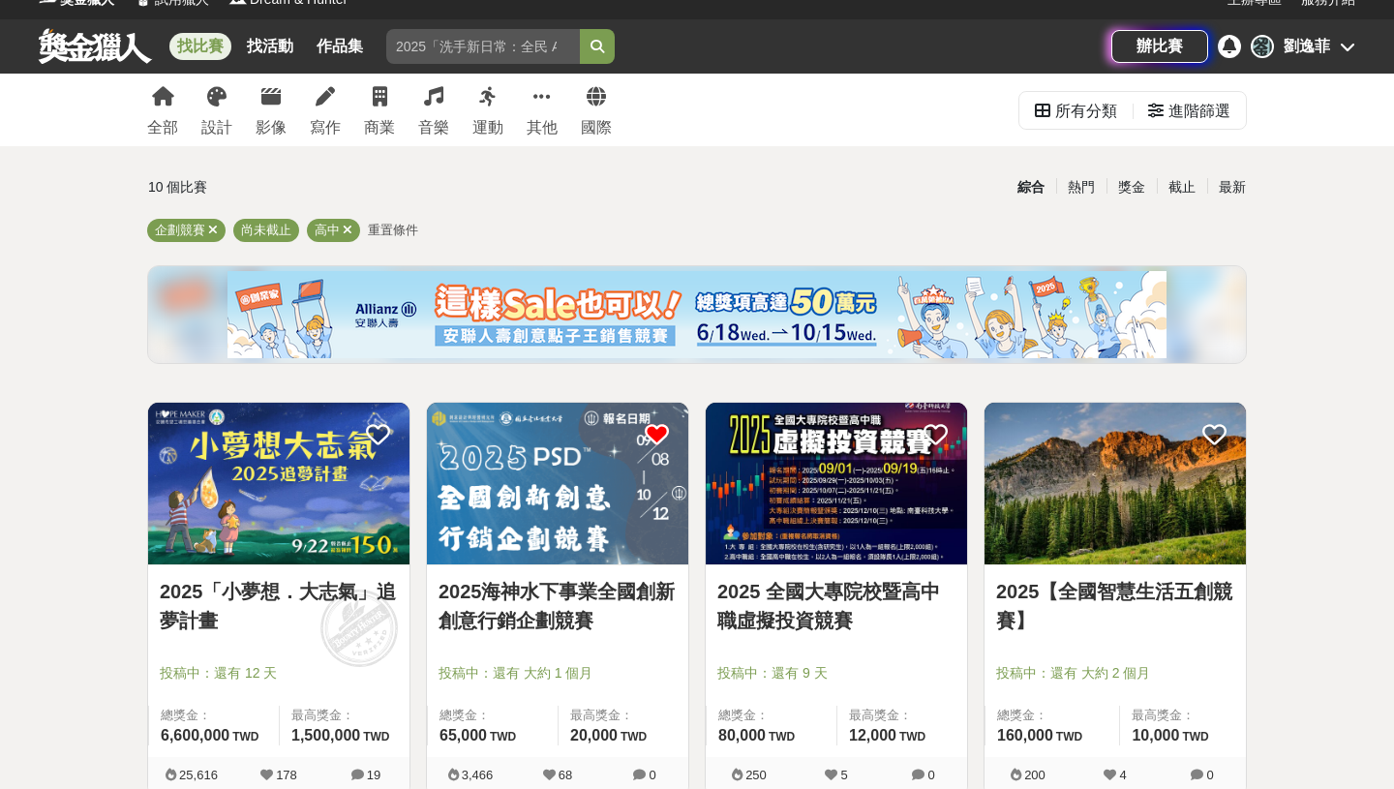
scroll to position [0, 0]
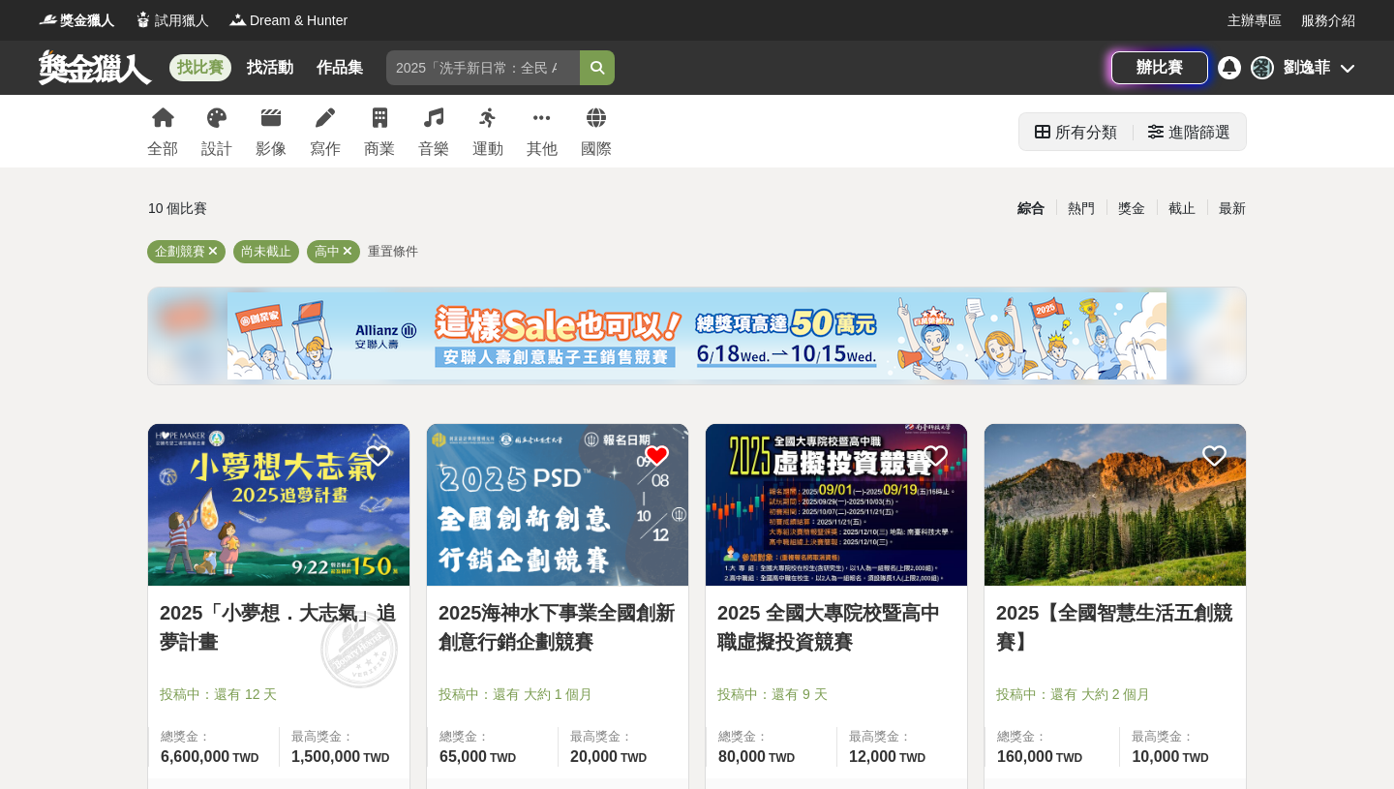
click at [1194, 127] on div "進階篩選" at bounding box center [1200, 132] width 62 height 39
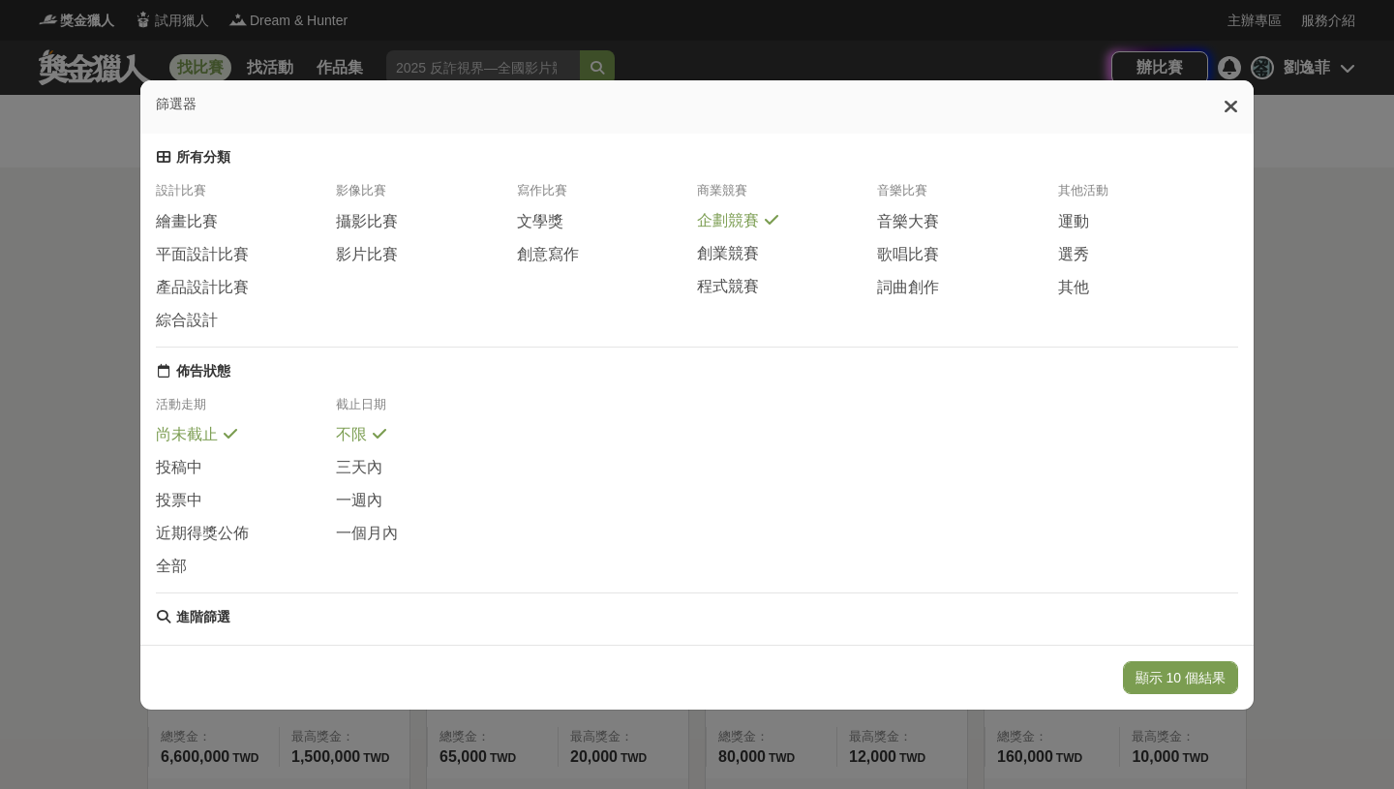
click at [720, 221] on span "企劃競賽" at bounding box center [728, 221] width 62 height 20
click at [724, 248] on span "創業競賽" at bounding box center [728, 255] width 62 height 20
click at [1193, 681] on button "沒有相符的結果" at bounding box center [1178, 677] width 120 height 33
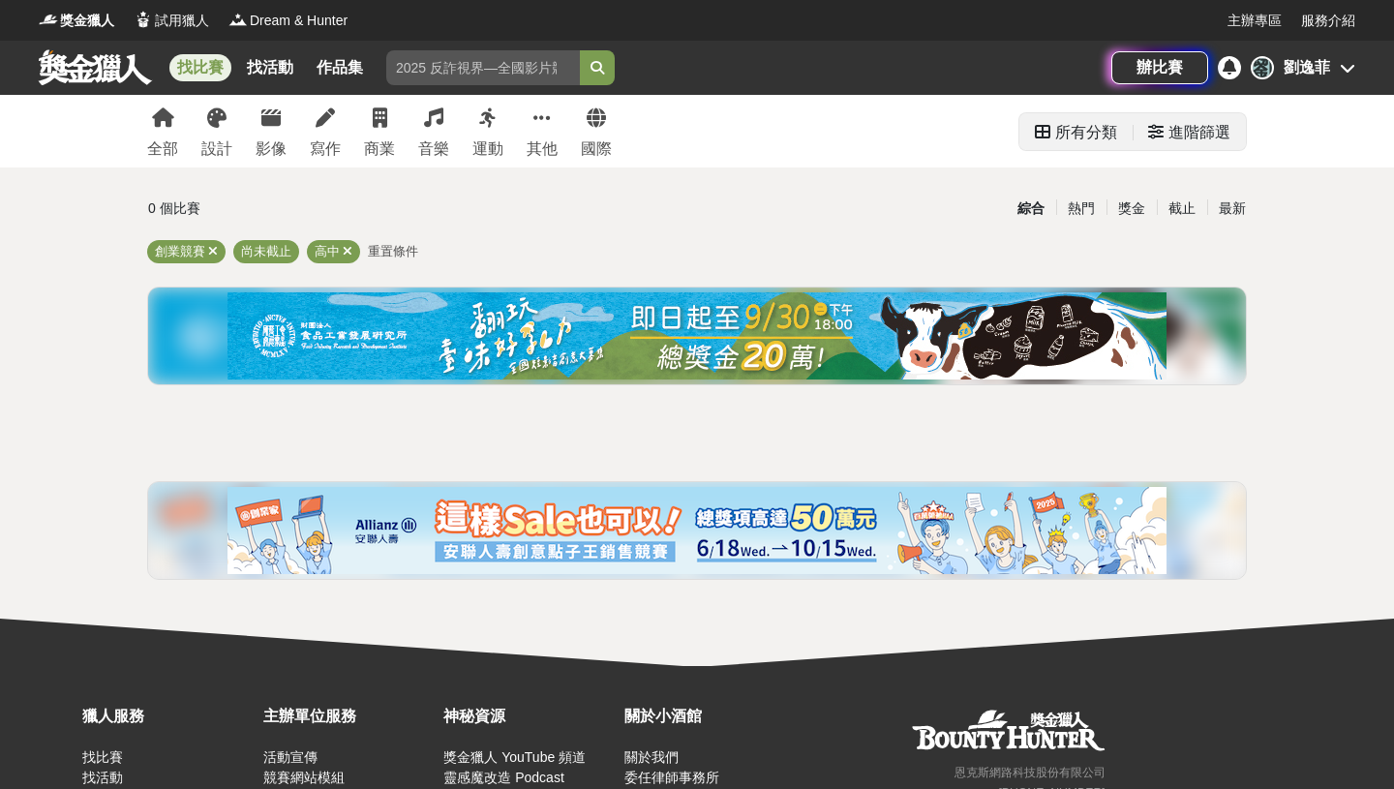
click at [1201, 121] on div "進階篩選" at bounding box center [1200, 132] width 62 height 39
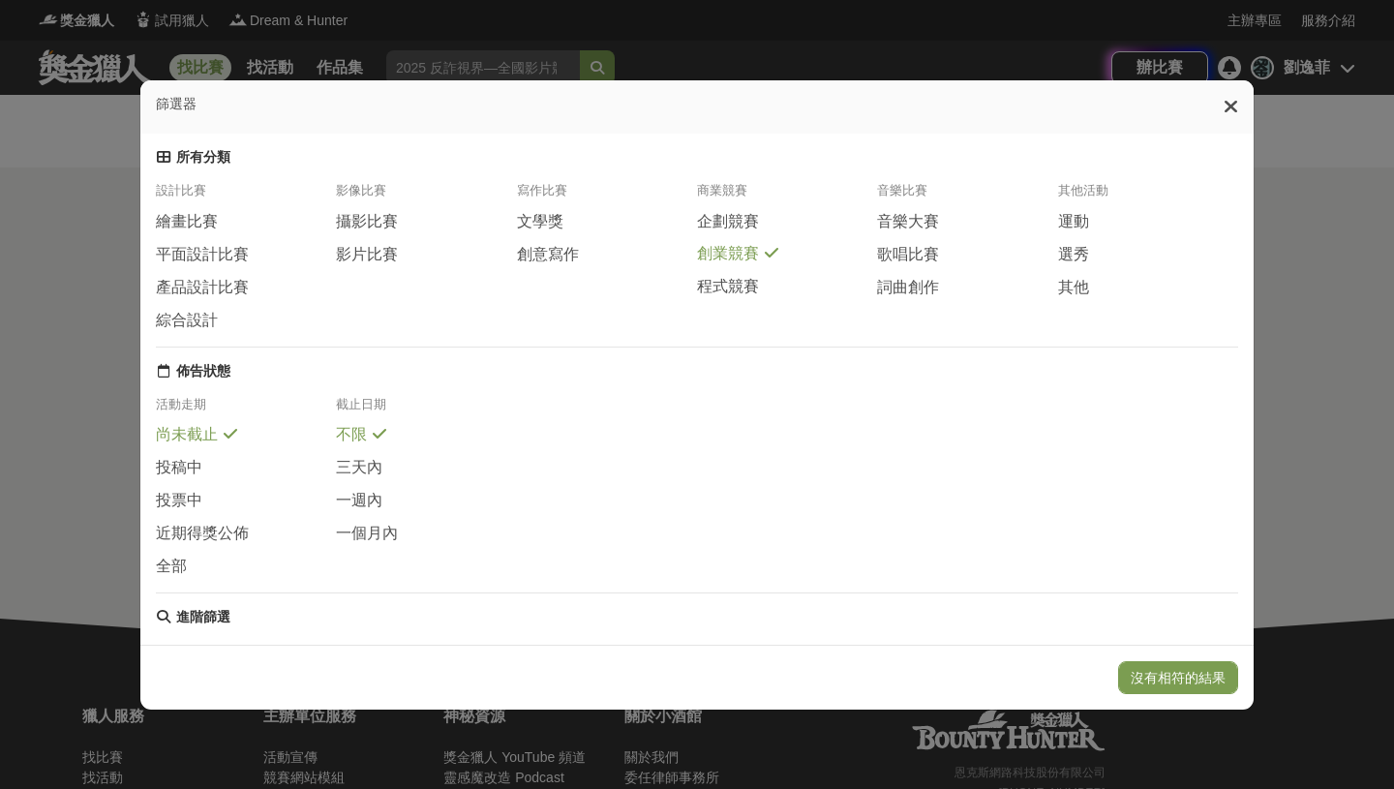
click at [734, 258] on span "創業競賽" at bounding box center [728, 254] width 62 height 20
click at [538, 224] on span "文學獎" at bounding box center [540, 222] width 46 height 20
click at [1184, 675] on button "顯示 5 個結果" at bounding box center [1184, 677] width 108 height 33
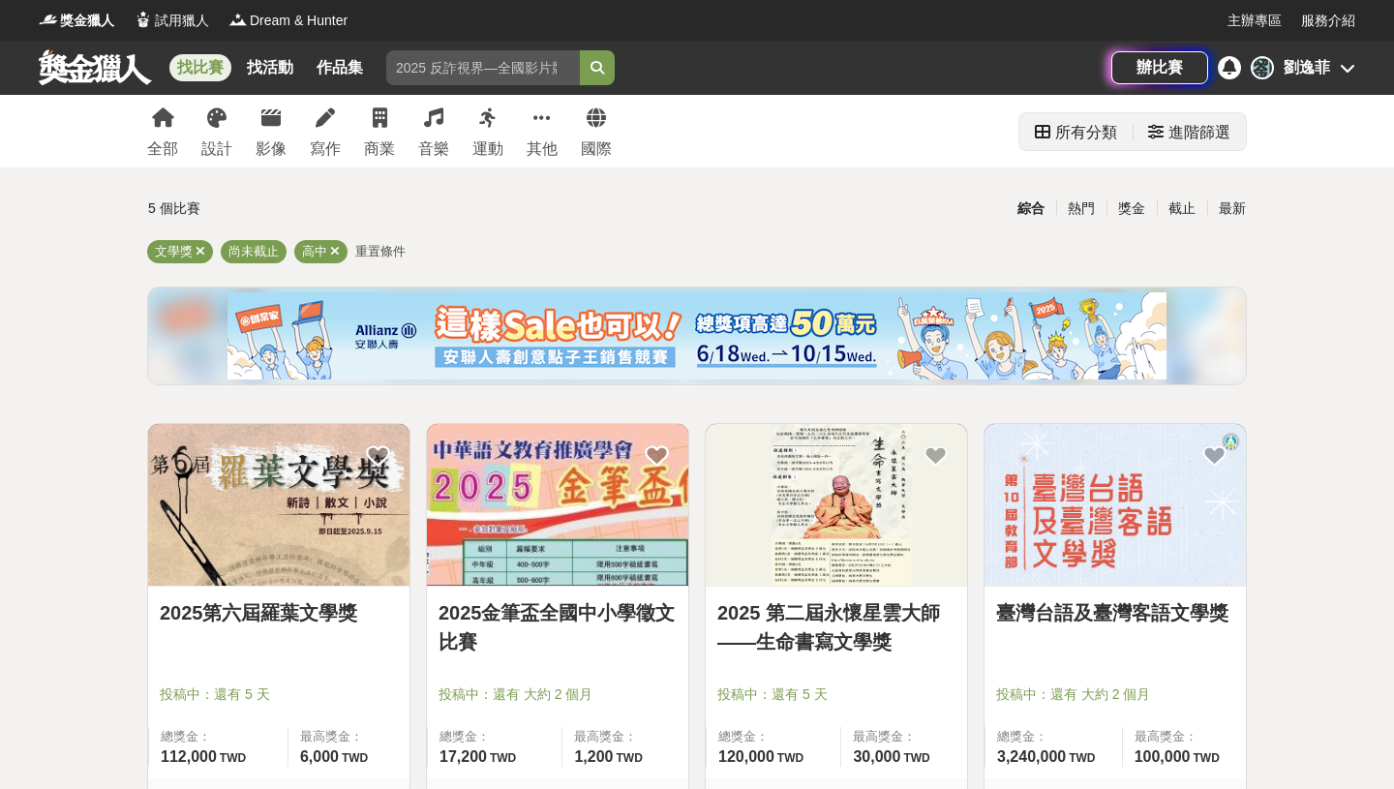
click at [1198, 143] on div "進階篩選" at bounding box center [1200, 132] width 62 height 39
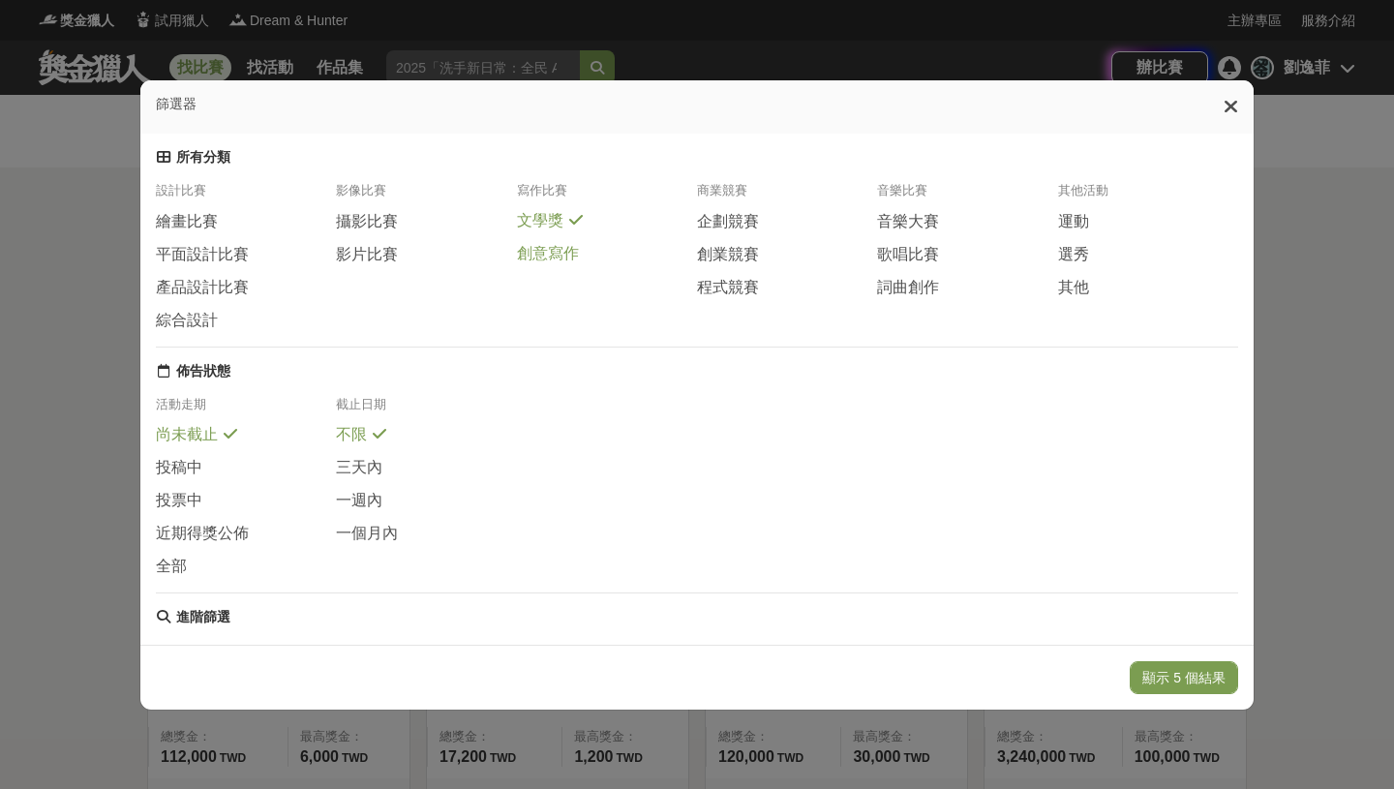
click at [533, 264] on span "創意寫作" at bounding box center [548, 254] width 62 height 20
click at [565, 230] on div "文學獎" at bounding box center [607, 221] width 180 height 20
click at [1184, 683] on button "顯示 8 個結果" at bounding box center [1184, 677] width 108 height 33
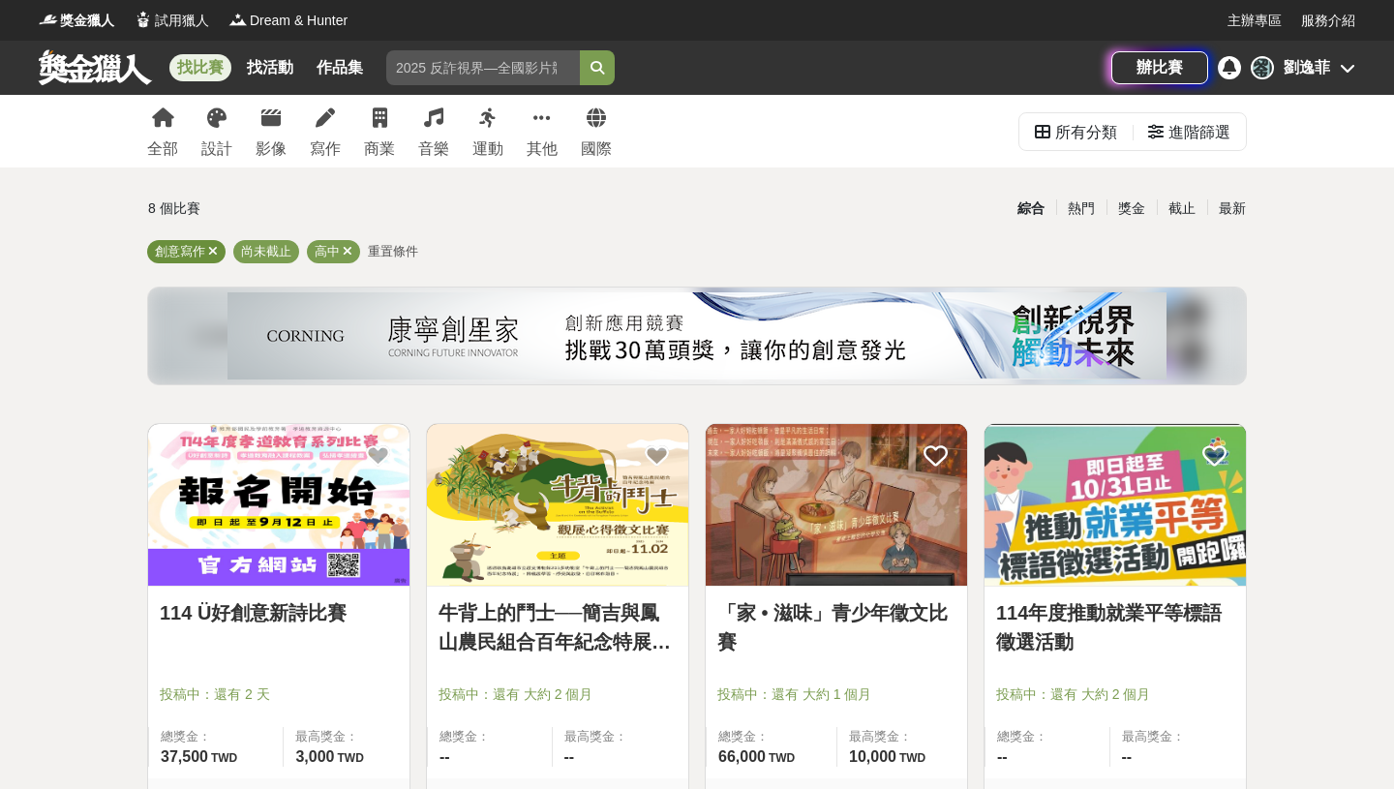
click at [217, 249] on icon at bounding box center [213, 251] width 10 height 13
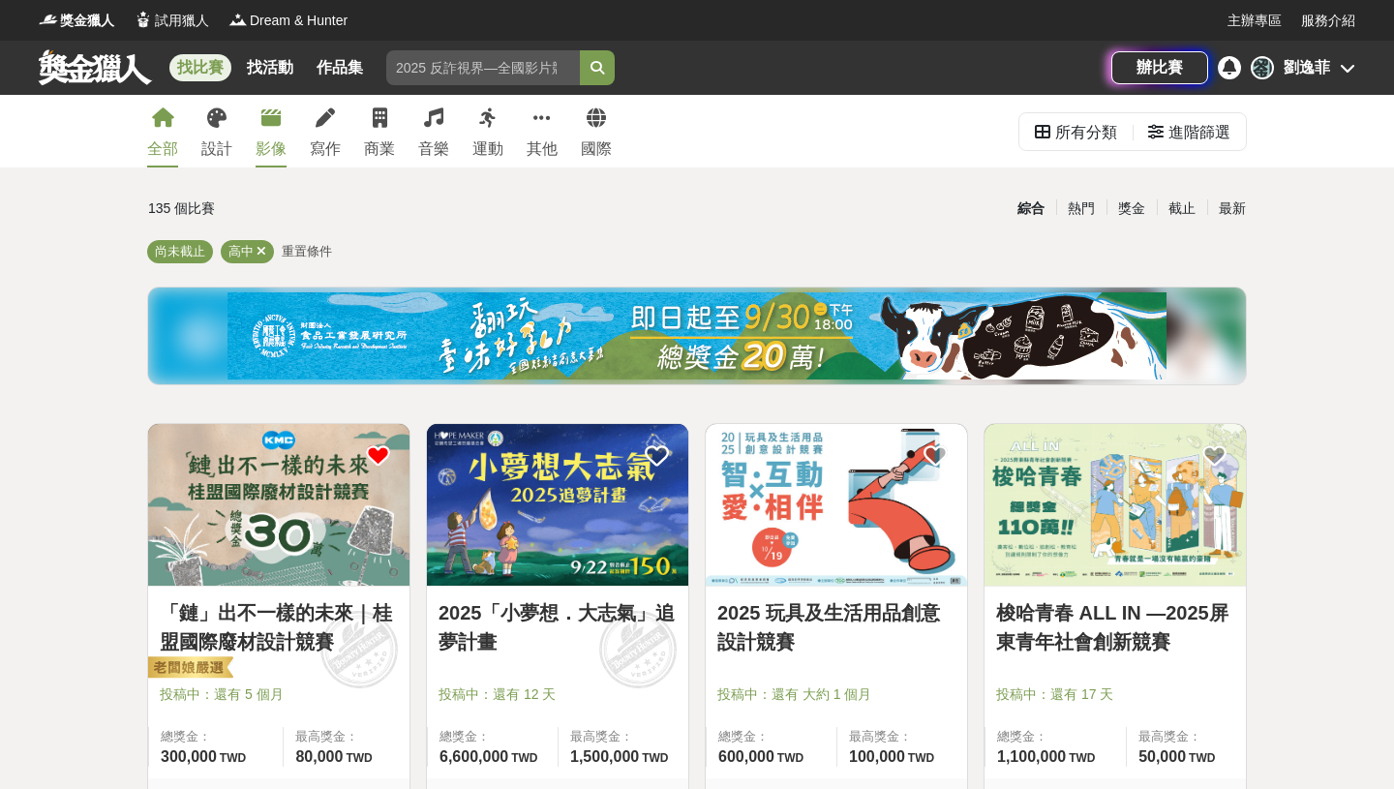
click at [265, 124] on icon at bounding box center [270, 117] width 19 height 19
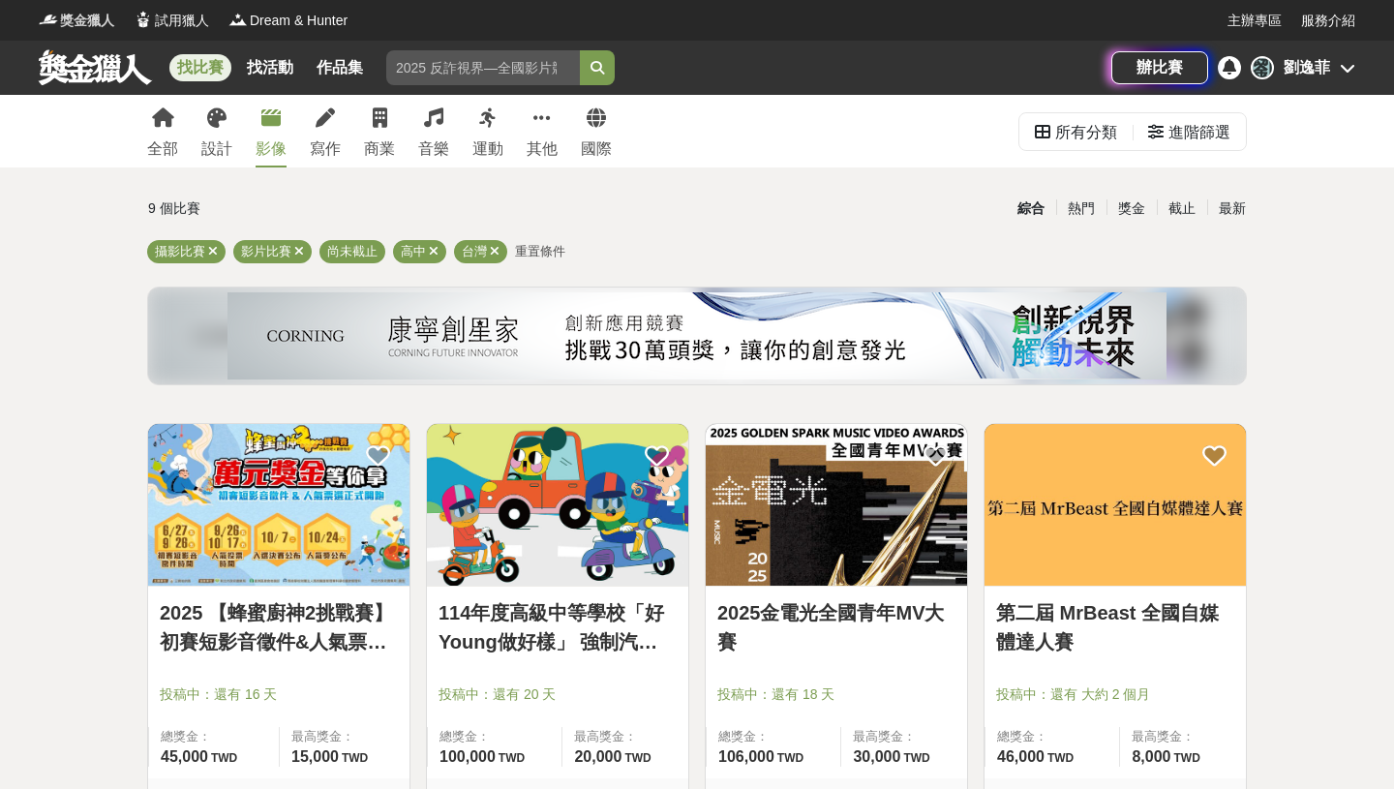
click at [89, 16] on span "獎金獵人" at bounding box center [87, 21] width 54 height 20
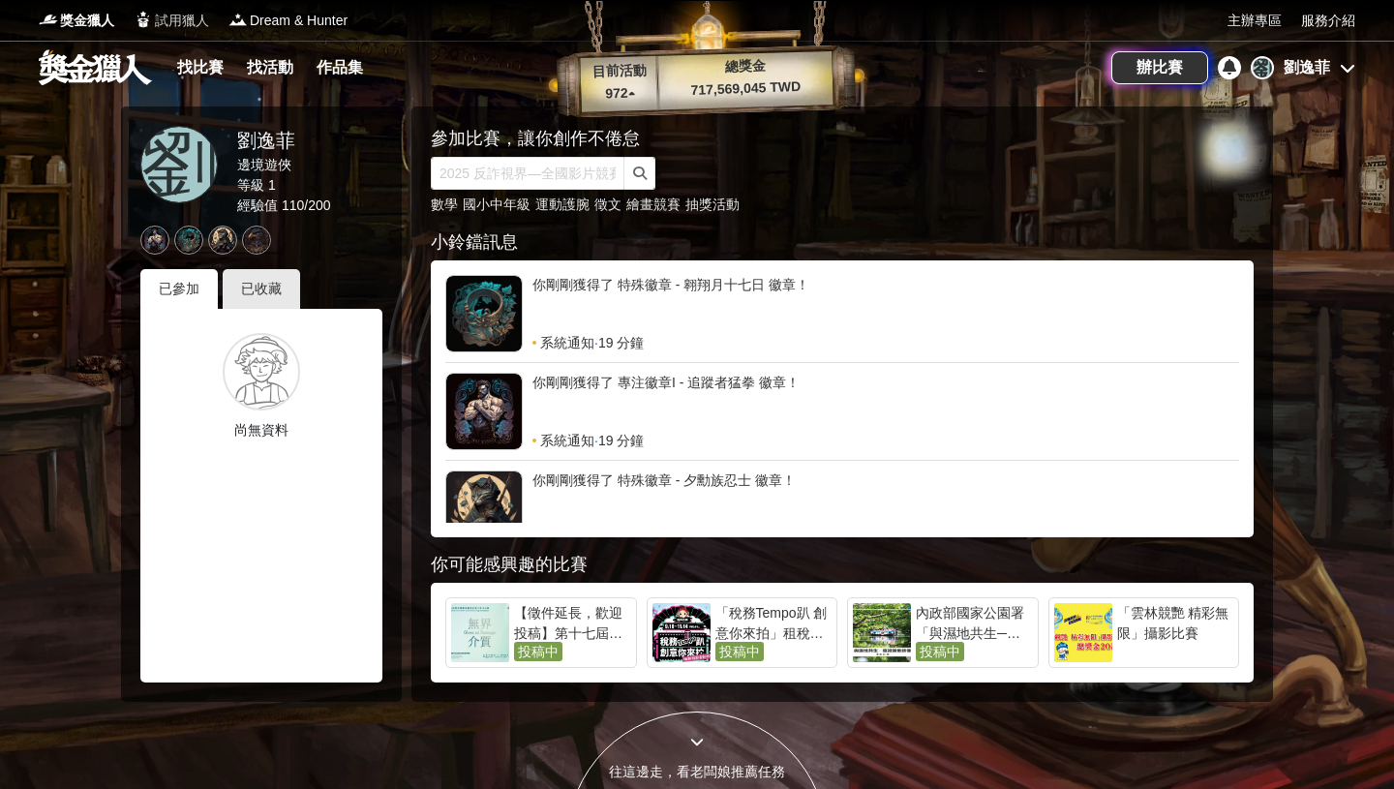
click at [195, 27] on span "試用獵人" at bounding box center [182, 21] width 54 height 20
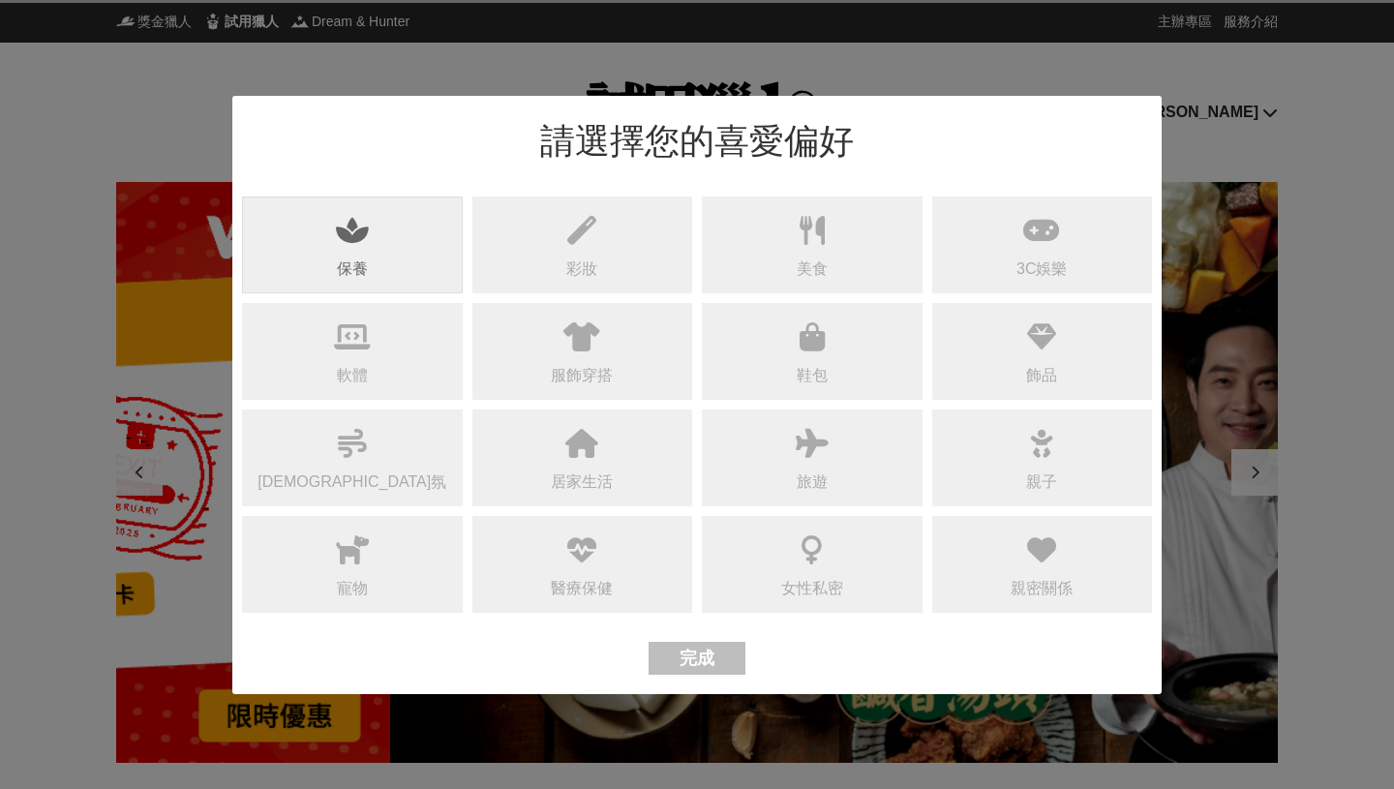
click at [408, 251] on div "保養" at bounding box center [352, 245] width 221 height 97
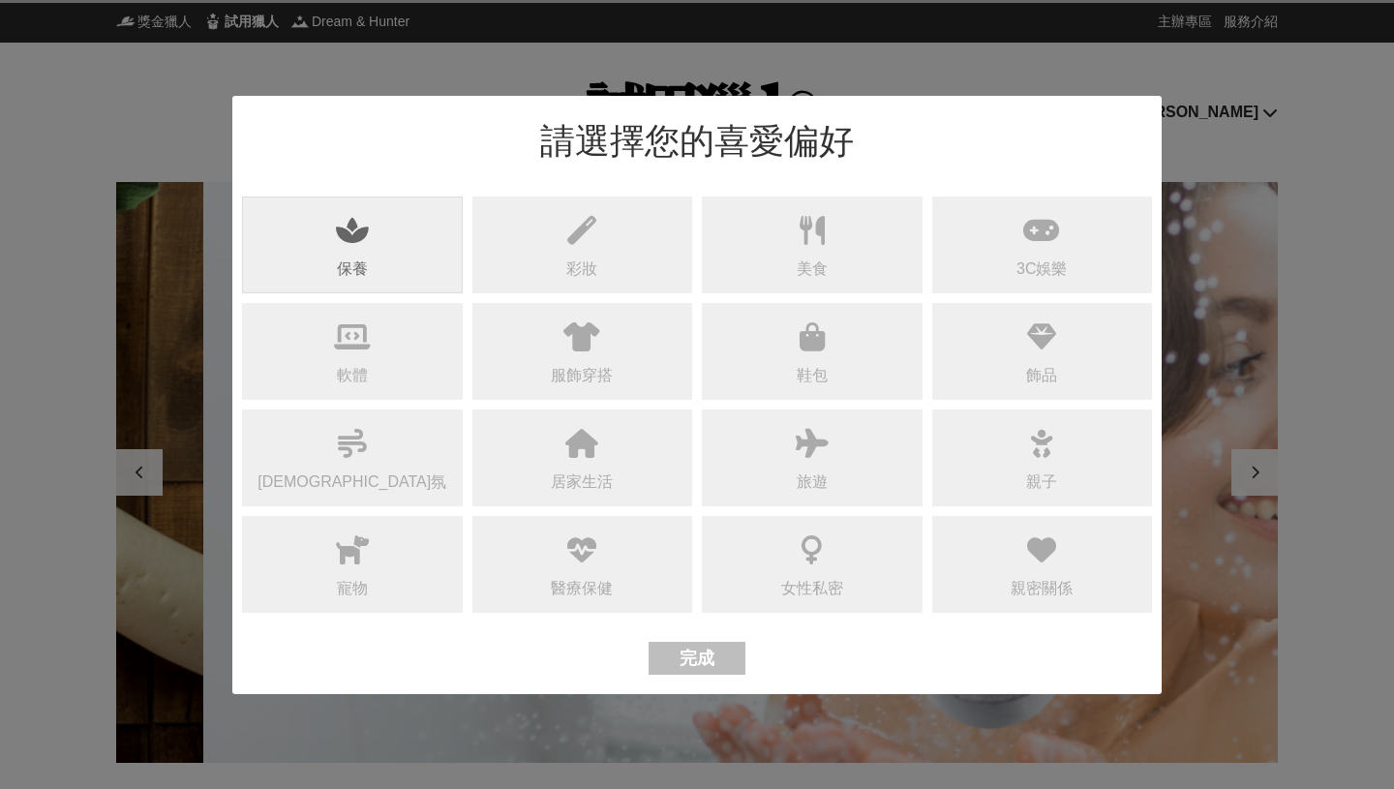
scroll to position [0, 2324]
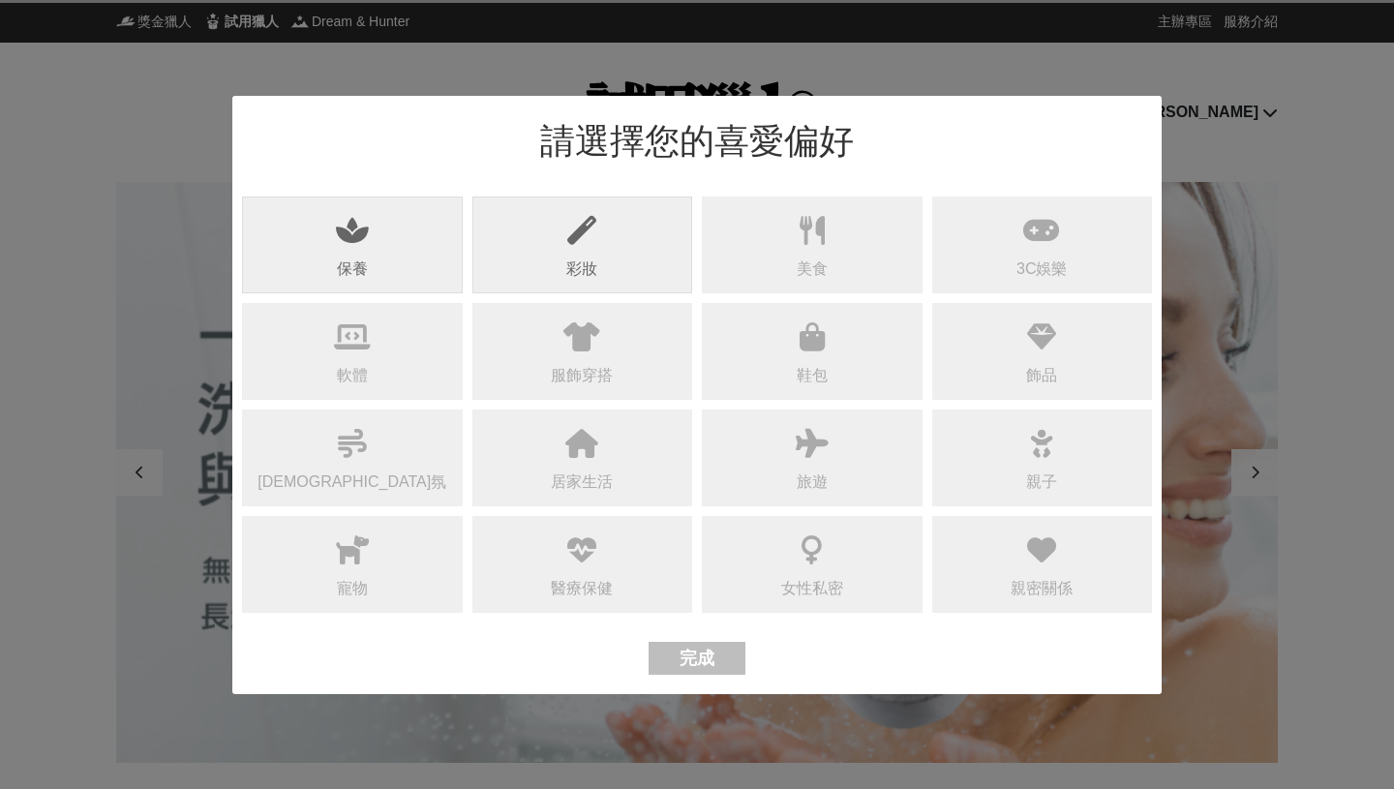
click at [571, 262] on div "彩妝" at bounding box center [581, 269] width 31 height 23
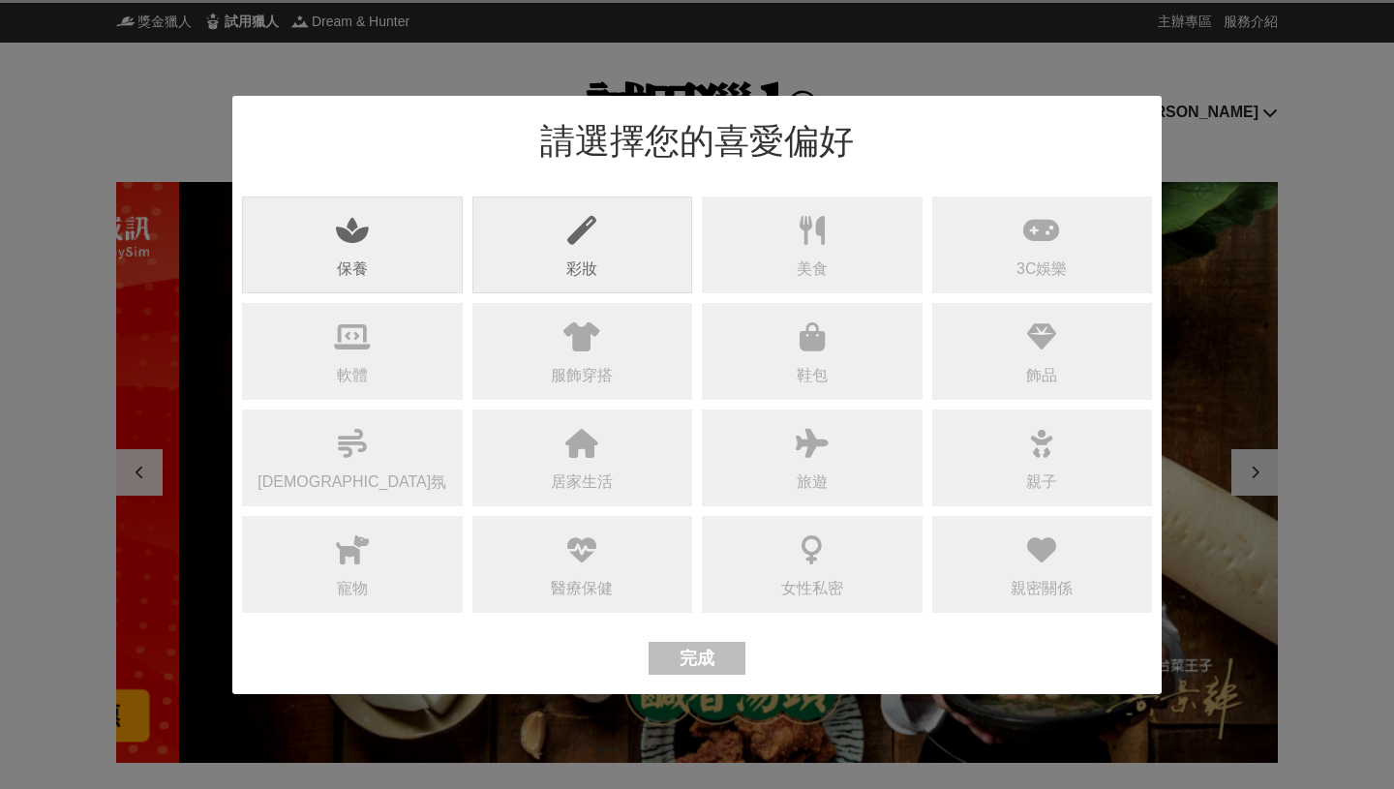
scroll to position [0, 1162]
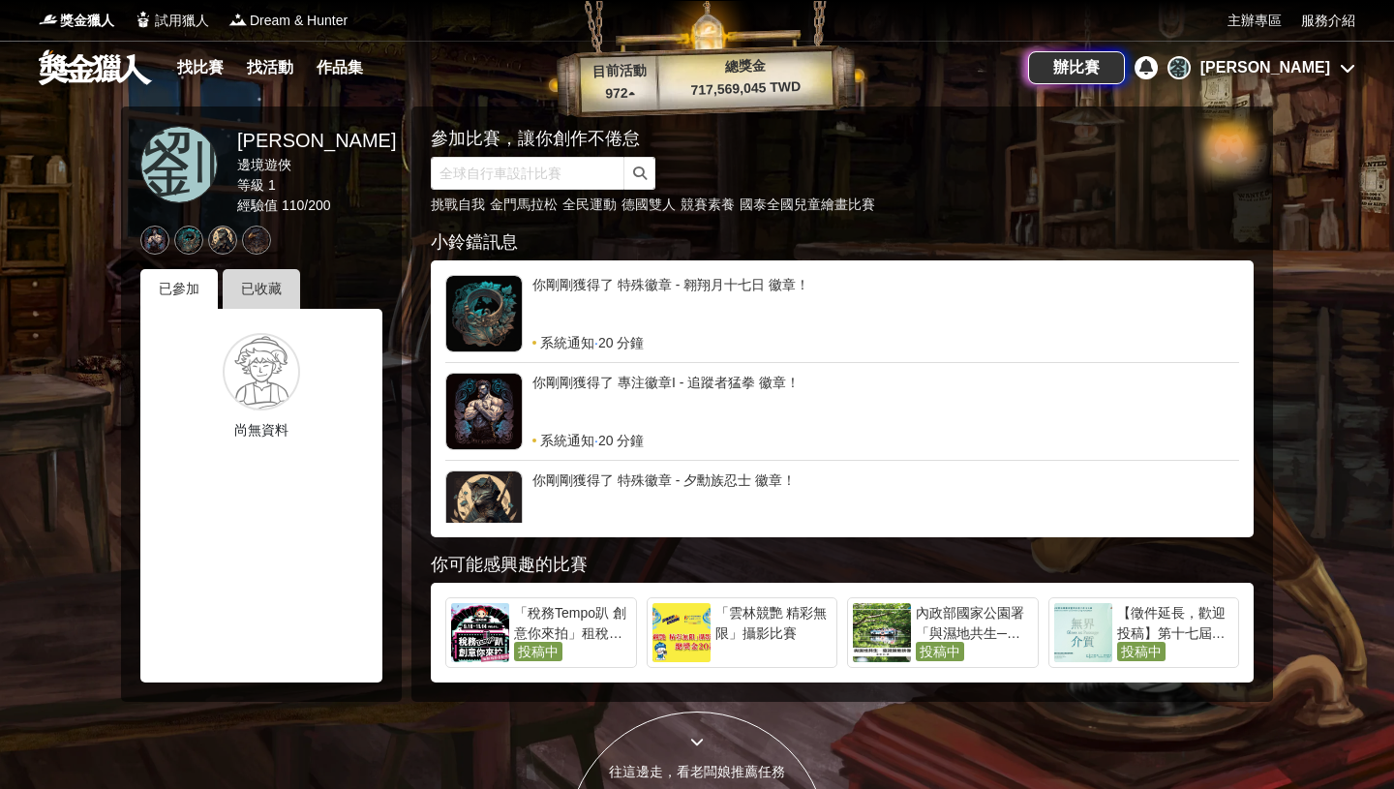
click at [257, 294] on div "已收藏" at bounding box center [261, 289] width 77 height 40
